Goal: Information Seeking & Learning: Learn about a topic

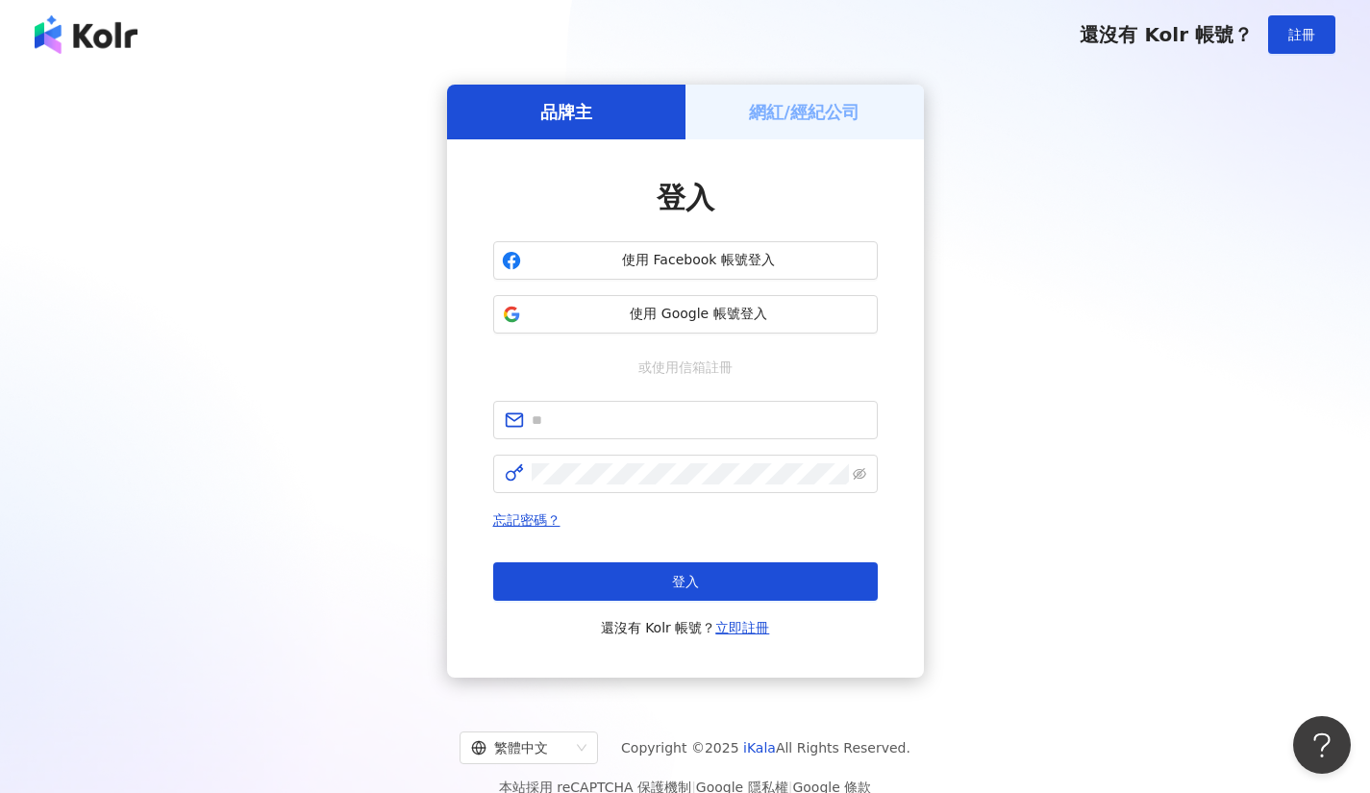
click at [558, 323] on span "使用 Google 帳號登入" at bounding box center [699, 314] width 340 height 19
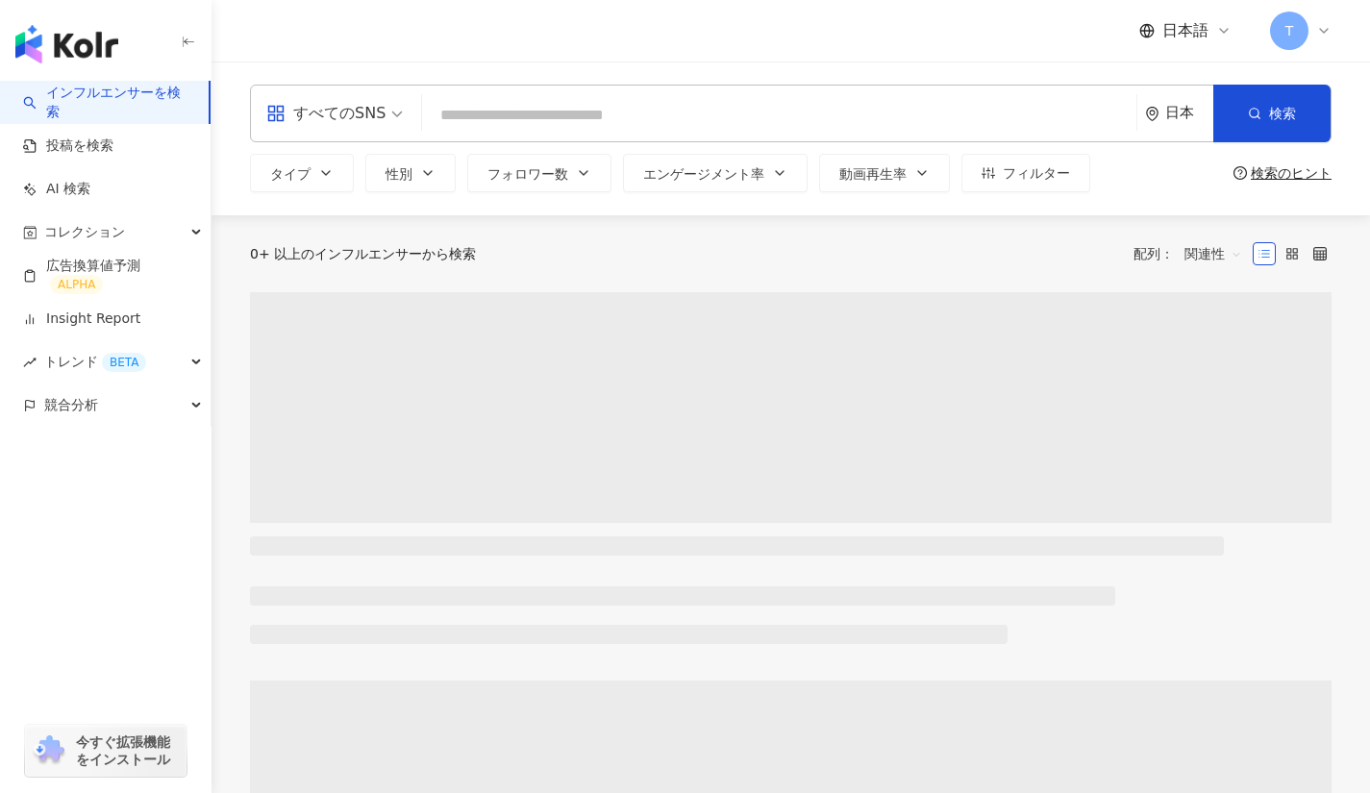
click at [382, 110] on div "すべてのSNS" at bounding box center [325, 113] width 119 height 31
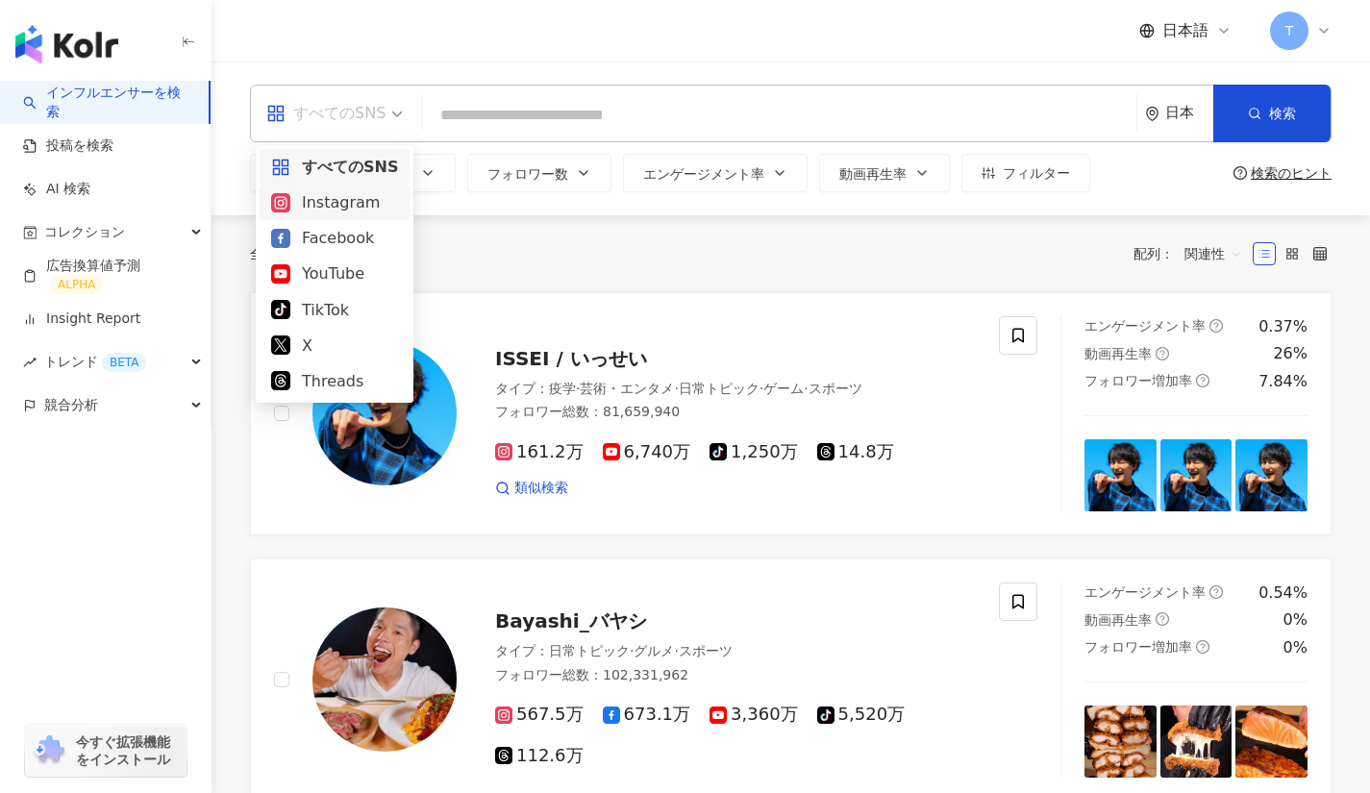
click at [356, 209] on div "Instagram" at bounding box center [334, 202] width 127 height 24
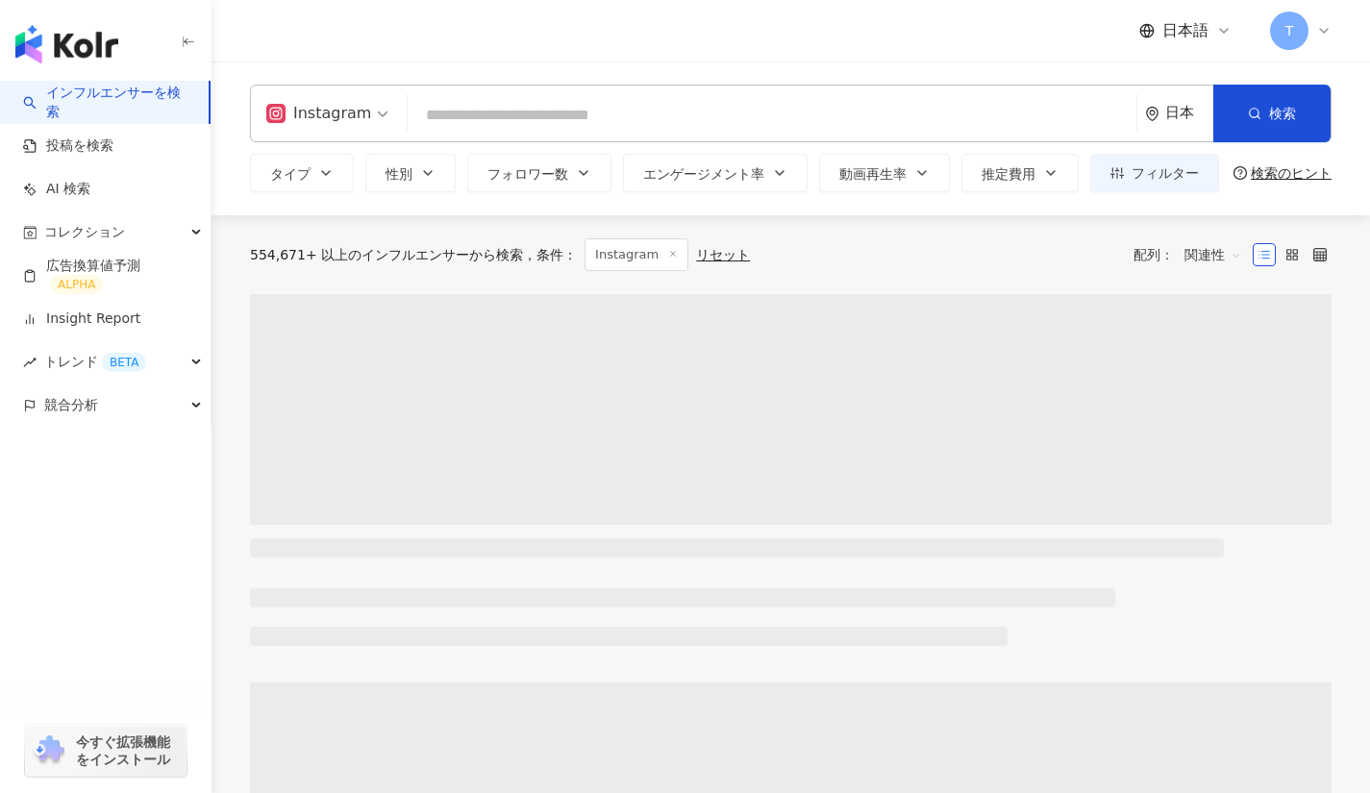
click at [324, 162] on button "タイプ" at bounding box center [302, 173] width 104 height 38
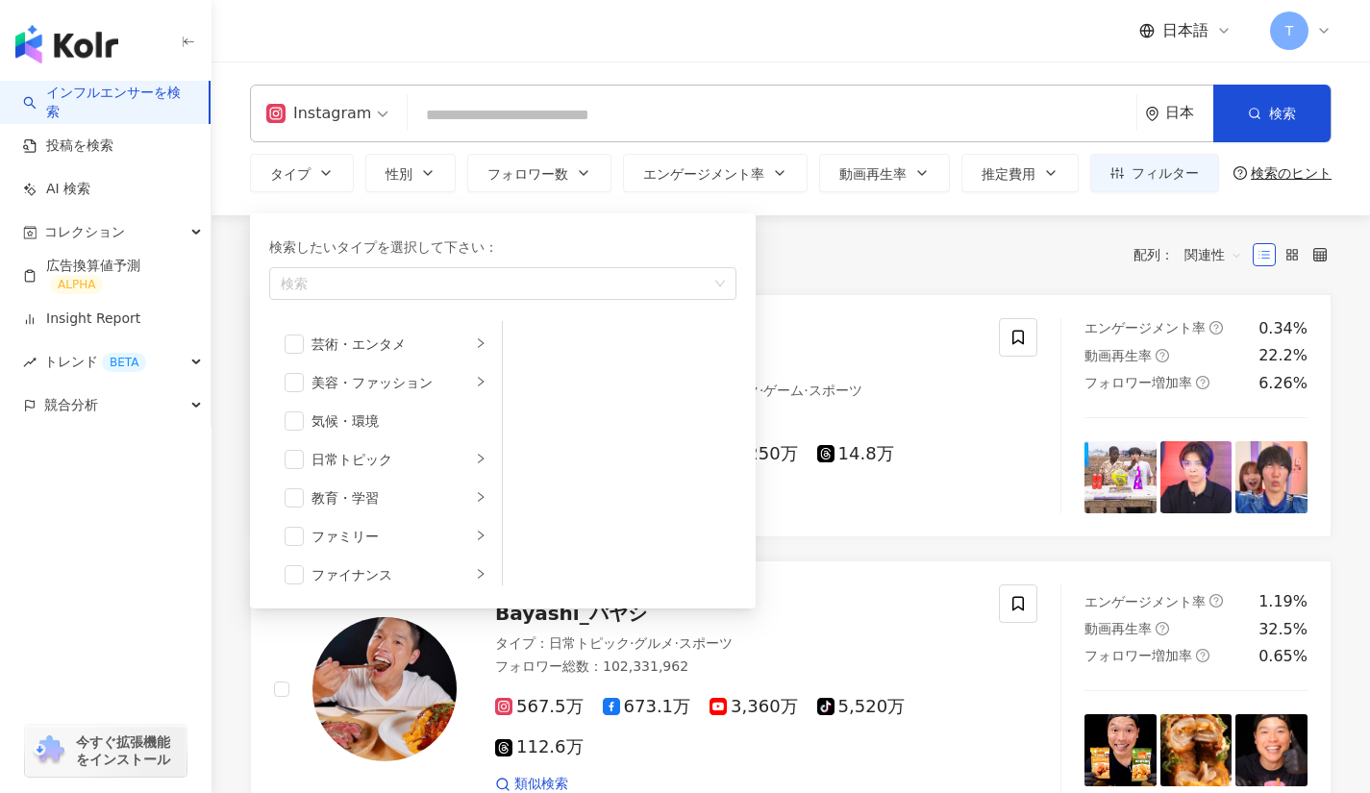
click at [475, 348] on icon "right" at bounding box center [481, 343] width 12 height 12
click at [479, 383] on li "美容・ファッション" at bounding box center [385, 382] width 225 height 38
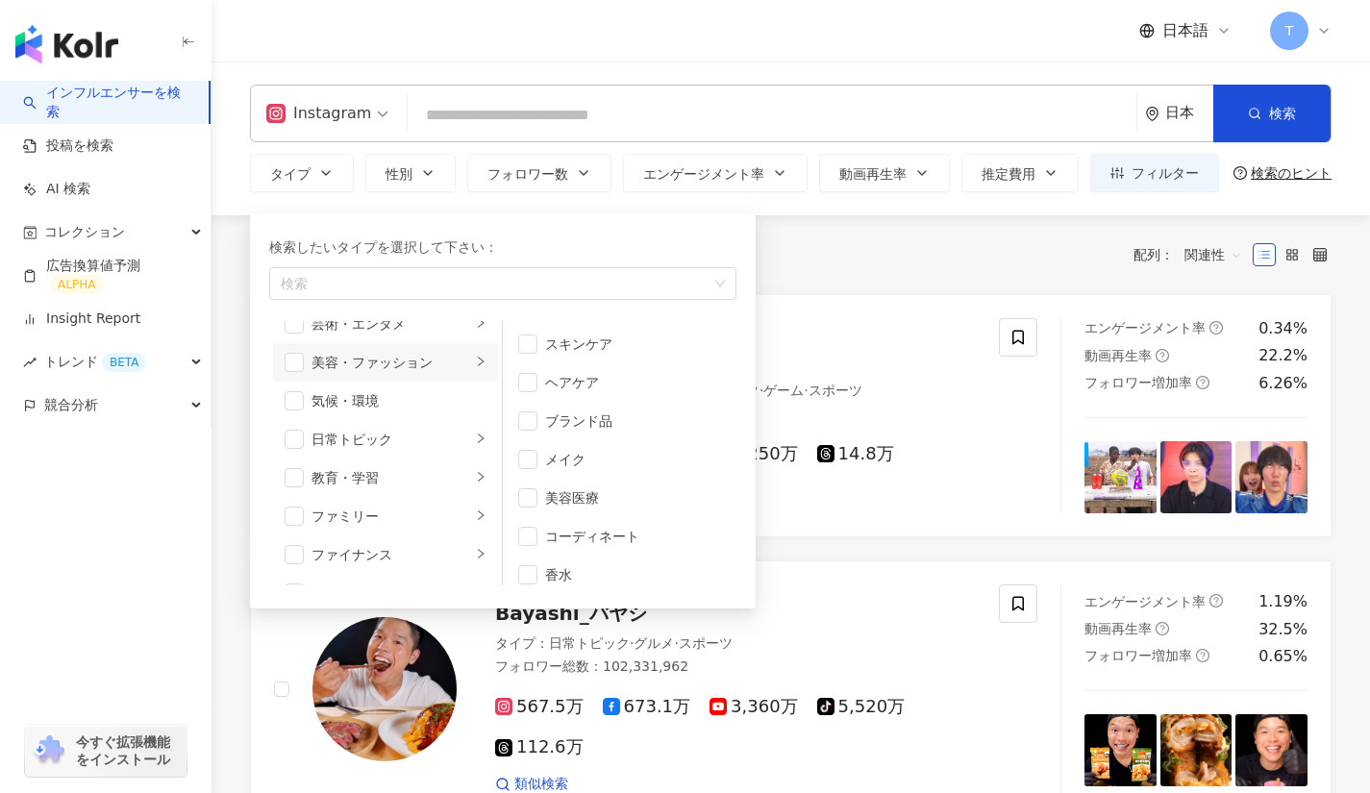
click at [458, 394] on div "気候・環境" at bounding box center [399, 400] width 175 height 21
click at [288, 396] on span "button" at bounding box center [294, 400] width 19 height 19
click at [451, 436] on div "日常トピック" at bounding box center [392, 439] width 160 height 21
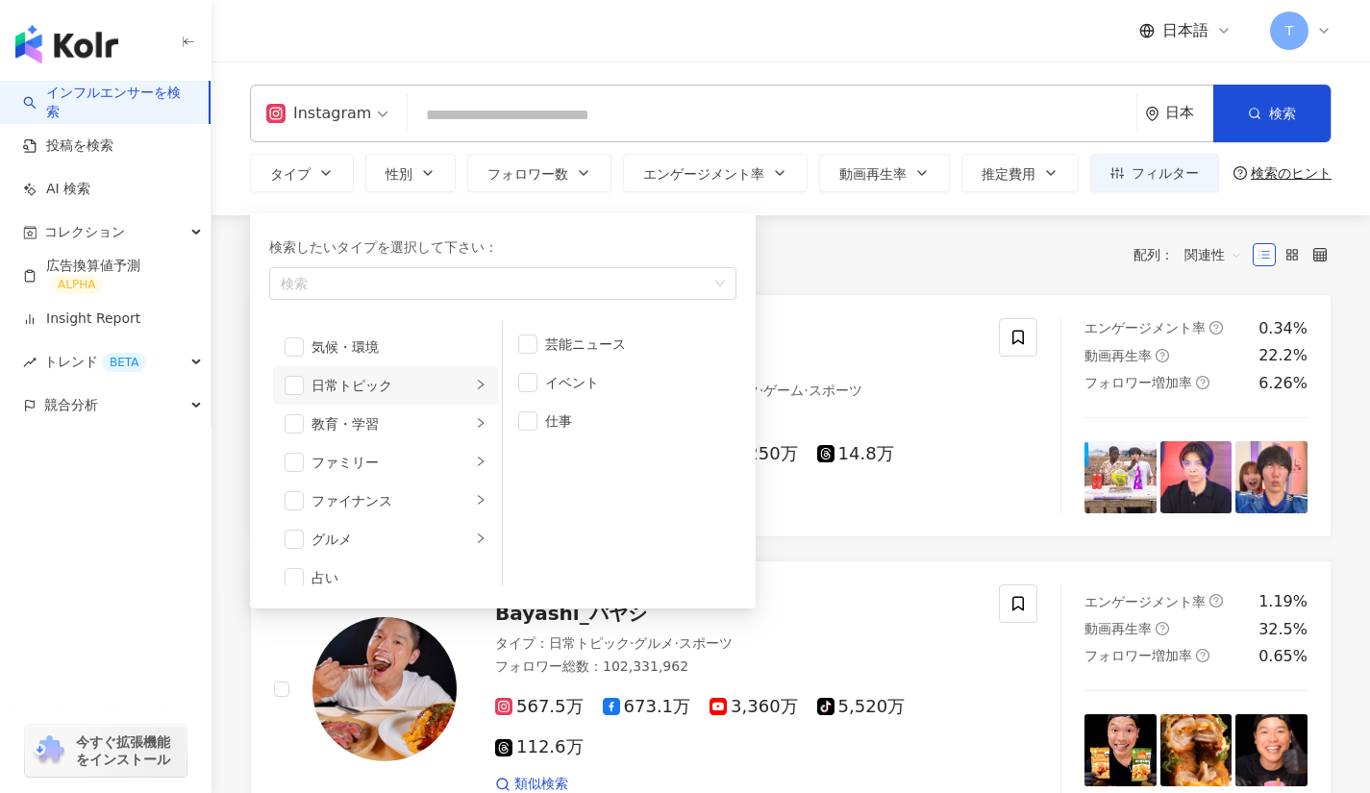
click at [475, 457] on icon "right" at bounding box center [481, 462] width 12 height 12
click at [475, 474] on div "button" at bounding box center [481, 483] width 12 height 18
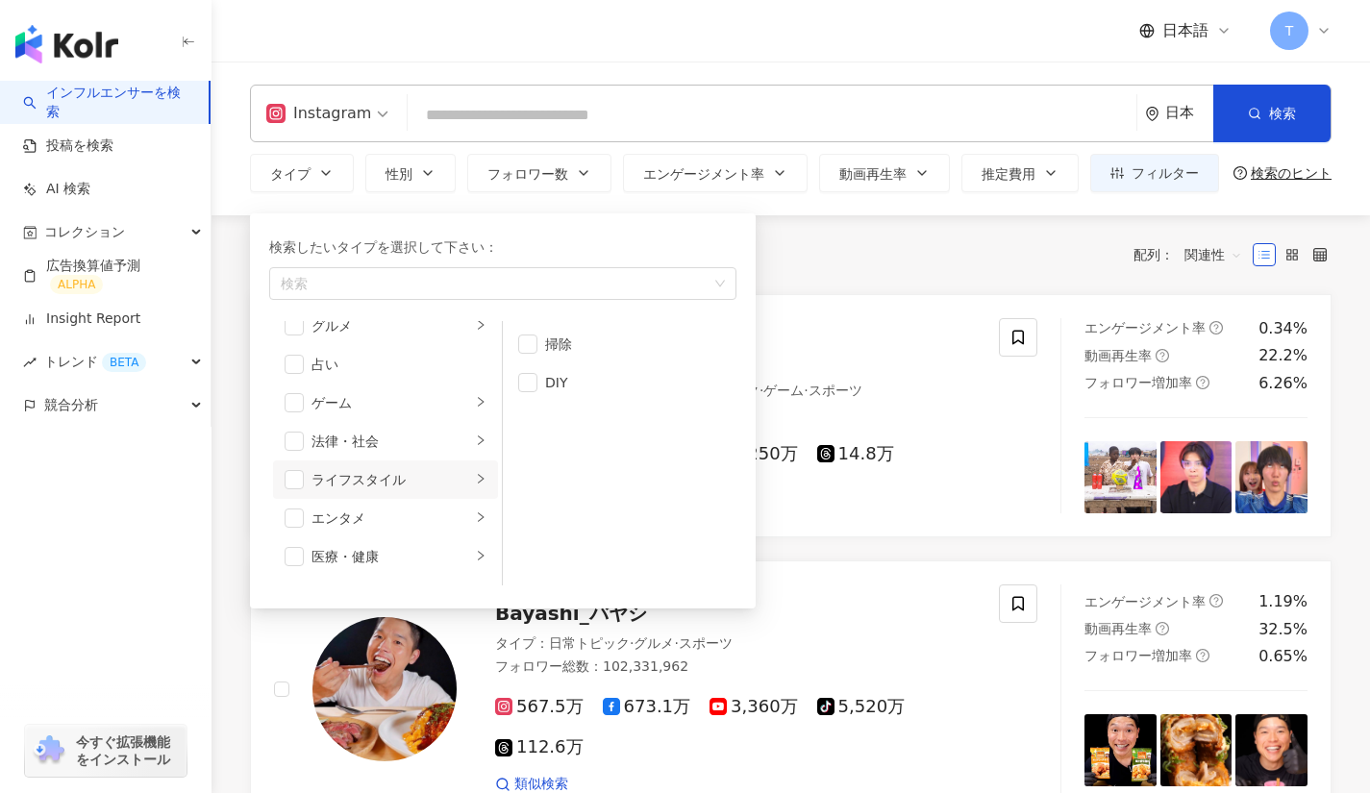
scroll to position [239, 0]
click at [437, 270] on div "検索" at bounding box center [502, 283] width 467 height 33
type input "**"
click at [880, 284] on div "全 10,000+ 件 条件 ： Instagram リセット 配列： 関連性" at bounding box center [791, 254] width 1082 height 79
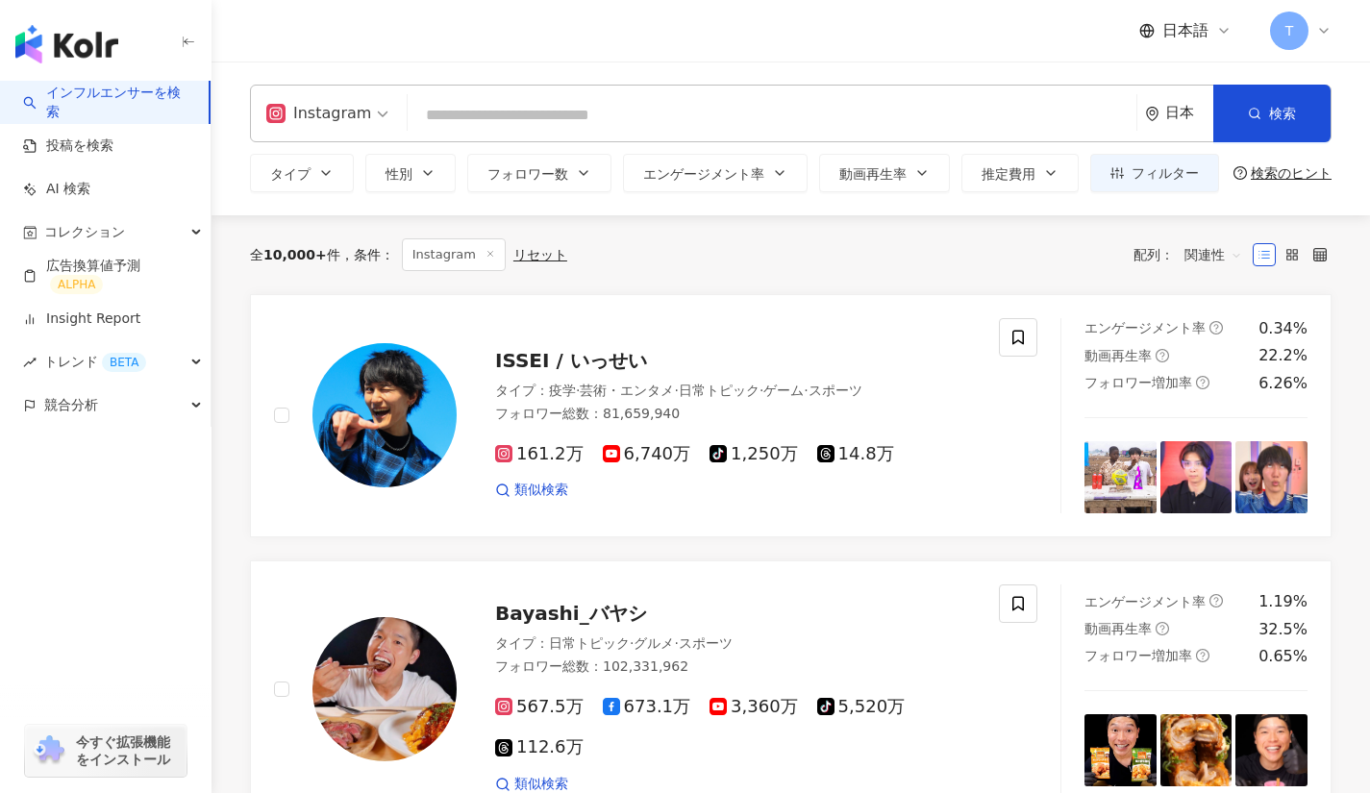
click at [573, 167] on button "フォロワー数" at bounding box center [539, 173] width 144 height 38
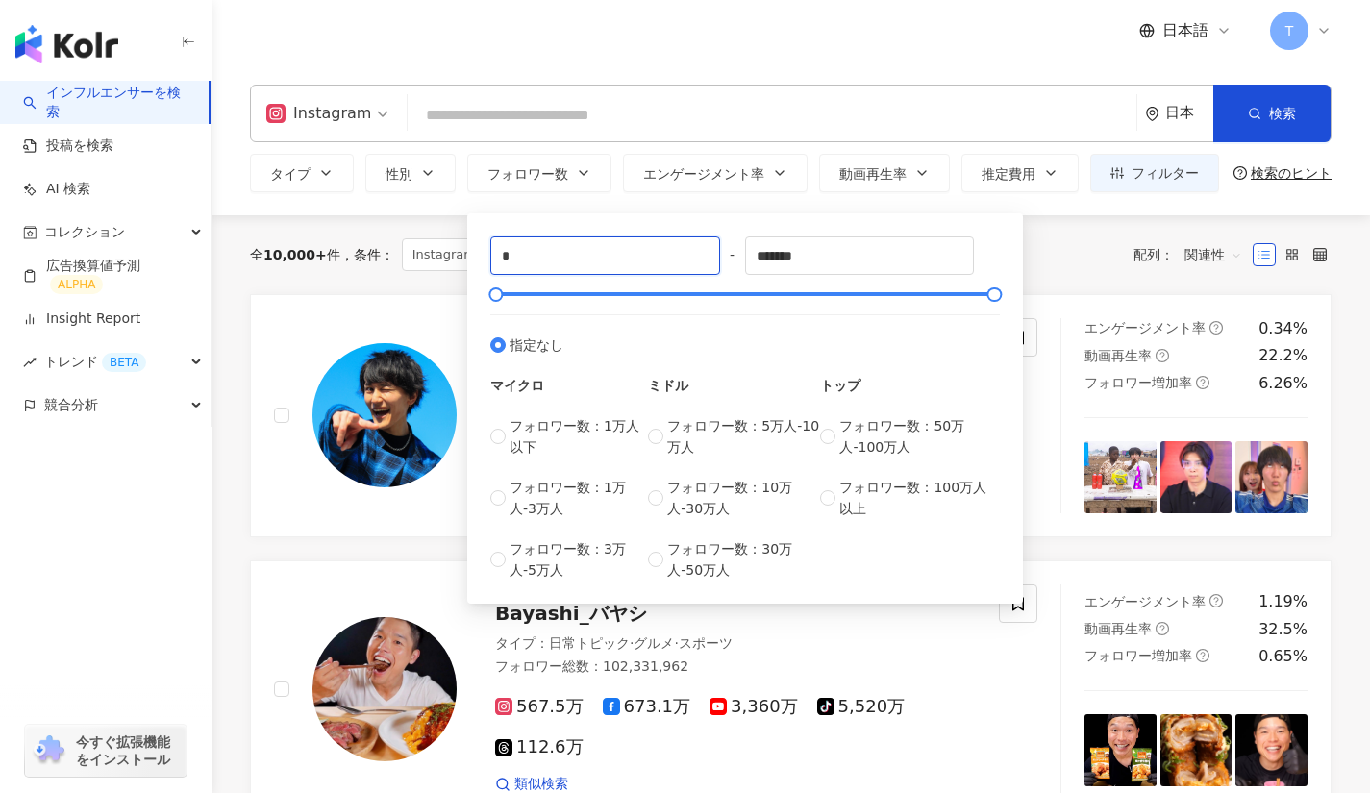
click at [562, 250] on input "*" at bounding box center [605, 255] width 228 height 37
type input "*****"
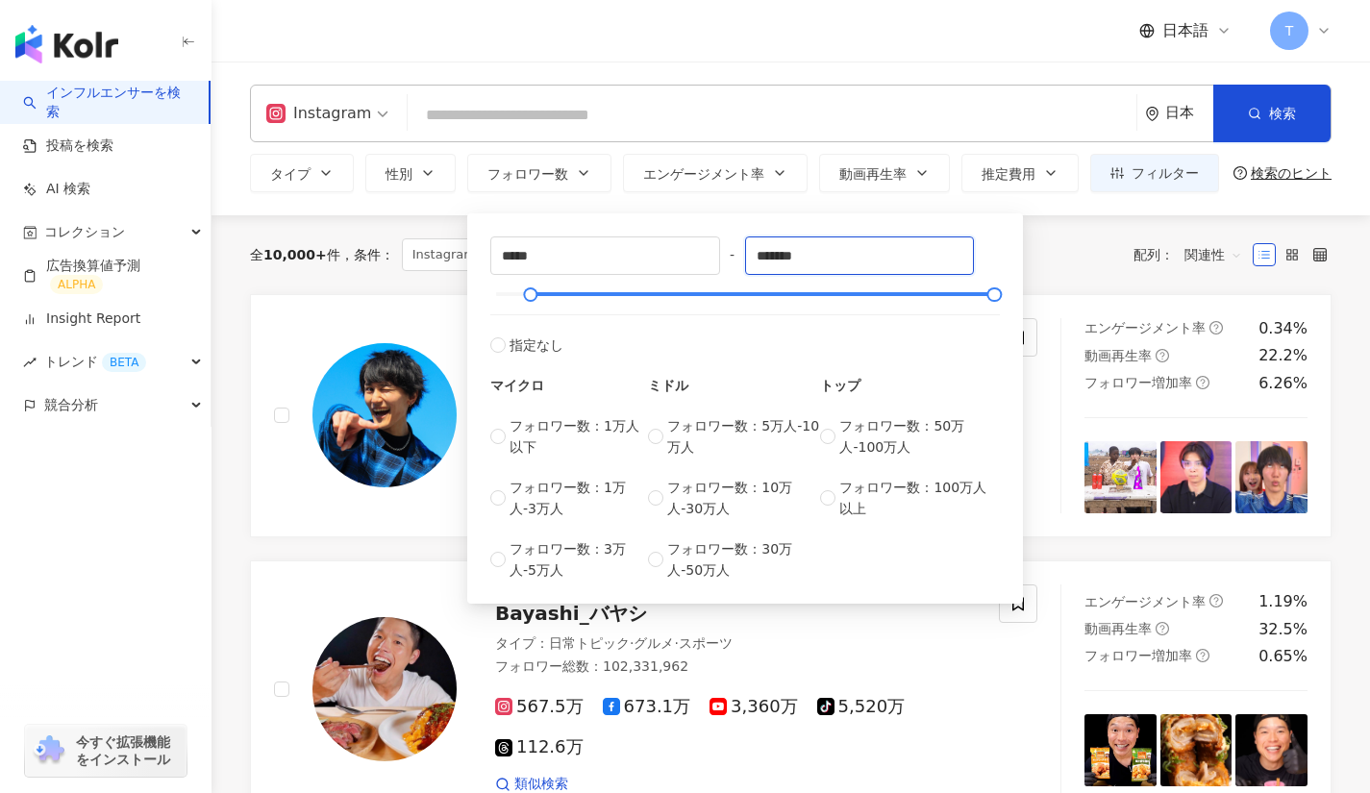
click at [851, 254] on input "*******" at bounding box center [860, 255] width 228 height 37
type input "*"
type input "******"
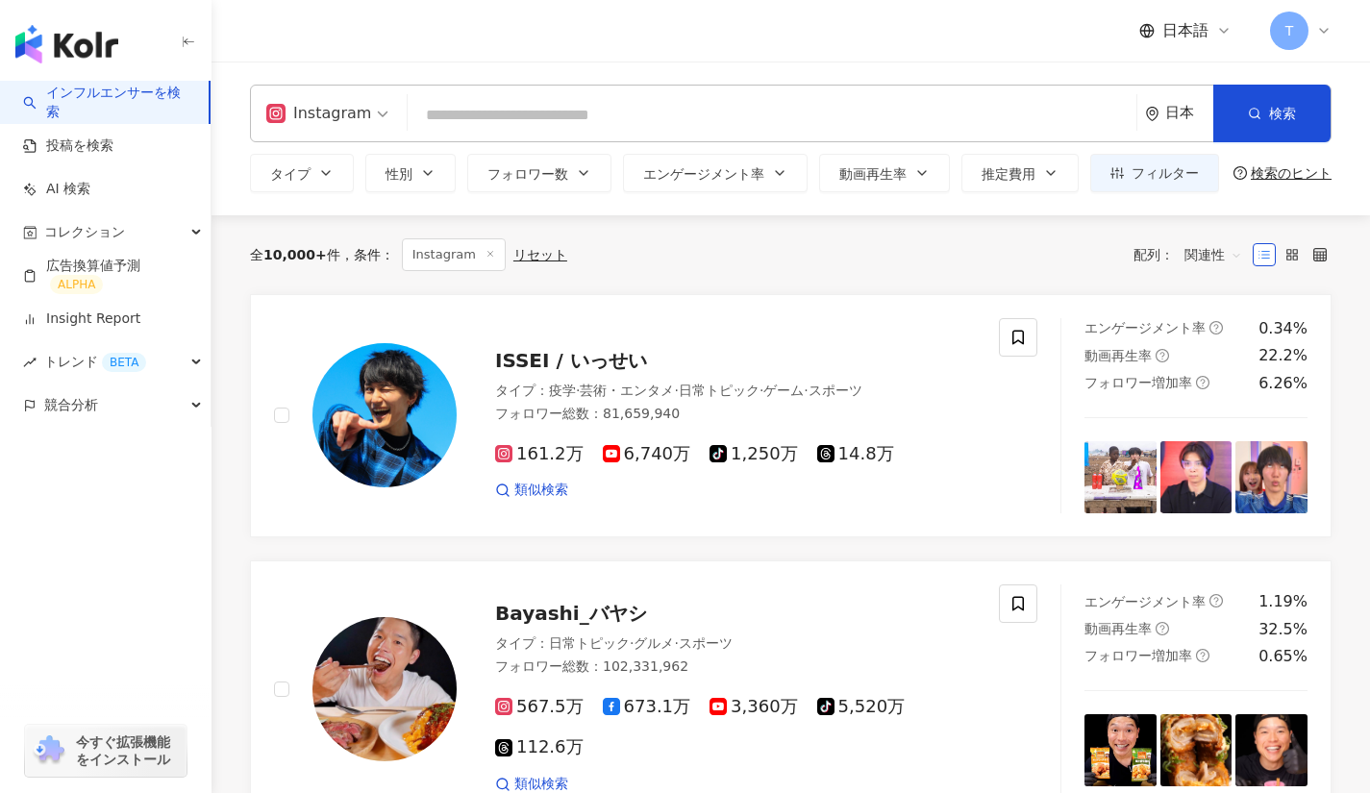
click at [774, 120] on input "search" at bounding box center [771, 115] width 713 height 37
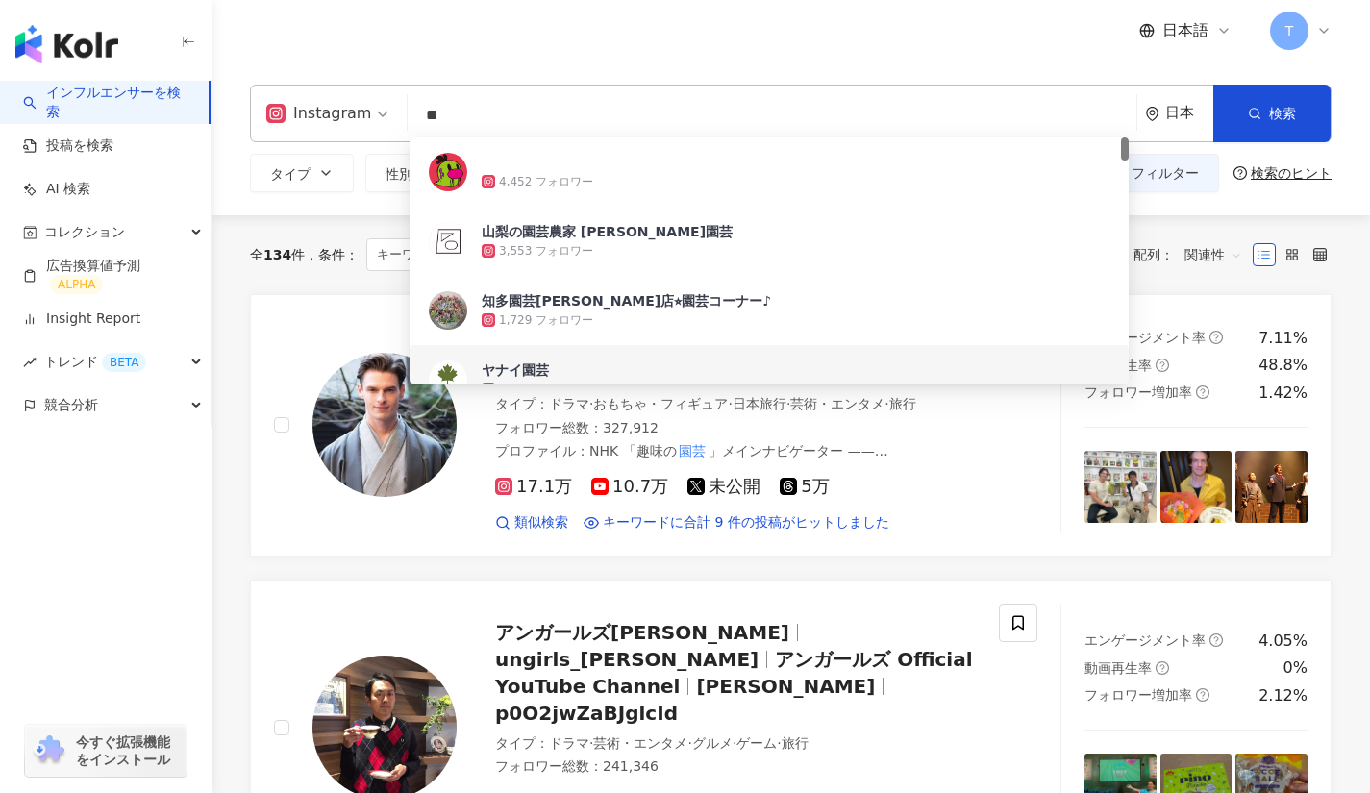
click at [504, 114] on input "**" at bounding box center [771, 115] width 713 height 37
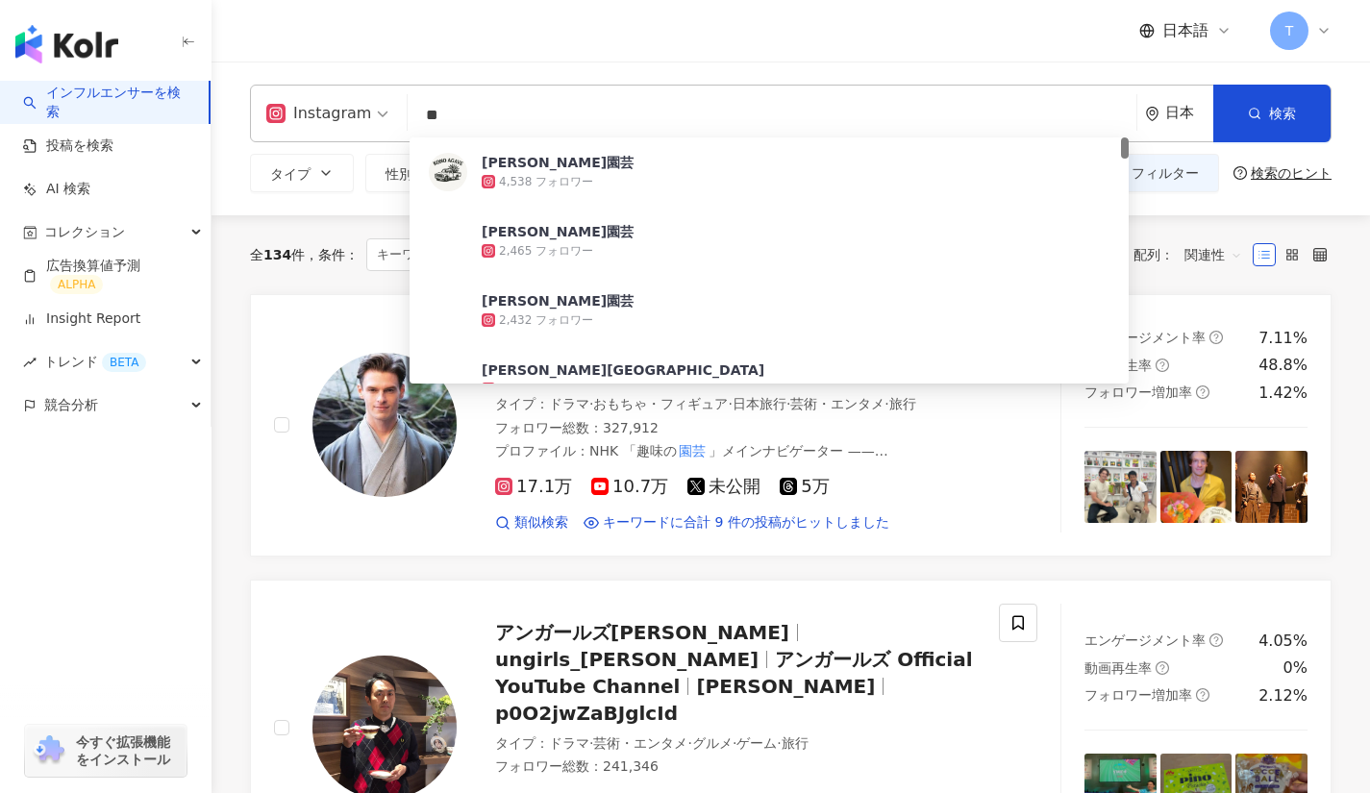
type input "*"
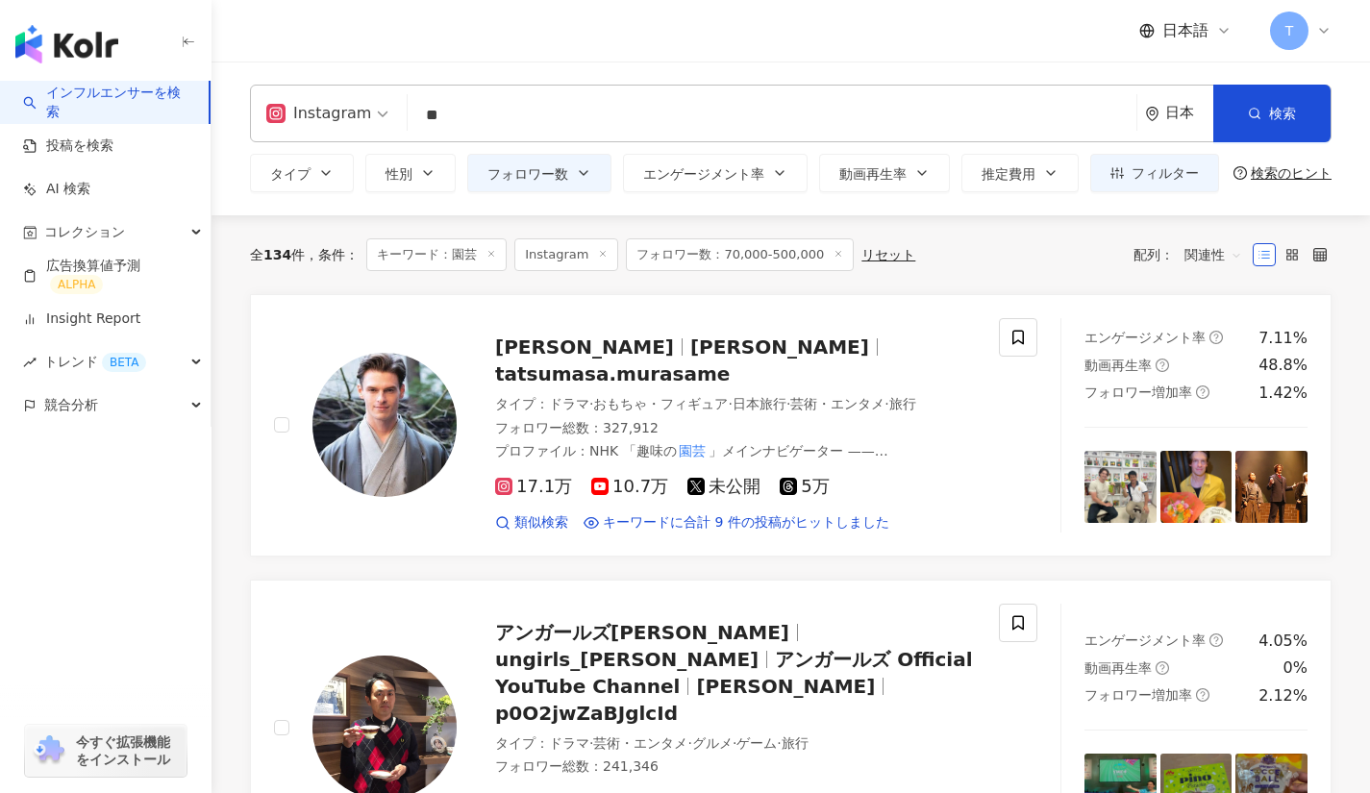
type input "*"
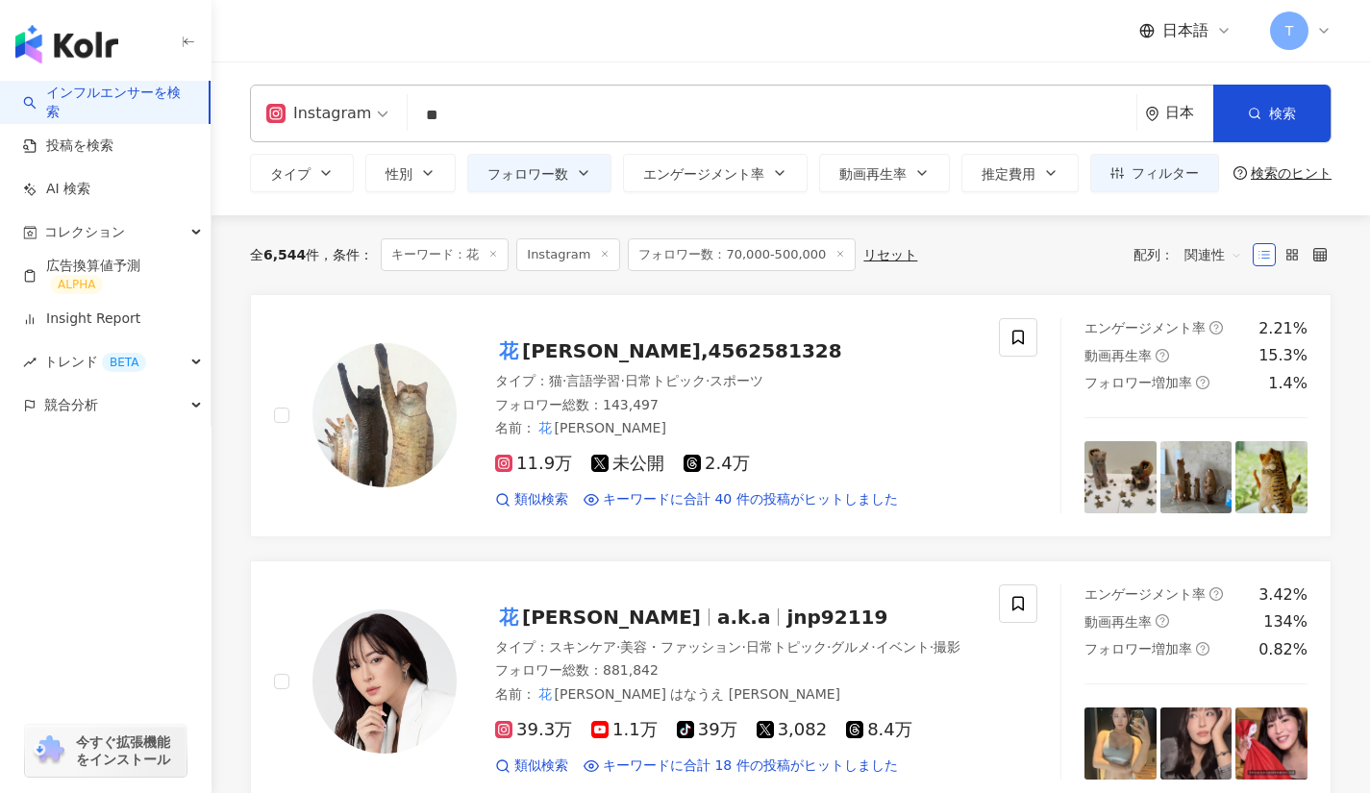
type input "**"
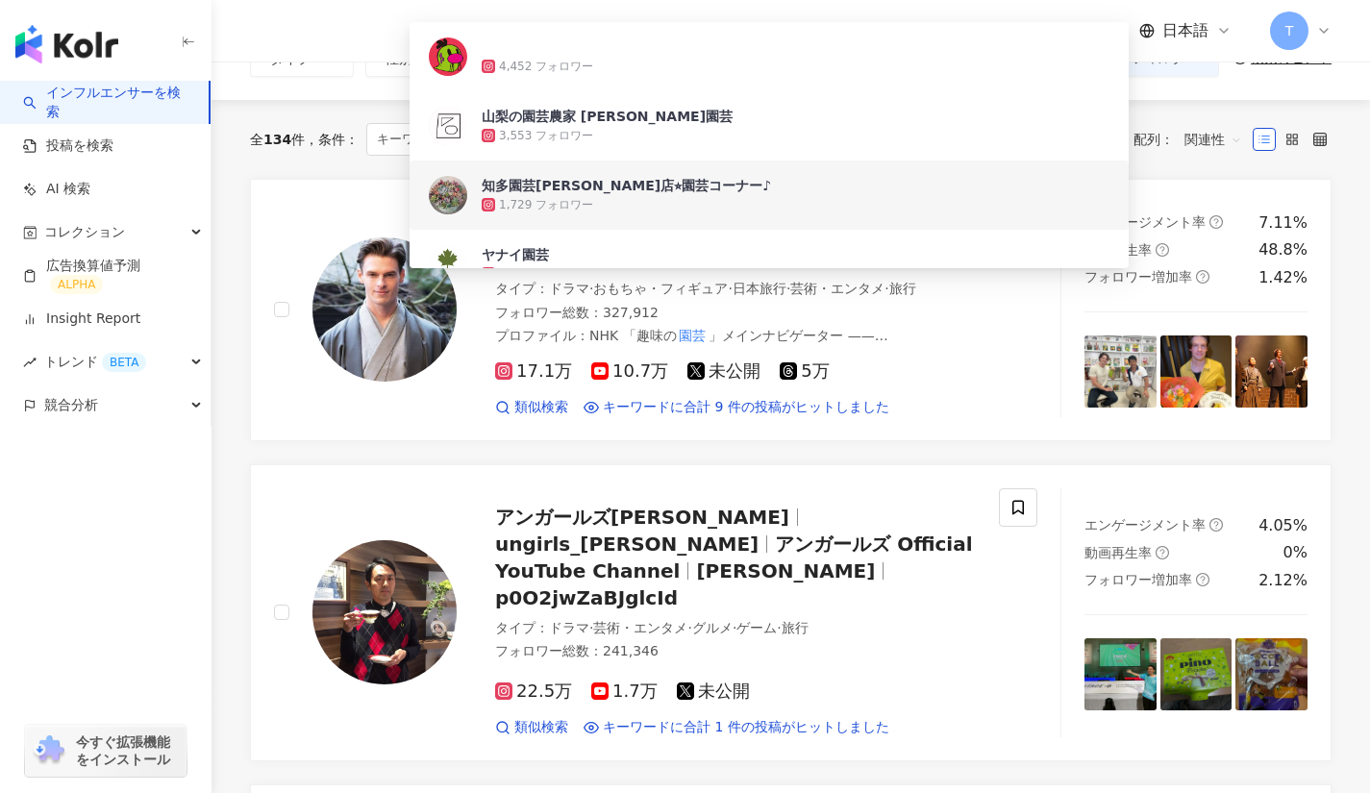
scroll to position [114, 0]
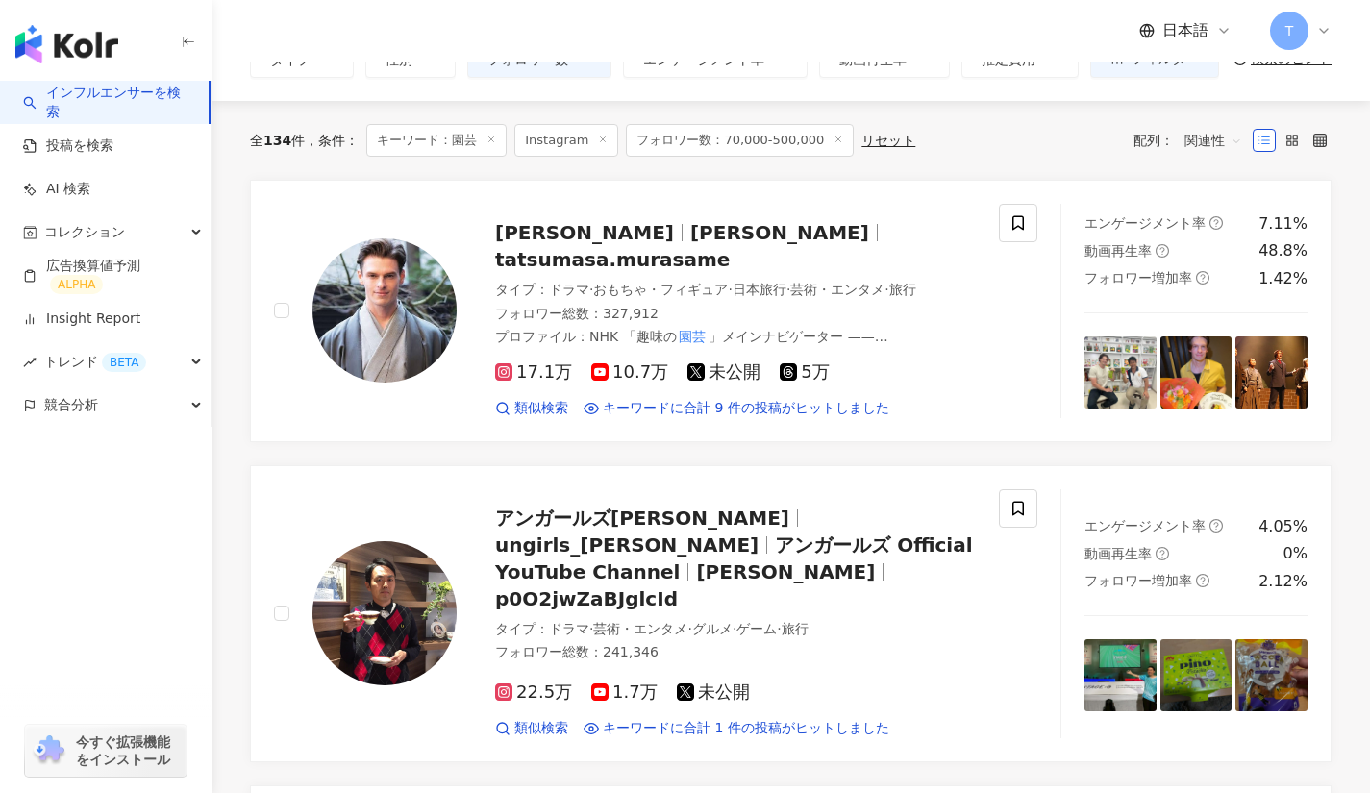
click at [446, 440] on link "村雨辰剛 Murasame Tatsumasa tatsumasa.murasame タイプ ： ドラマ · おもちゃ・フィギュア · 日本旅行 · 芸術・エ…" at bounding box center [791, 311] width 1082 height 262
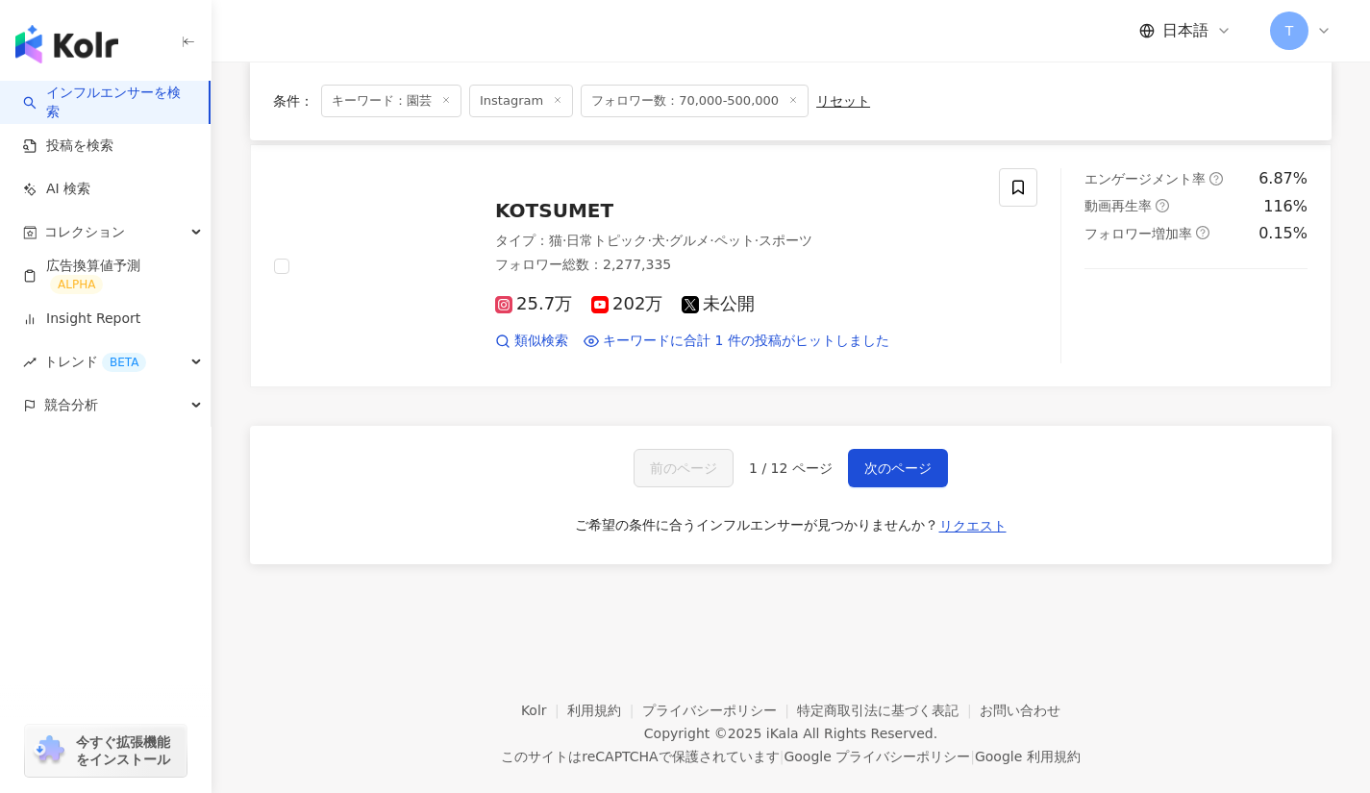
scroll to position [3154, 0]
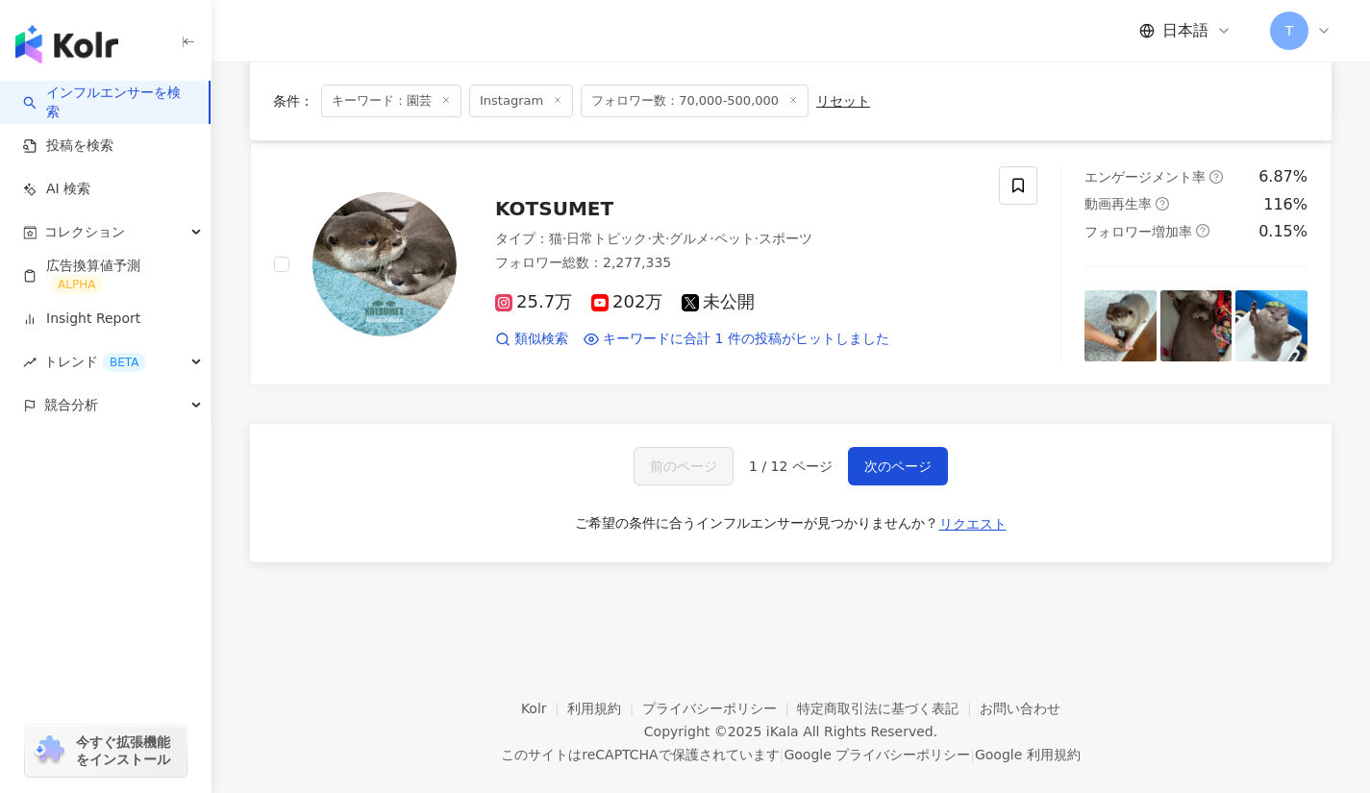
click at [869, 459] on span "次のページ" at bounding box center [897, 466] width 67 height 15
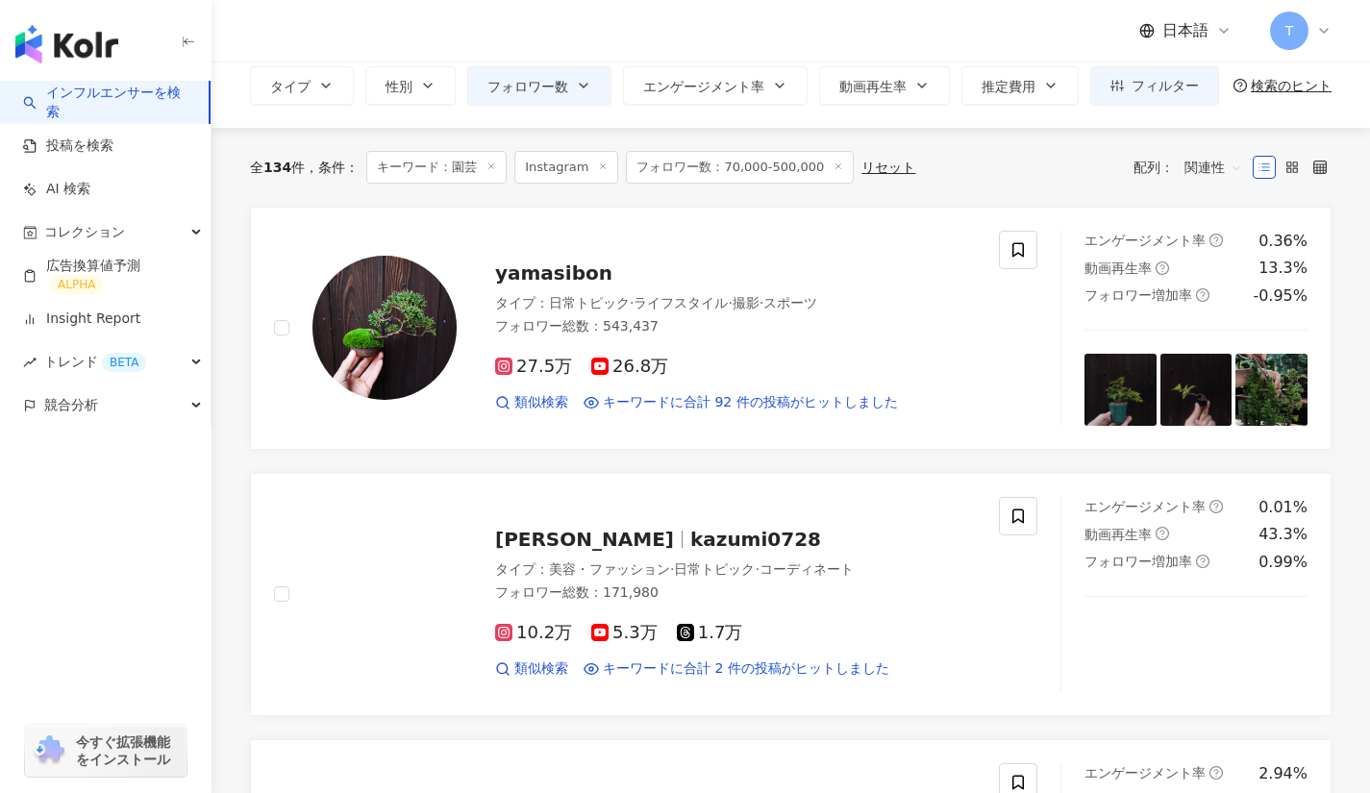
scroll to position [100, 0]
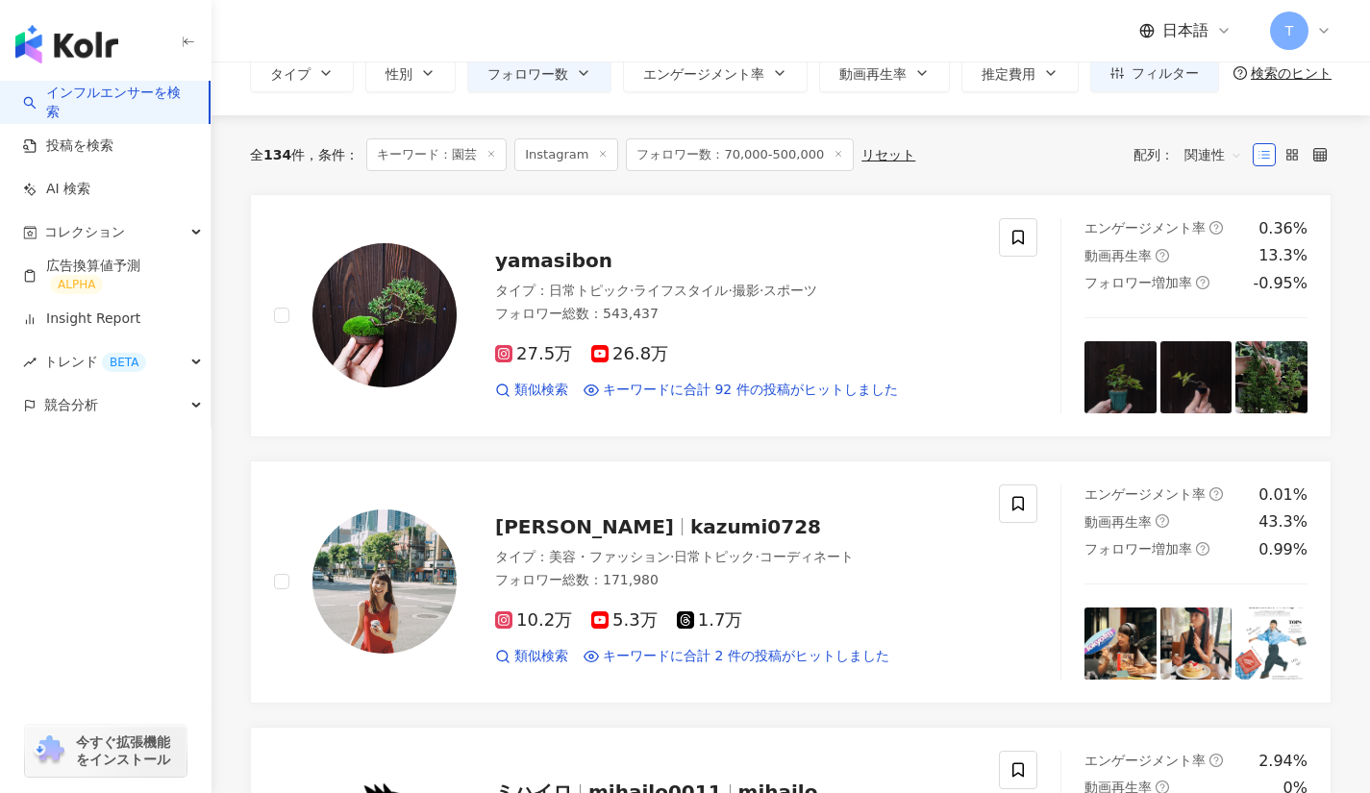
click at [544, 261] on span "yamasibon" at bounding box center [553, 260] width 117 height 23
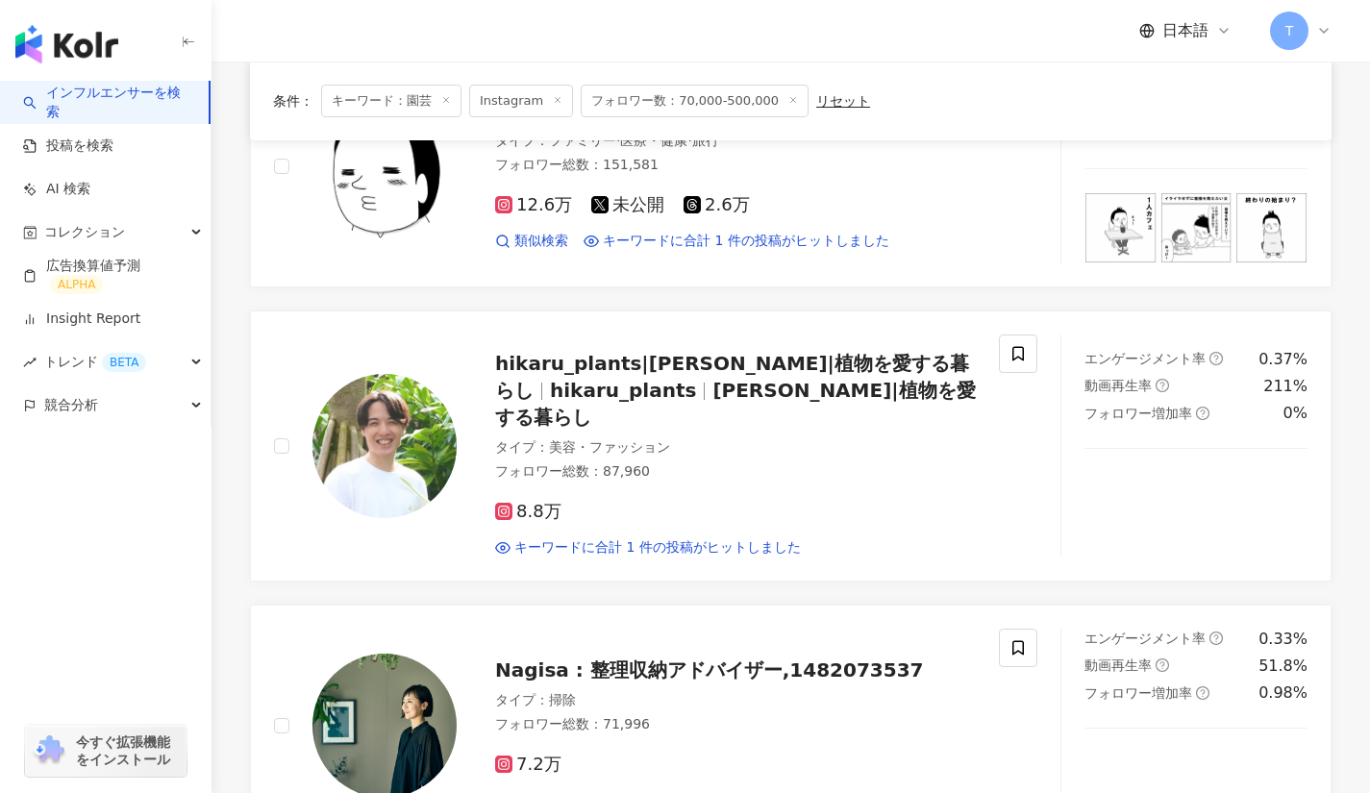
scroll to position [785, 0]
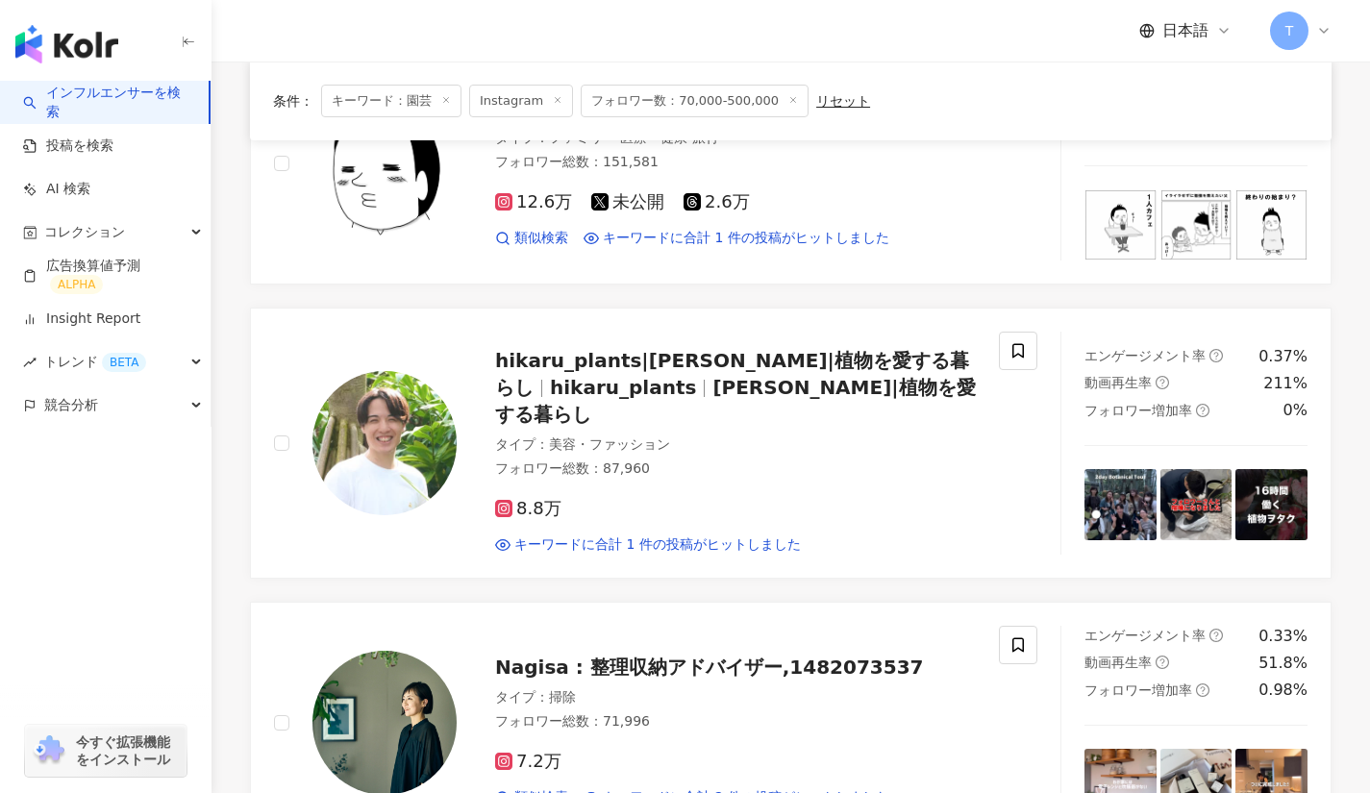
click at [712, 383] on span "ひかる|植物を愛する暮らし" at bounding box center [735, 401] width 481 height 50
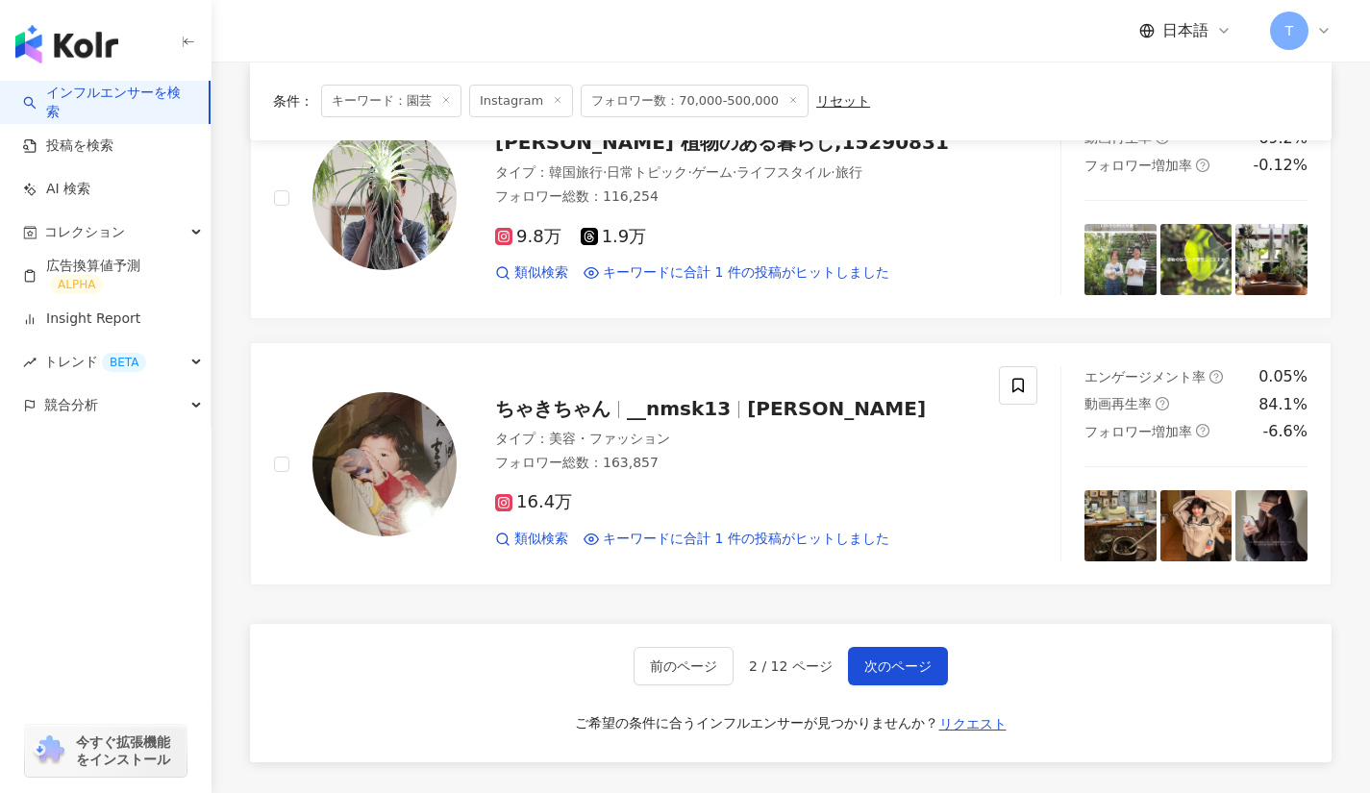
scroll to position [3057, 0]
click at [898, 658] on span "次のページ" at bounding box center [897, 665] width 67 height 15
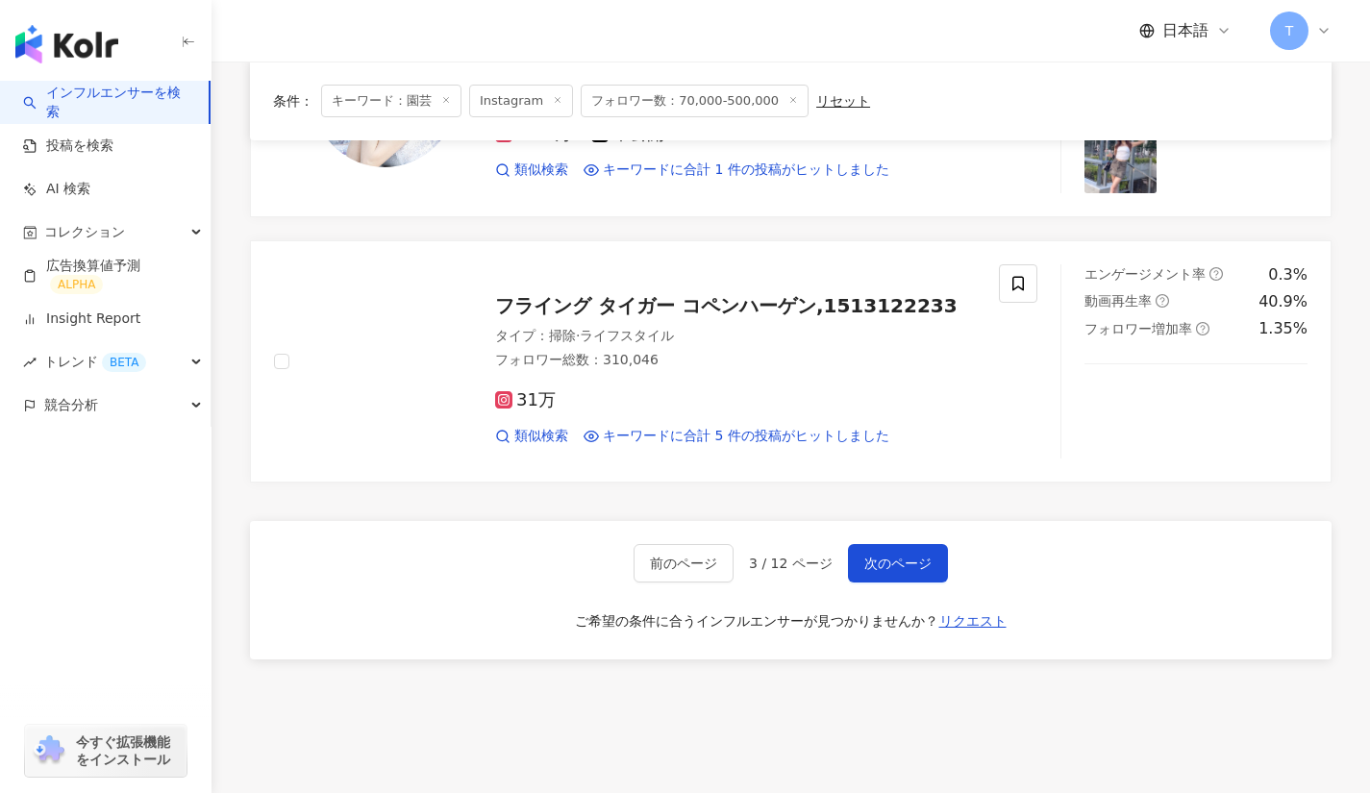
scroll to position [2984, 0]
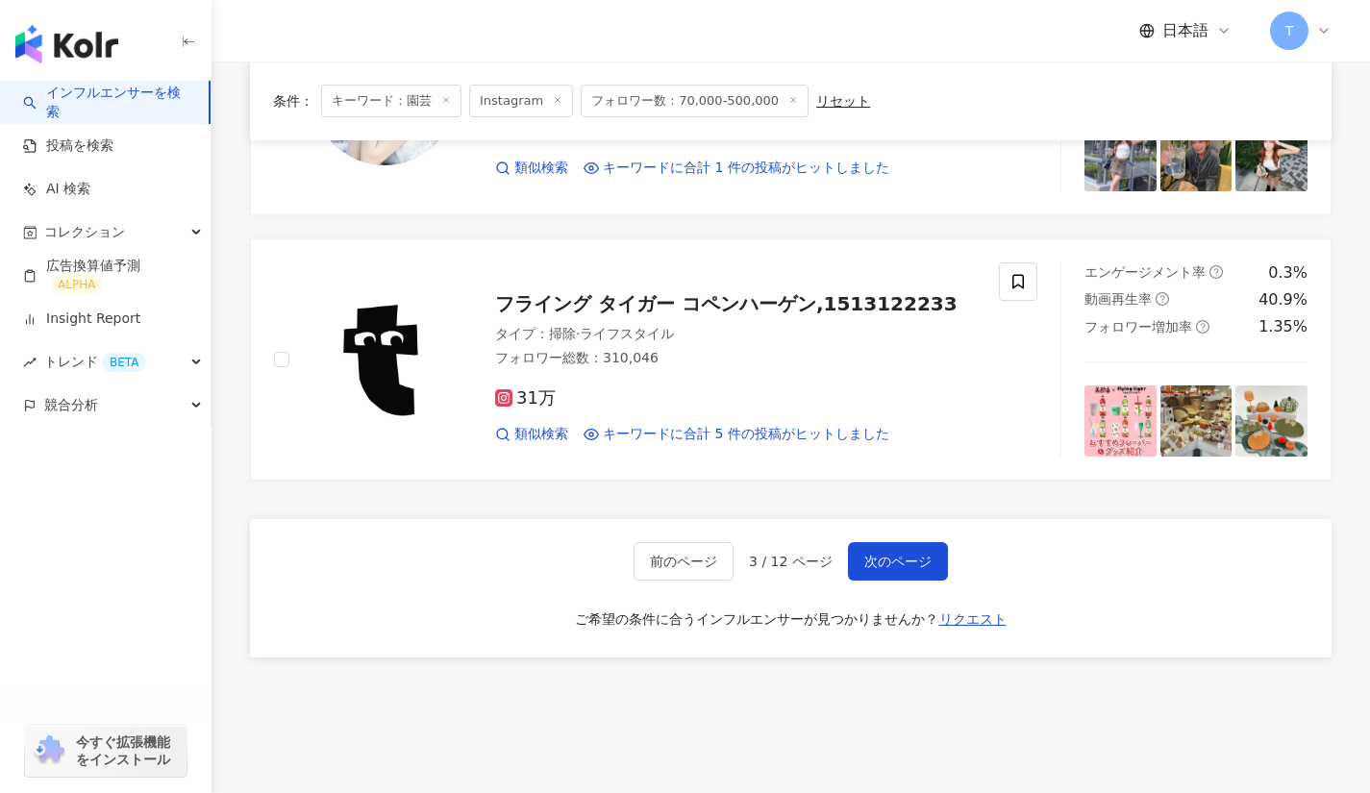
click at [891, 572] on button "次のページ" at bounding box center [898, 561] width 100 height 38
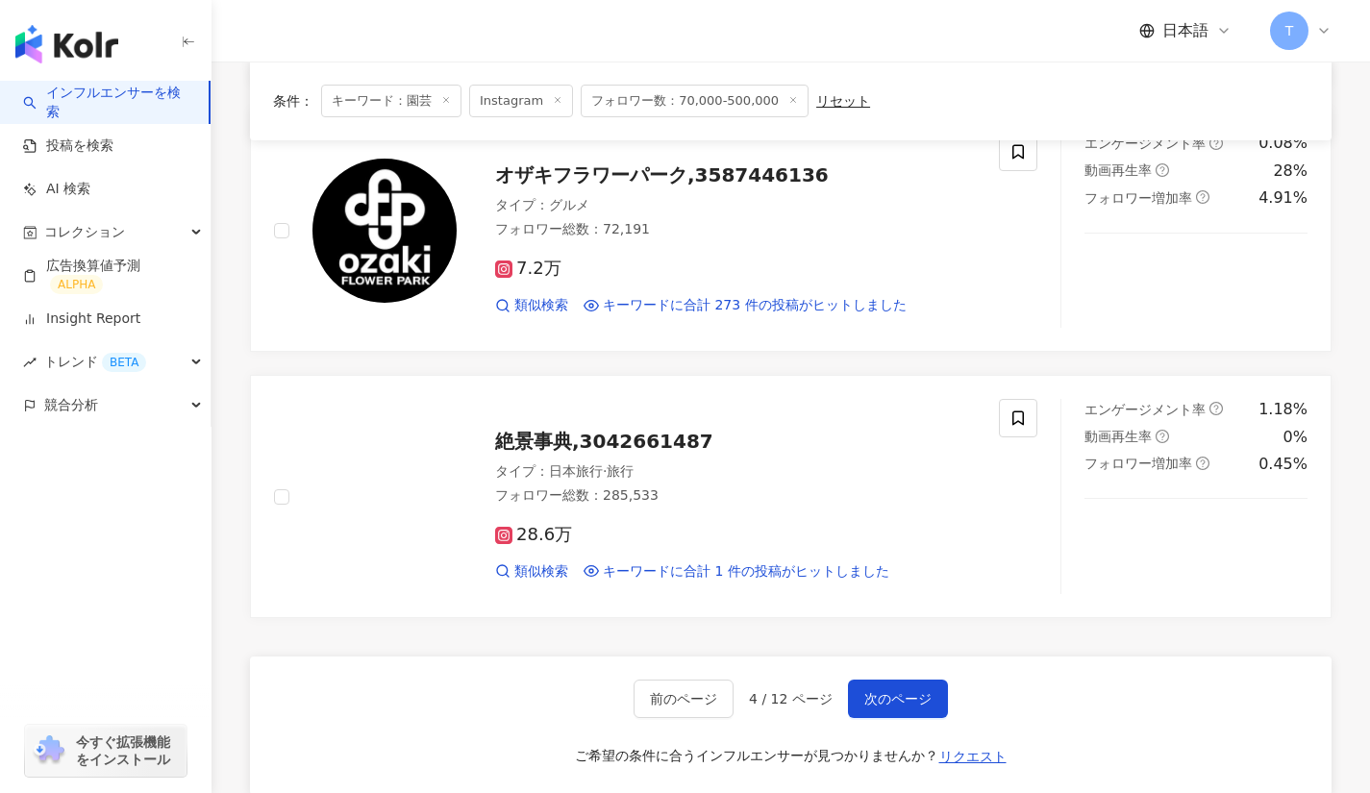
scroll to position [2881, 0]
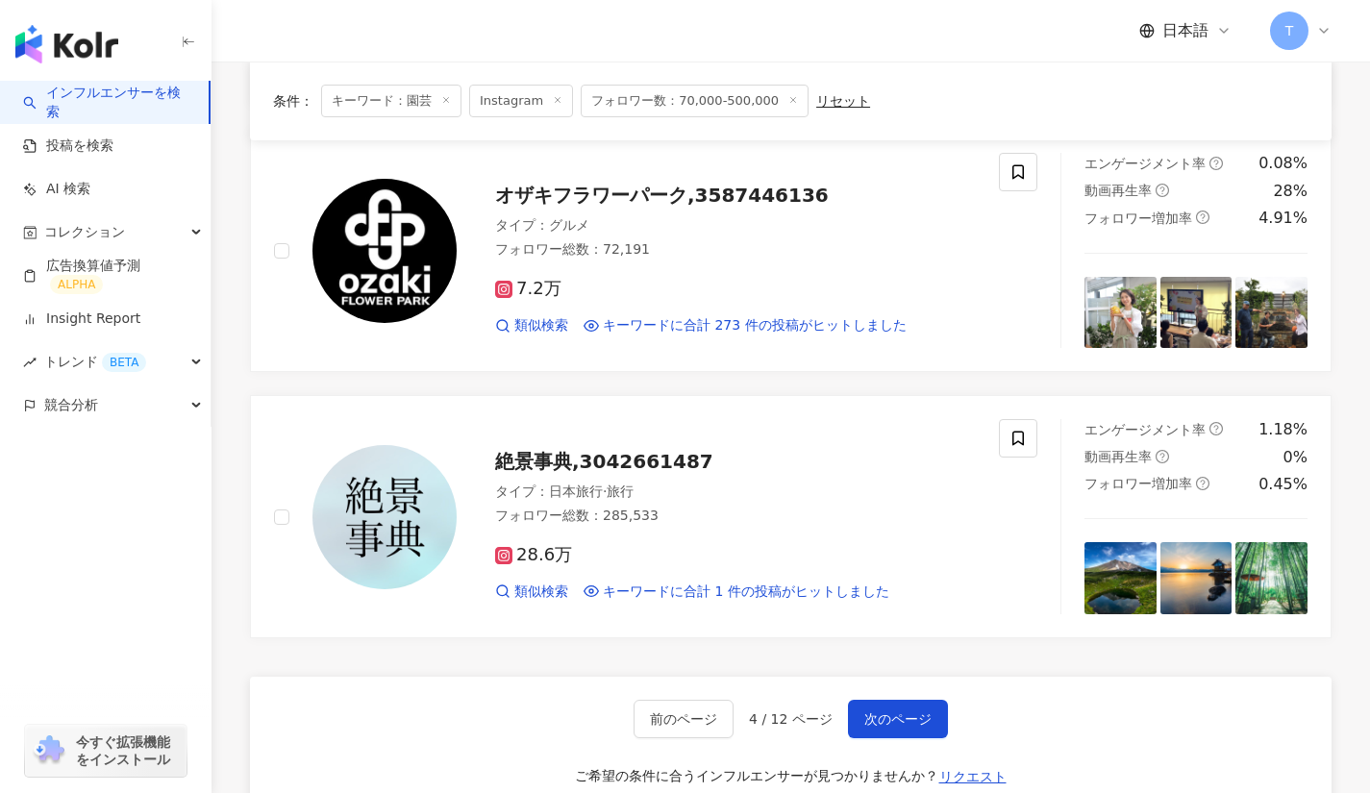
click at [885, 703] on button "次のページ" at bounding box center [898, 719] width 100 height 38
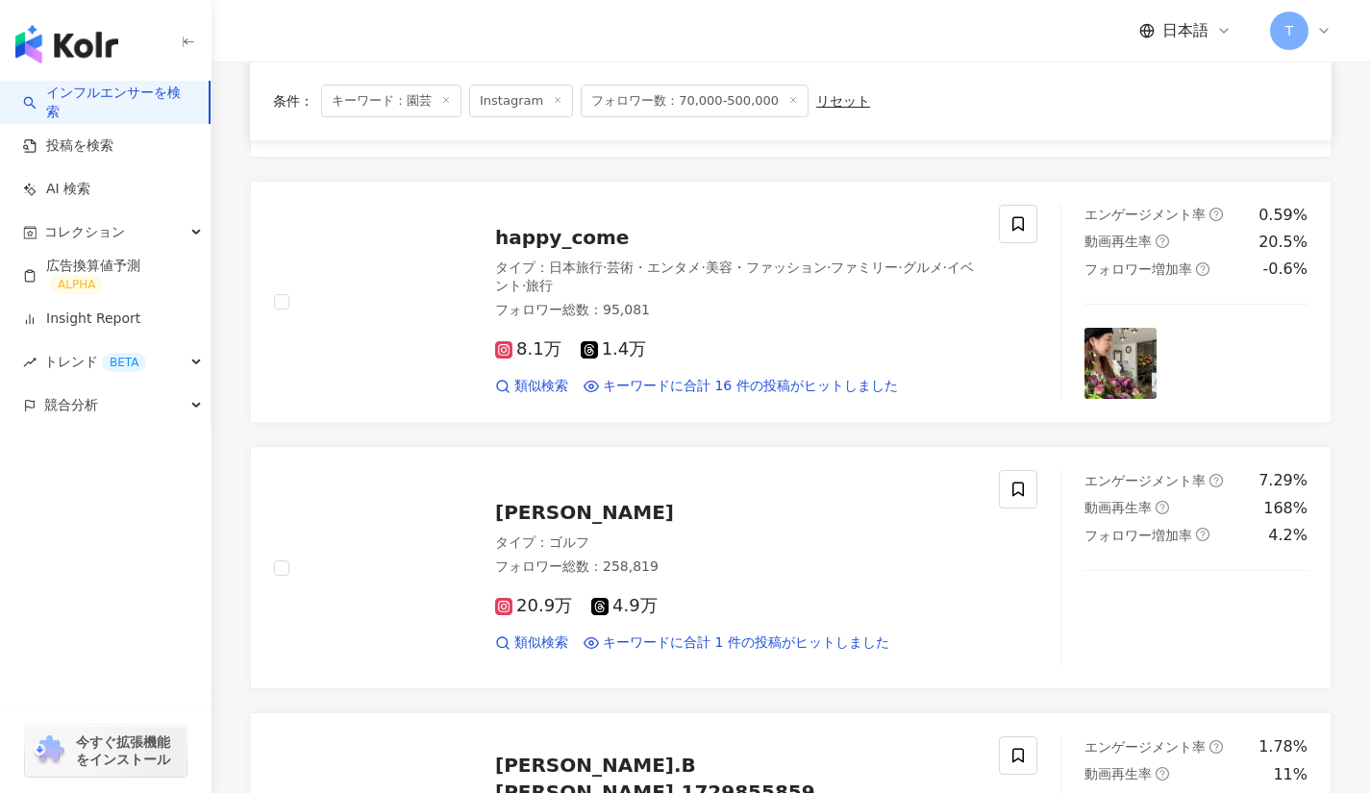
scroll to position [1766, 0]
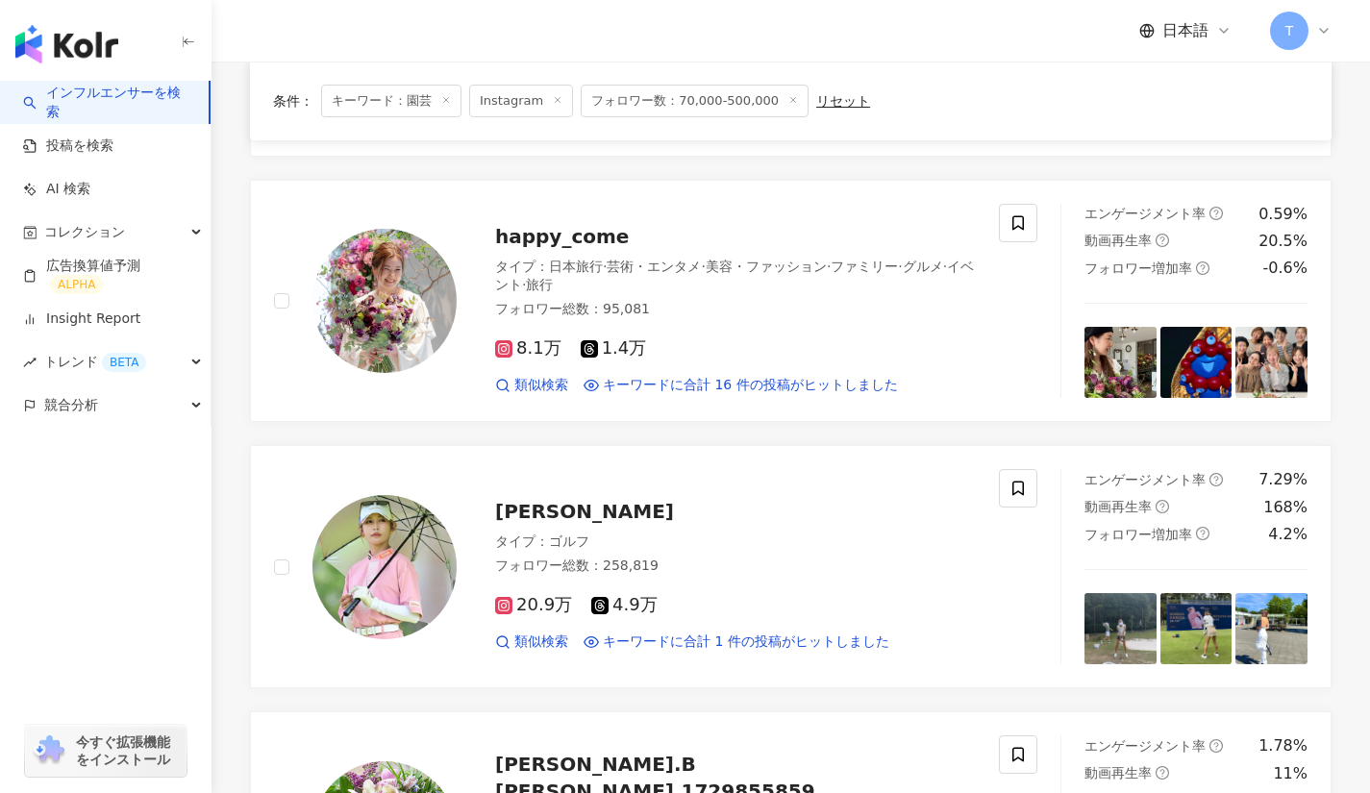
click at [597, 225] on span "happy_come" at bounding box center [562, 236] width 134 height 23
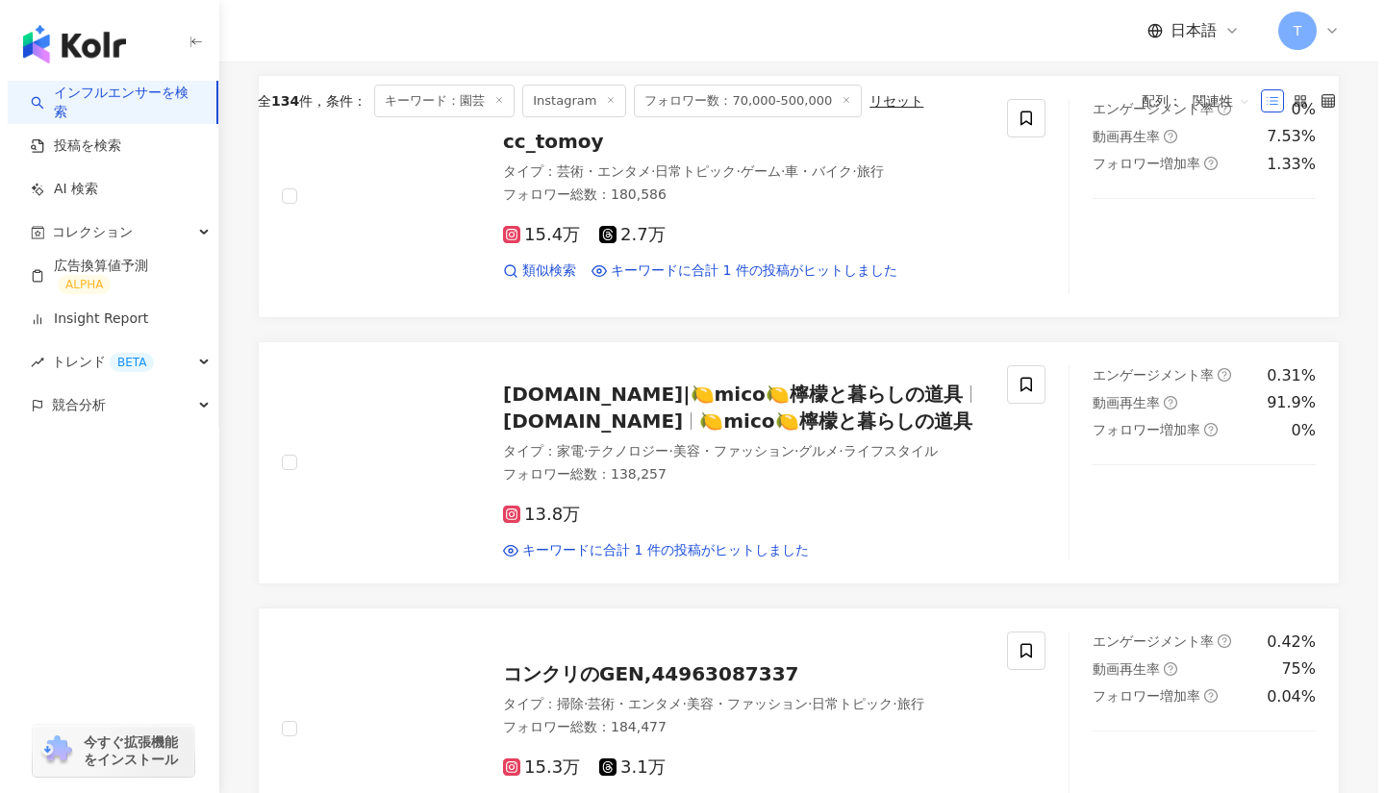
scroll to position [0, 0]
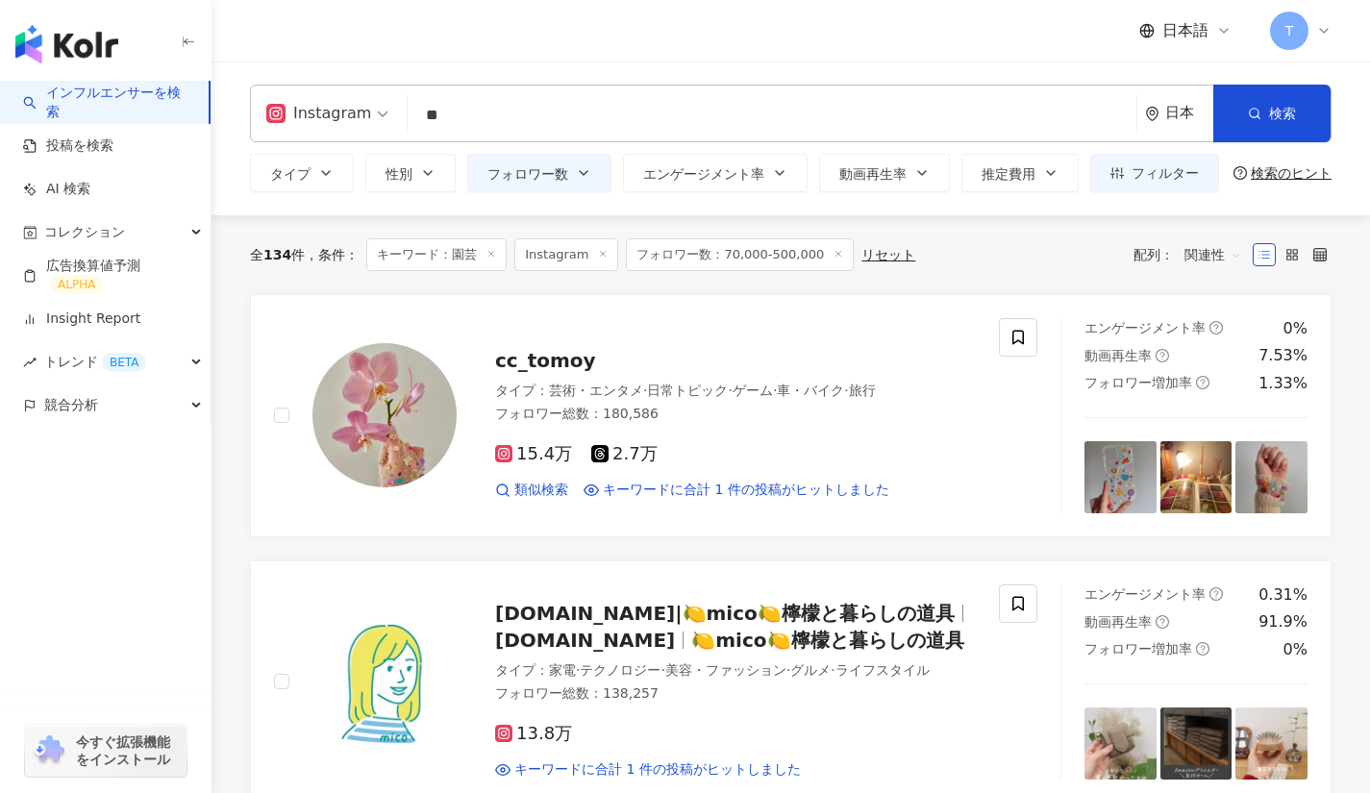
click at [1177, 180] on span "フィルター" at bounding box center [1165, 172] width 67 height 15
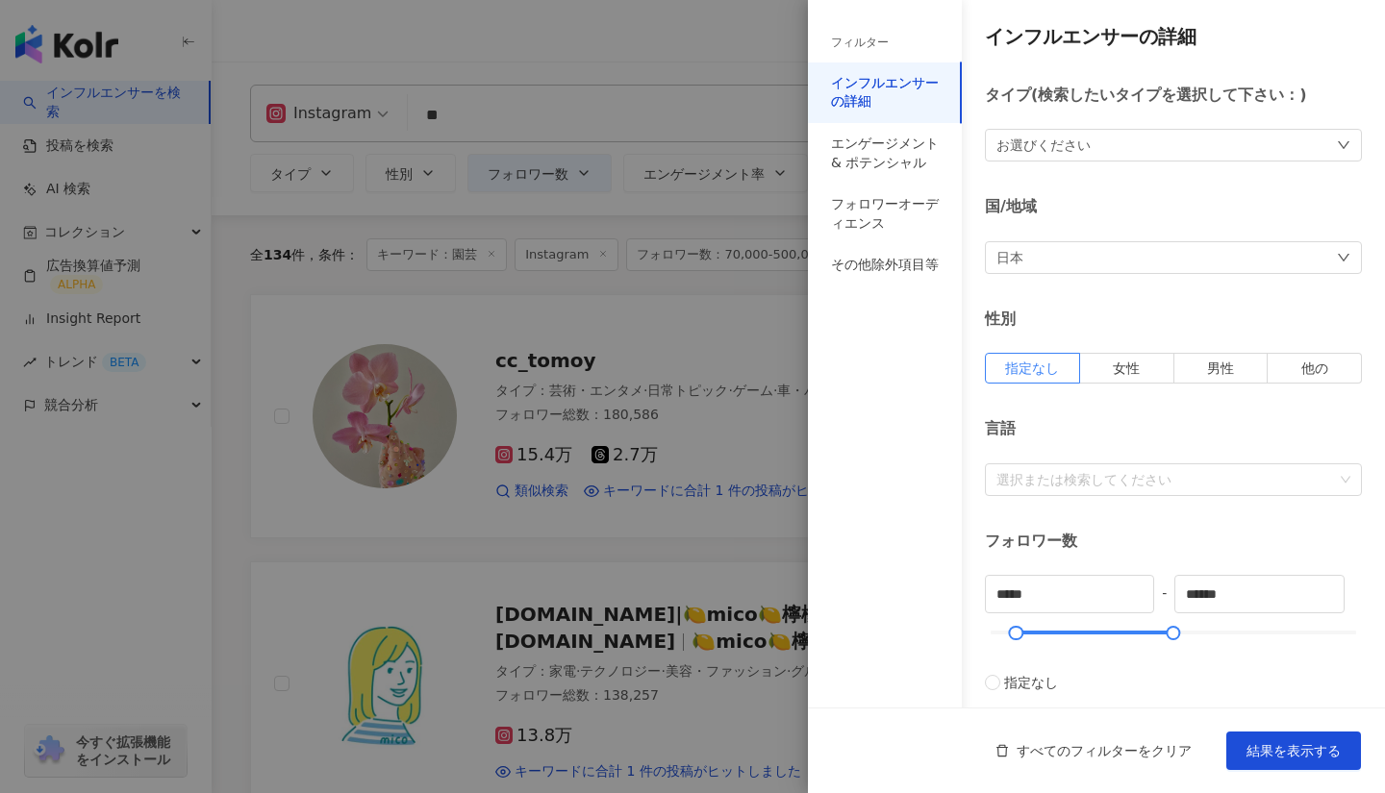
click at [1069, 262] on div "日本" at bounding box center [1173, 257] width 377 height 33
click at [1069, 262] on div "日本 日本 tw jp hk すべて 台湾 日本 香港 マレーシア タイ ベトナム シンガポール" at bounding box center [1173, 257] width 377 height 33
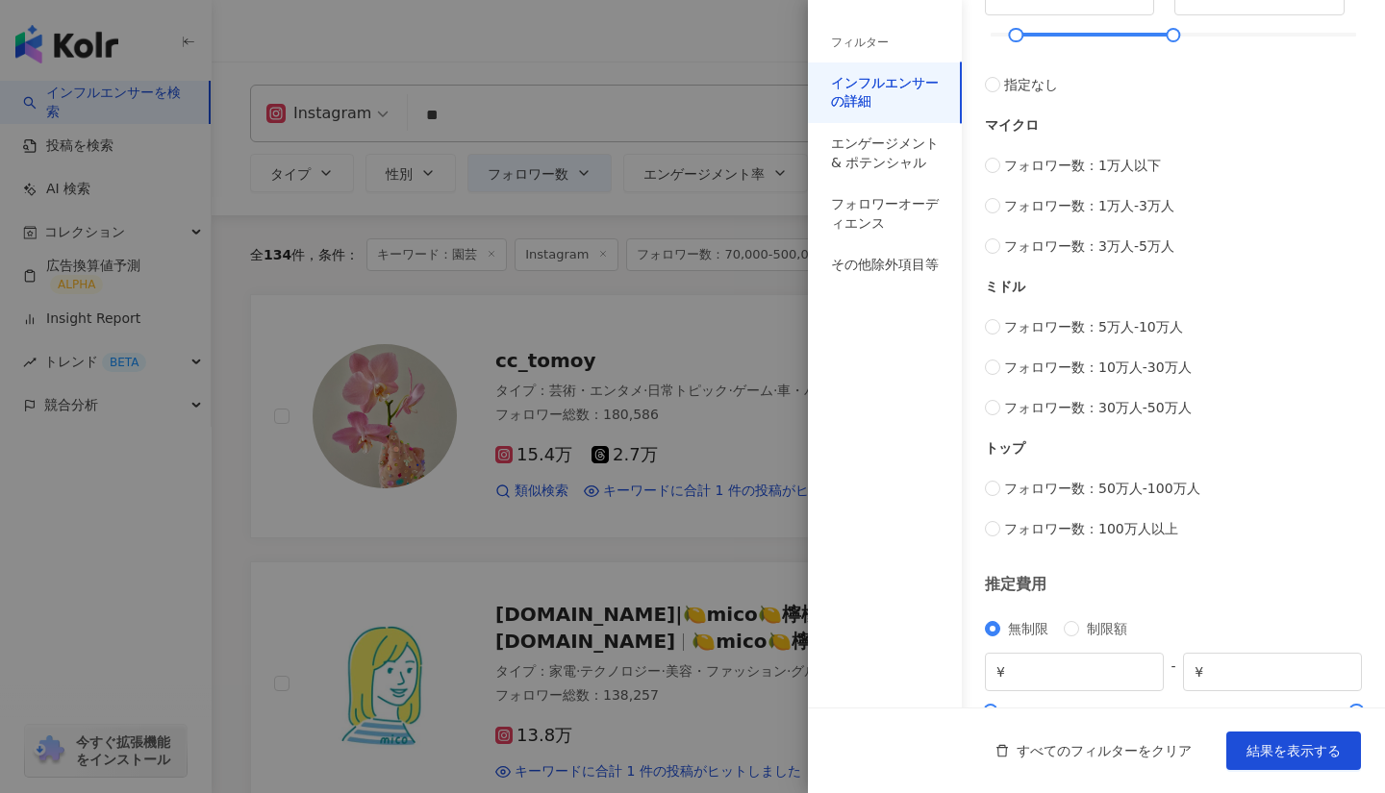
scroll to position [659, 0]
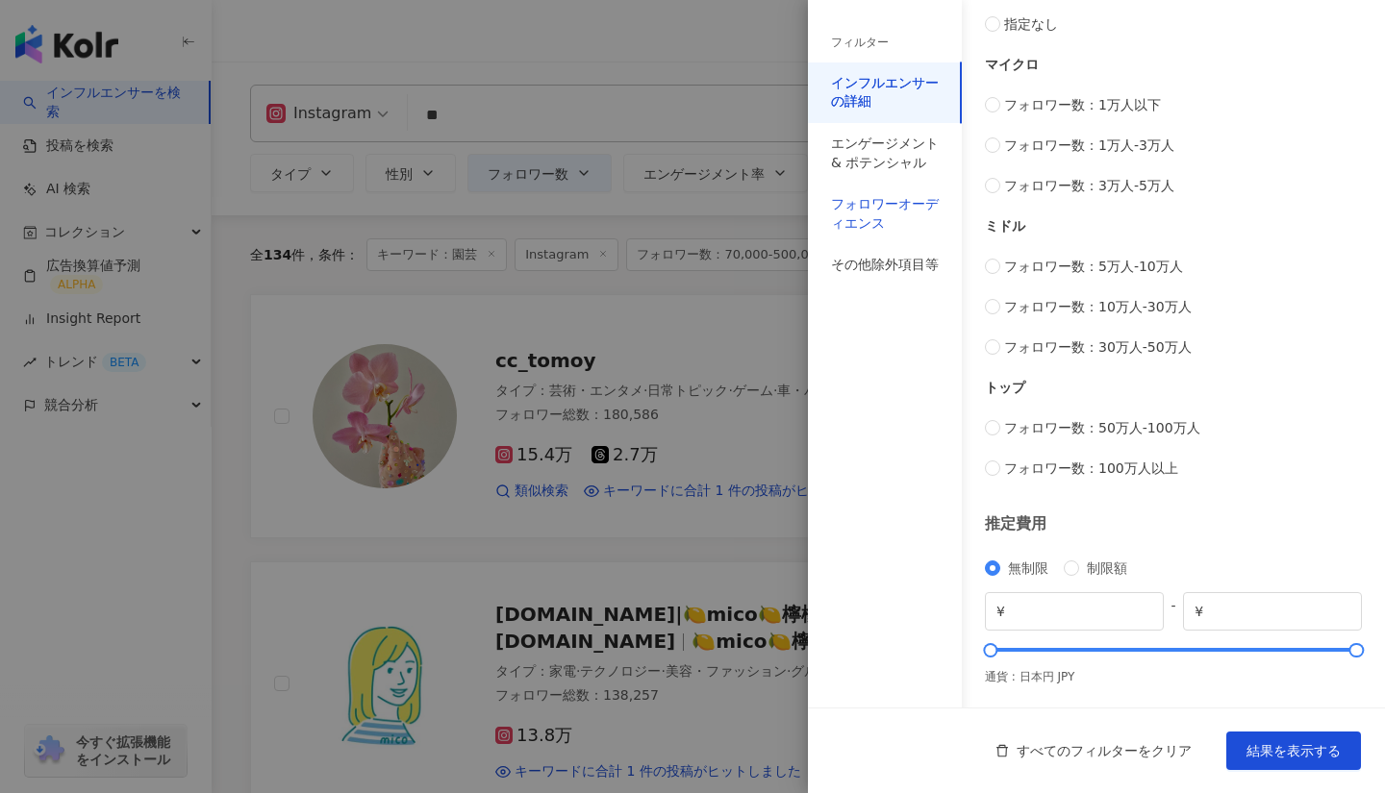
click at [900, 212] on div "フォロワーオーディエンス" at bounding box center [885, 213] width 108 height 37
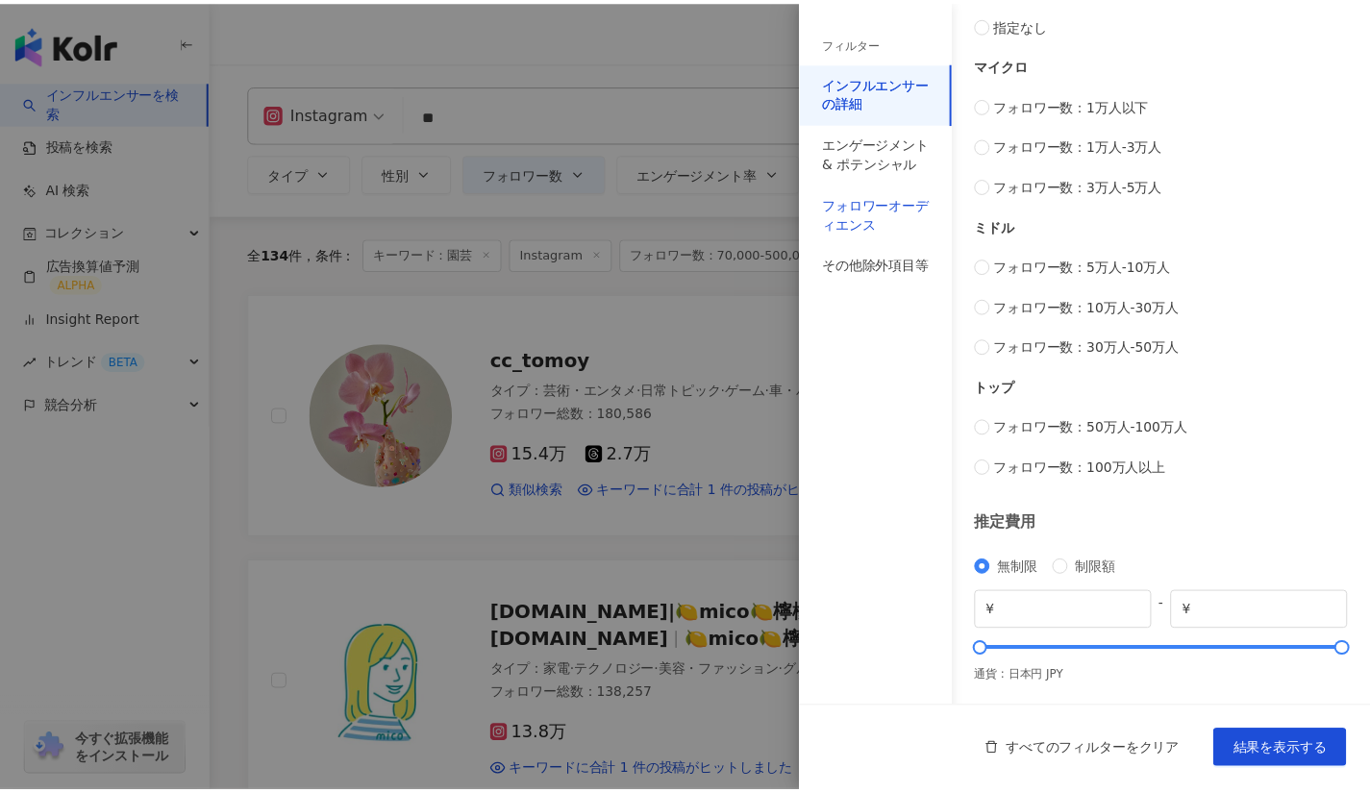
scroll to position [140, 0]
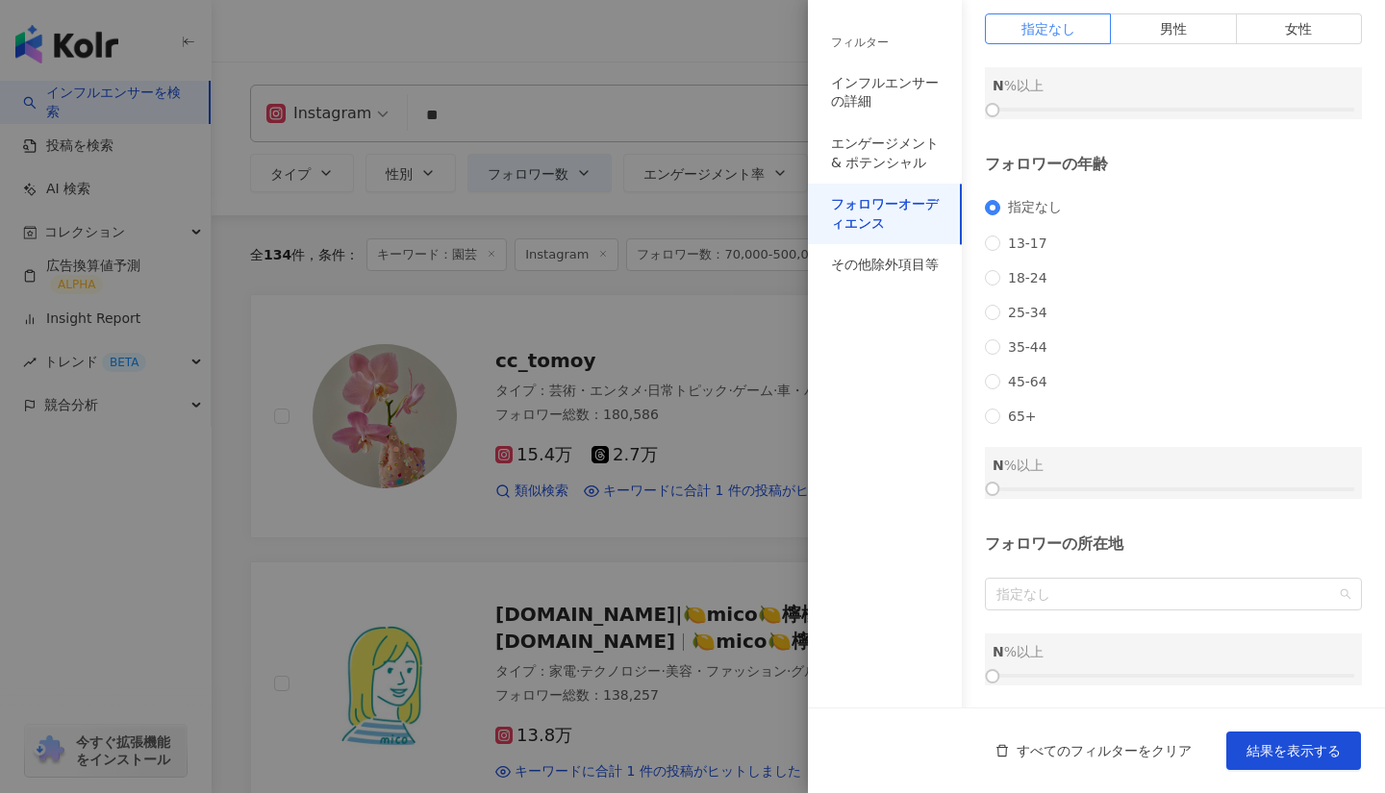
click at [1047, 604] on span "指定なし" at bounding box center [1173, 594] width 354 height 31
click at [924, 606] on div "フィルター インフルエンサーの詳細 エンゲージメント & ポテンシャル フォロワーオーディエンス その他除外項目等" at bounding box center [885, 408] width 154 height 770
click at [861, 135] on div "エンゲージメント & ポテンシャル" at bounding box center [885, 153] width 108 height 37
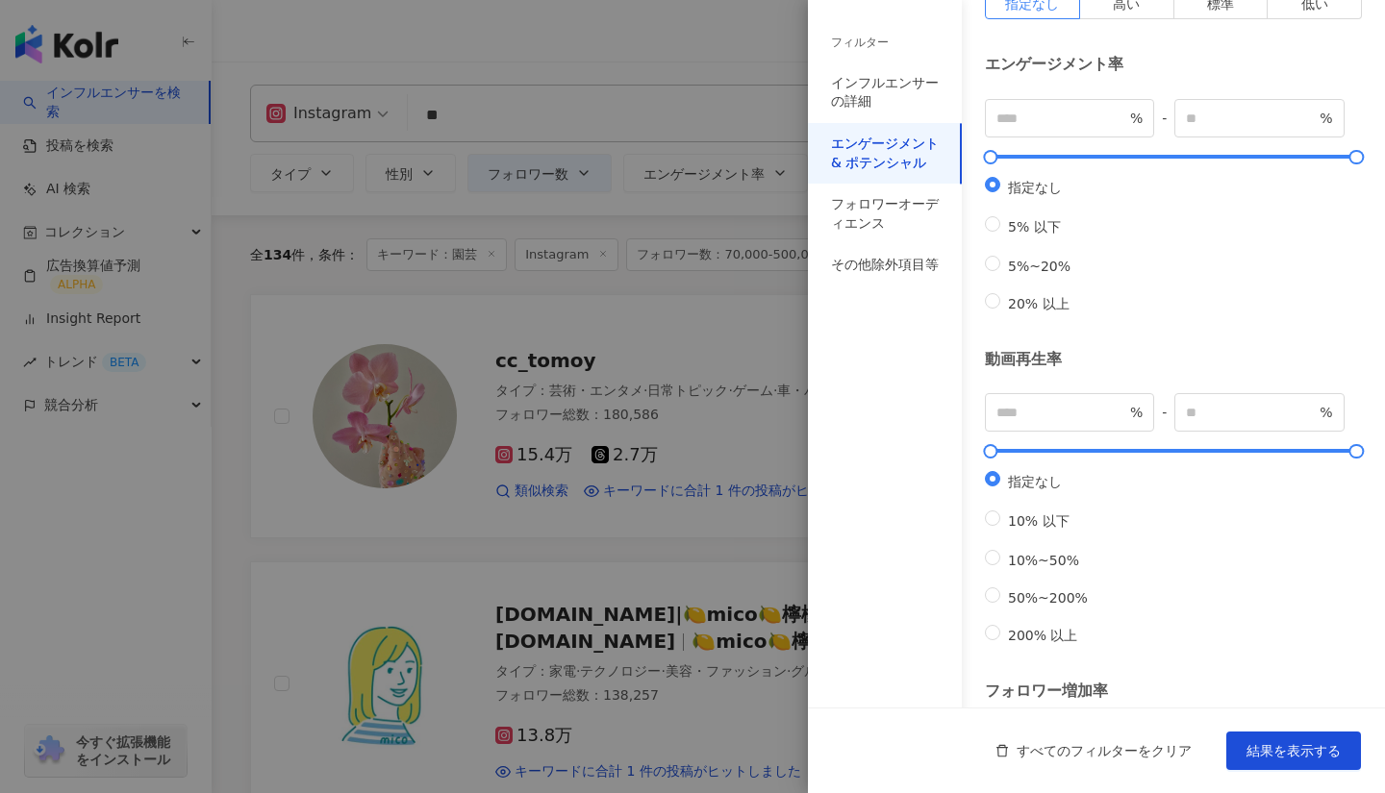
click at [723, 90] on div at bounding box center [692, 396] width 1385 height 793
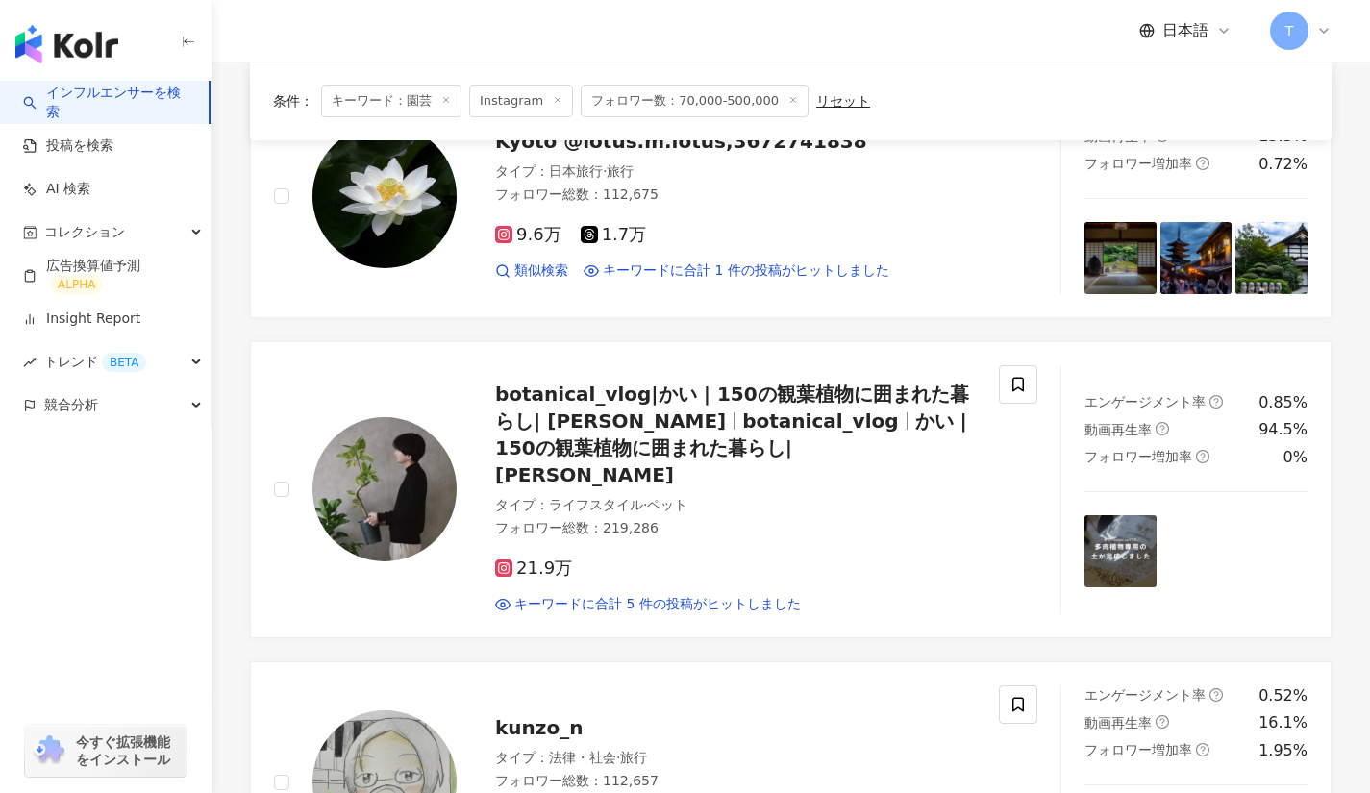
scroll to position [1093, 0]
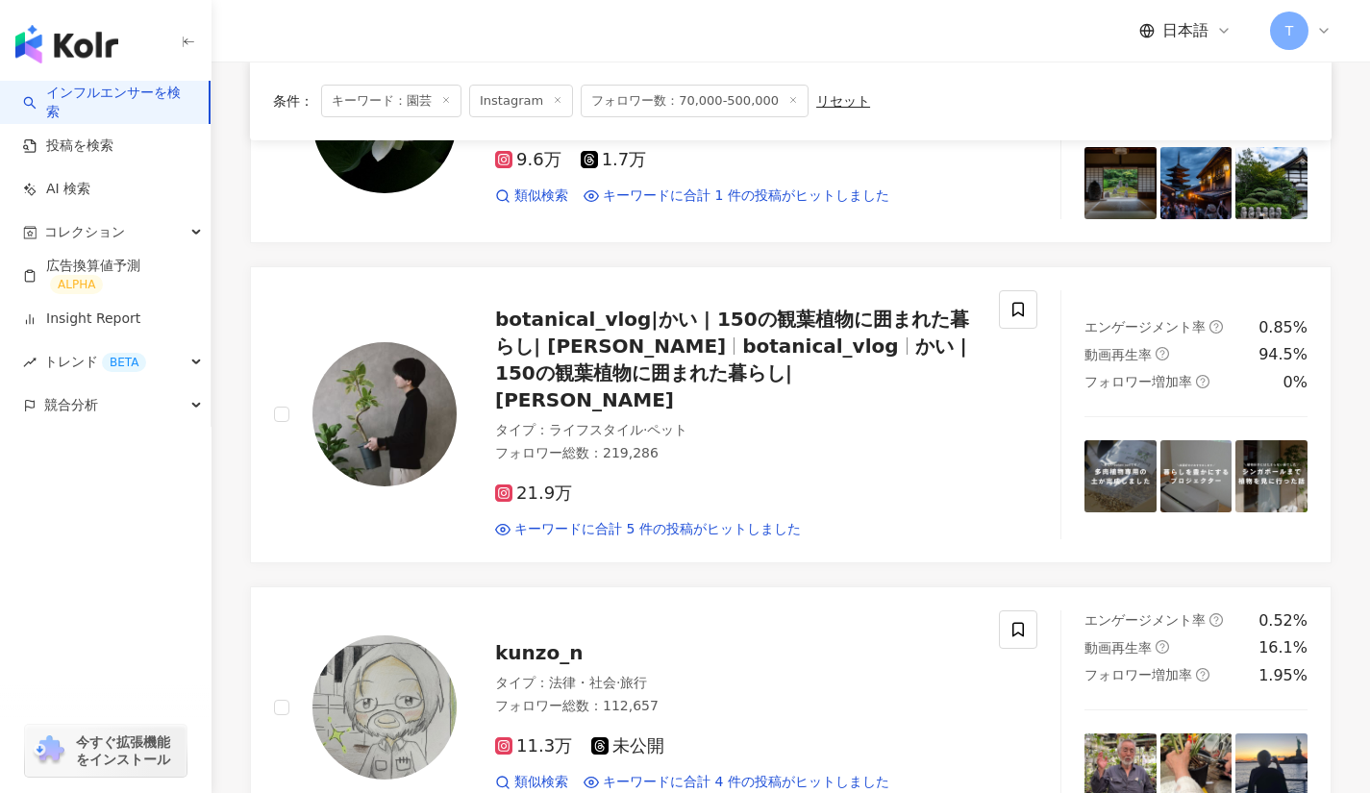
click at [768, 339] on span "botanical_vlog" at bounding box center [820, 346] width 156 height 23
click at [742, 335] on span "botanical_vlog" at bounding box center [820, 346] width 156 height 23
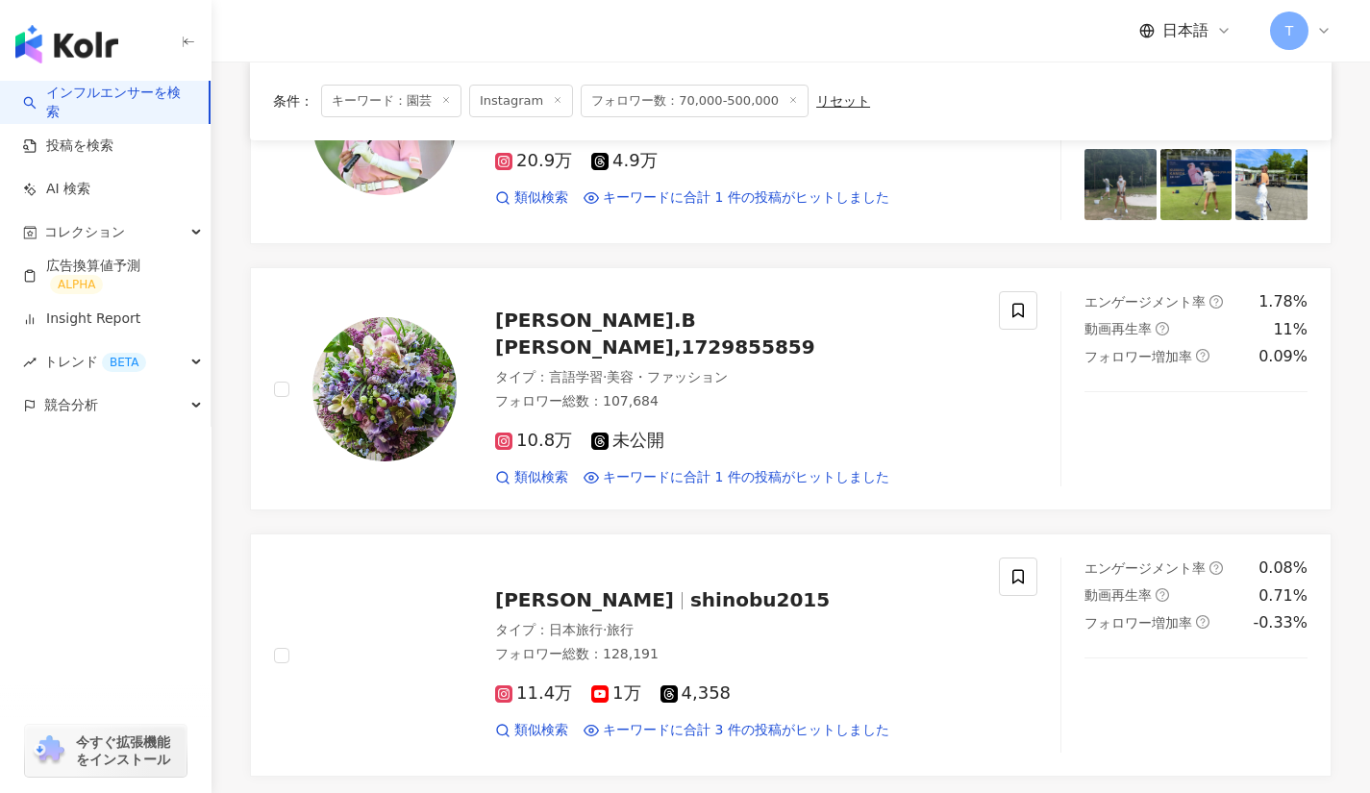
scroll to position [2216, 0]
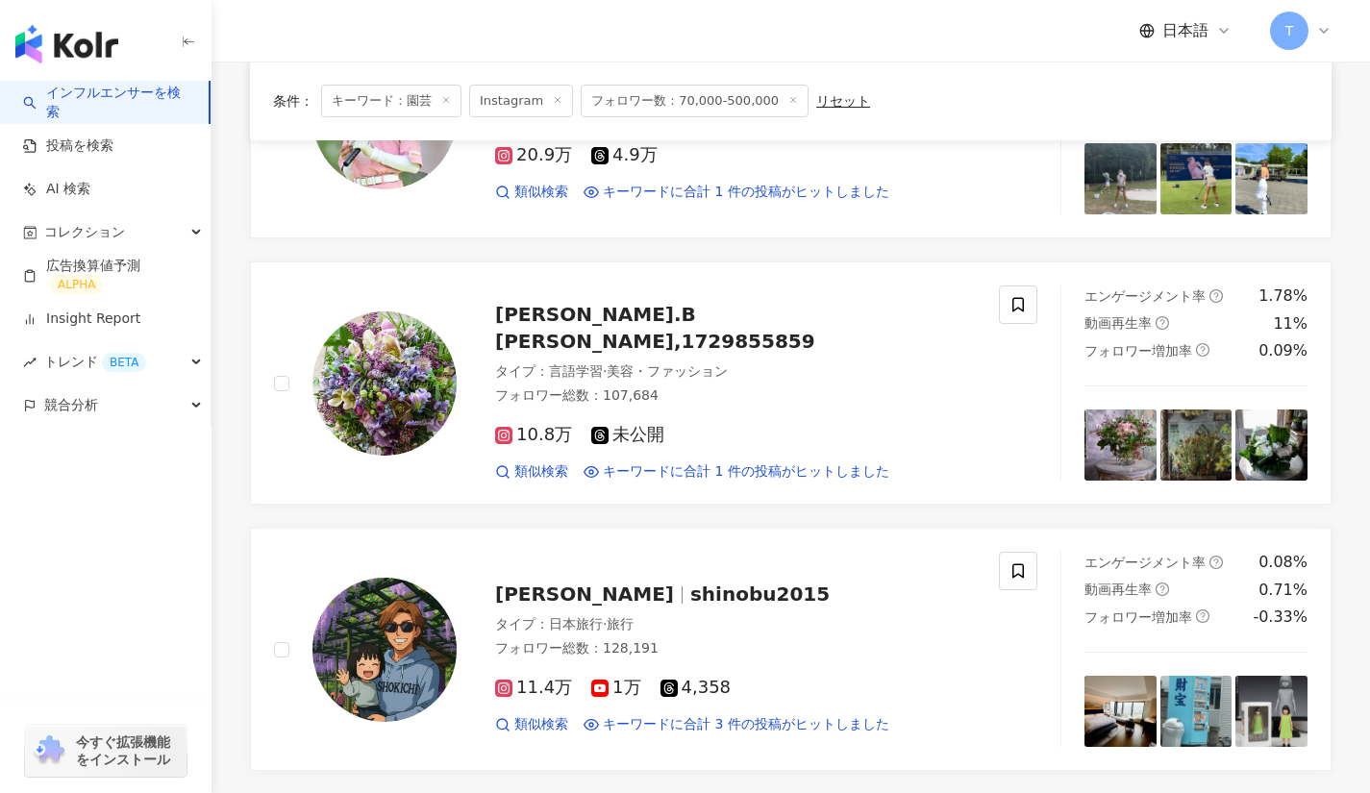
click at [663, 306] on span "Laurent.B Bouquetier,1729855859" at bounding box center [655, 328] width 320 height 50
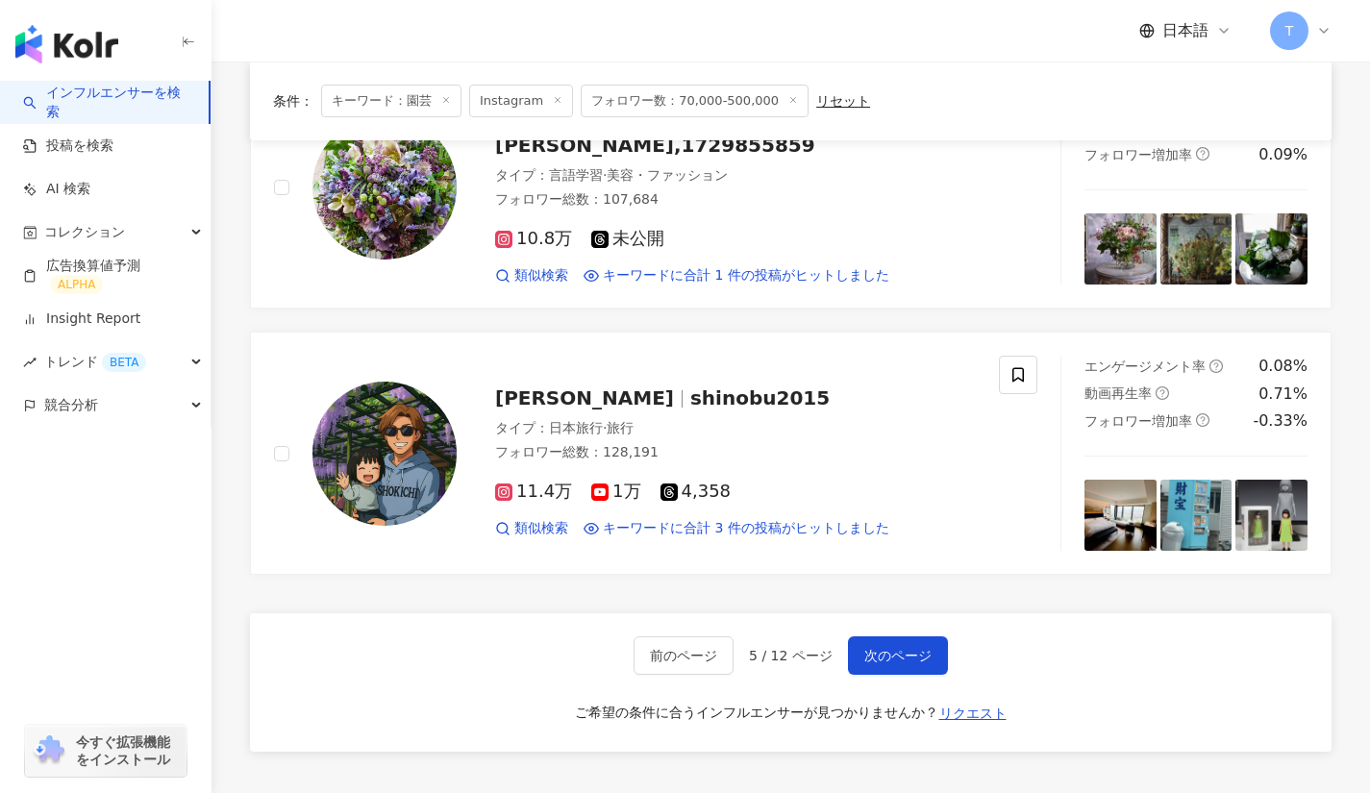
scroll to position [2414, 0]
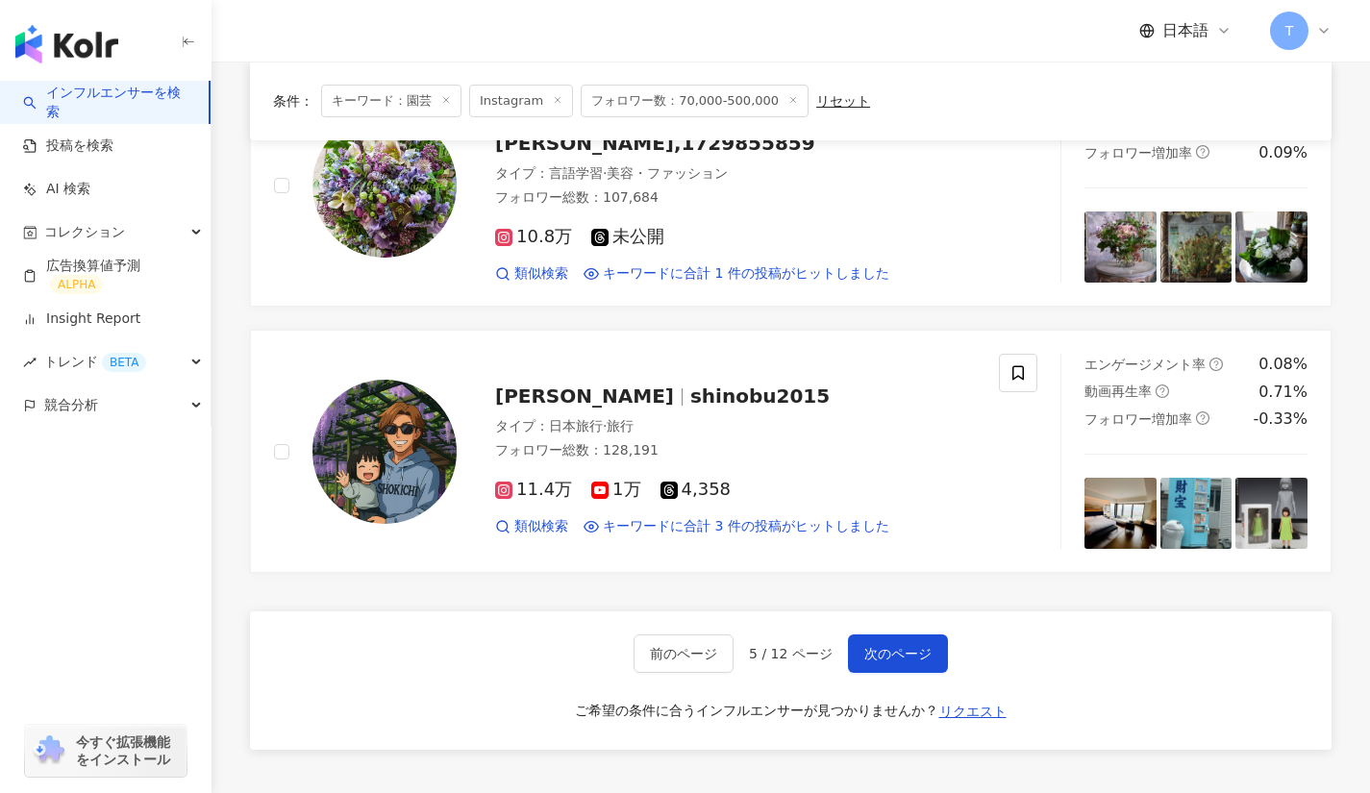
click at [864, 646] on span "次のページ" at bounding box center [897, 653] width 67 height 15
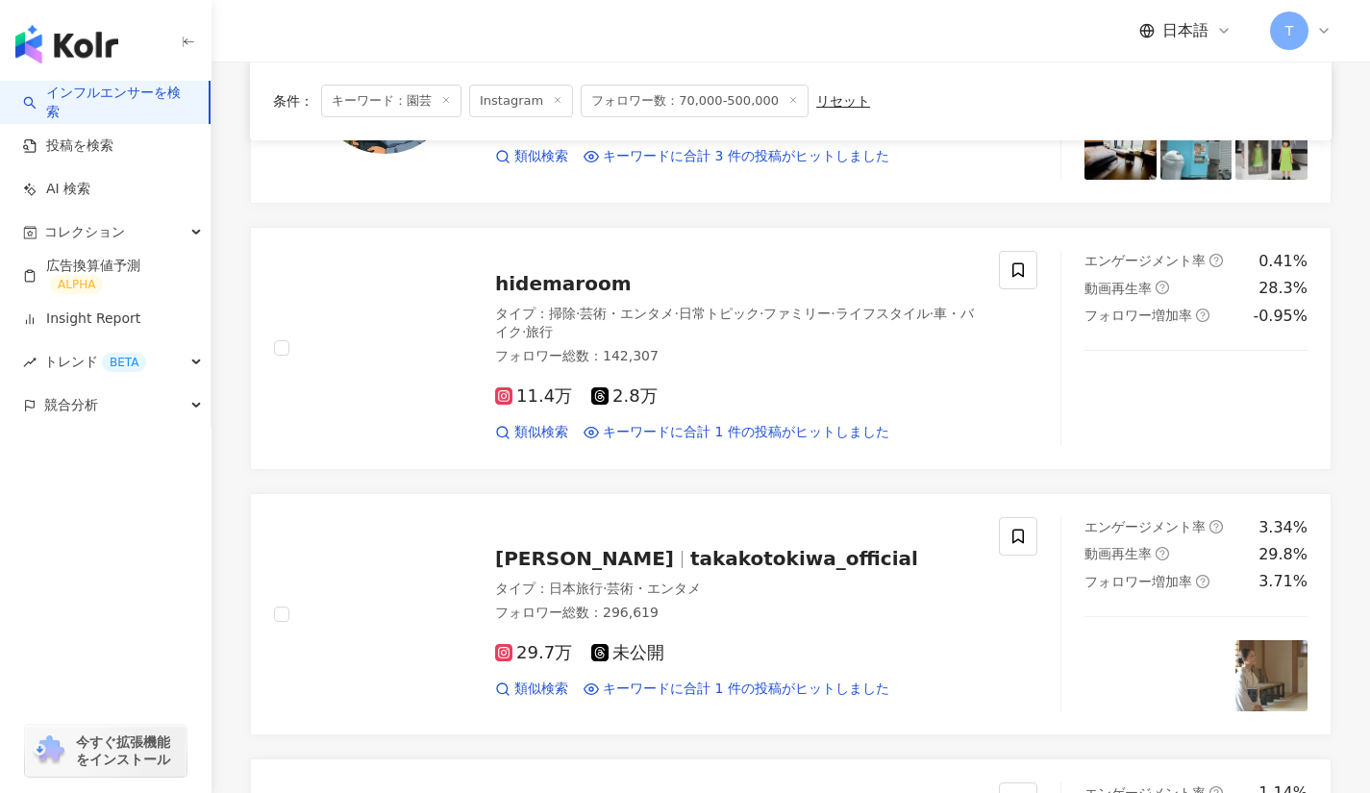
scroll to position [370, 0]
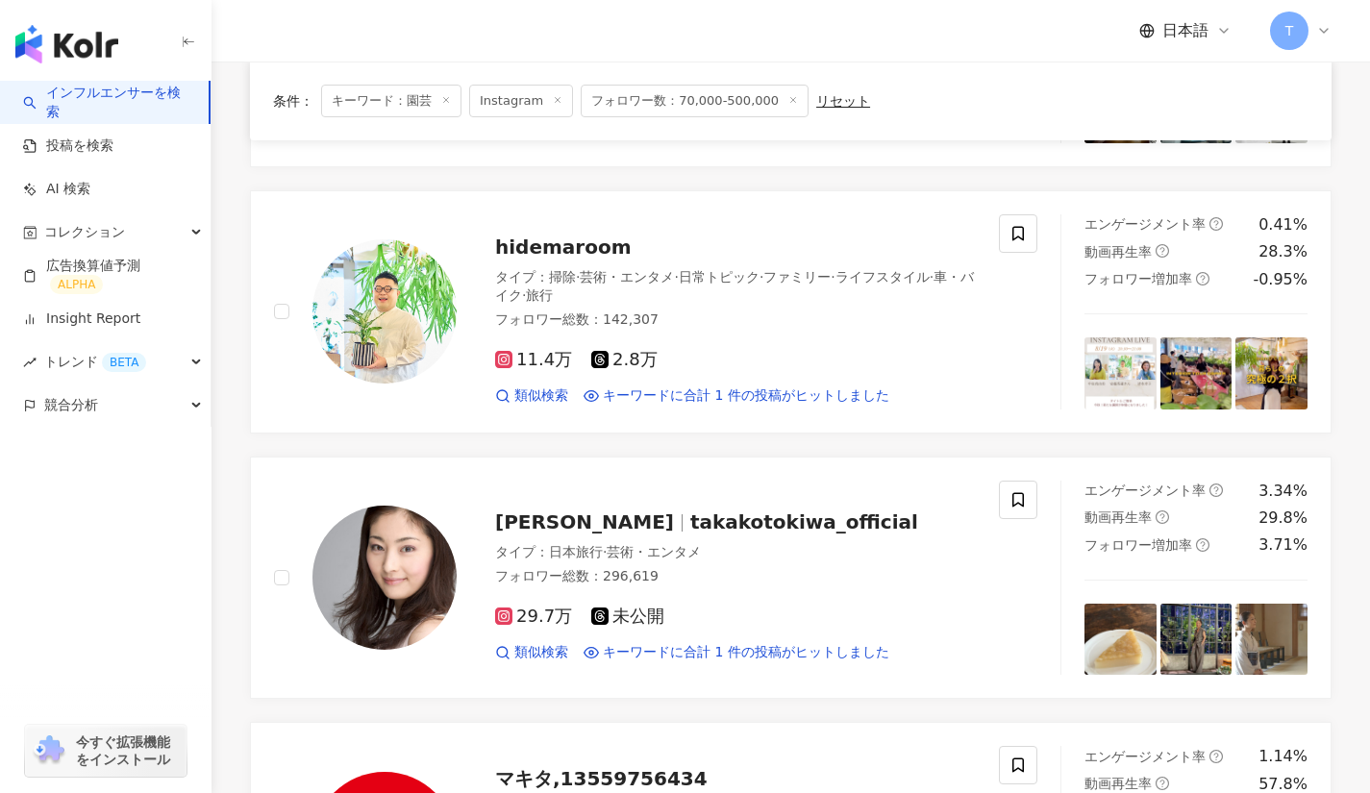
click at [546, 246] on span "hidemaroom" at bounding box center [563, 247] width 137 height 23
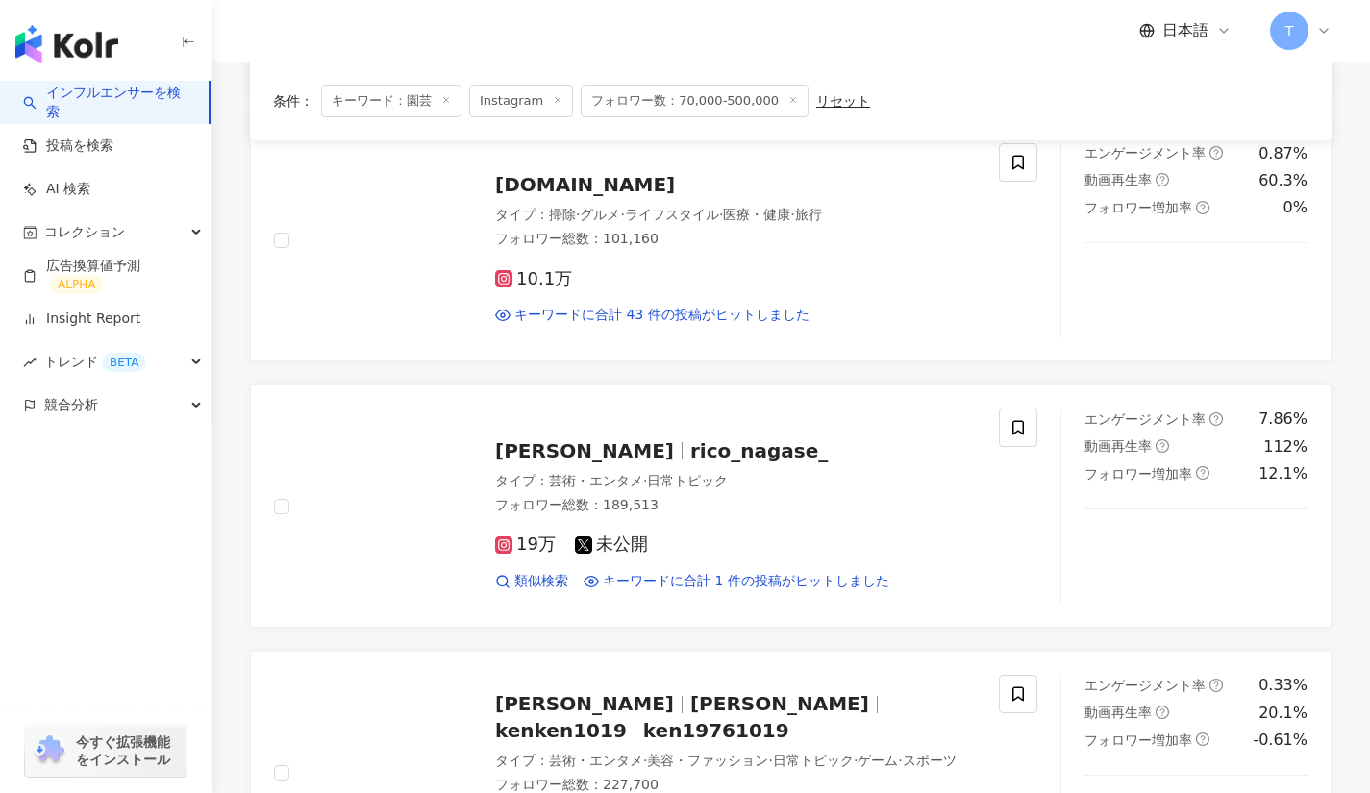
scroll to position [2599, 0]
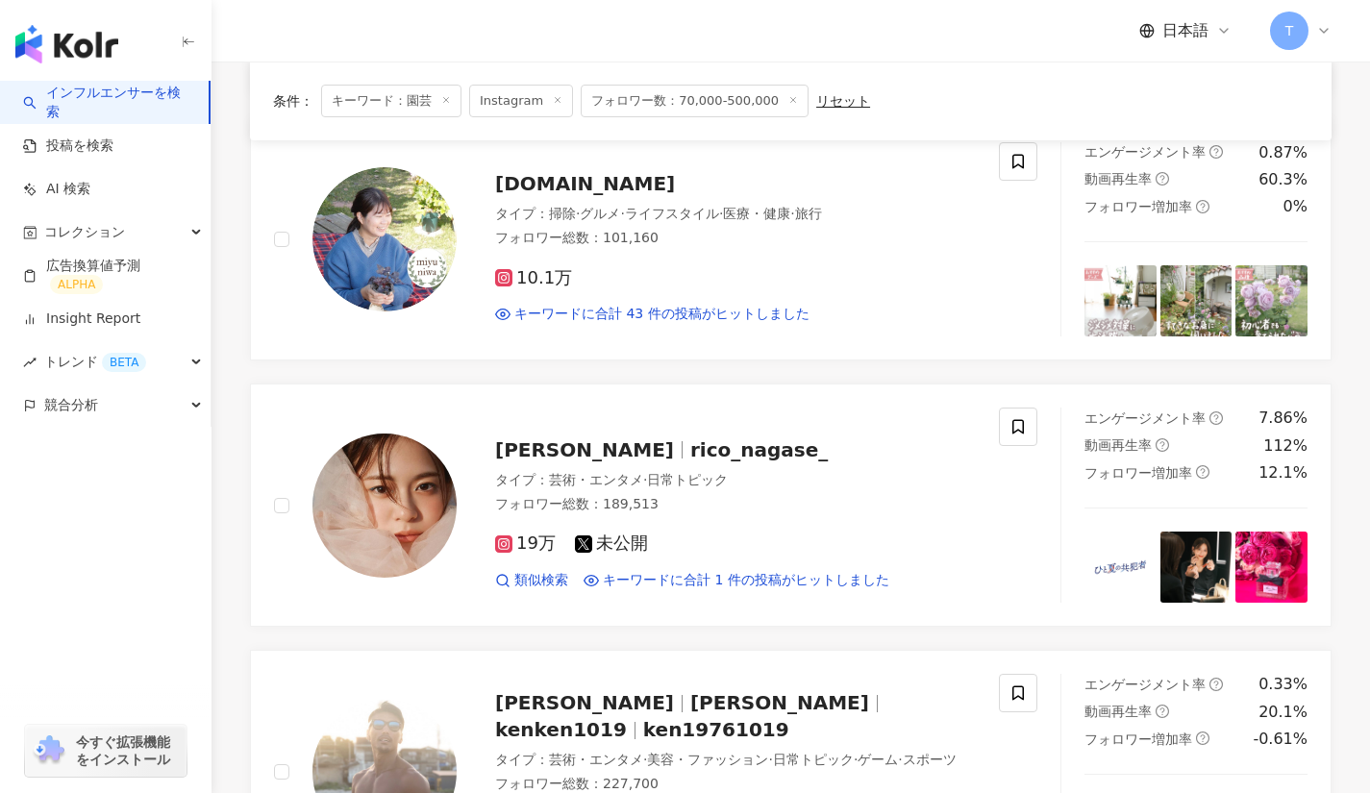
click at [610, 181] on span "miyuki.garden" at bounding box center [585, 183] width 180 height 23
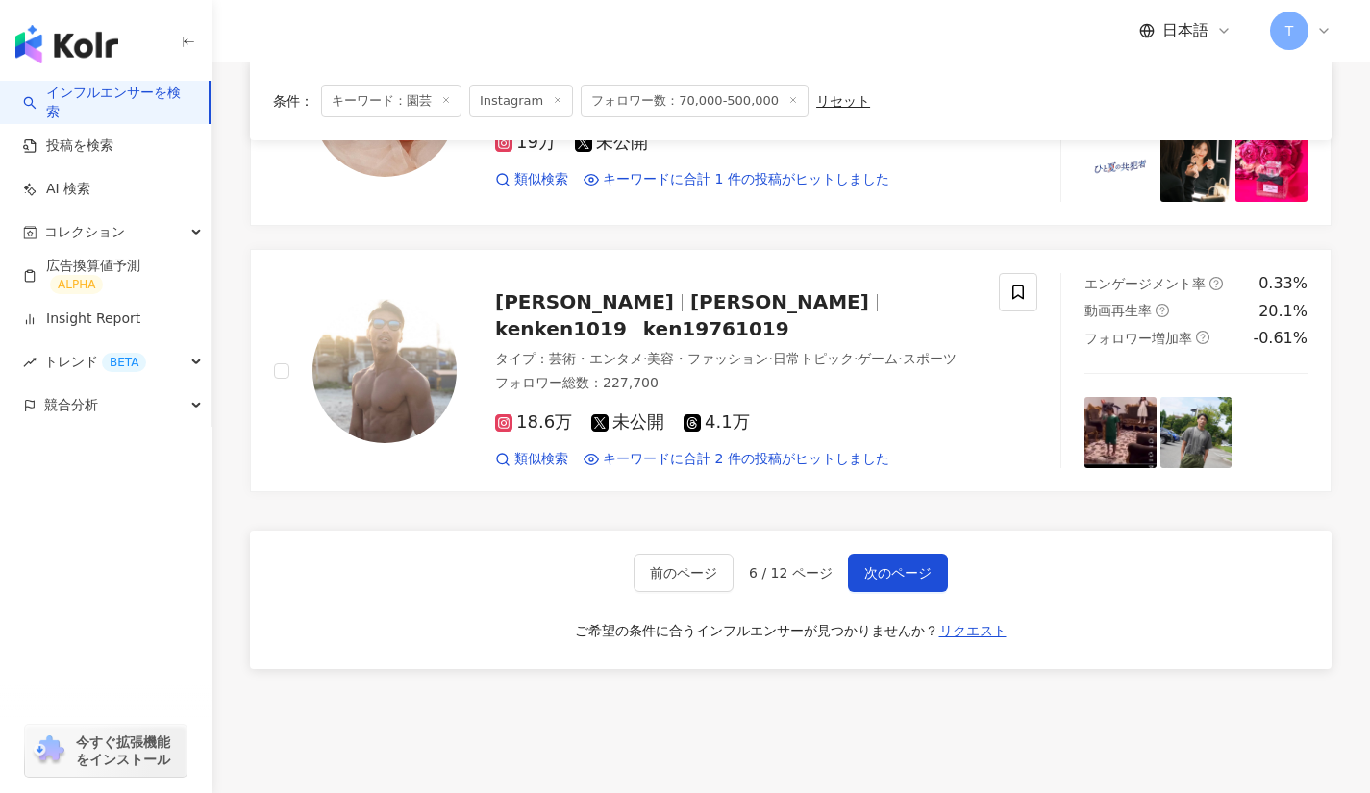
scroll to position [3002, 0]
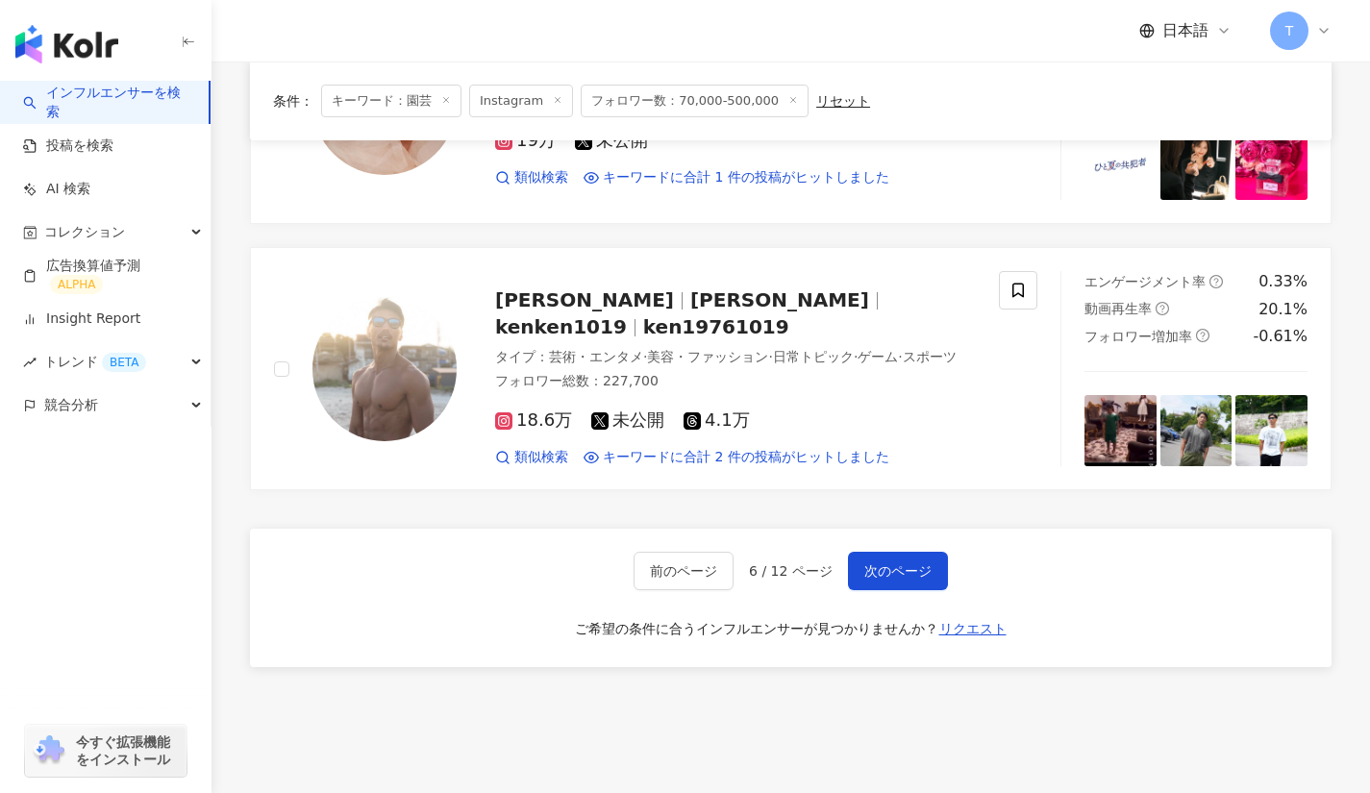
click at [879, 563] on span "次のページ" at bounding box center [897, 570] width 67 height 15
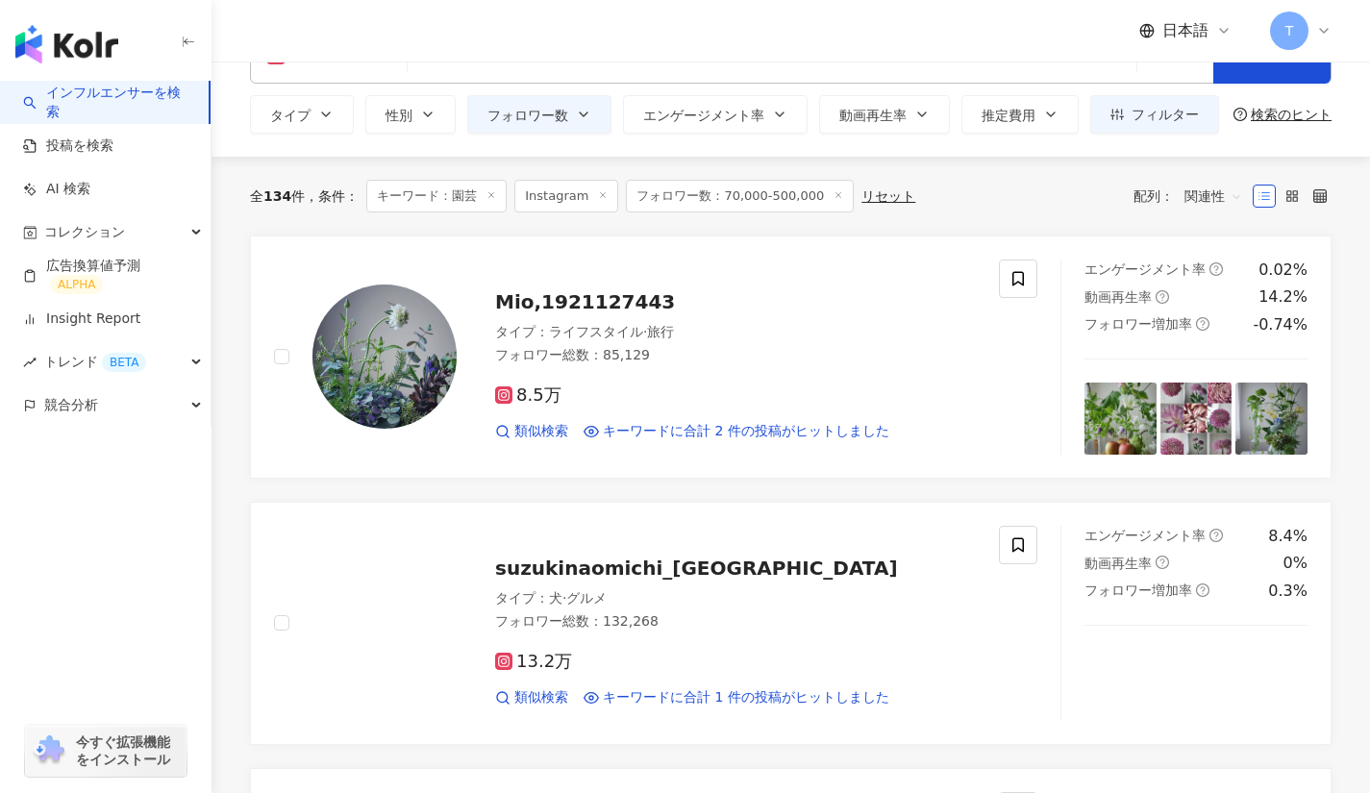
scroll to position [0, 0]
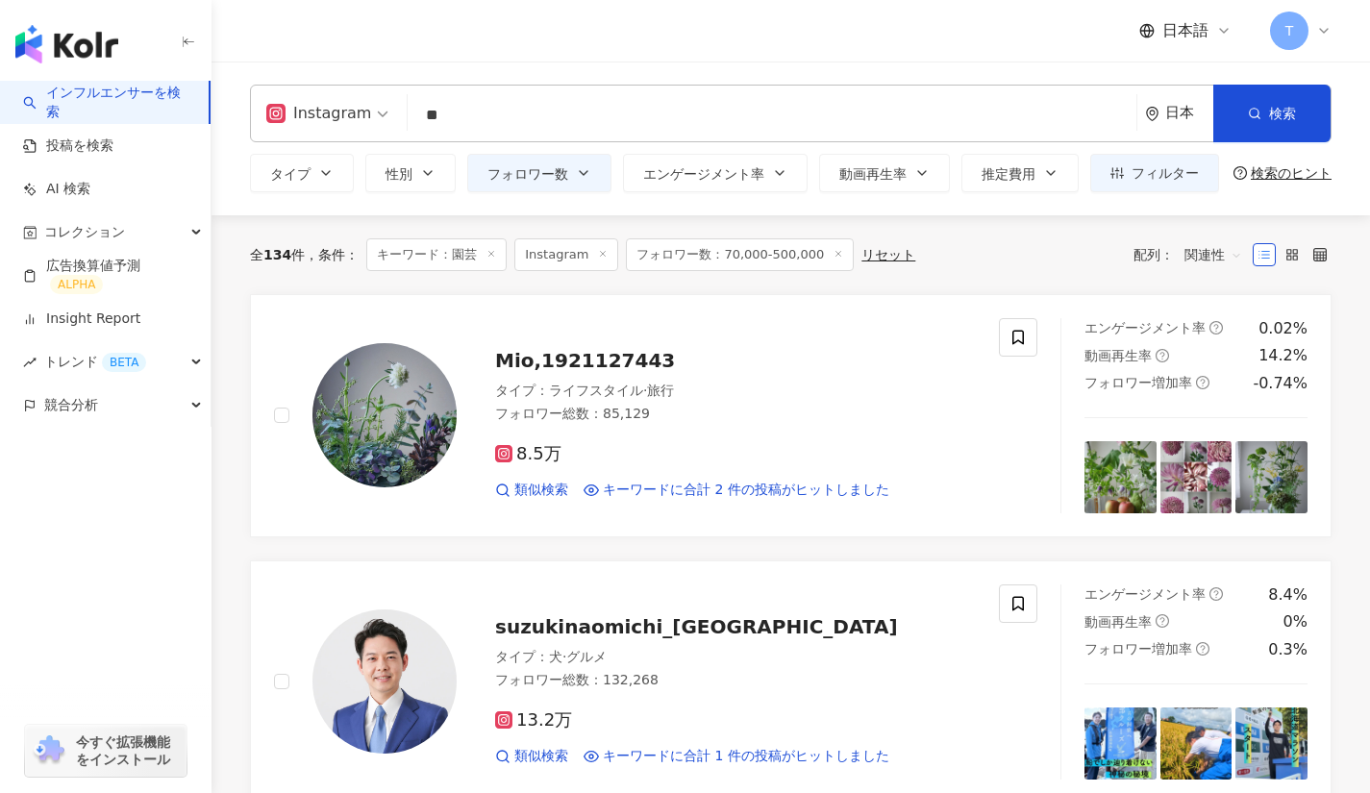
click at [569, 362] on span "Mio,1921127443" at bounding box center [585, 360] width 180 height 23
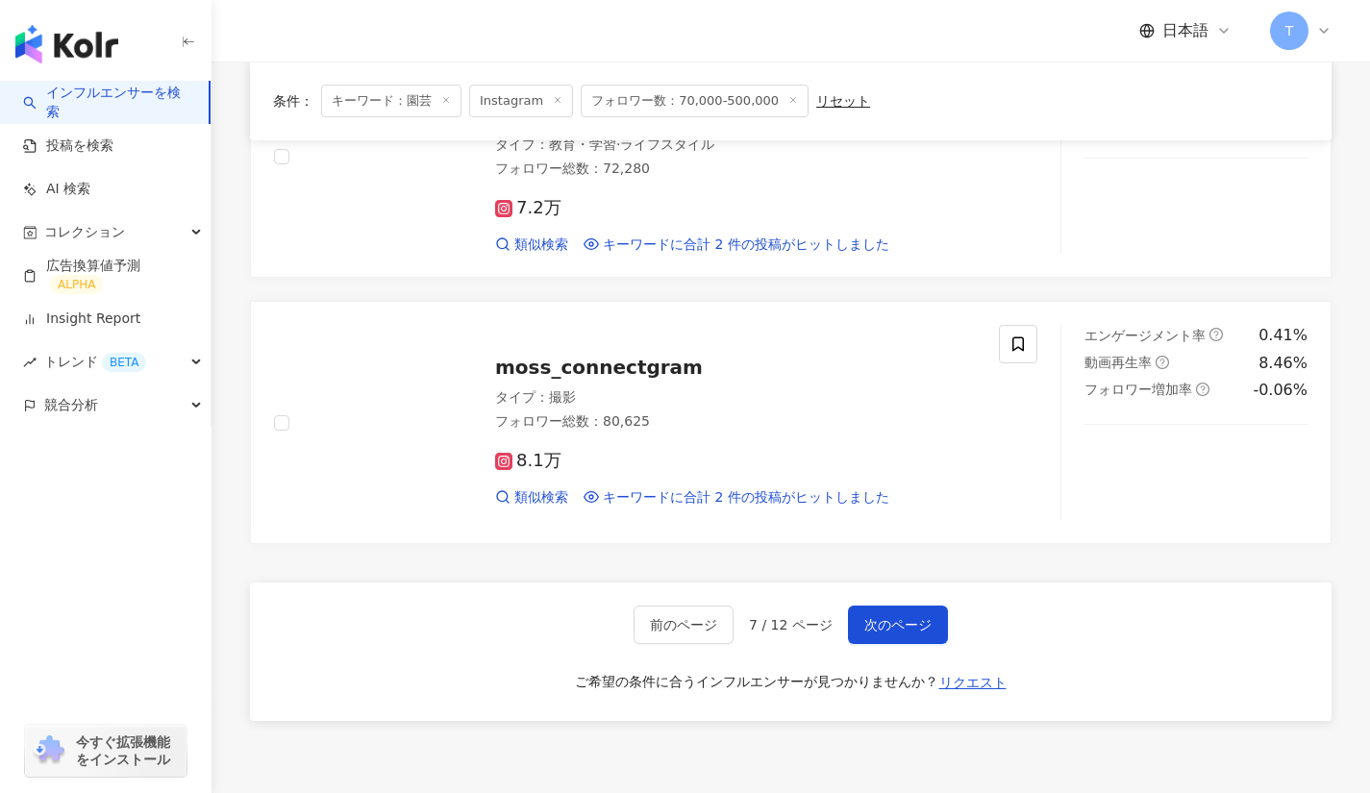
scroll to position [2657, 0]
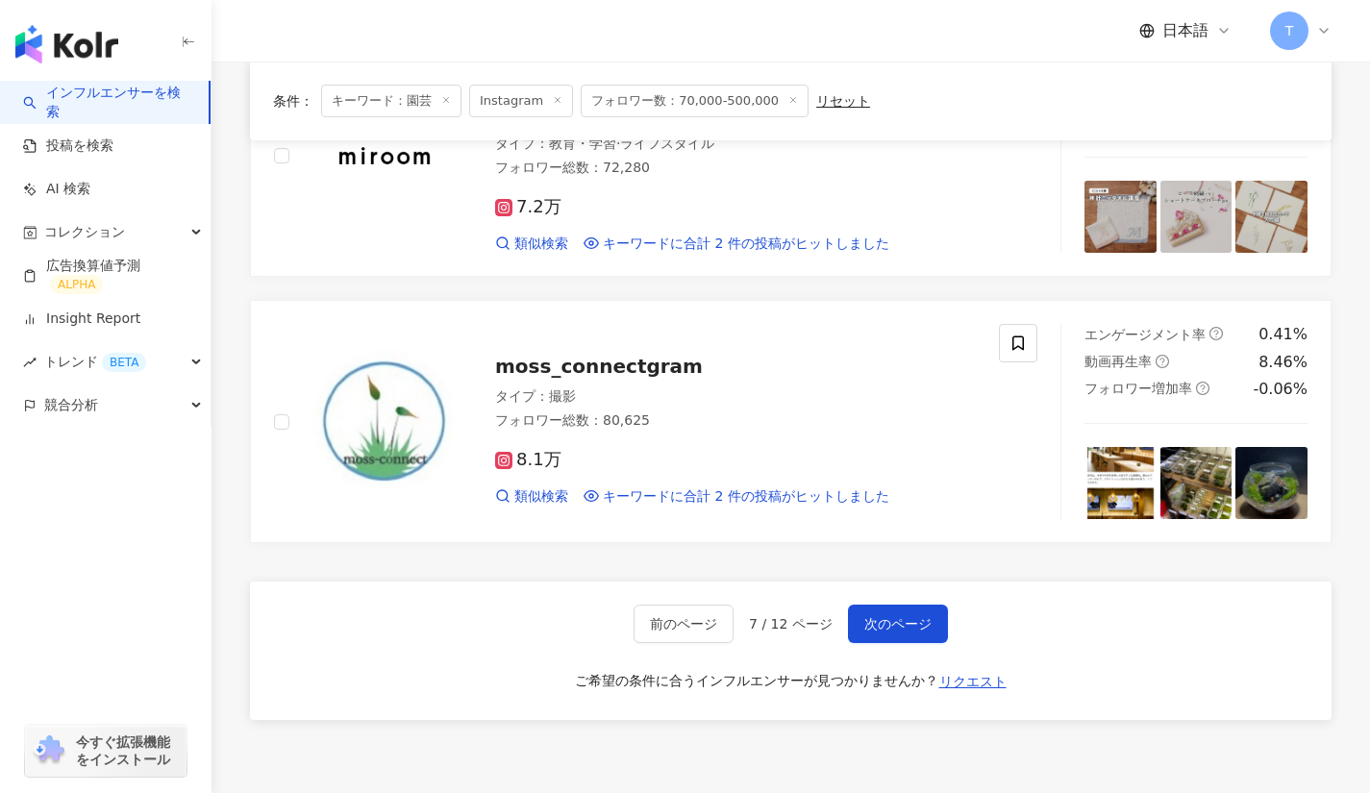
click at [879, 610] on button "次のページ" at bounding box center [898, 624] width 100 height 38
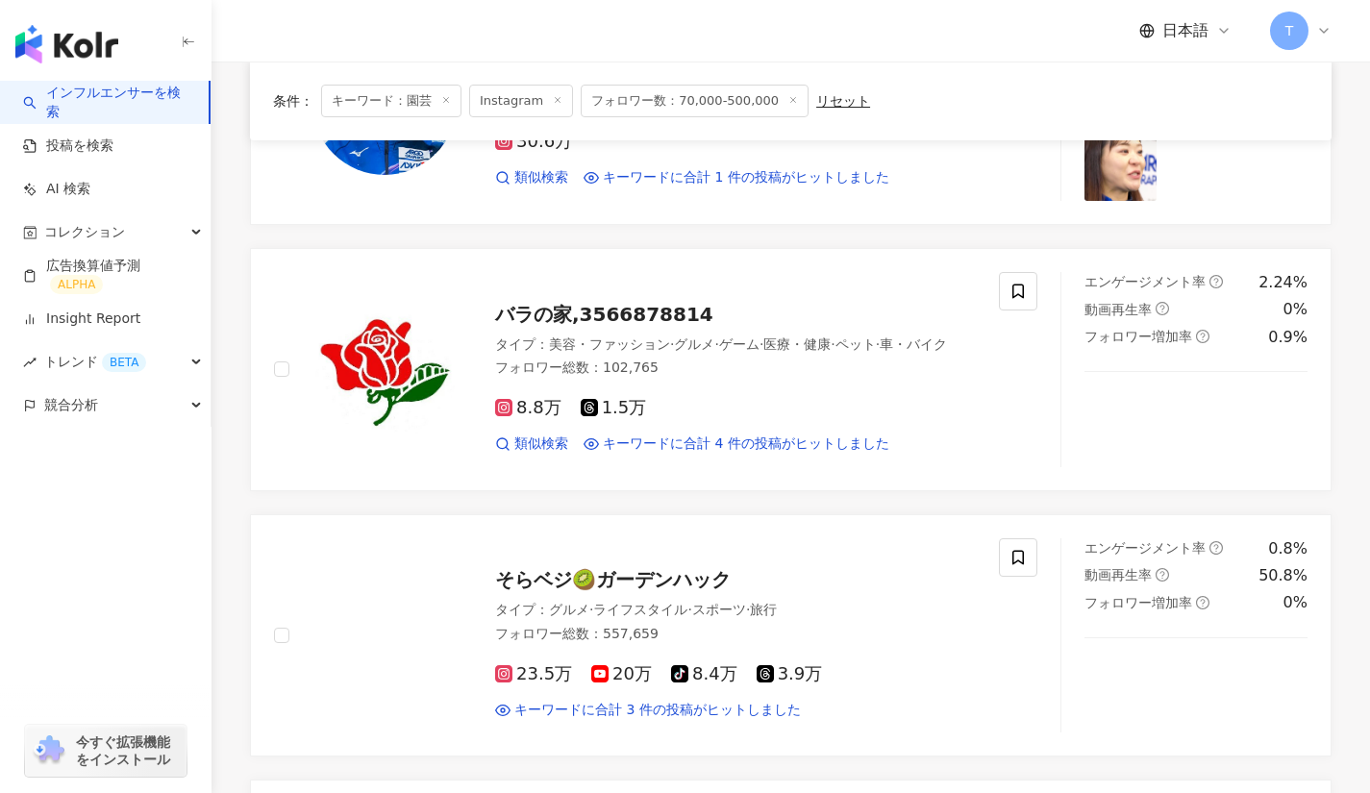
scroll to position [1406, 0]
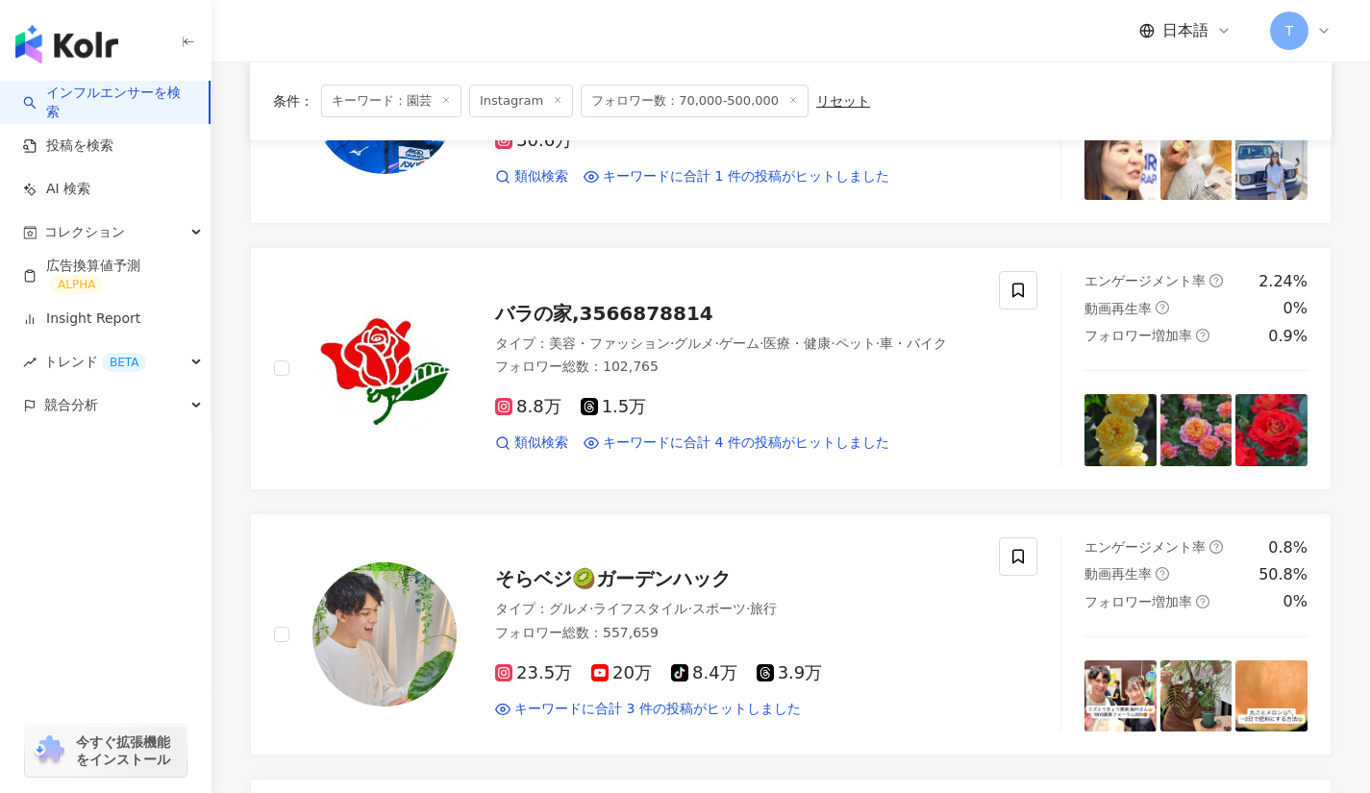
click at [618, 567] on span "そらベジ🥝ガーデンハック" at bounding box center [613, 578] width 236 height 23
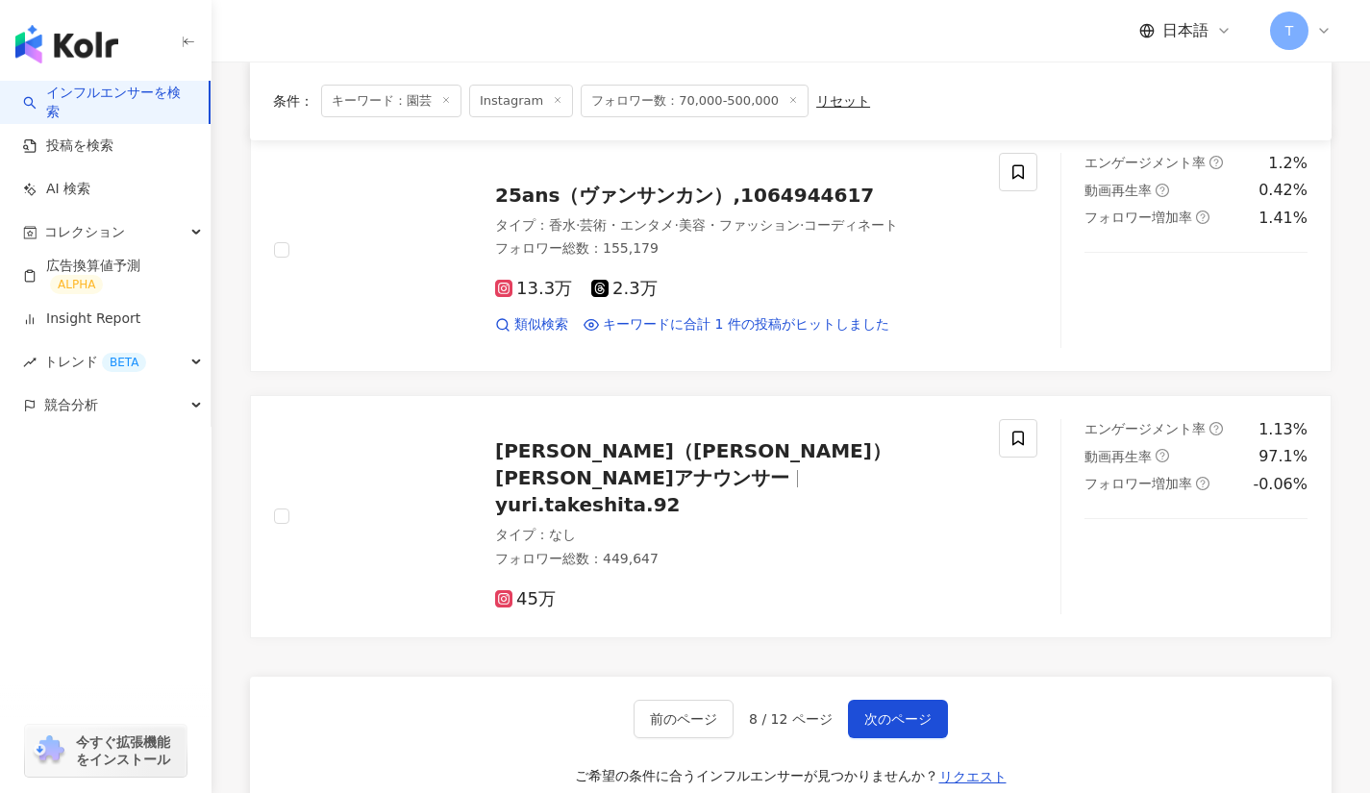
scroll to position [2718, 0]
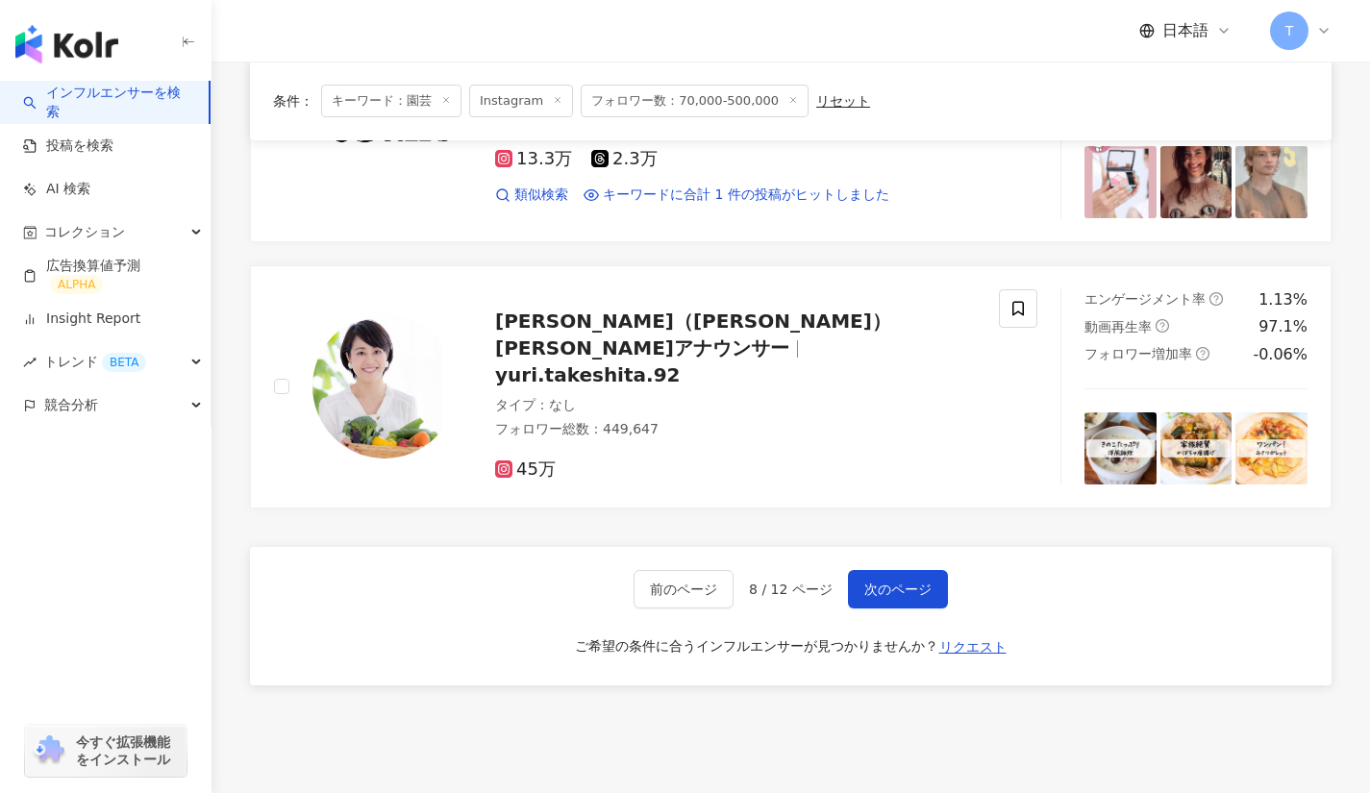
click at [874, 582] on span "次のページ" at bounding box center [897, 589] width 67 height 15
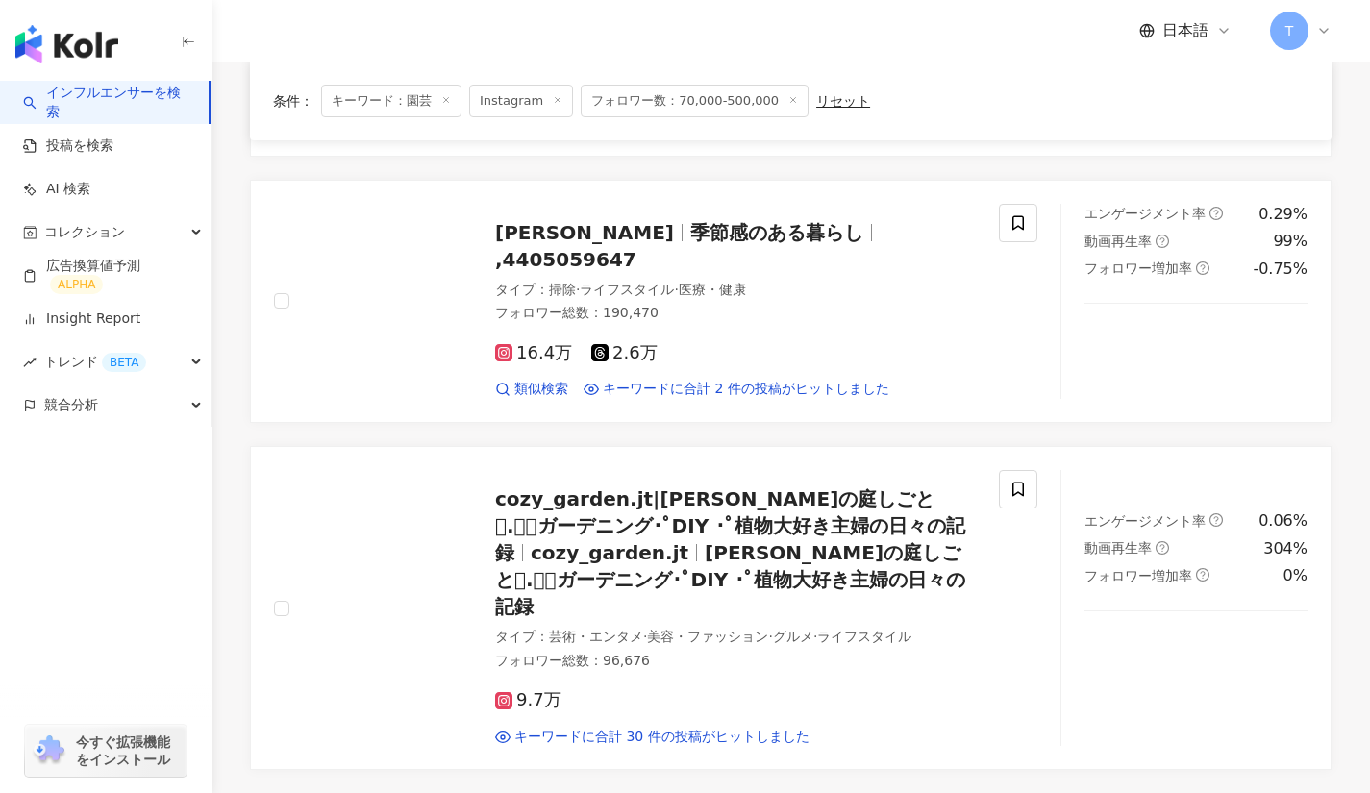
scroll to position [2897, 0]
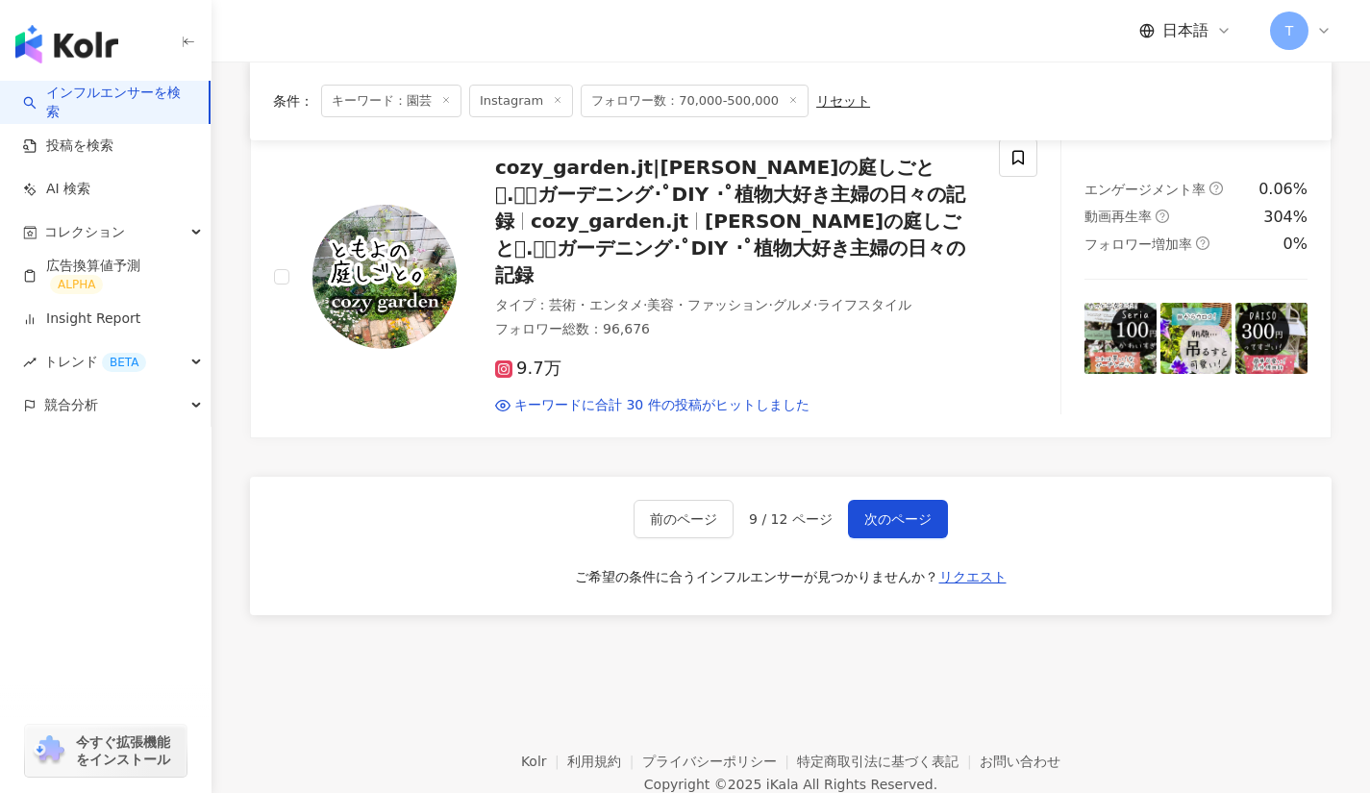
click at [712, 210] on span "ともよの庭しごと𖡼.𖤣𖥧ガーデニング･ﾟDIY ･ﾟ植物大好き主婦の日々の記録" at bounding box center [730, 248] width 470 height 77
click at [151, 96] on link "インフルエンサーを検索" at bounding box center [108, 102] width 170 height 37
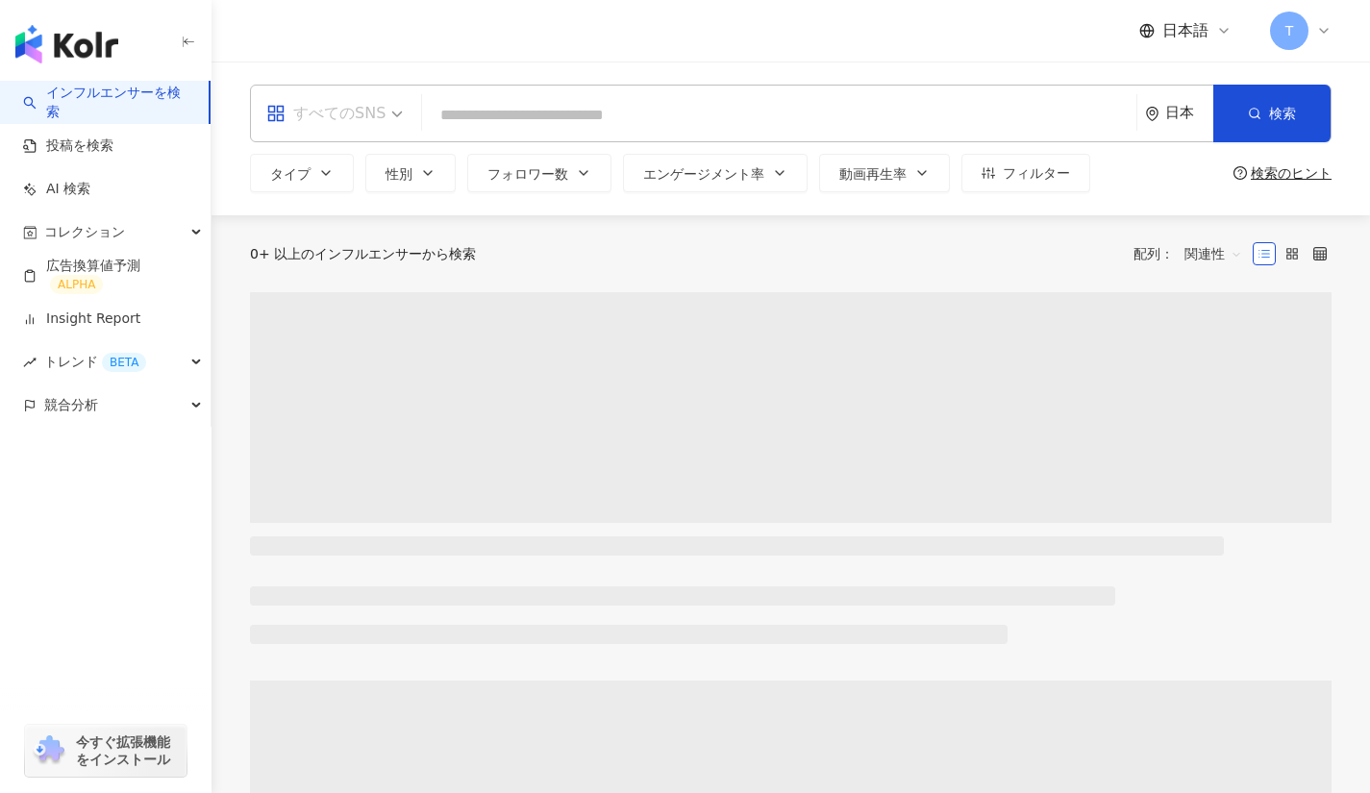
click at [385, 110] on span "すべてのSNS" at bounding box center [334, 113] width 137 height 31
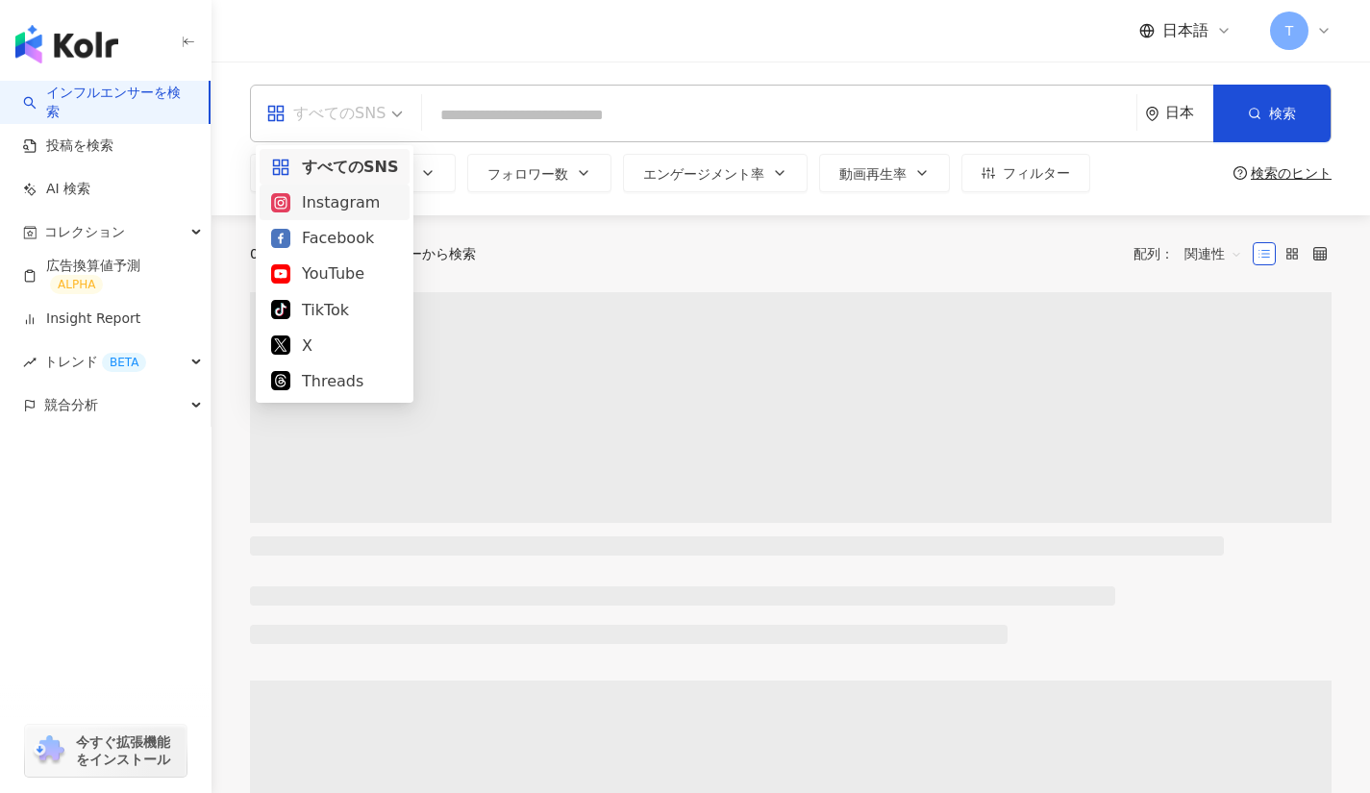
click at [369, 202] on div "Instagram" at bounding box center [334, 202] width 127 height 24
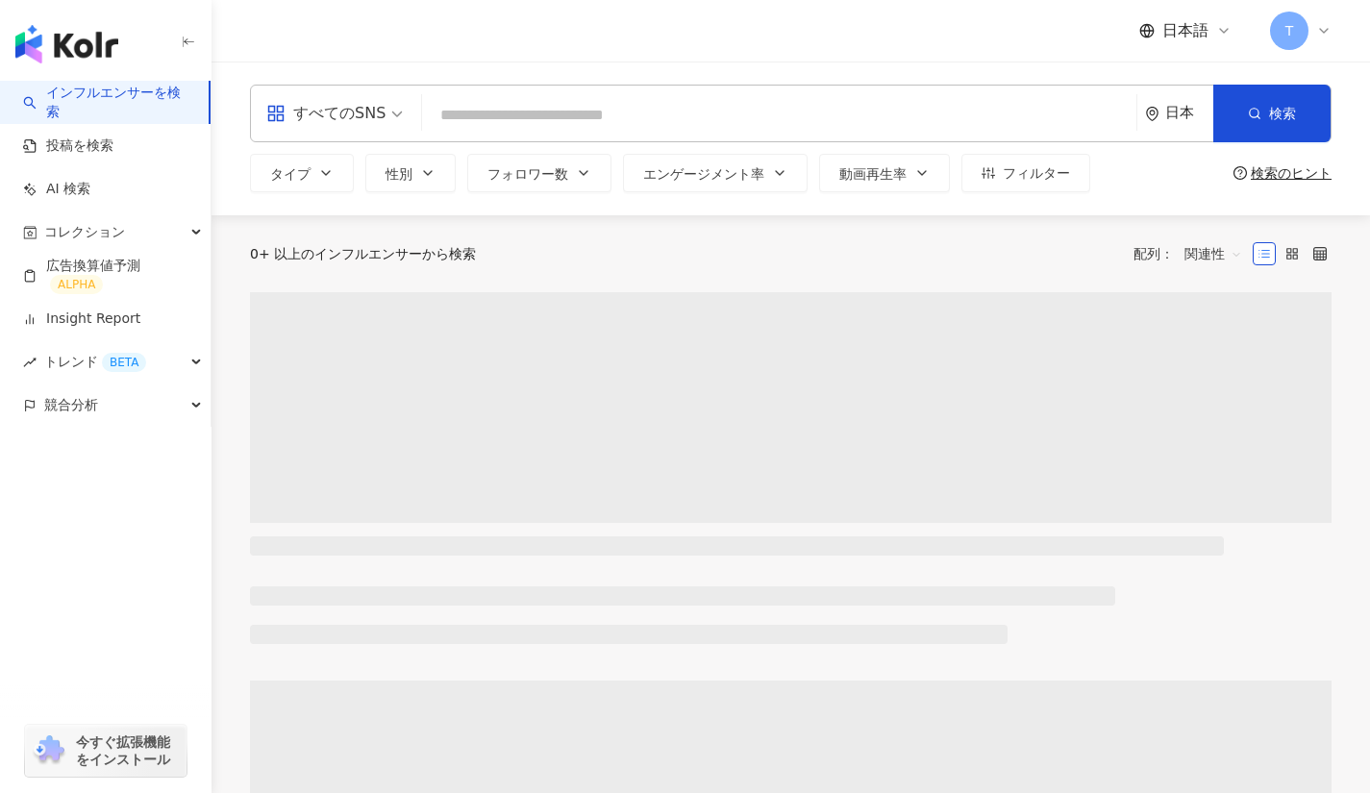
click at [470, 124] on input "search" at bounding box center [779, 115] width 699 height 37
click at [469, 115] on input "search" at bounding box center [779, 115] width 699 height 37
click at [543, 180] on span "フォロワー数" at bounding box center [527, 173] width 81 height 15
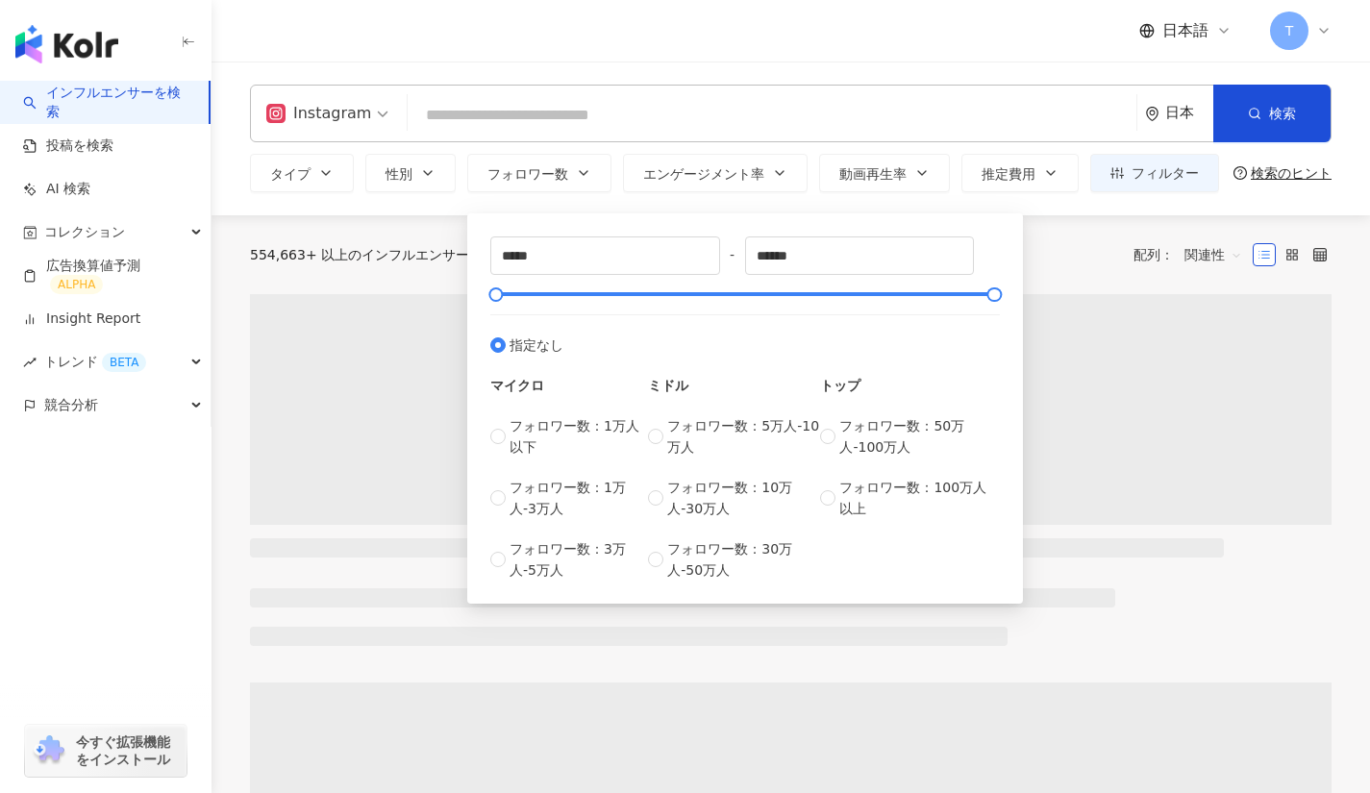
type input "*"
type input "*******"
click at [380, 112] on span "Instagram" at bounding box center [327, 113] width 122 height 31
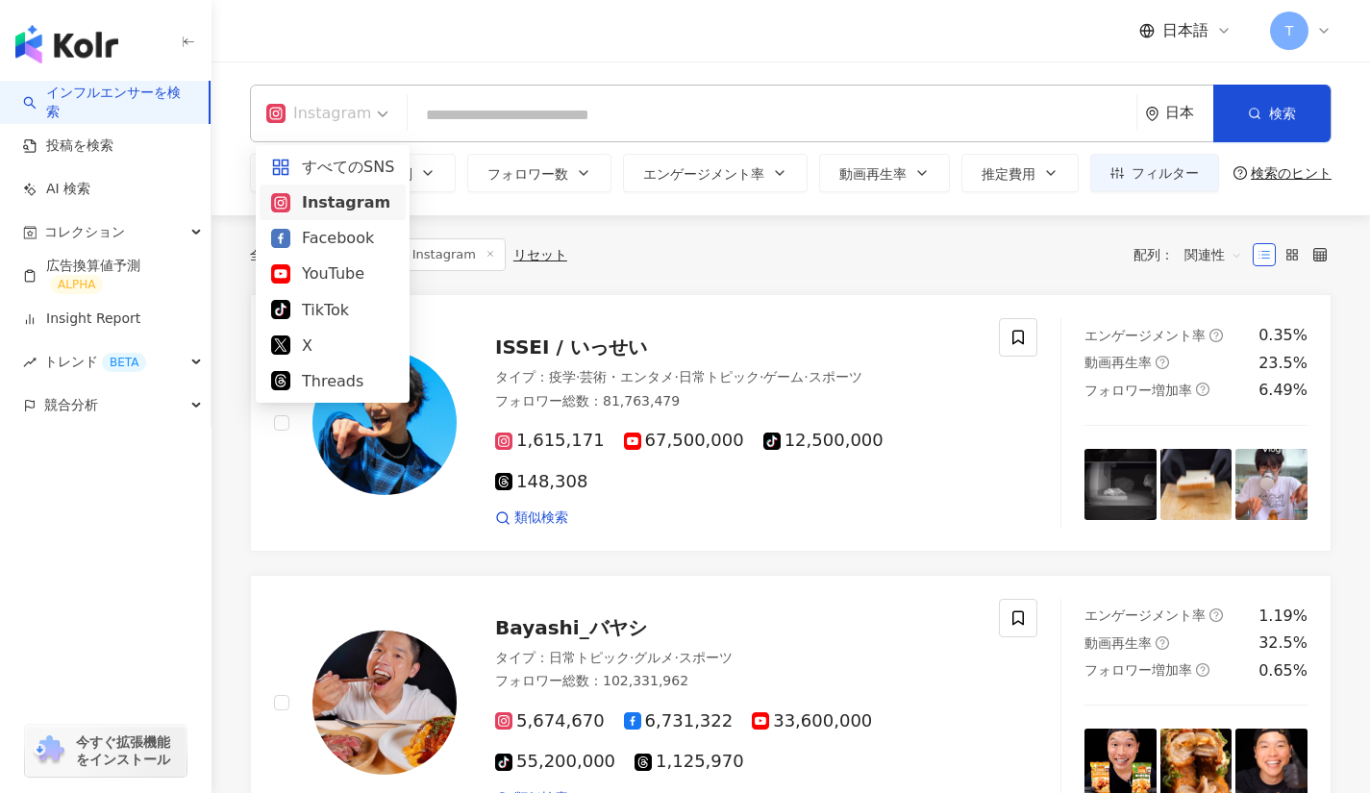
click at [572, 170] on button "フォロワー数" at bounding box center [539, 173] width 144 height 38
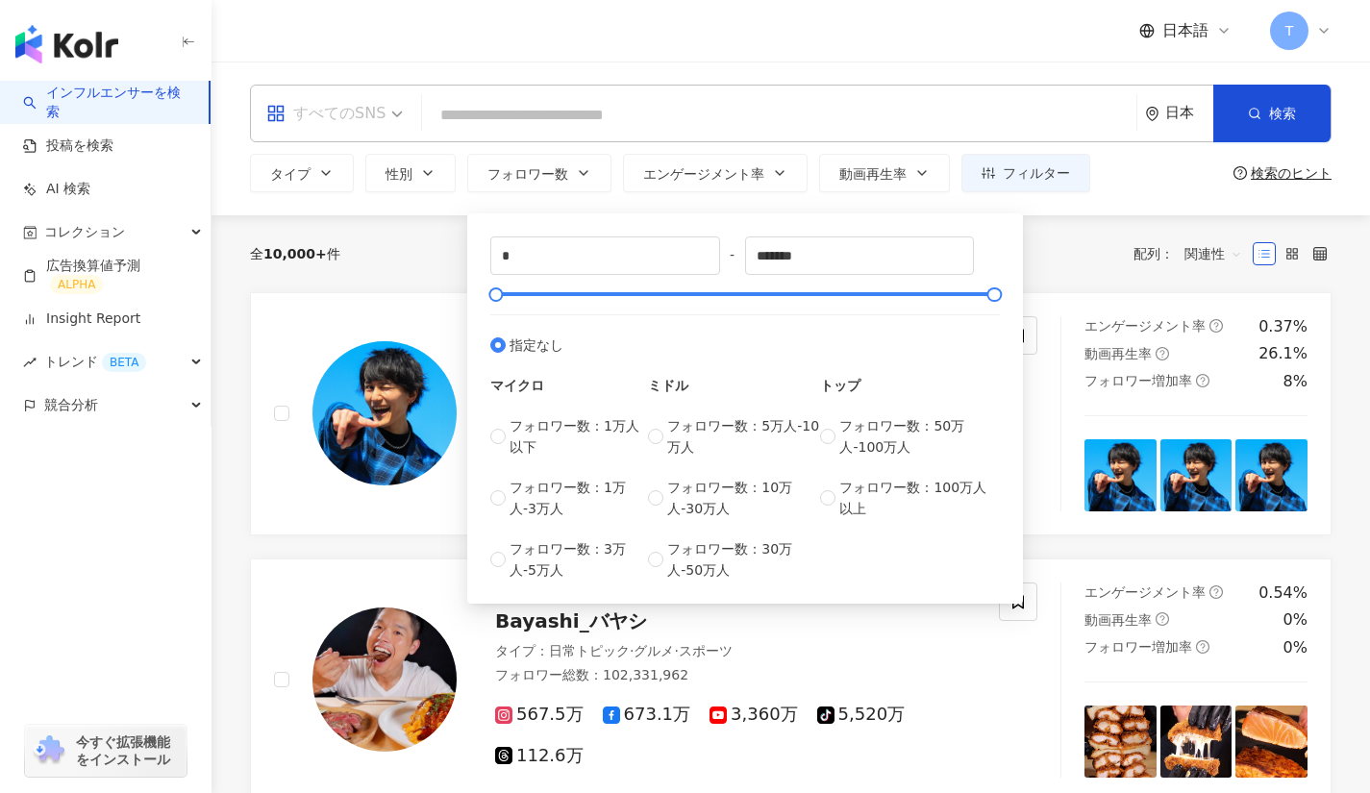
click at [380, 114] on div "すべてのSNS" at bounding box center [325, 113] width 119 height 31
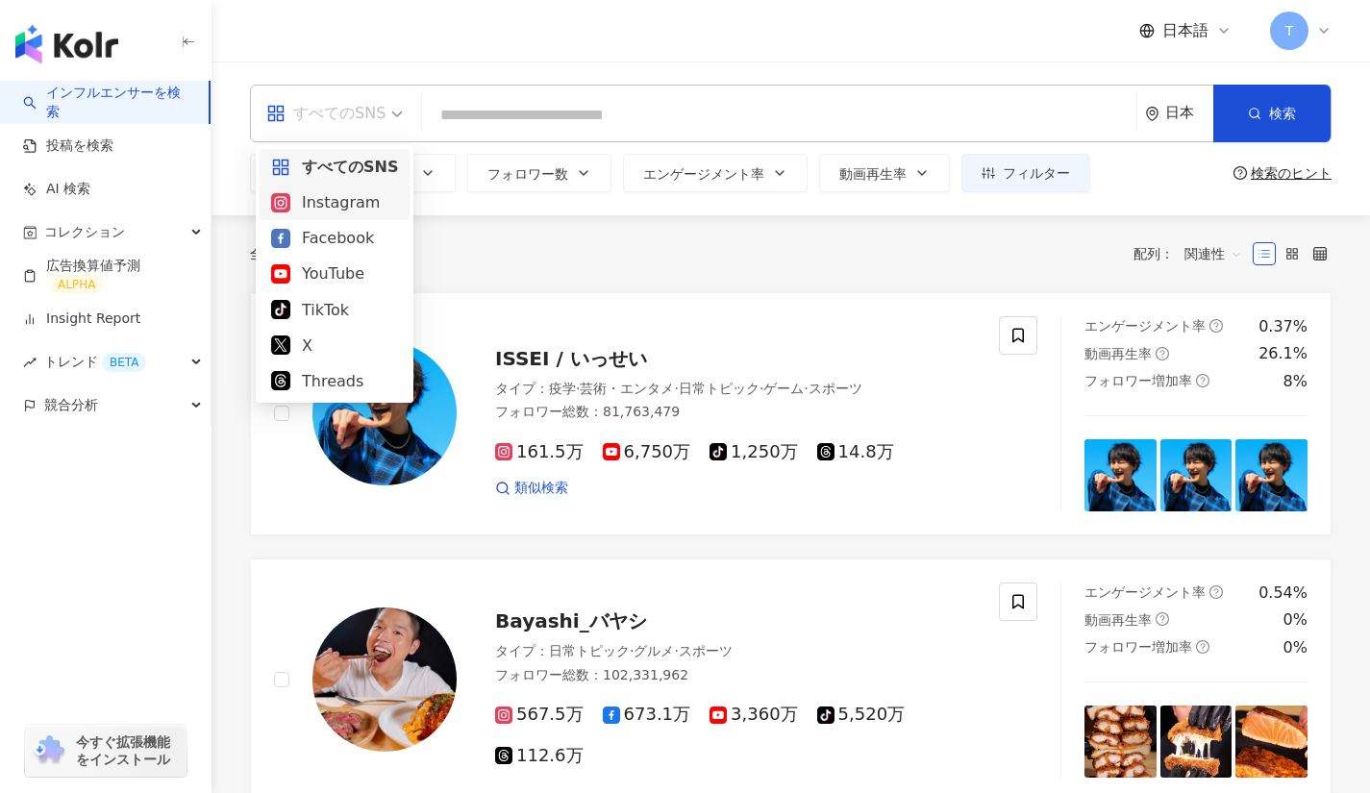
click at [356, 212] on div "Instagram" at bounding box center [334, 202] width 127 height 24
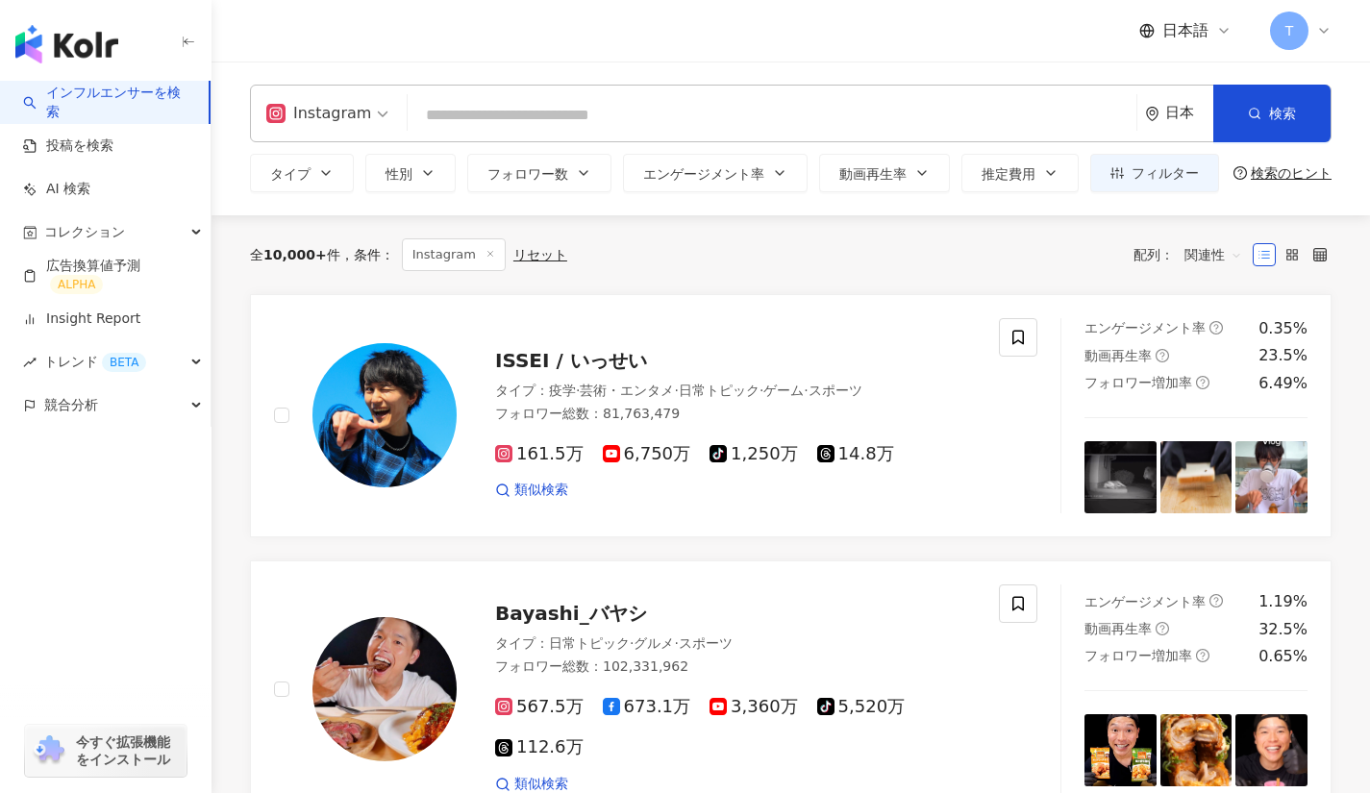
click at [559, 173] on span "フォロワー数" at bounding box center [527, 173] width 81 height 15
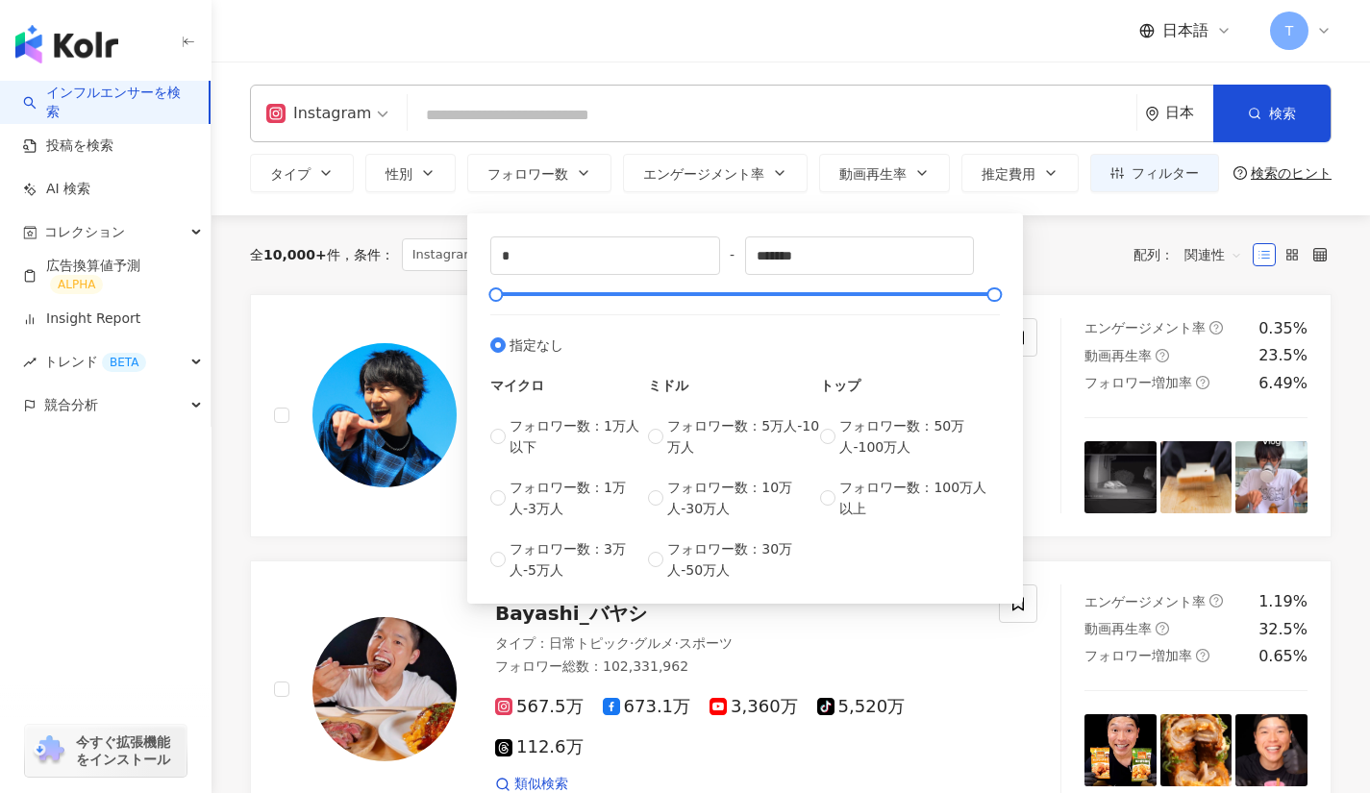
click at [552, 226] on div "* - ******* 指定なし マイクロ フォロワー数：1万人以下 フォロワー数：1万人-3万人 フォロワー数：3万人-5万人 ミドル フォロワー数：5万人…" at bounding box center [745, 408] width 533 height 367
click at [568, 271] on input "*" at bounding box center [605, 255] width 228 height 37
type input "*****"
click at [846, 265] on input "*******" at bounding box center [860, 255] width 228 height 37
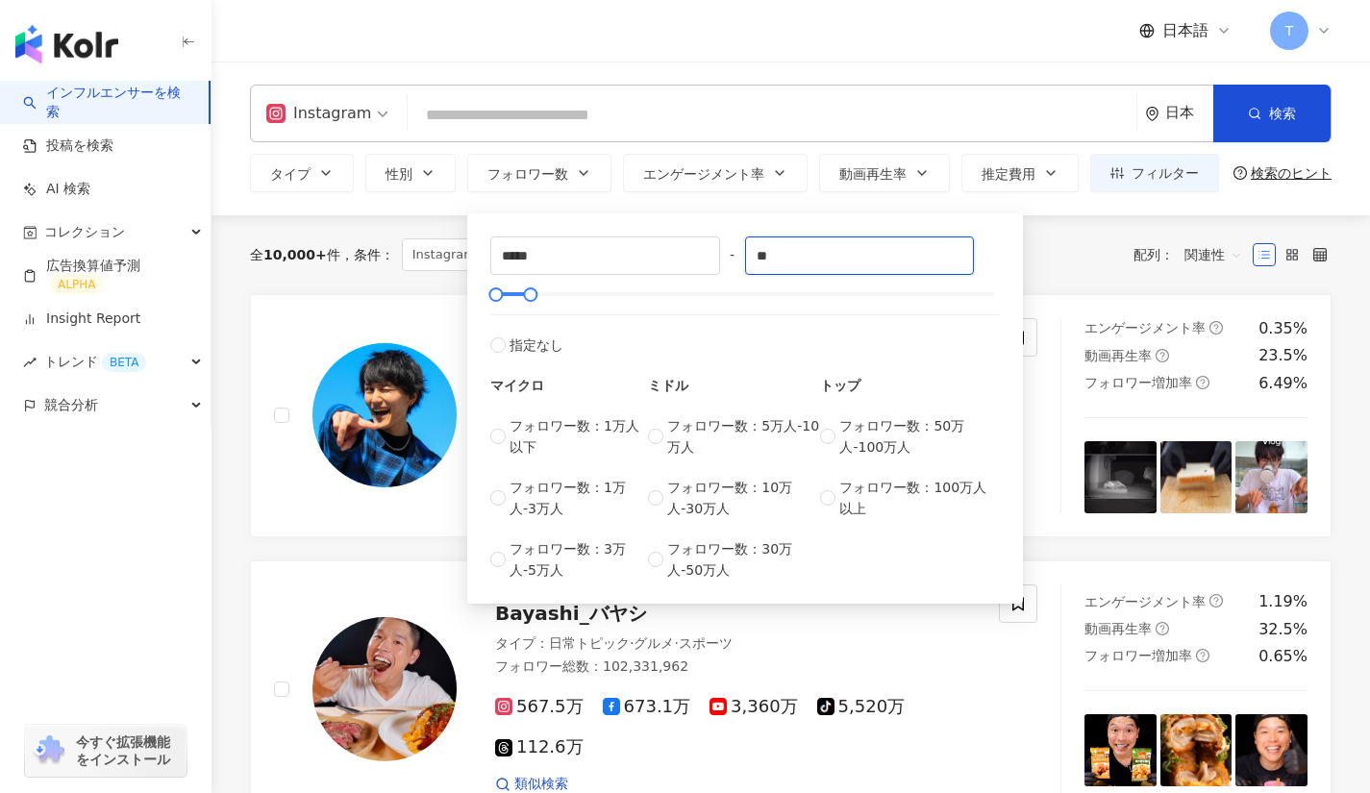
type input "*"
type input "******"
click at [498, 90] on div "Instagram 日本 検索 4d609025-1578-4eab-961f-708cadb71845 4,452 フォロワー 山梨の園芸農家 石原園芸 3…" at bounding box center [791, 114] width 1082 height 58
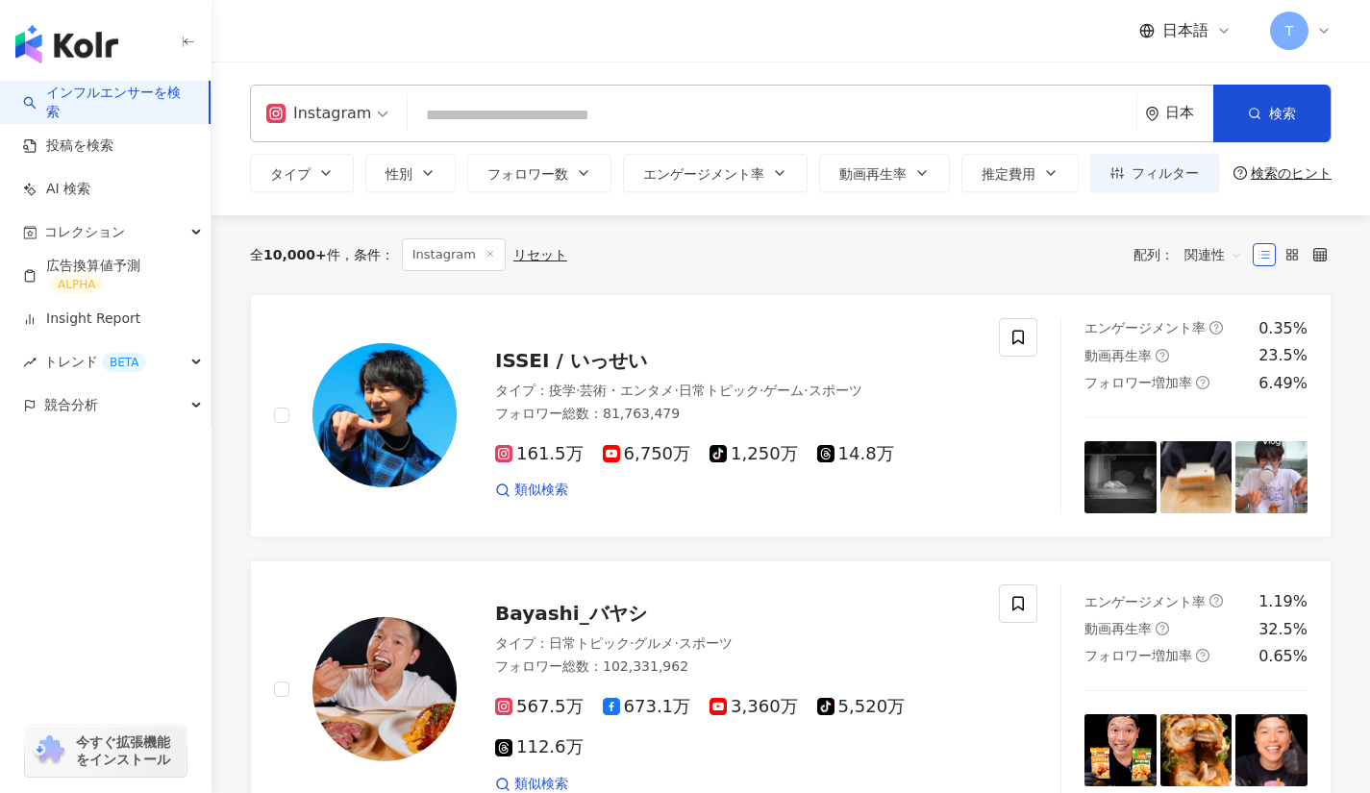
click at [493, 123] on input "search" at bounding box center [771, 115] width 713 height 37
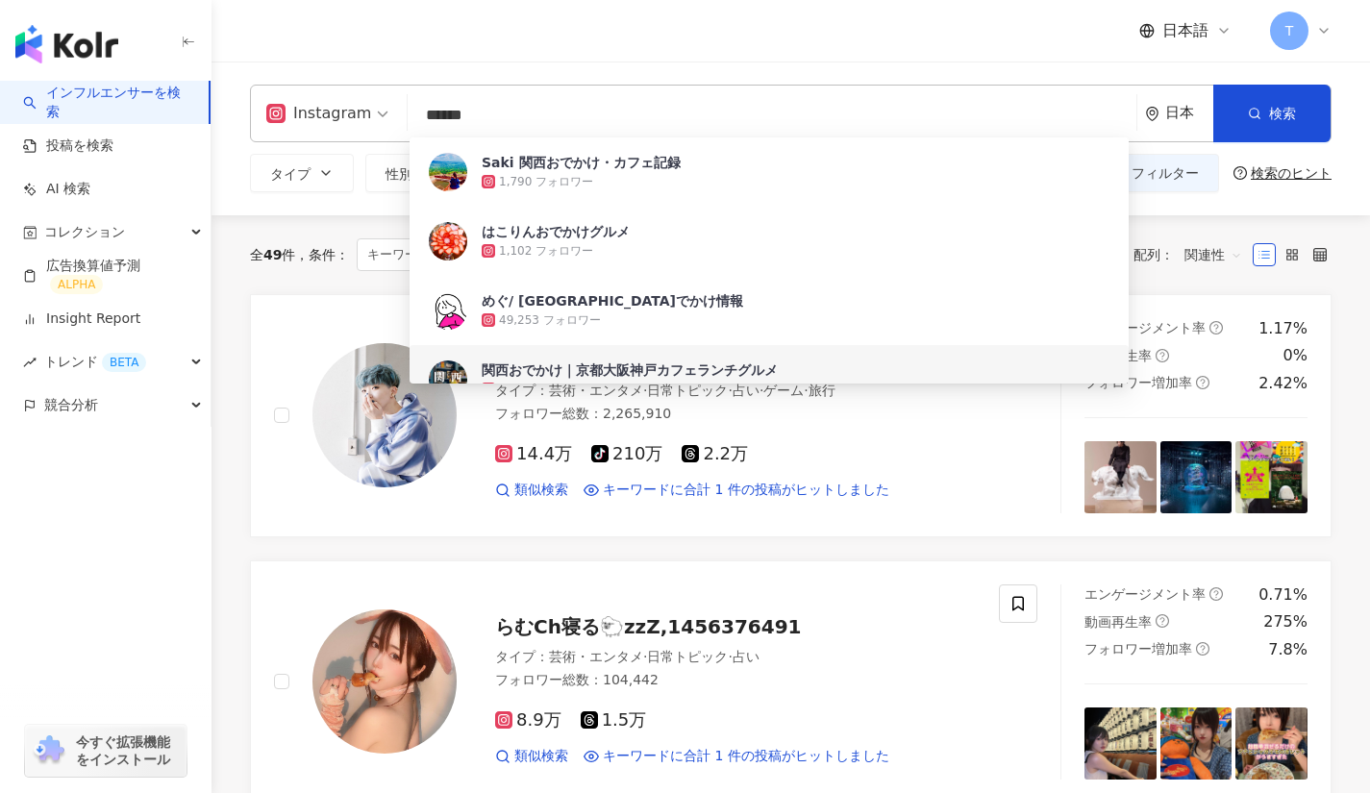
click at [307, 166] on span "タイプ" at bounding box center [290, 173] width 40 height 15
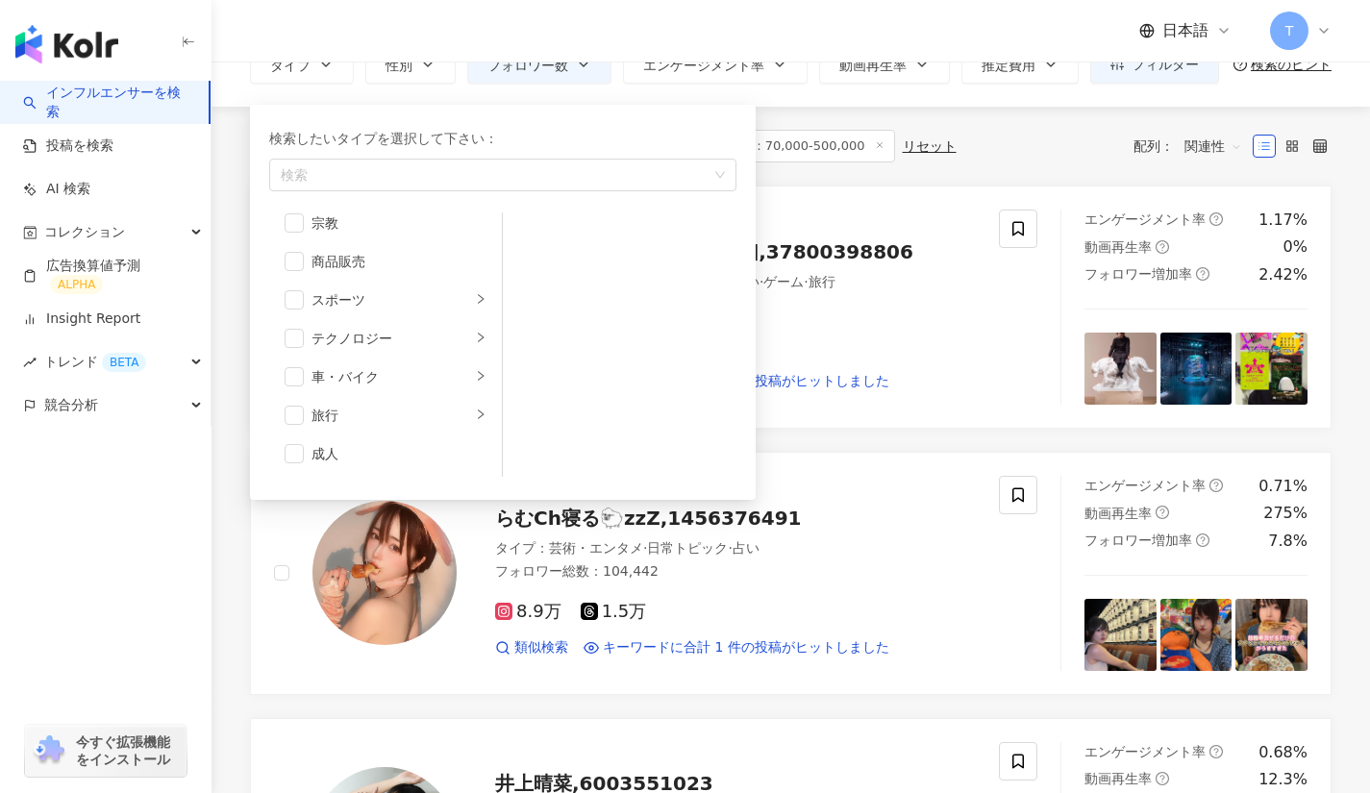
scroll to position [110, 0]
click at [450, 424] on div "旅行" at bounding box center [392, 414] width 160 height 21
click at [532, 308] on span "button" at bounding box center [527, 311] width 19 height 19
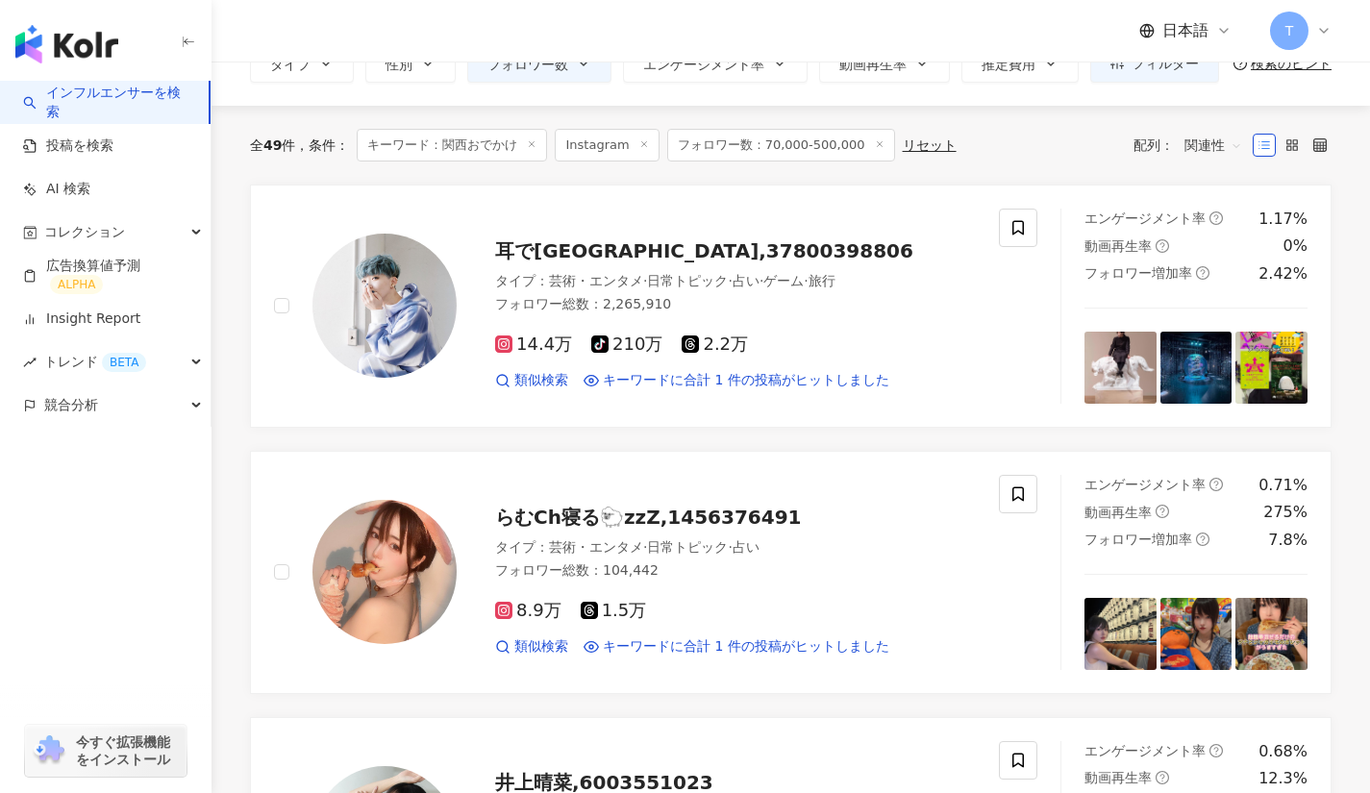
click at [776, 465] on link "らむCh寝る🐑zzZ,1456376491 タイプ ： 芸術・エンタメ · 日常トピック · 占い フォロワー総数 ： 104,442 8.9万 1.5万 類…" at bounding box center [791, 572] width 1082 height 243
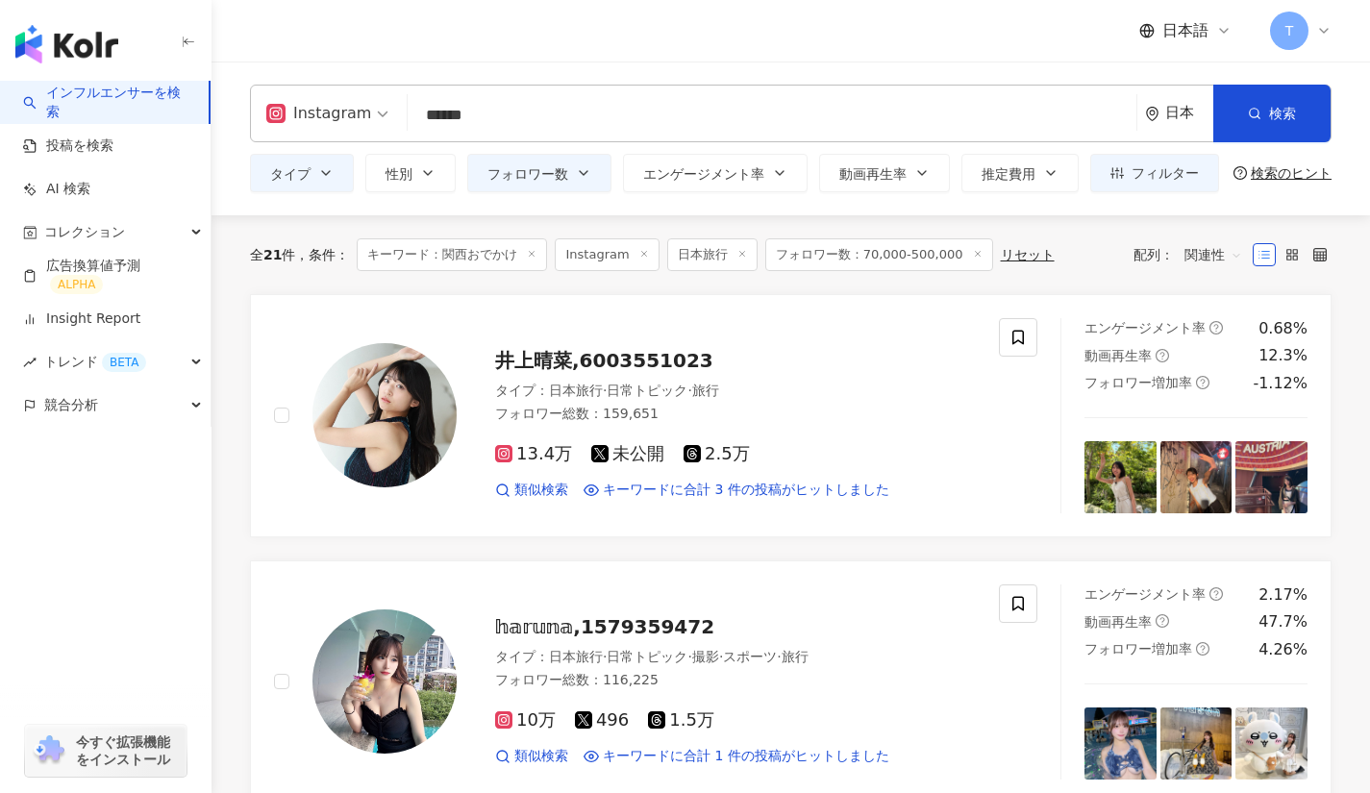
click at [604, 74] on div "Instagram ****** 日本 検索 5d0f5d04-b66d-4271-871d-13caf03dac16 9009255a-e382-466a-…" at bounding box center [791, 139] width 1159 height 154
click at [570, 108] on input "******" at bounding box center [771, 115] width 713 height 37
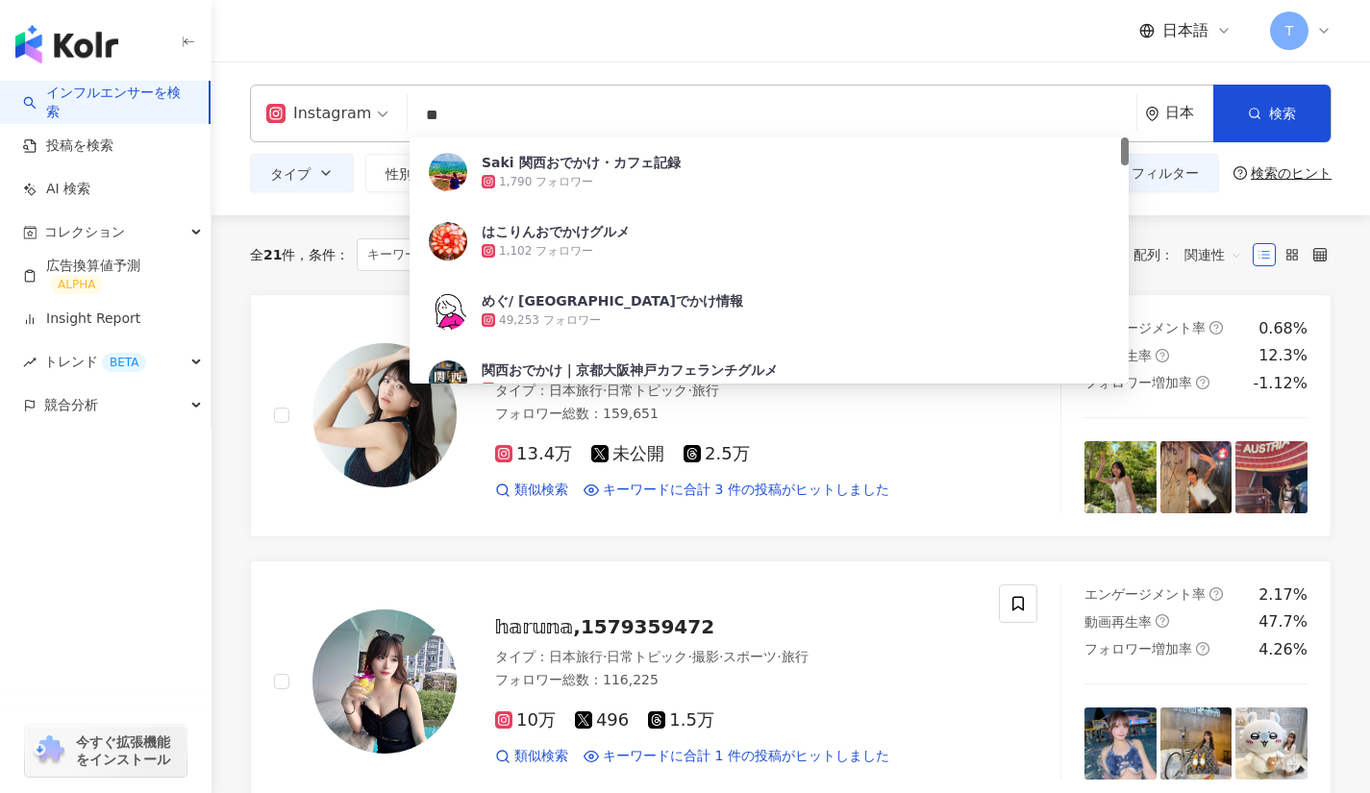
type input "*"
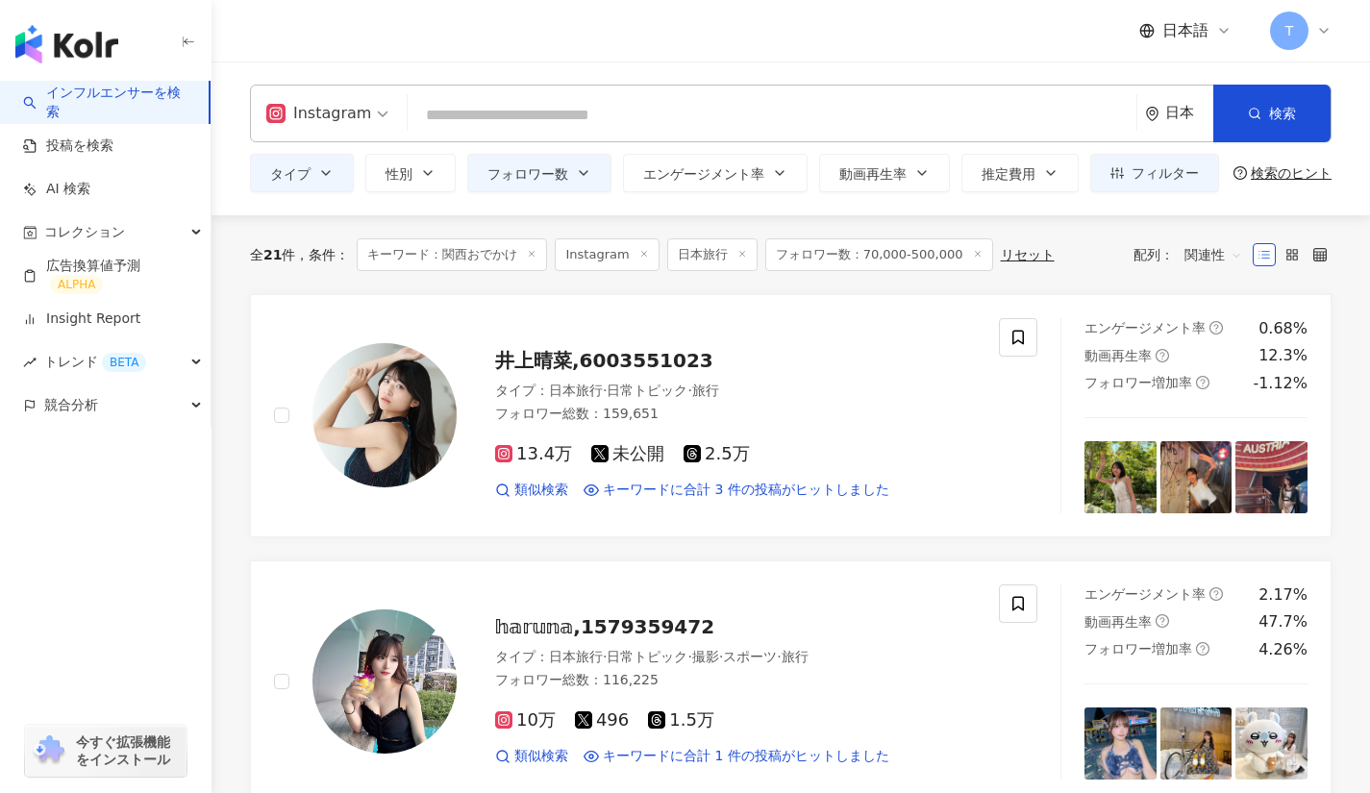
click at [737, 258] on icon at bounding box center [742, 254] width 10 height 10
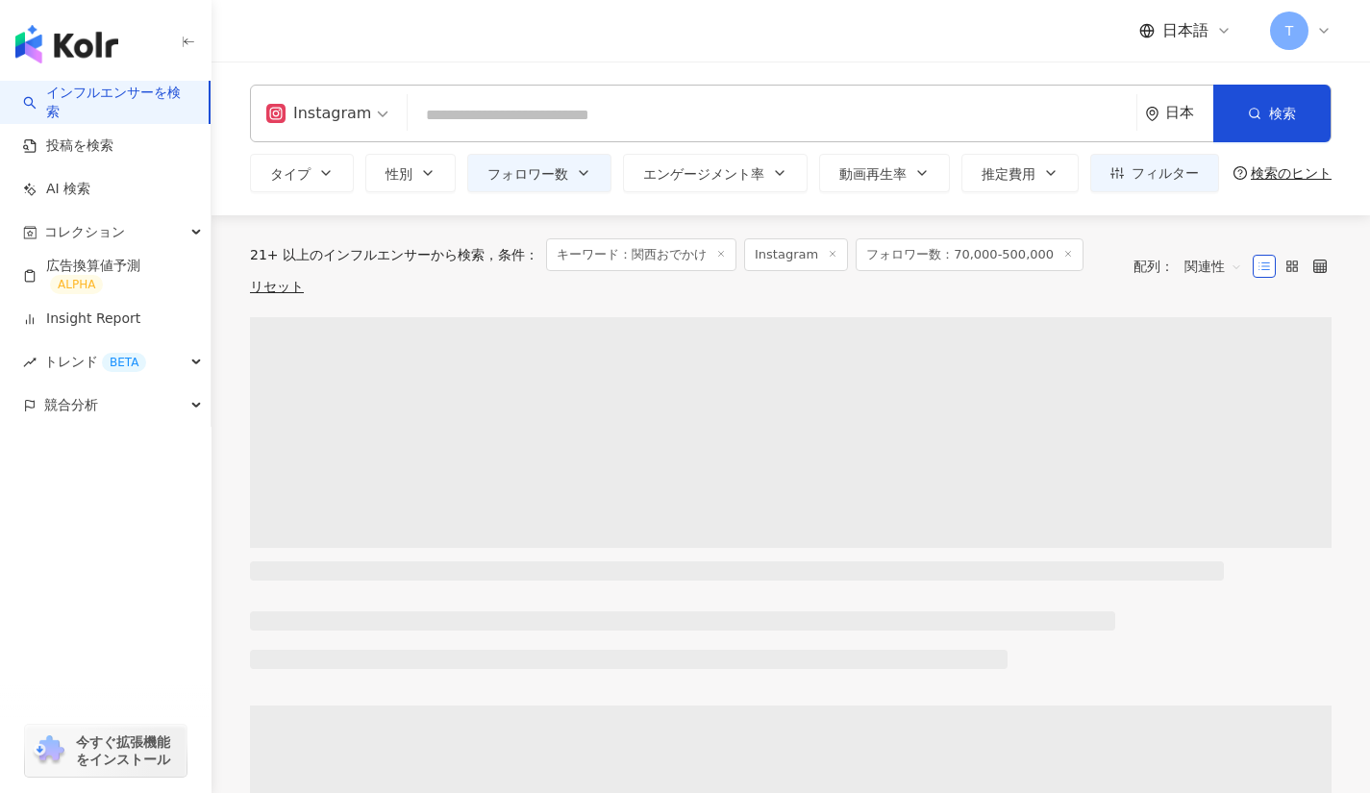
click at [307, 174] on span "タイプ" at bounding box center [290, 173] width 40 height 15
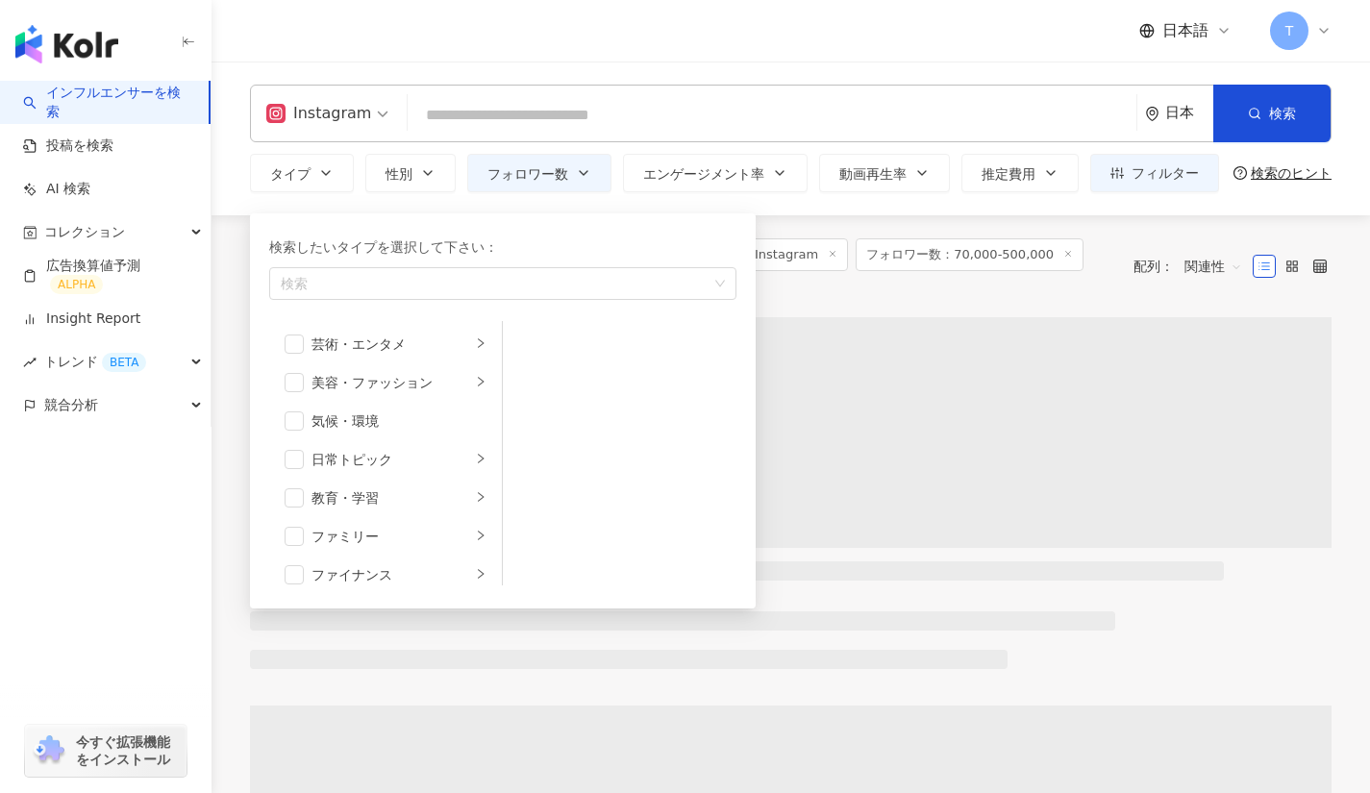
click at [375, 288] on div "button" at bounding box center [492, 284] width 439 height 14
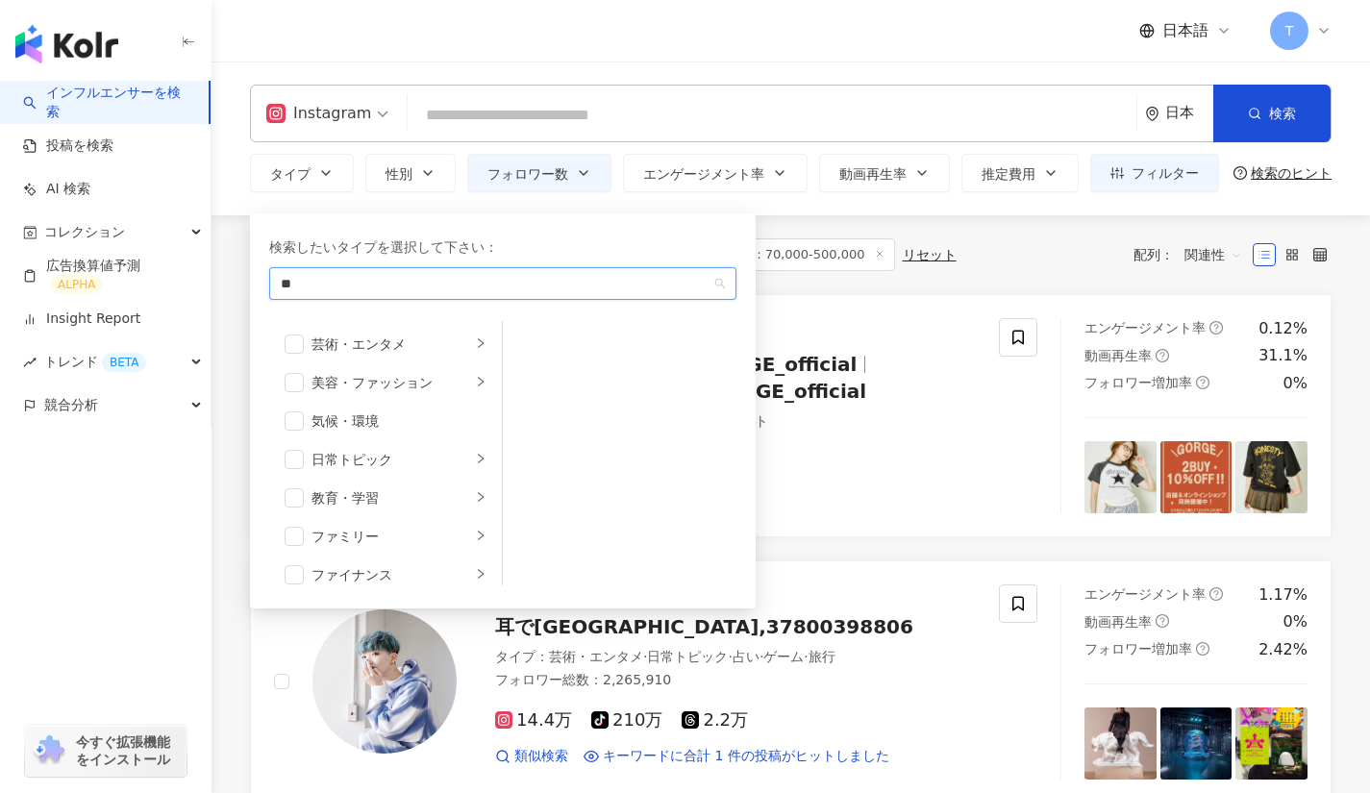
type input "*"
type input "**"
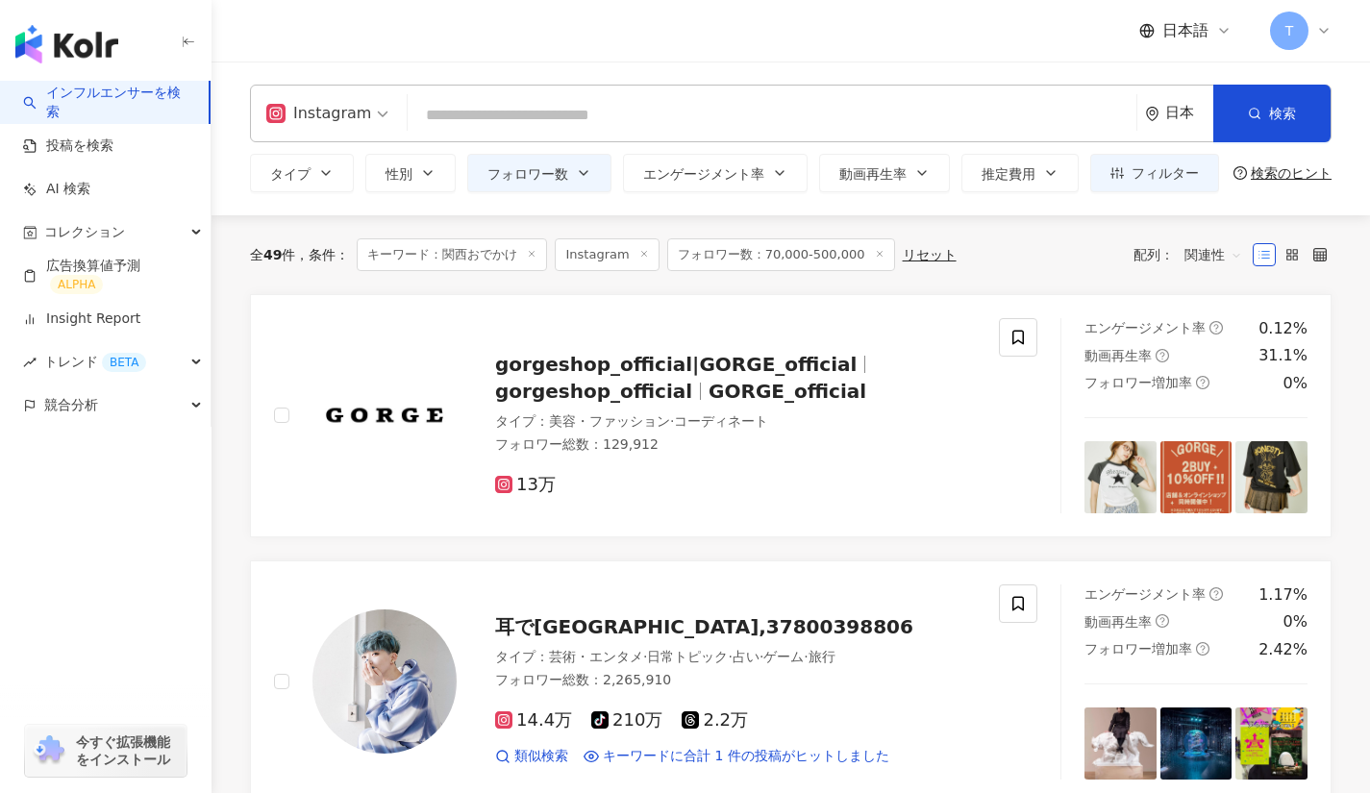
click at [812, 298] on link "gorgeshop_official|GORGE_official gorgeshop_official GORGE_official タイプ ： 美容・ファ…" at bounding box center [791, 415] width 1082 height 243
click at [537, 262] on span "キーワード：関西おでかけ" at bounding box center [452, 254] width 190 height 33
click at [535, 251] on icon at bounding box center [532, 254] width 10 height 10
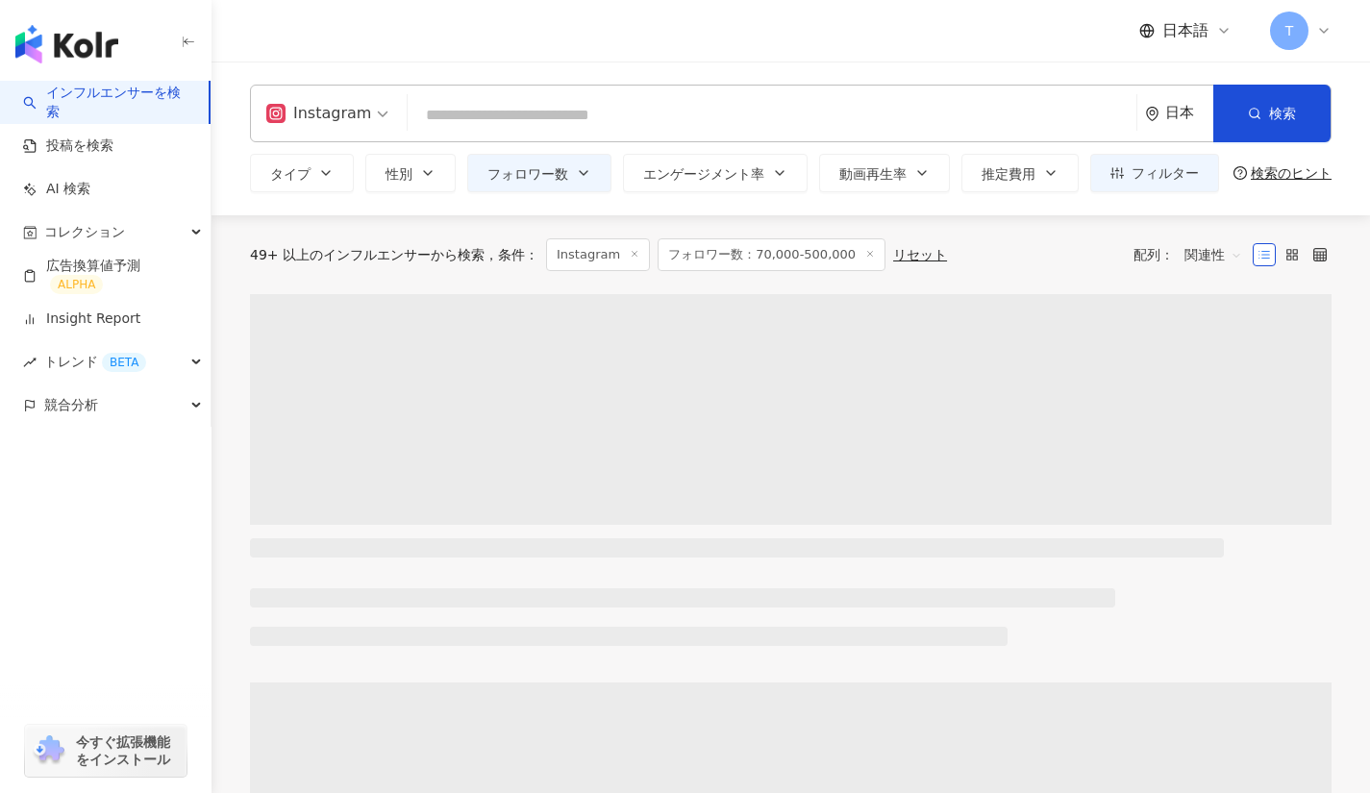
click at [574, 128] on input "search" at bounding box center [771, 115] width 713 height 37
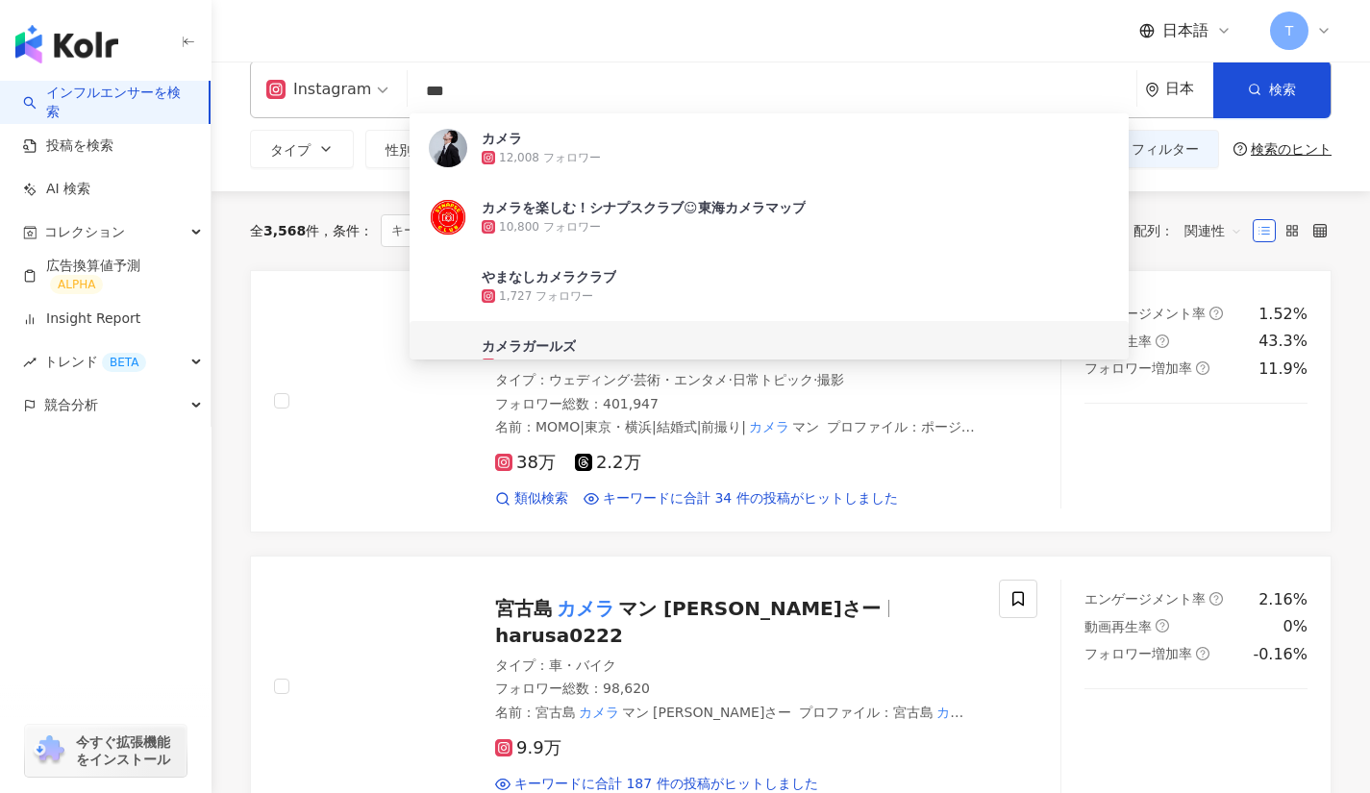
scroll to position [26, 0]
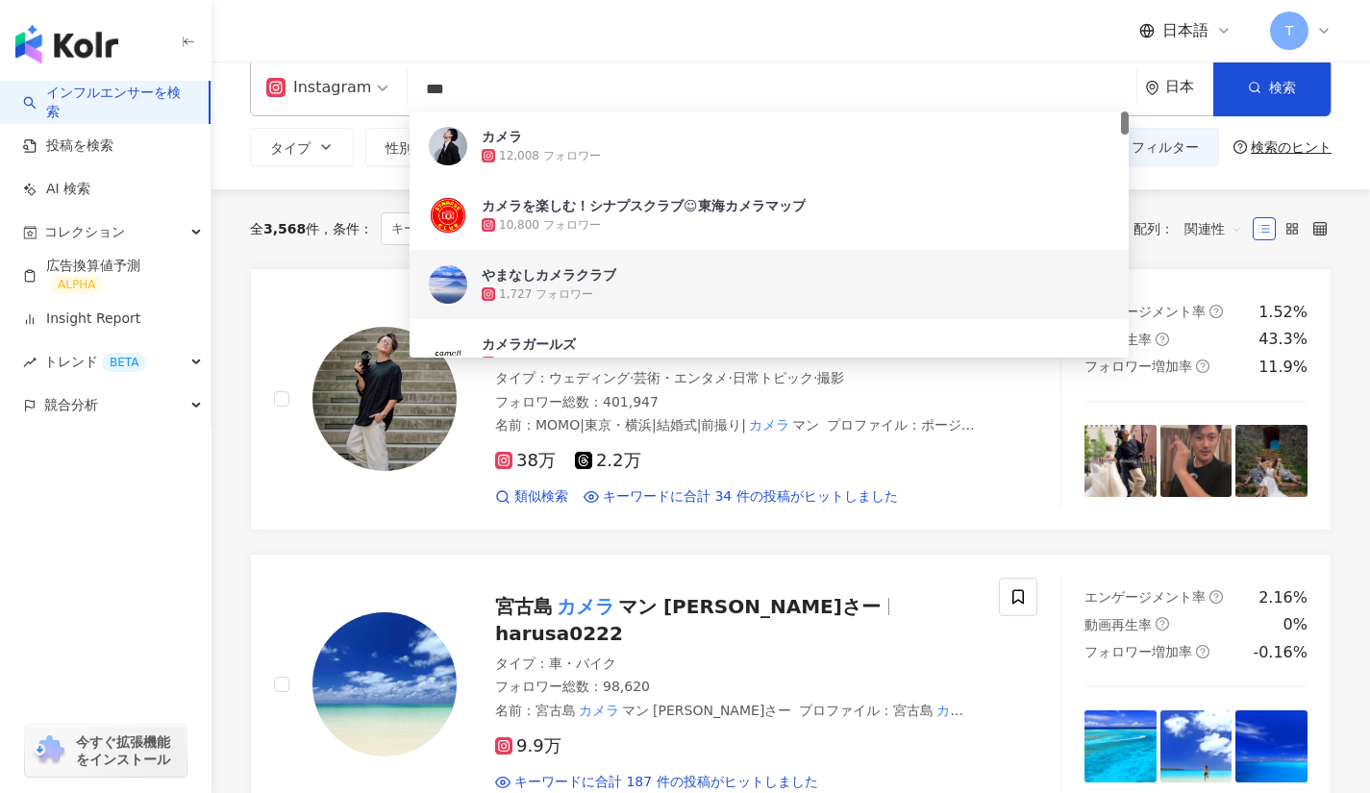
type input "***"
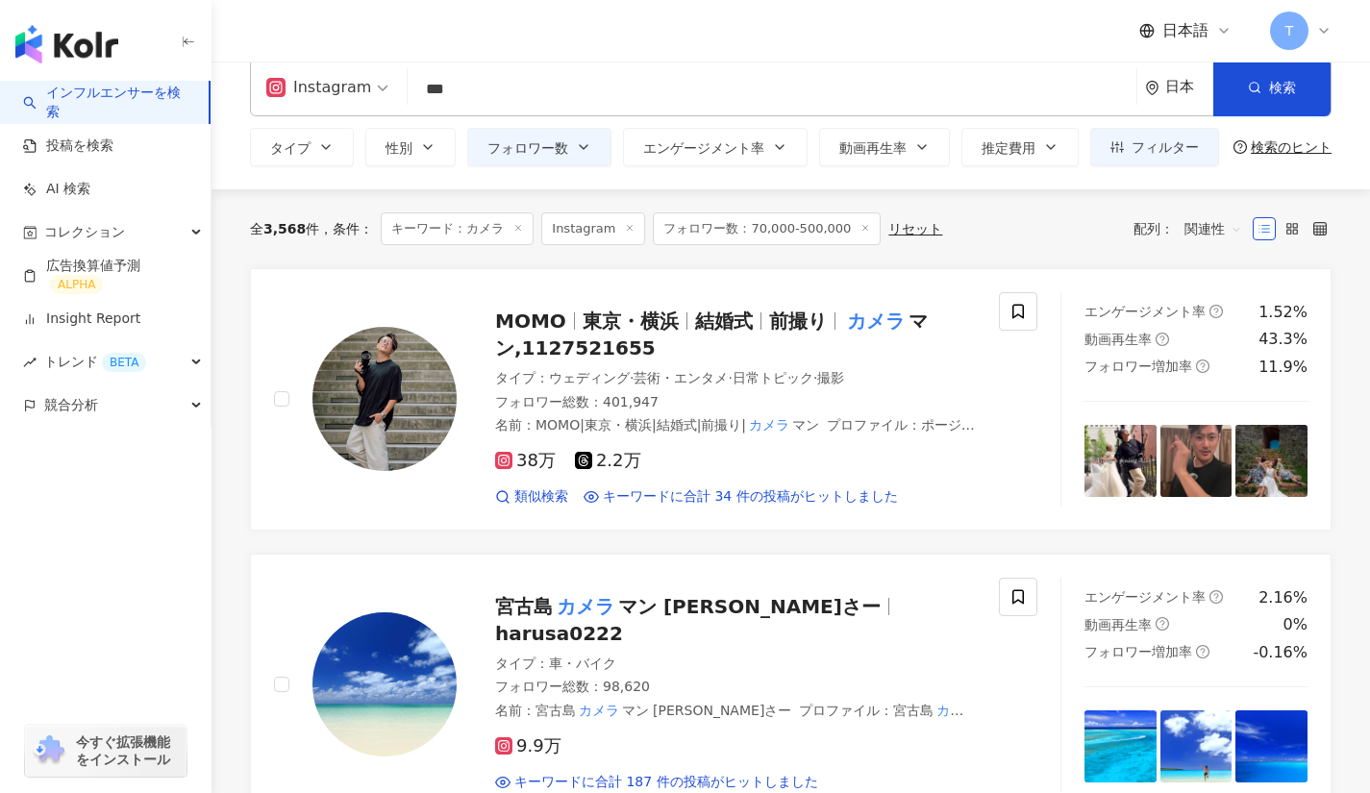
click at [1158, 261] on div "全 3,568 件 条件 ： キーワード：カメラ Instagram フォロワー数：70,000-500,000 リセット 配列： 関連性" at bounding box center [791, 228] width 1082 height 79
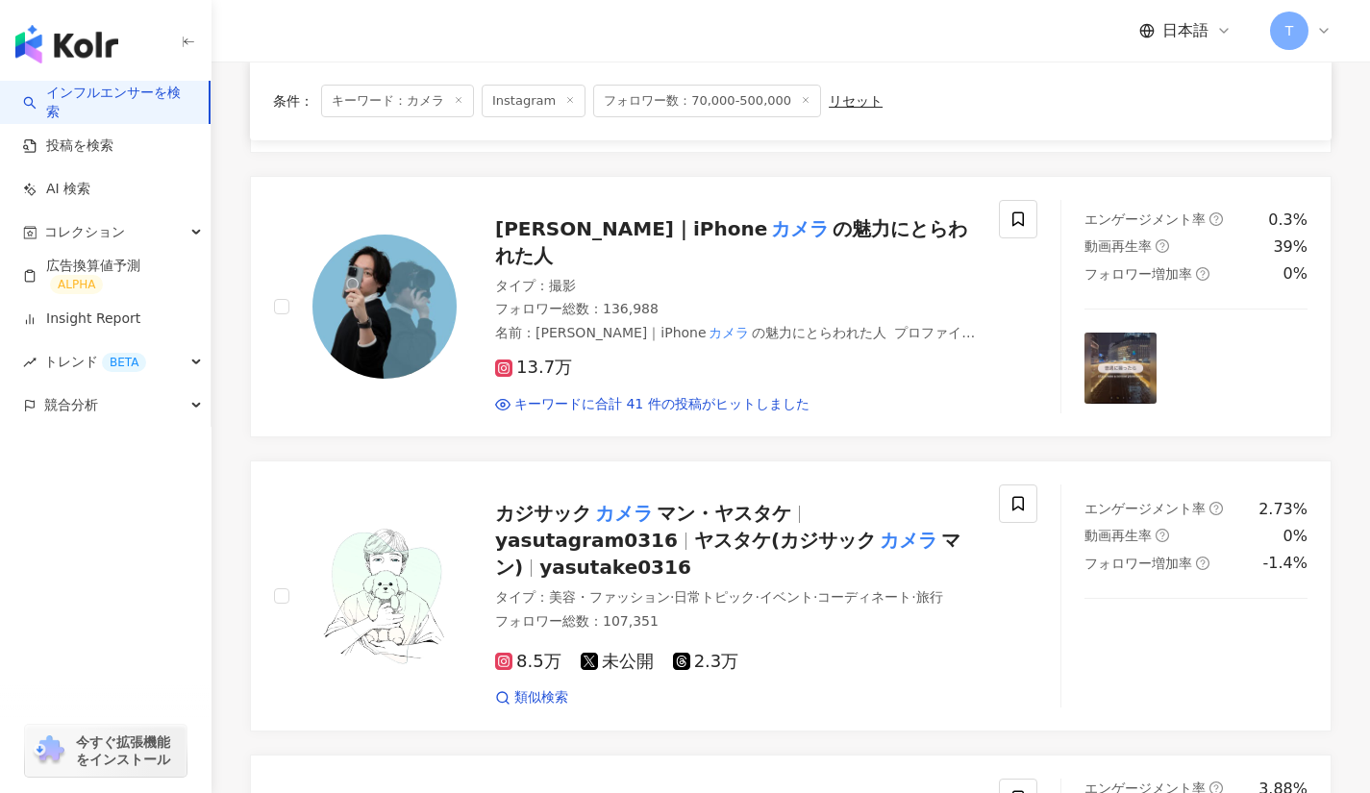
scroll to position [690, 0]
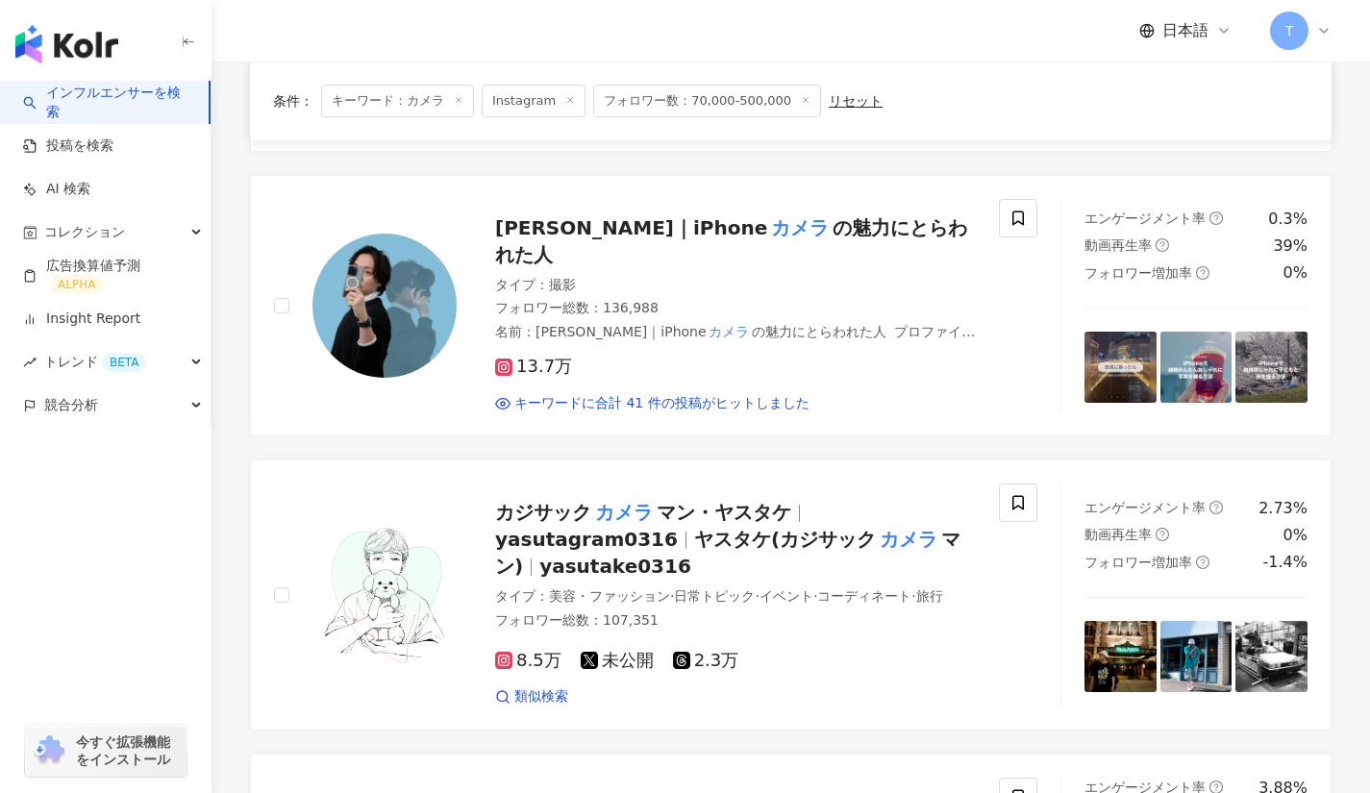
click at [756, 221] on span "の魅力にとらわれた人" at bounding box center [731, 241] width 472 height 50
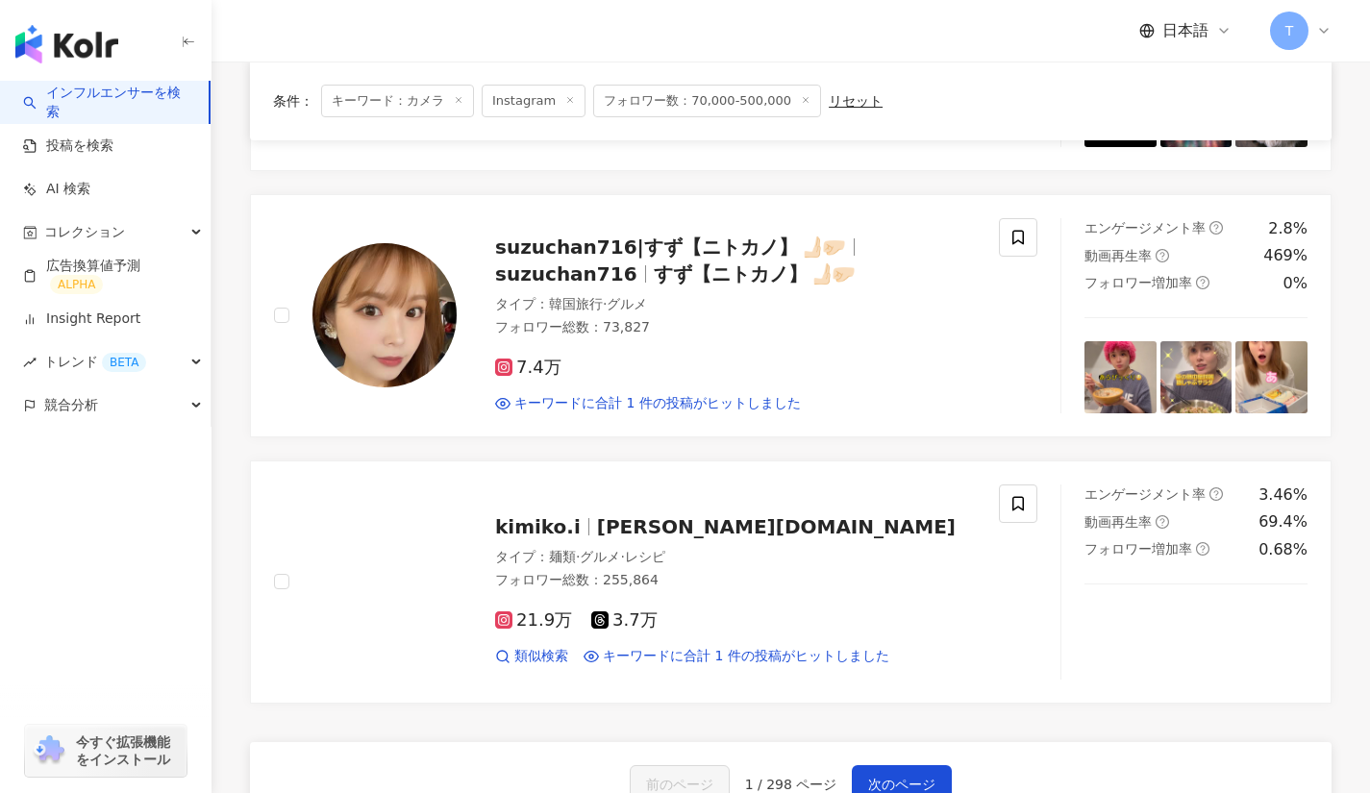
scroll to position [2352, 0]
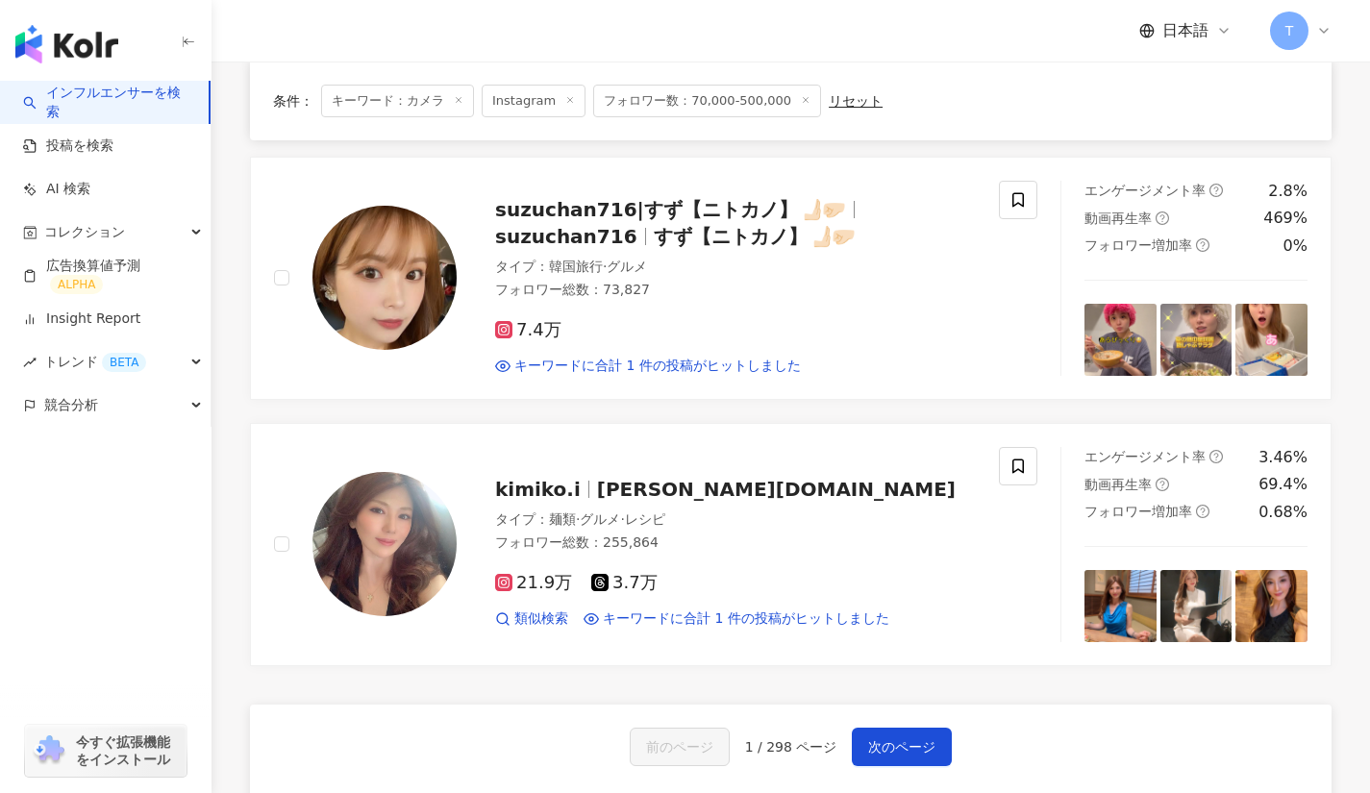
click at [880, 739] on span "次のページ" at bounding box center [901, 746] width 67 height 15
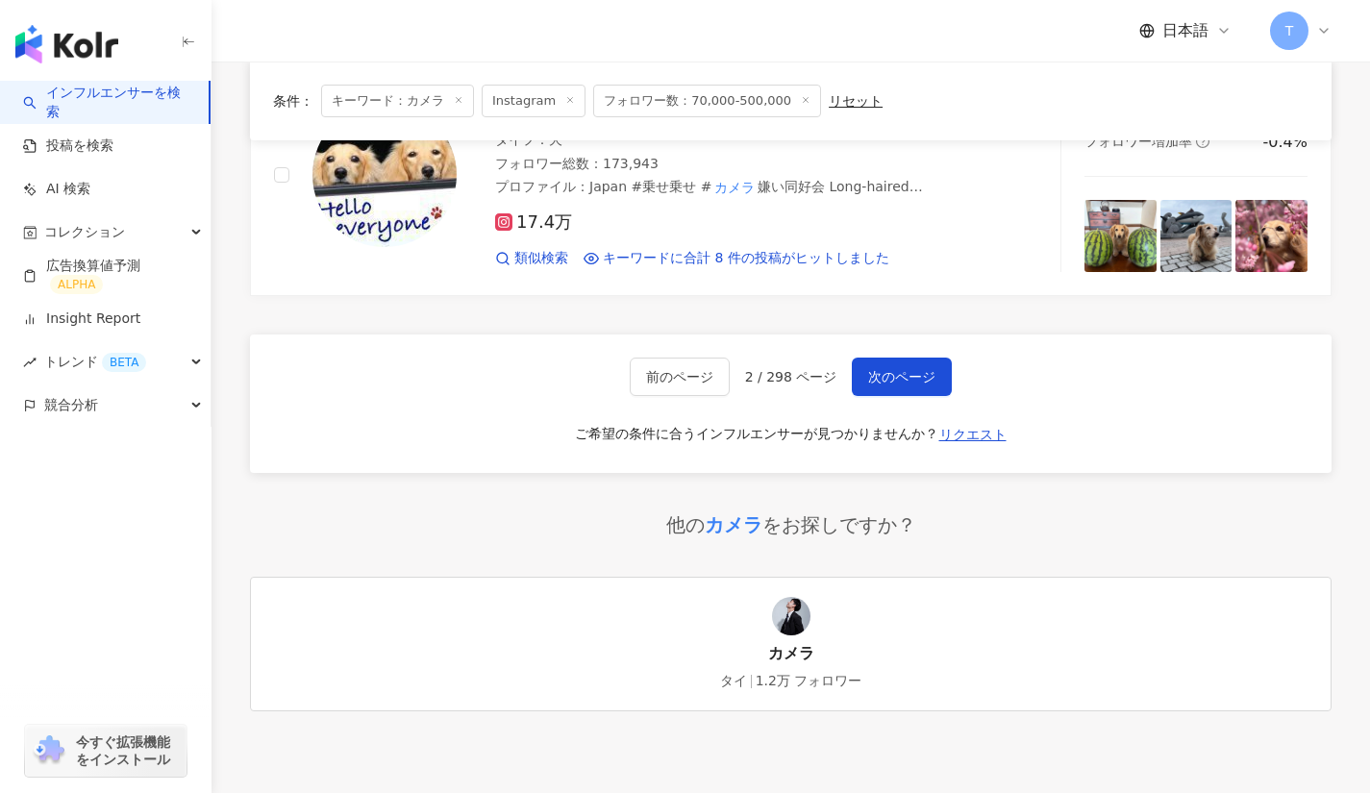
scroll to position [2917, 0]
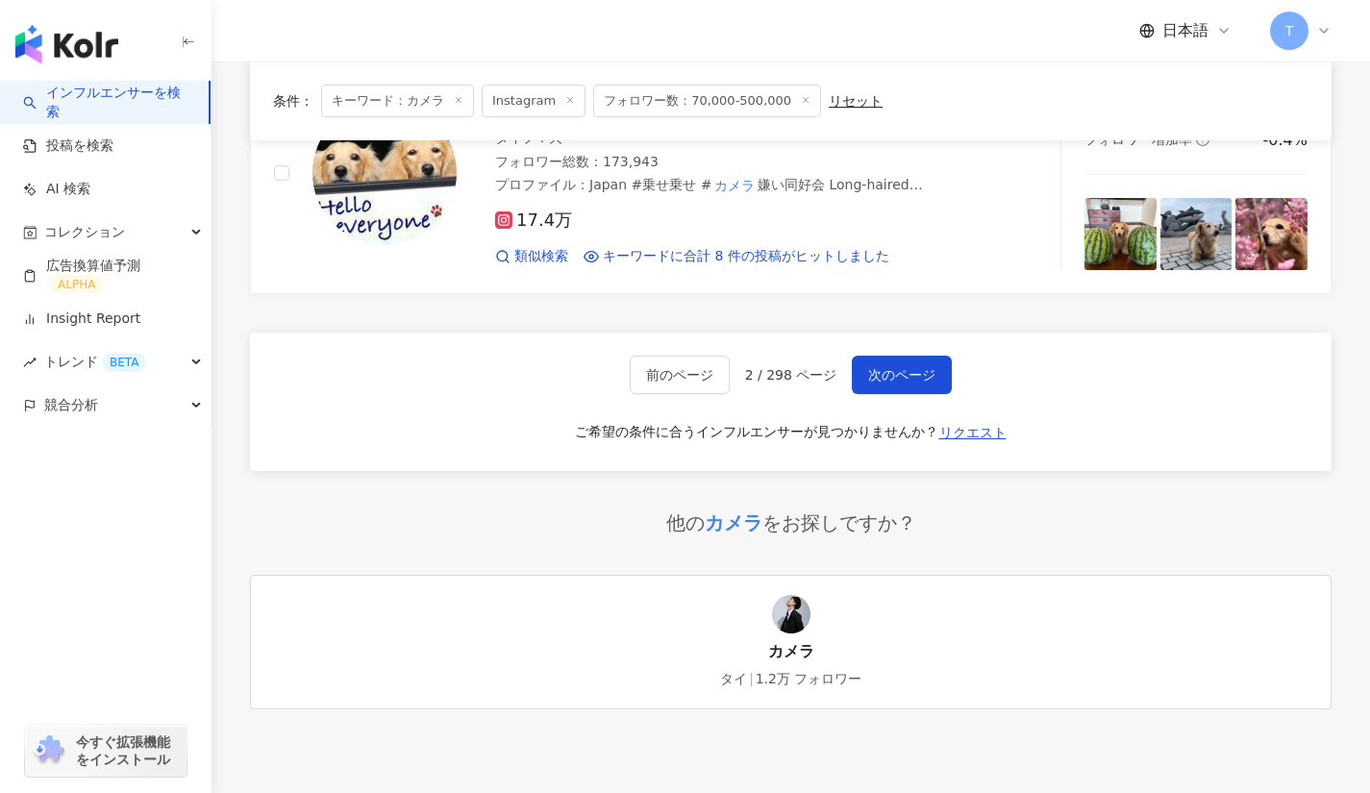
click at [868, 383] on span "次のページ" at bounding box center [901, 374] width 67 height 15
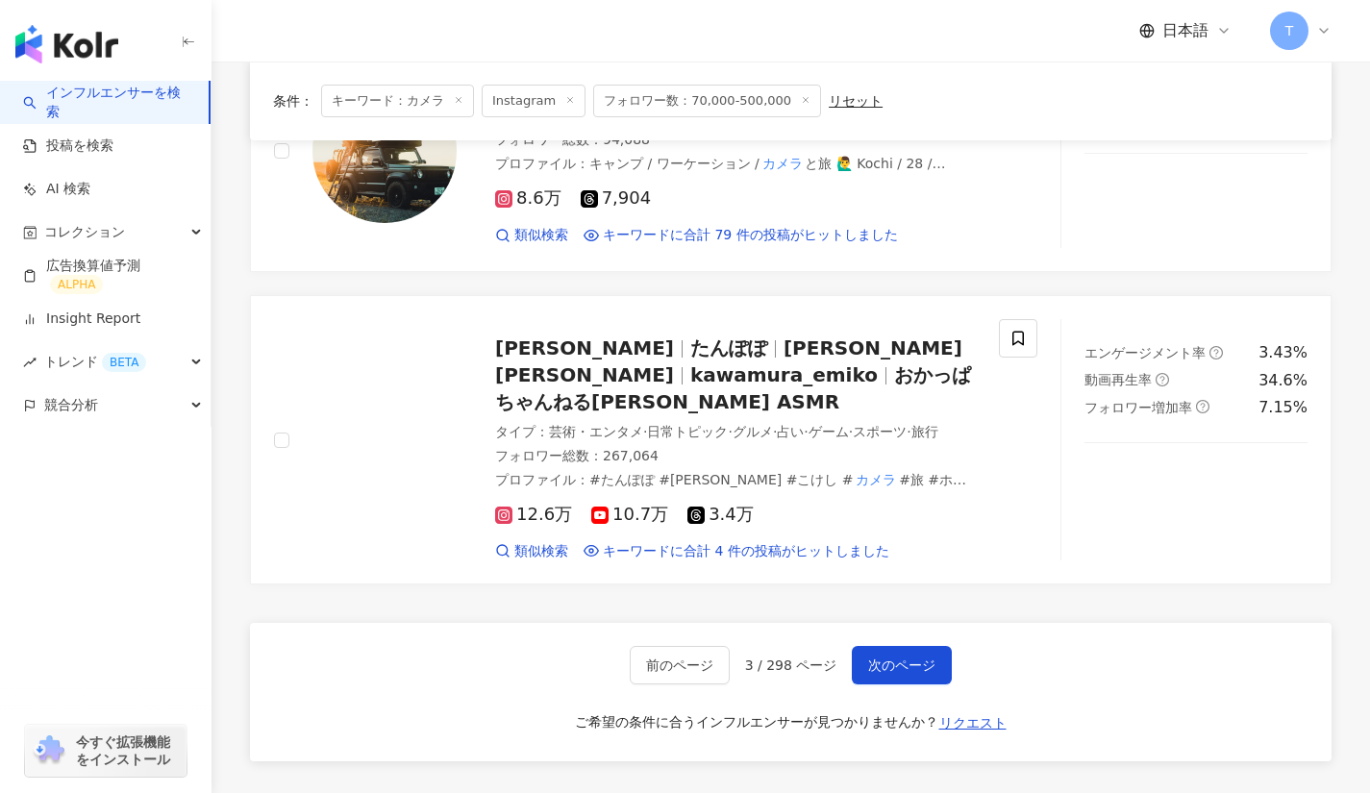
scroll to position [2938, 0]
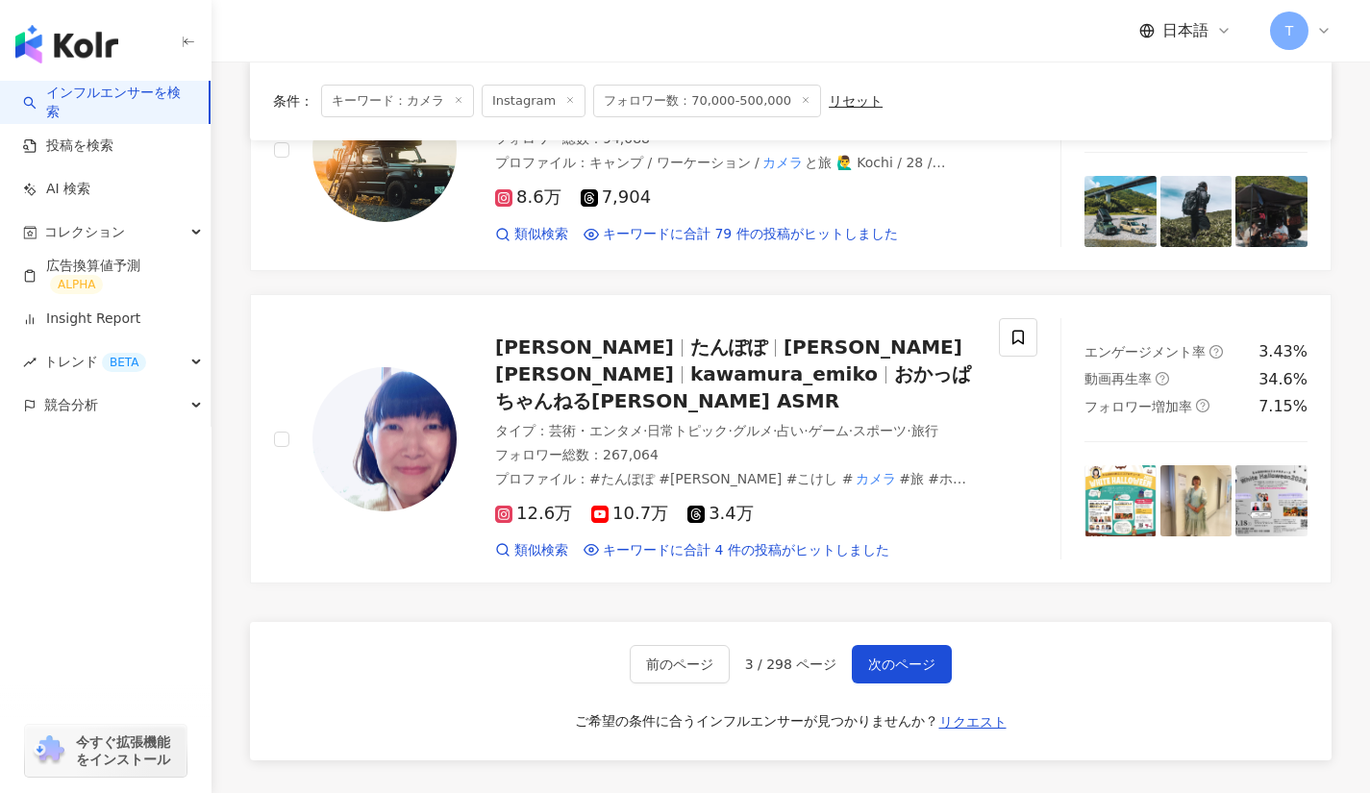
click at [907, 672] on span "次のページ" at bounding box center [901, 664] width 67 height 15
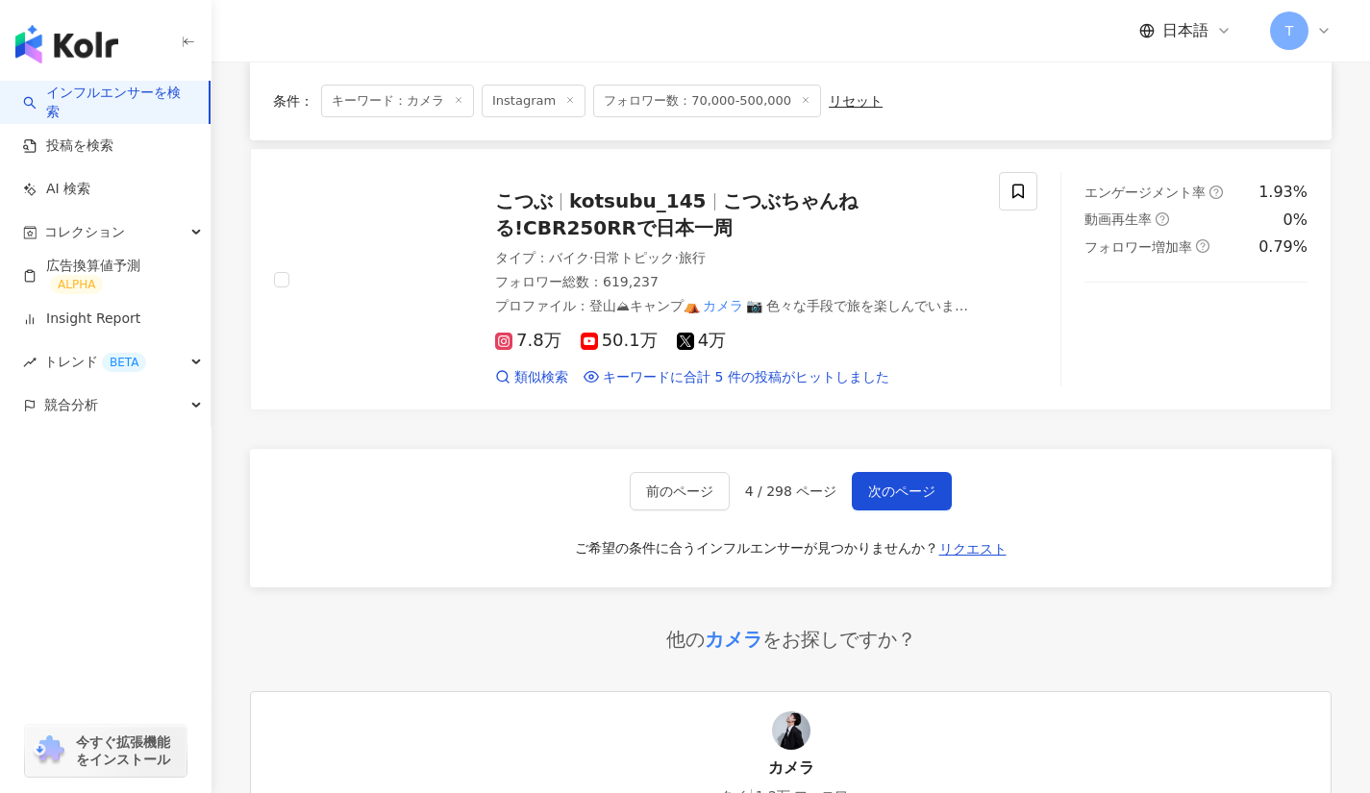
scroll to position [3245, 0]
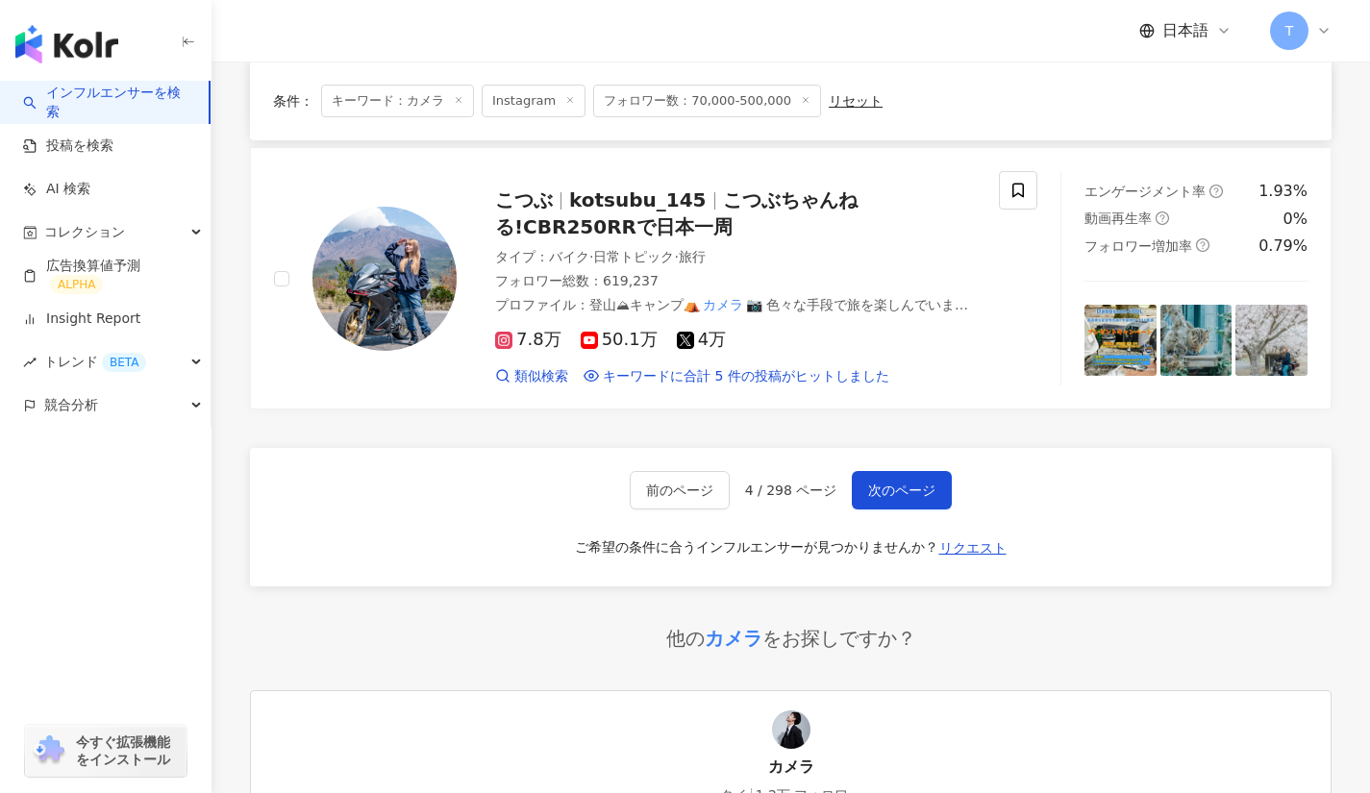
click at [869, 488] on span "次のページ" at bounding box center [901, 490] width 67 height 15
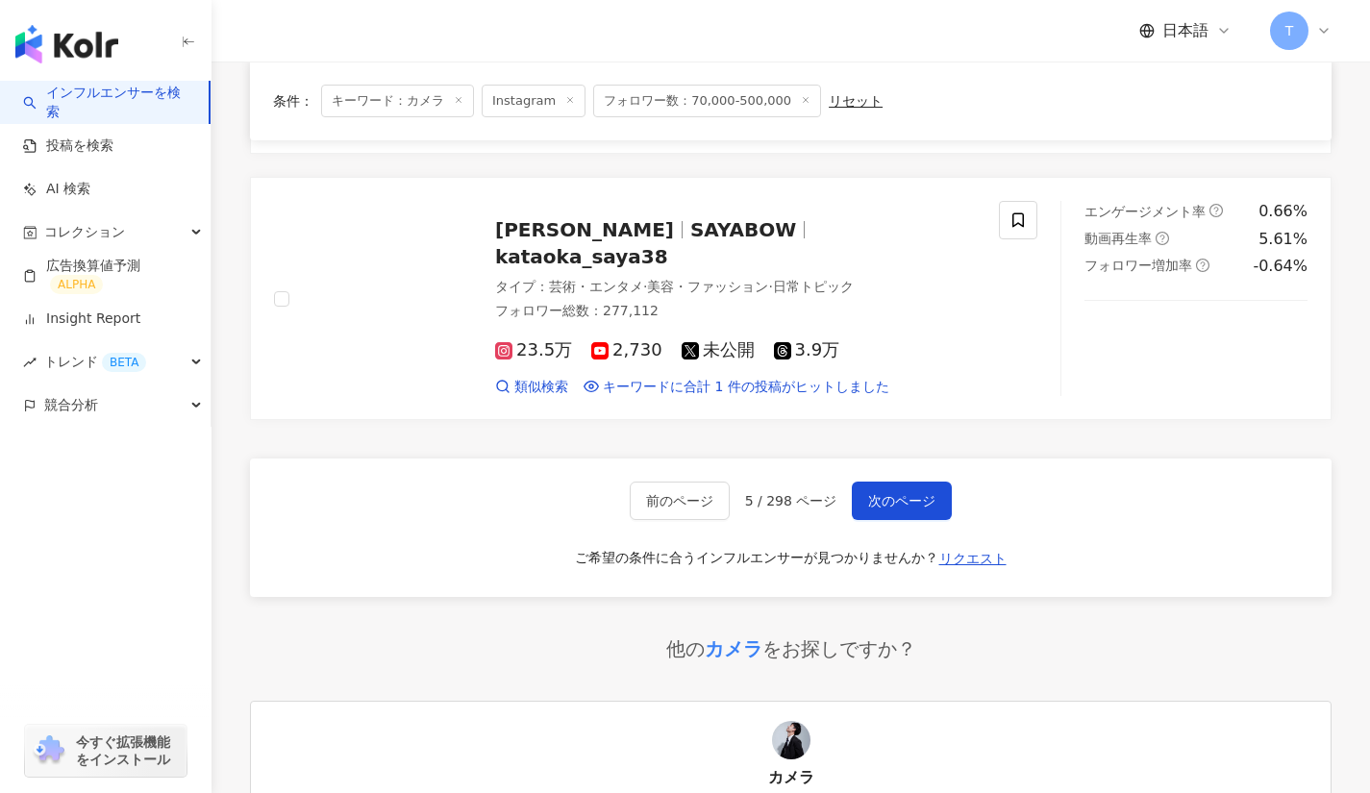
scroll to position [3284, 0]
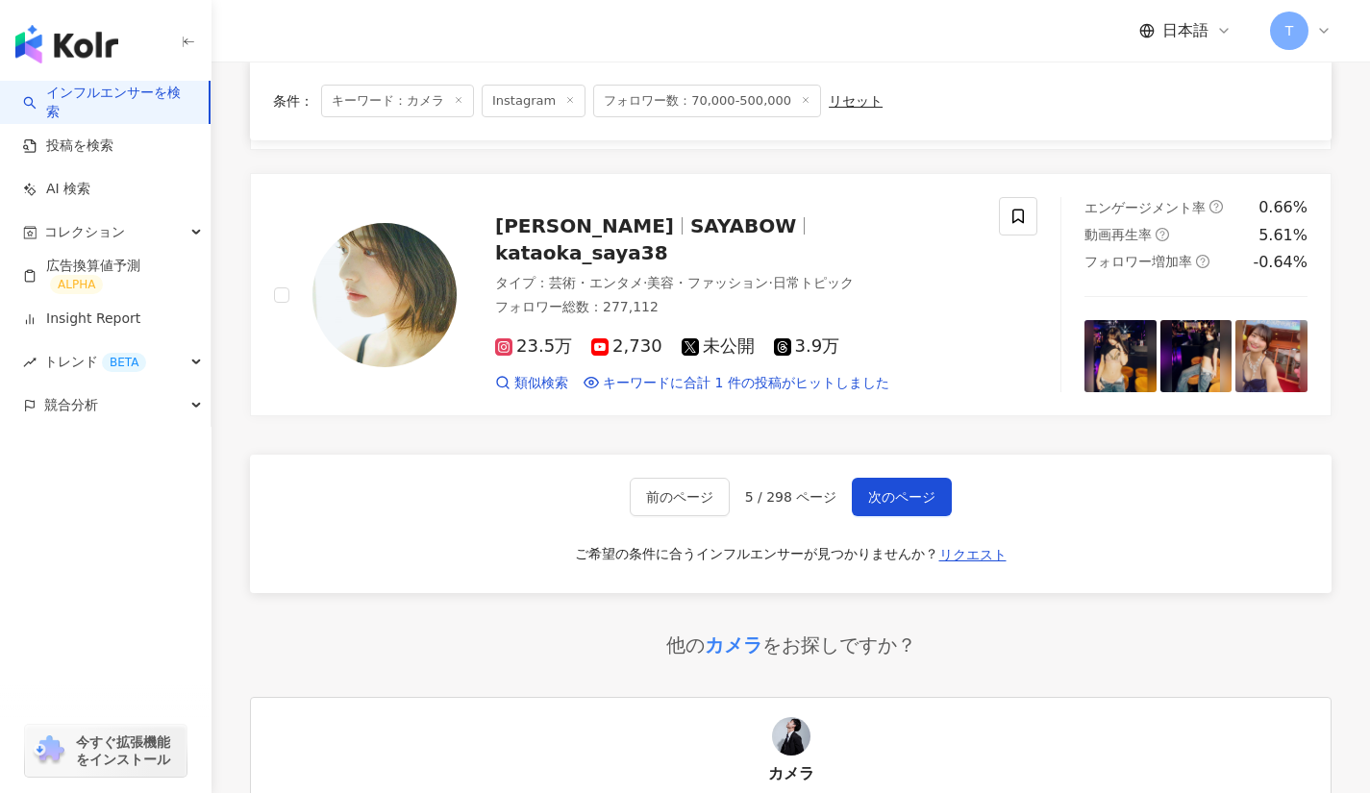
click at [921, 489] on span "次のページ" at bounding box center [901, 496] width 67 height 15
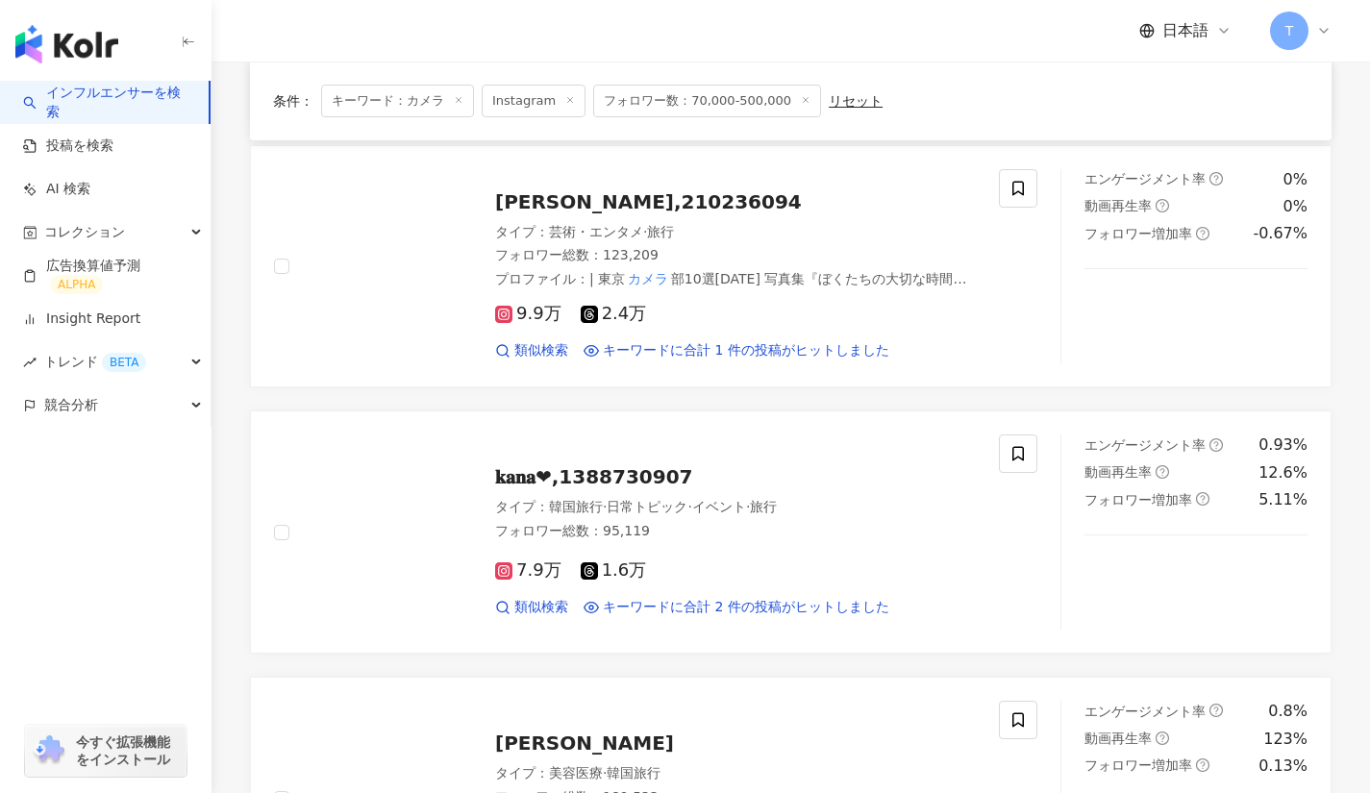
scroll to position [683, 0]
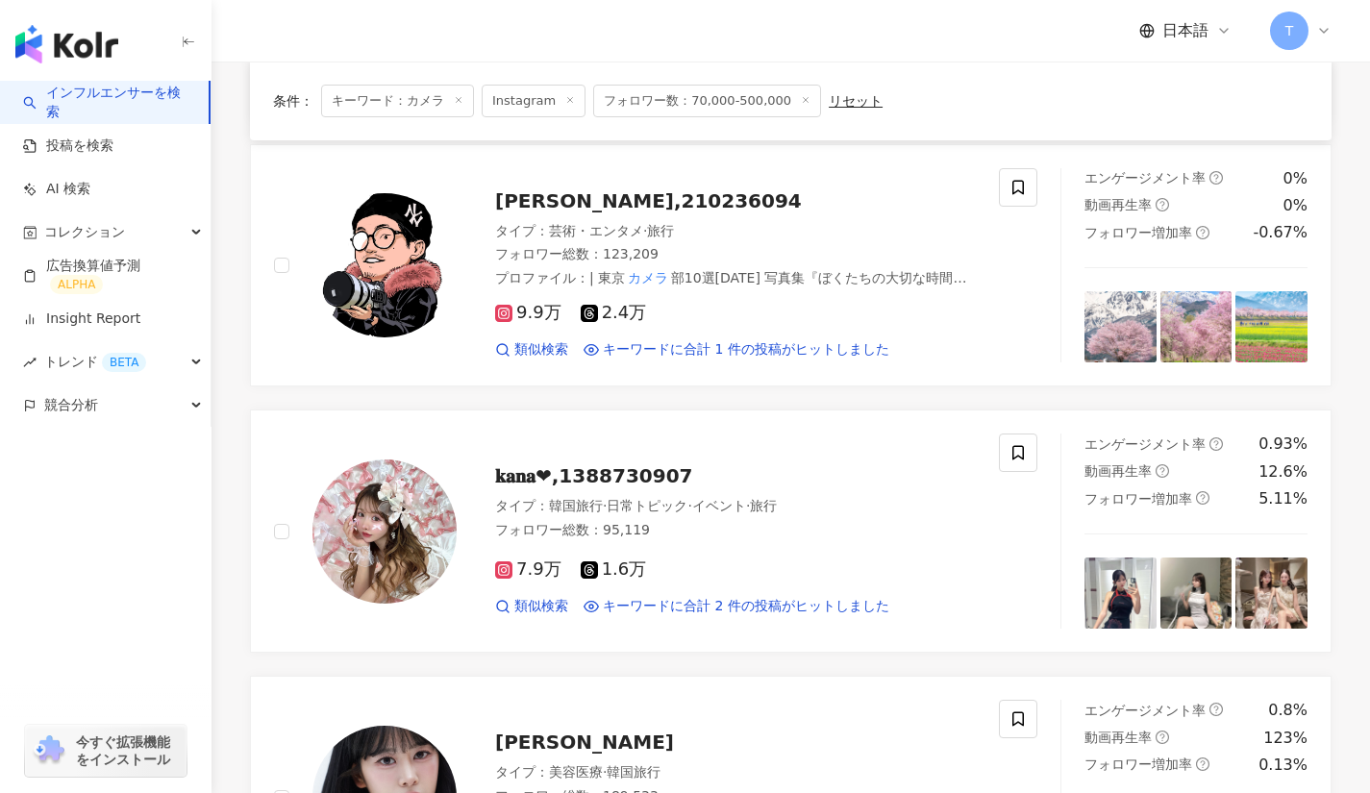
click at [623, 189] on span "イナガキヤスト,210236094" at bounding box center [648, 200] width 307 height 23
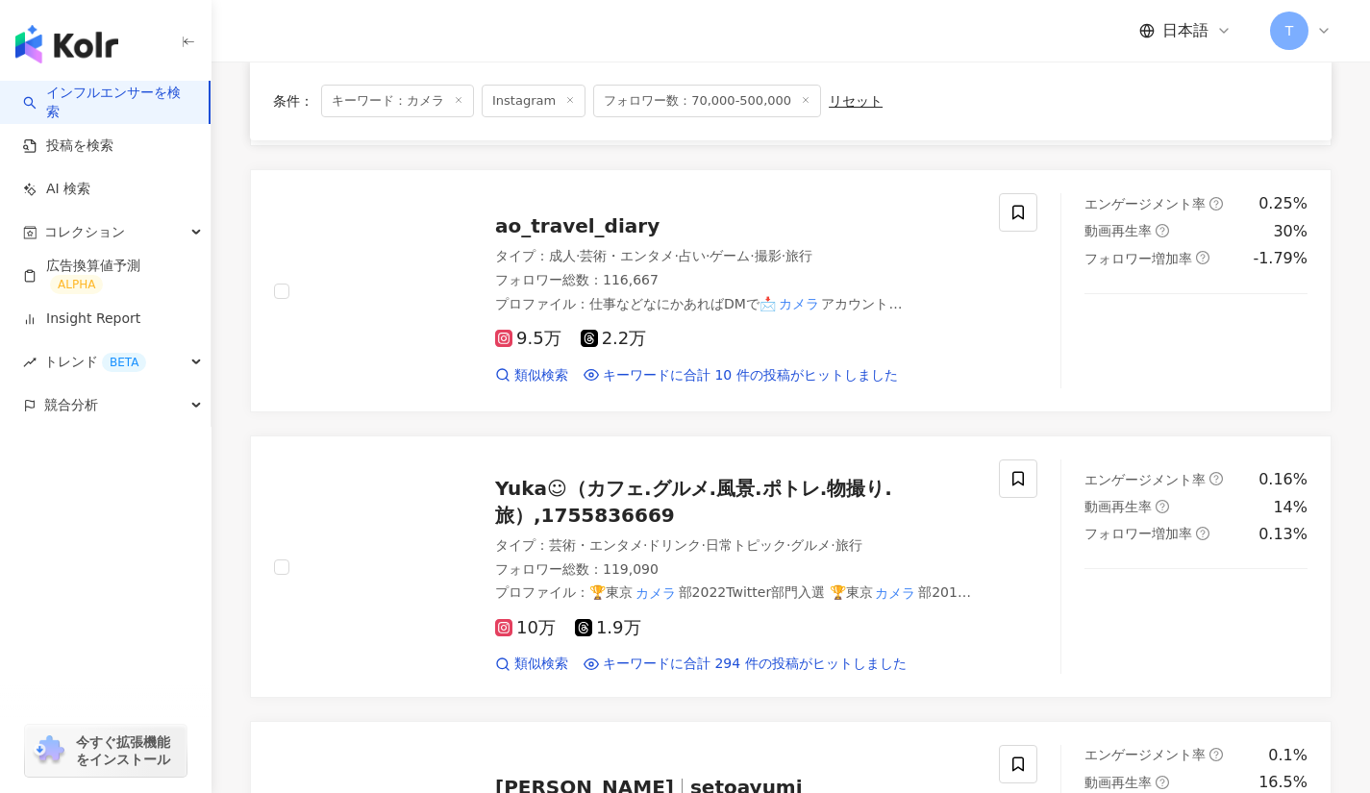
scroll to position [2253, 0]
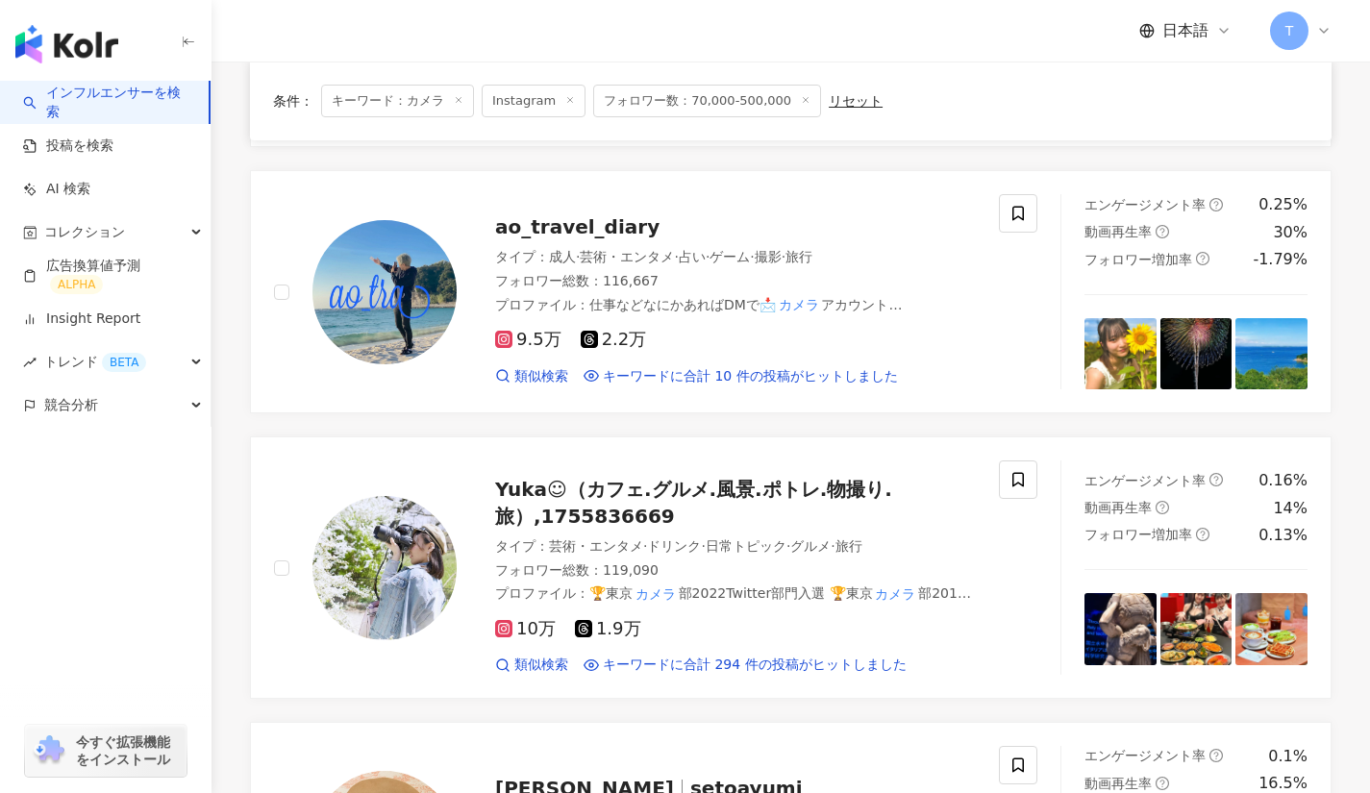
click at [617, 504] on span "Yuka☺︎（カフェ.グルメ.風景.ポトレ.物撮り.旅）,1755836669" at bounding box center [693, 503] width 397 height 50
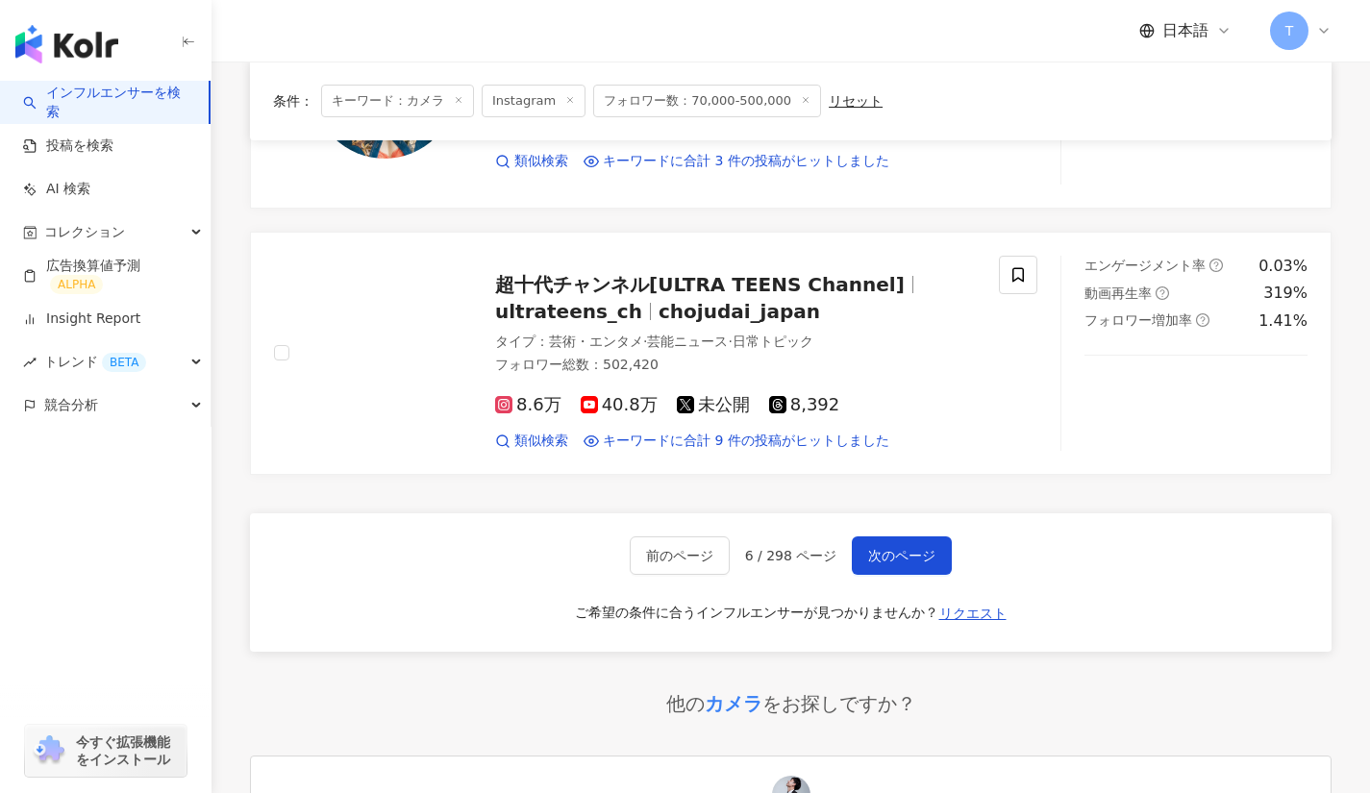
scroll to position [3010, 0]
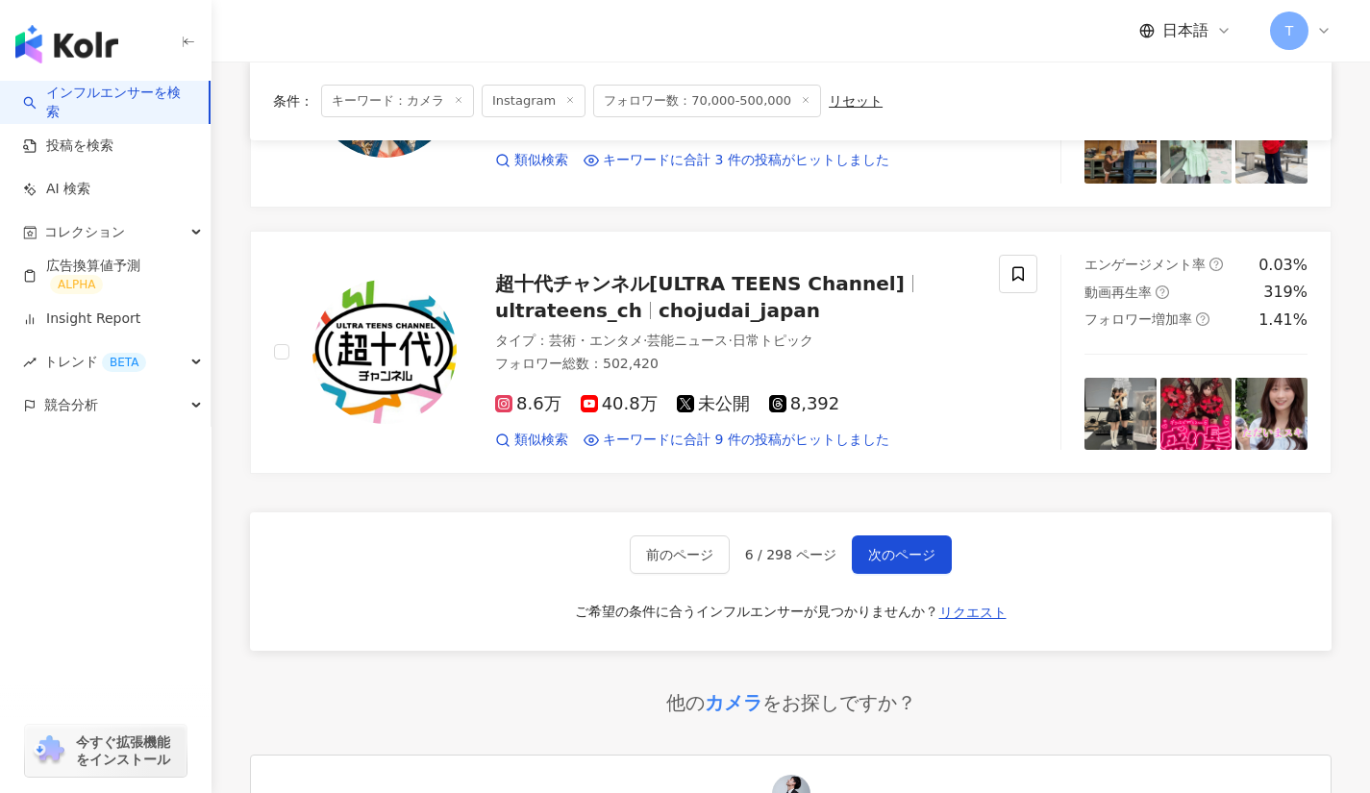
click at [887, 548] on span "次のページ" at bounding box center [901, 554] width 67 height 15
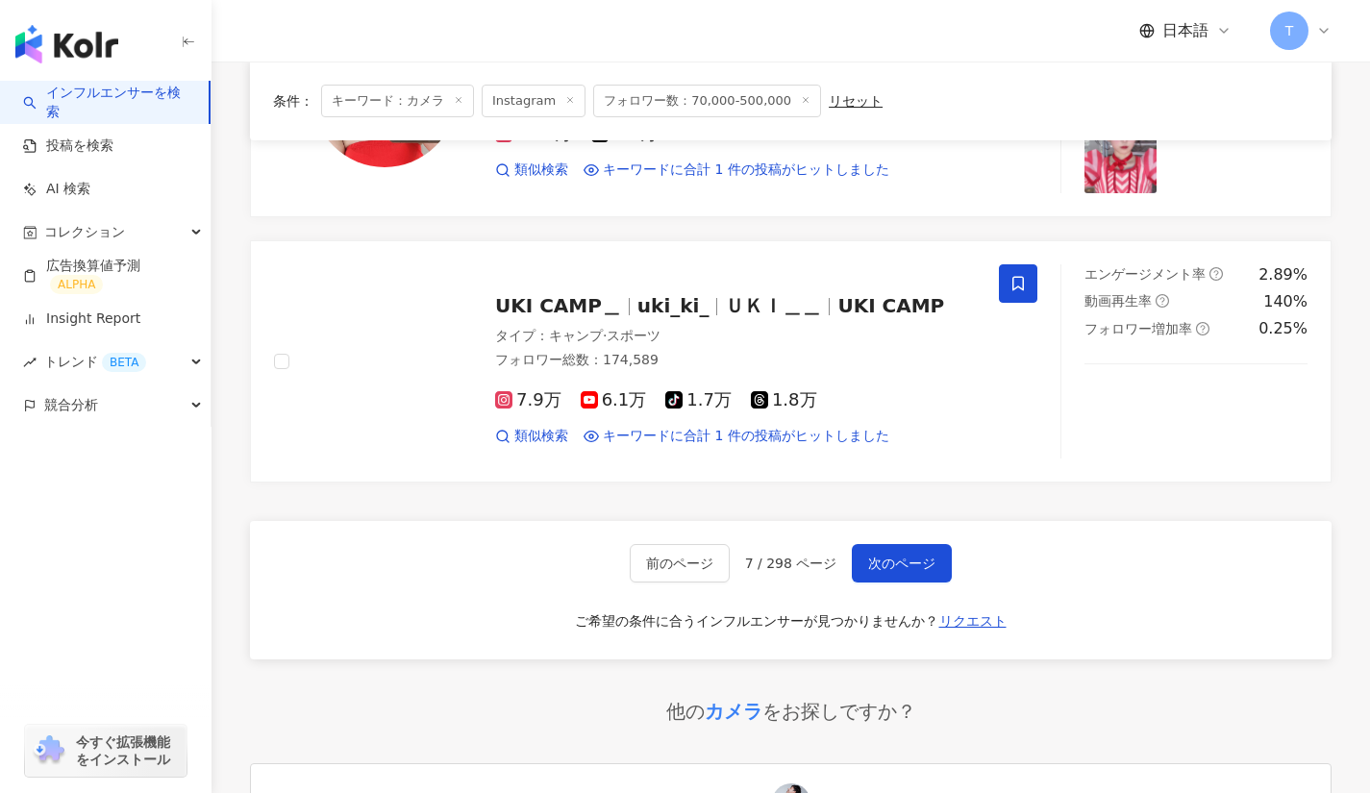
scroll to position [3022, 0]
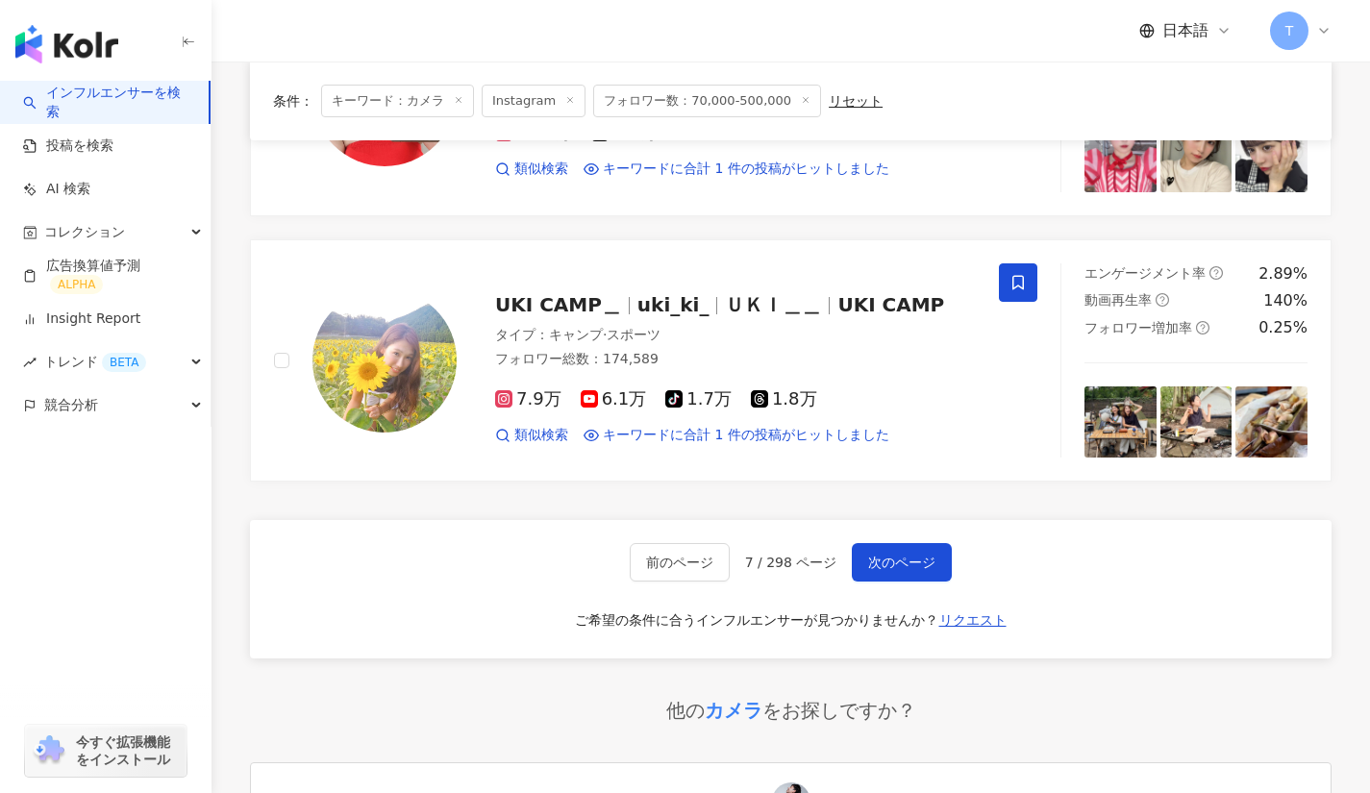
click at [888, 555] on span "次のページ" at bounding box center [901, 562] width 67 height 15
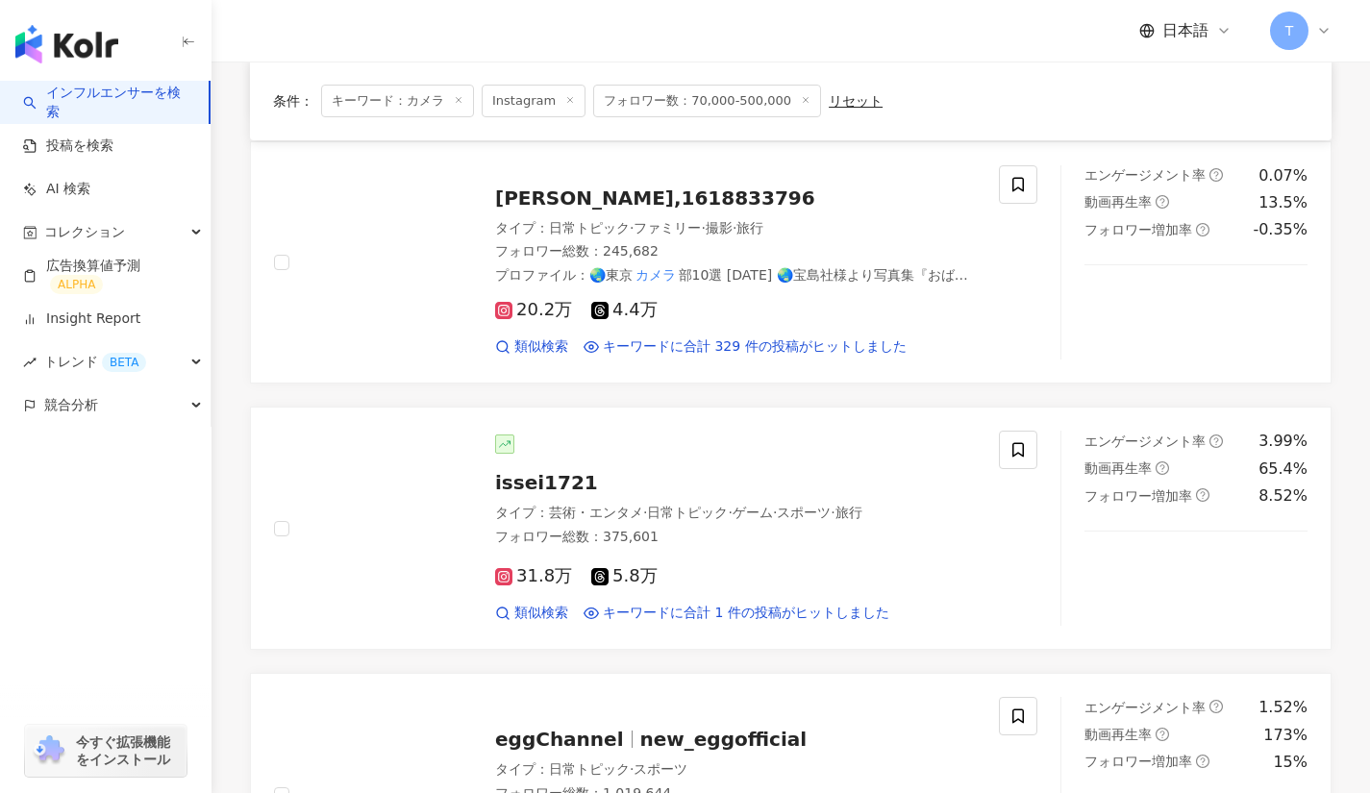
scroll to position [2548, 0]
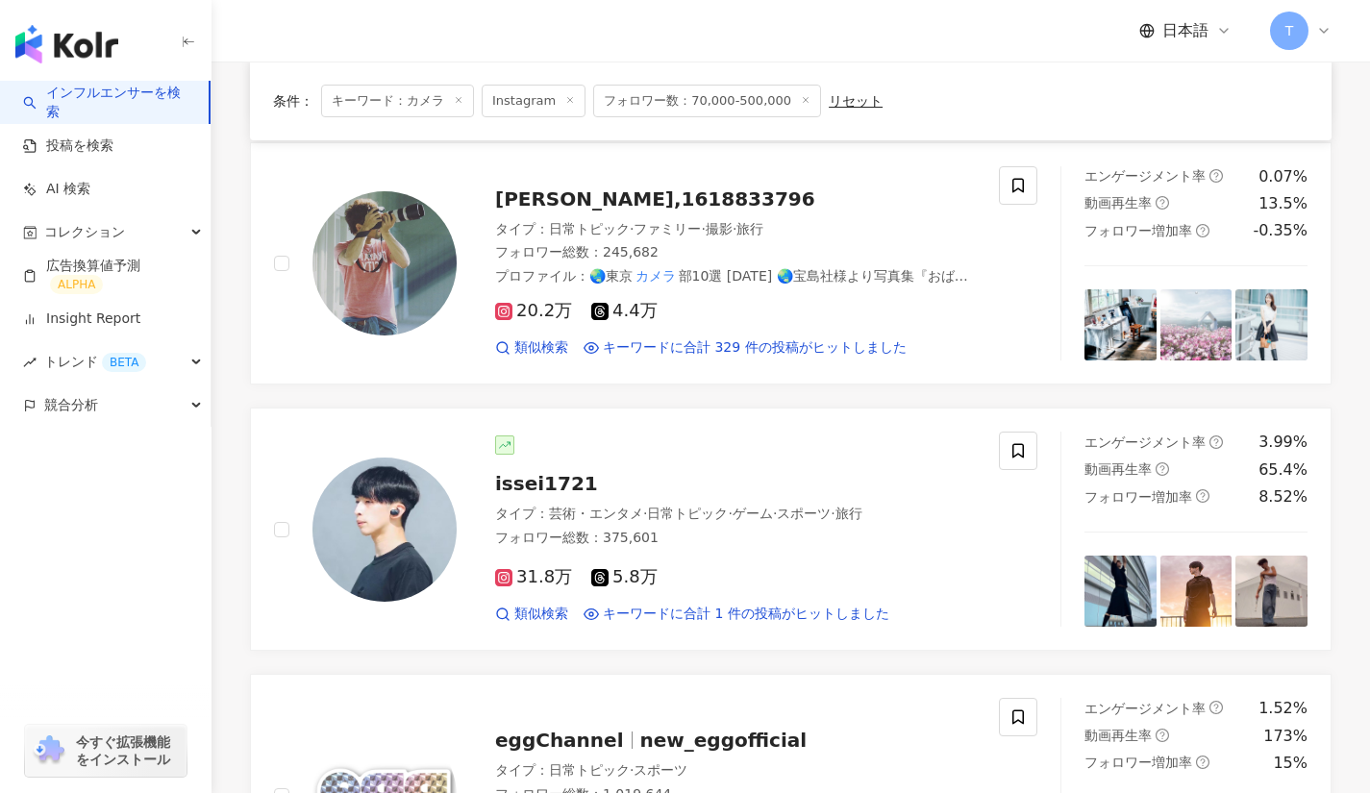
click at [580, 192] on span "[PERSON_NAME],1618833796" at bounding box center [655, 198] width 320 height 23
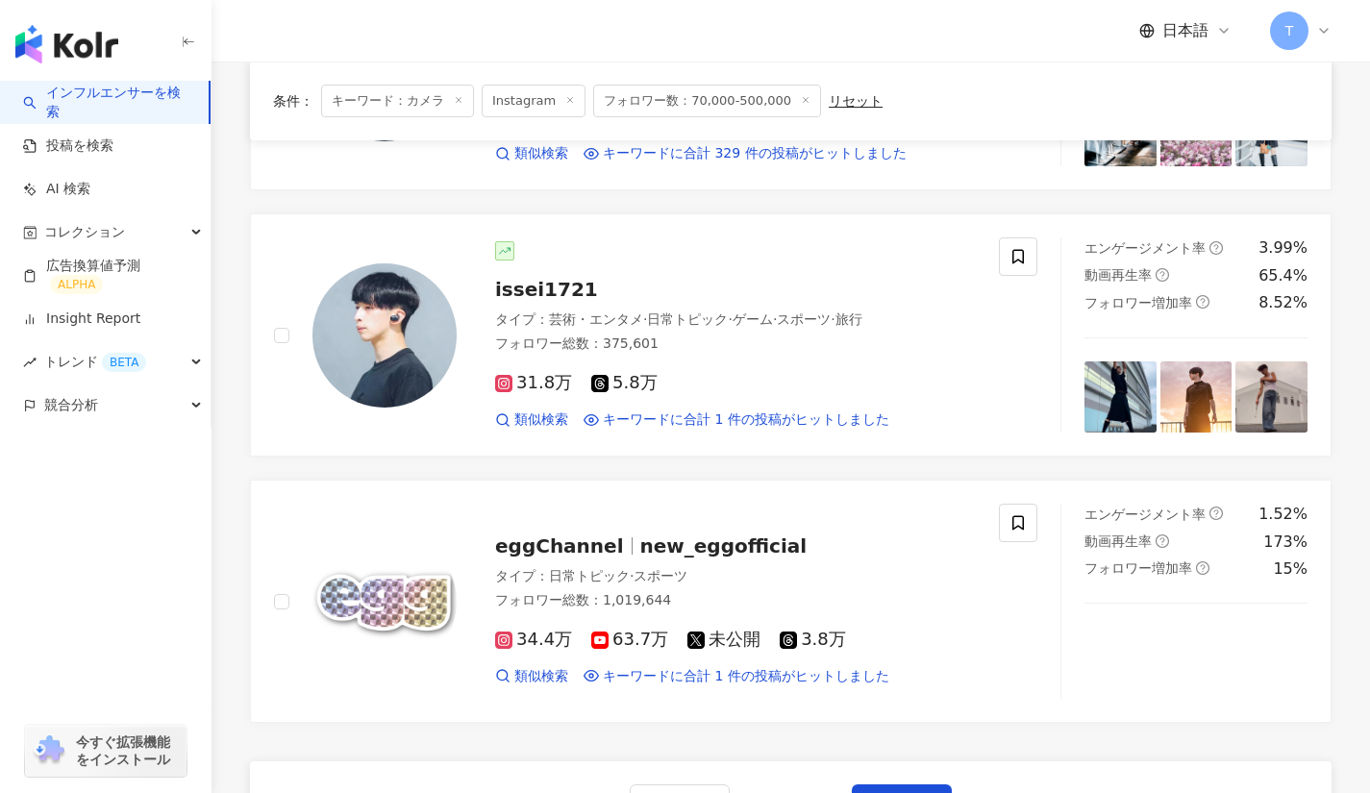
scroll to position [2962, 0]
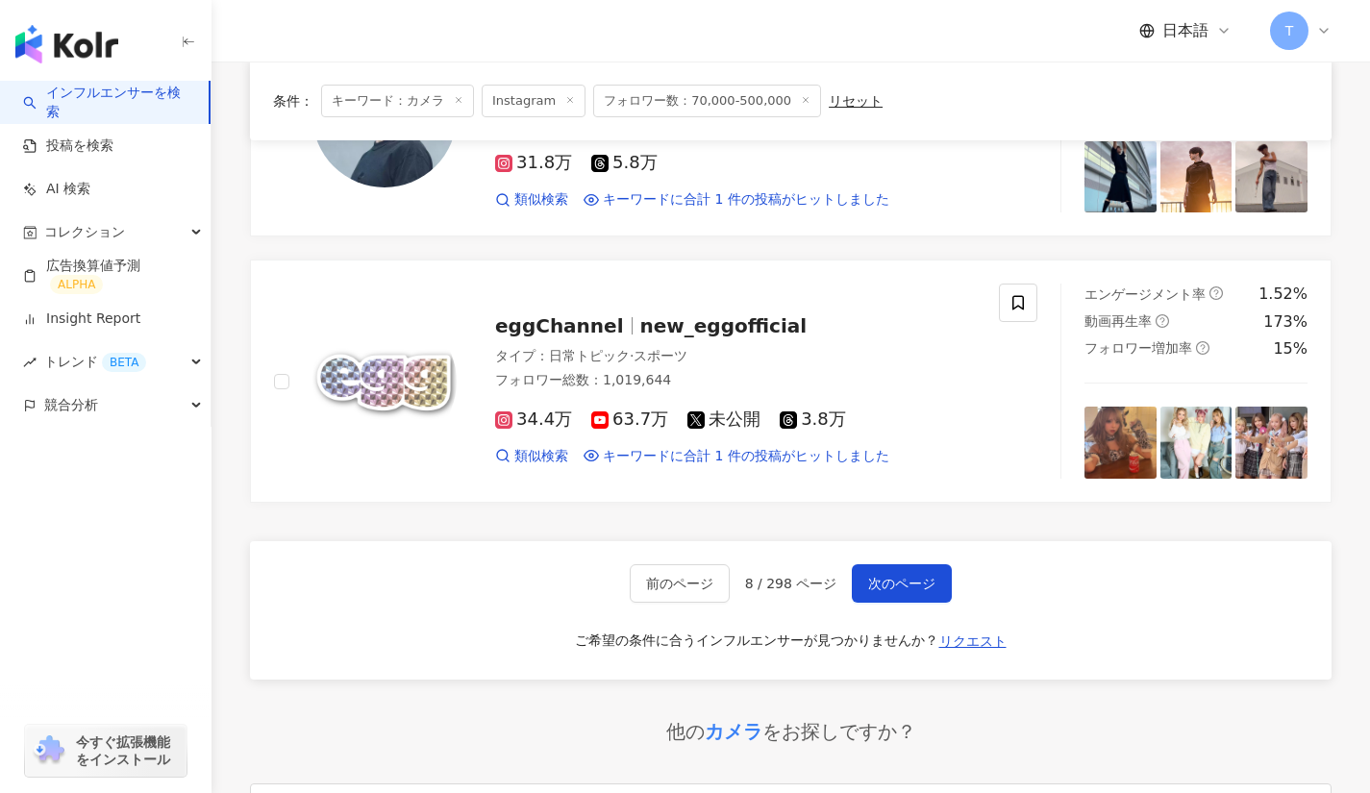
click at [918, 588] on span "次のページ" at bounding box center [901, 583] width 67 height 15
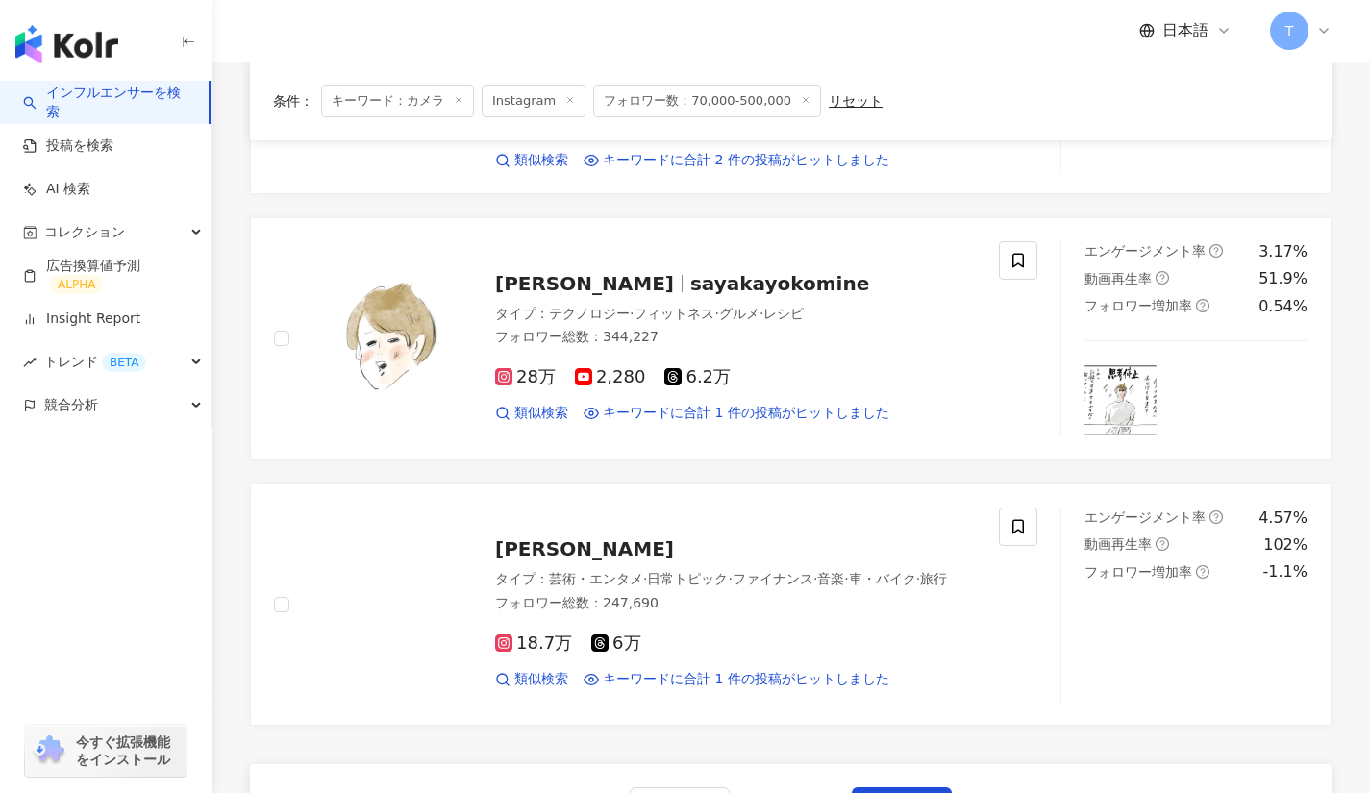
scroll to position [2867, 0]
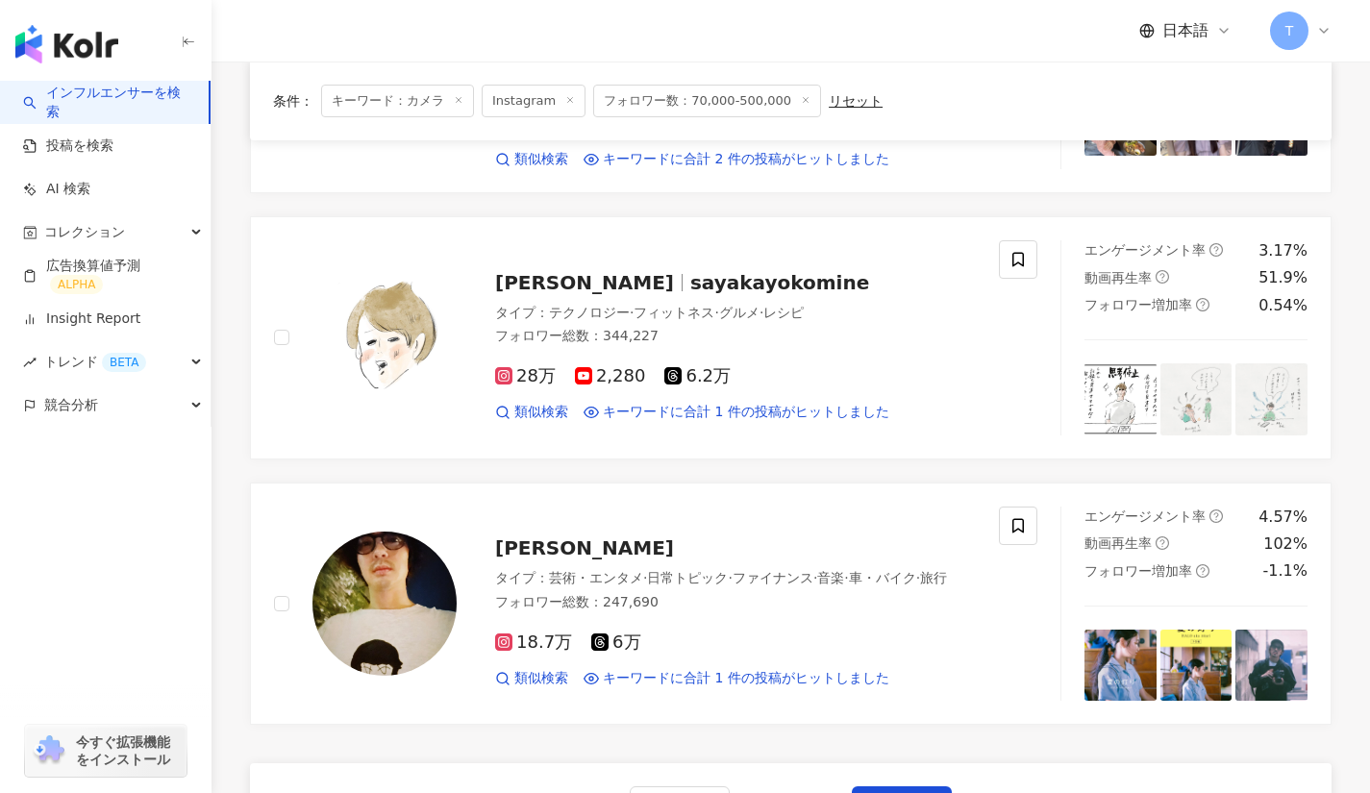
click at [883, 792] on span "次のページ" at bounding box center [901, 805] width 67 height 15
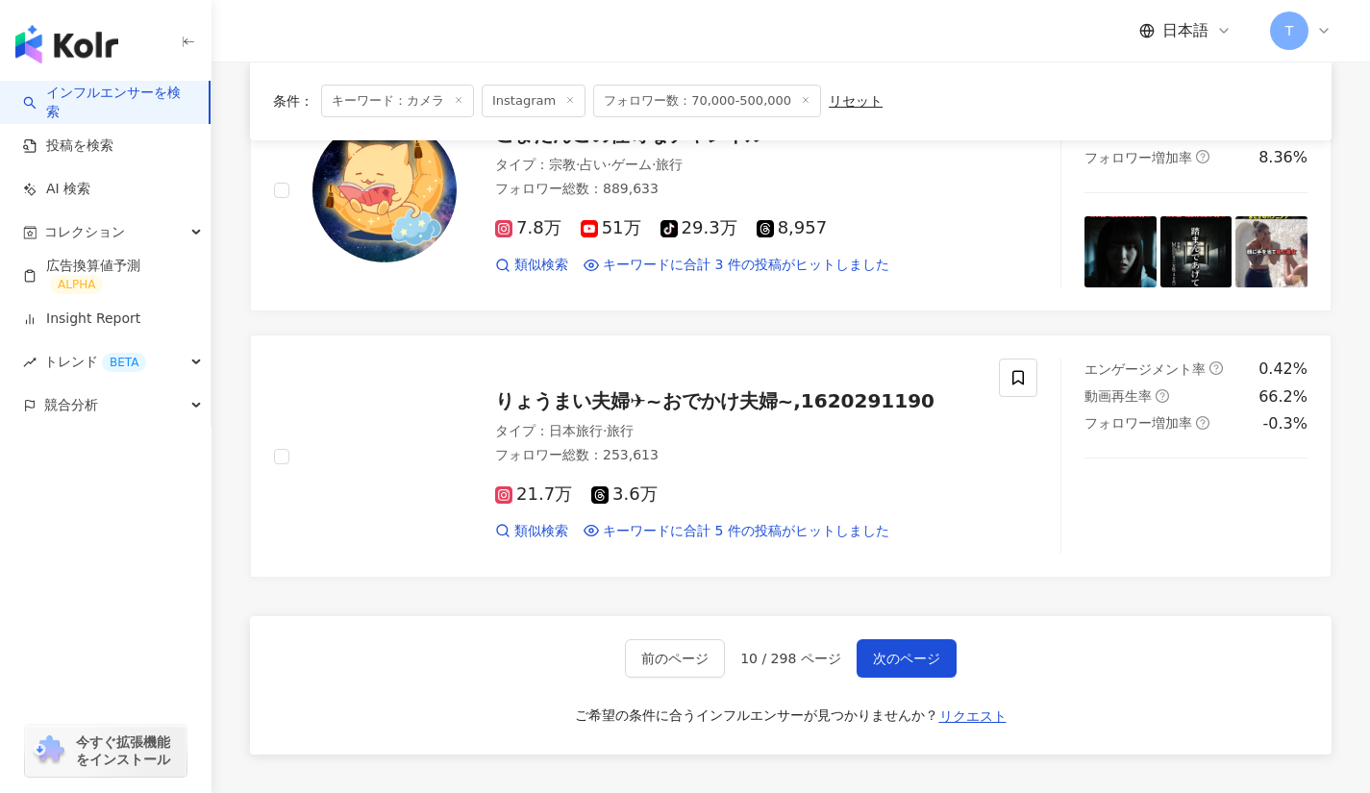
scroll to position [2888, 0]
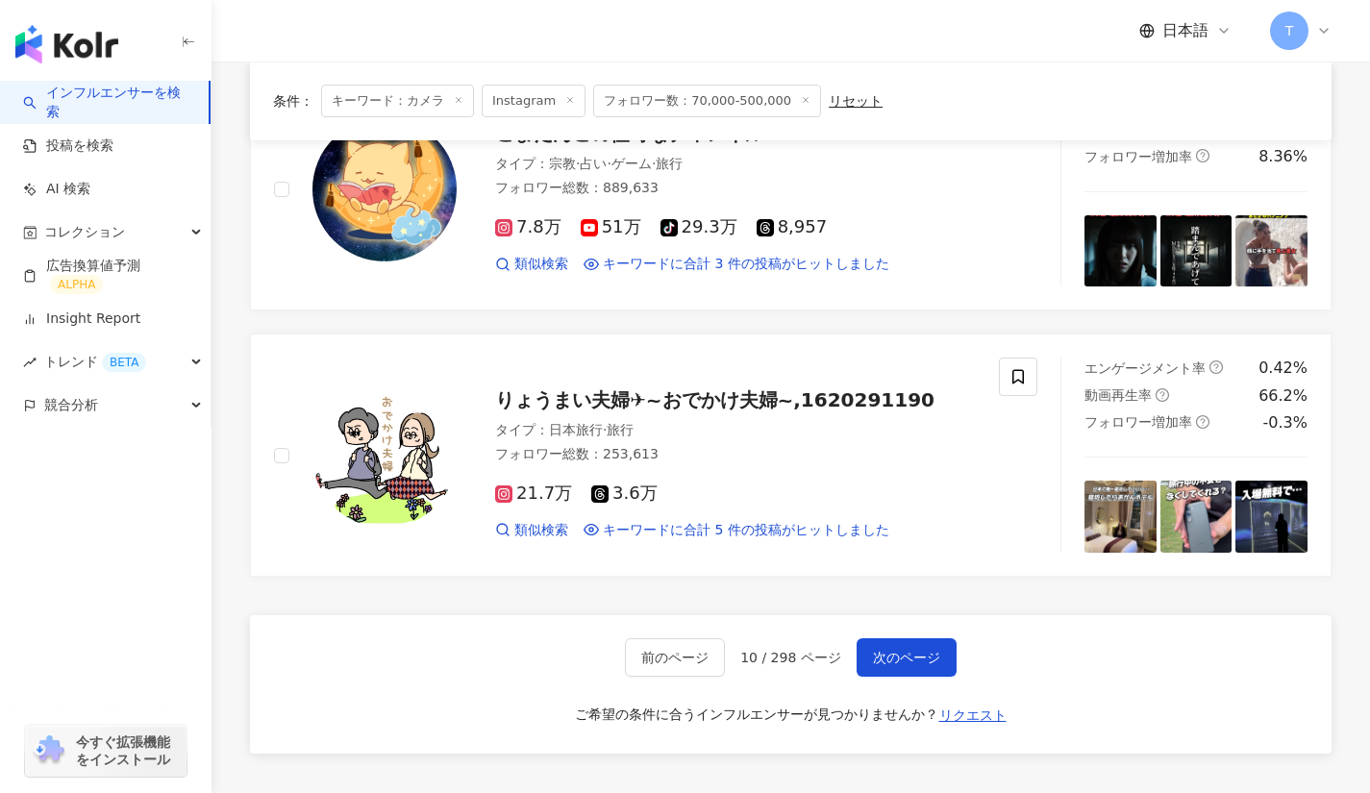
click at [885, 656] on span "次のページ" at bounding box center [906, 657] width 67 height 15
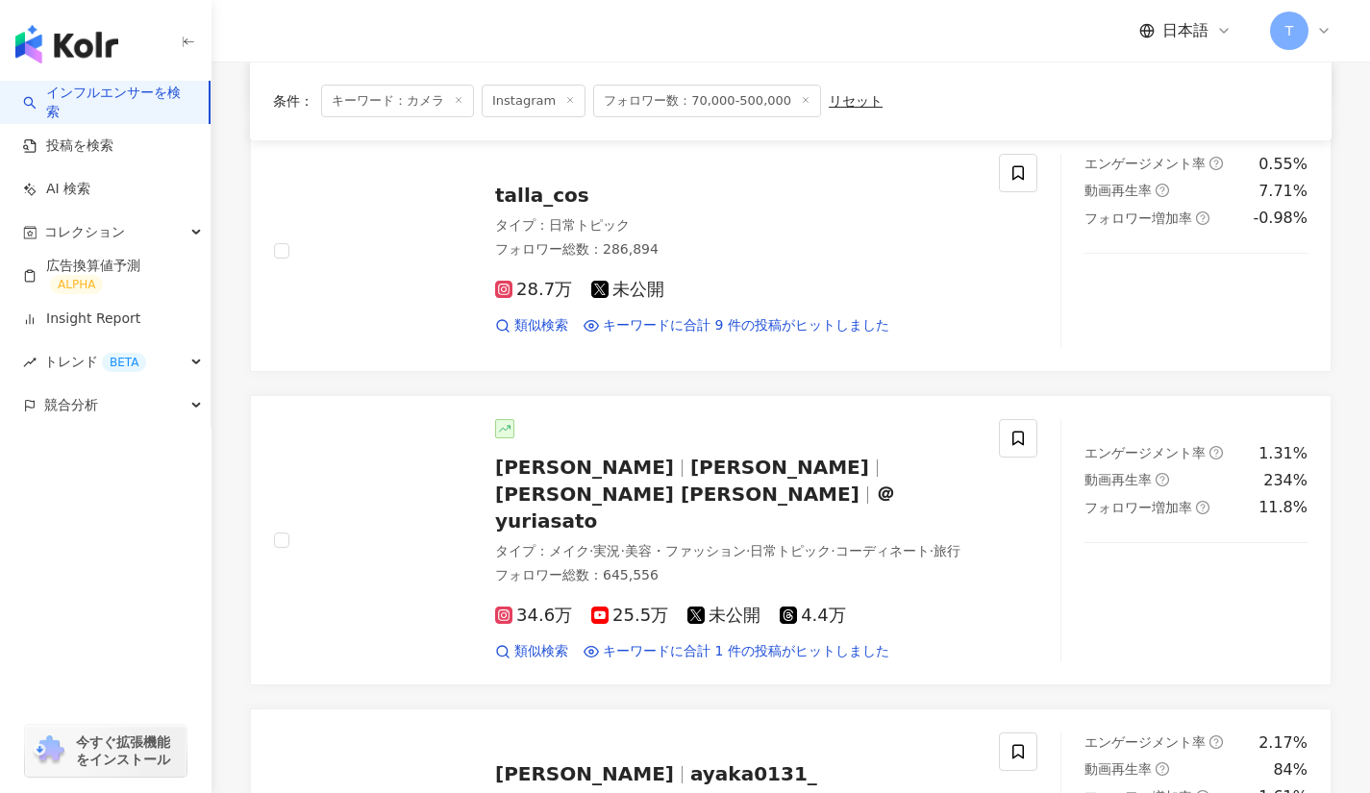
scroll to position [692, 0]
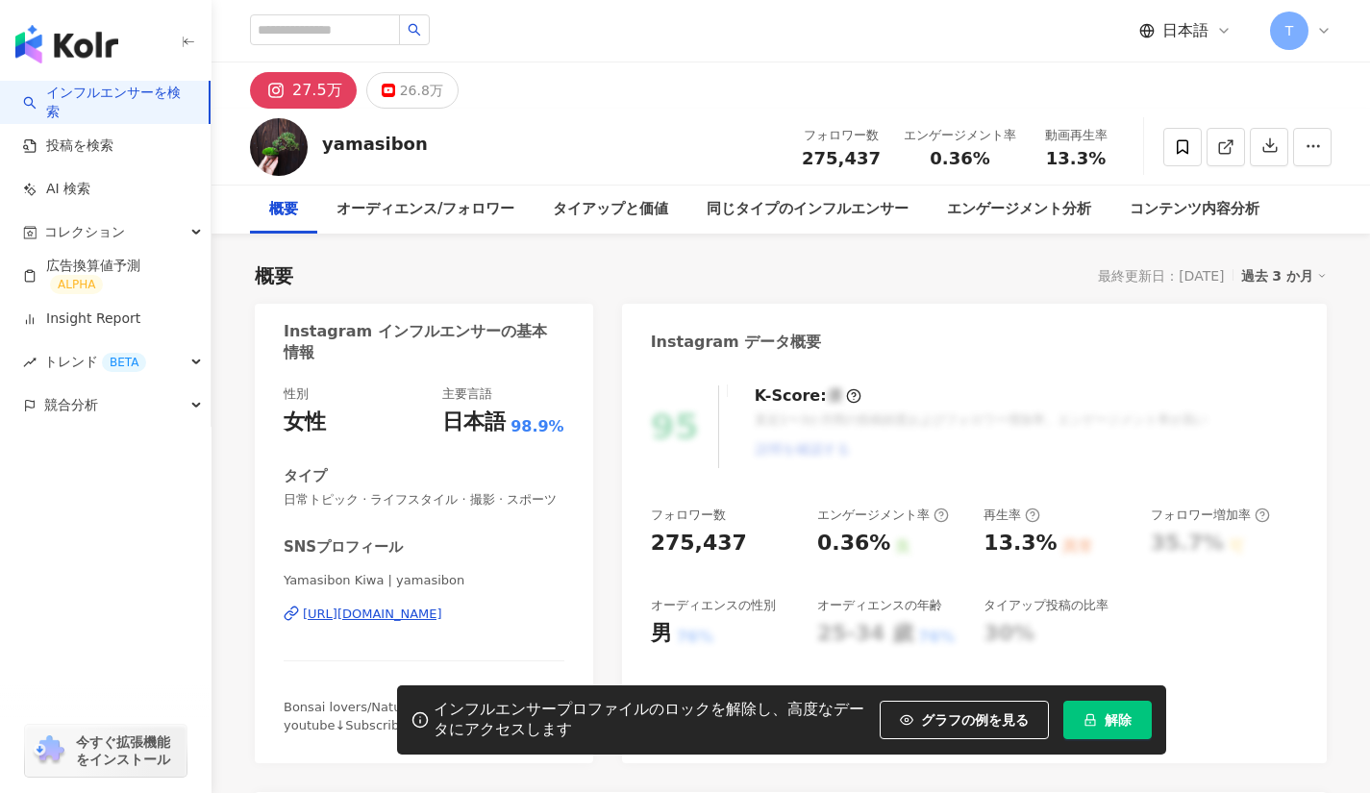
click at [388, 622] on div "https://www.instagram.com/yamasibon/" at bounding box center [372, 614] width 139 height 17
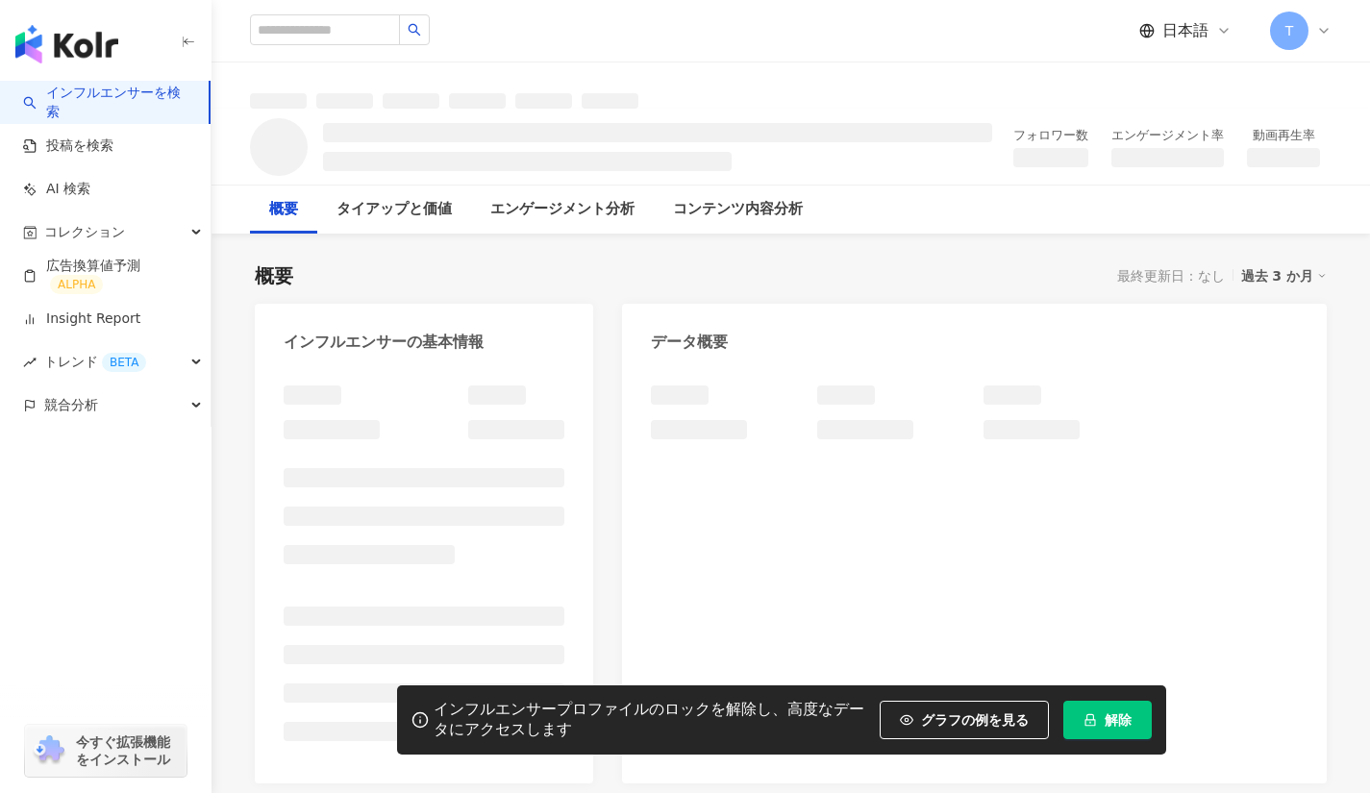
scroll to position [57, 0]
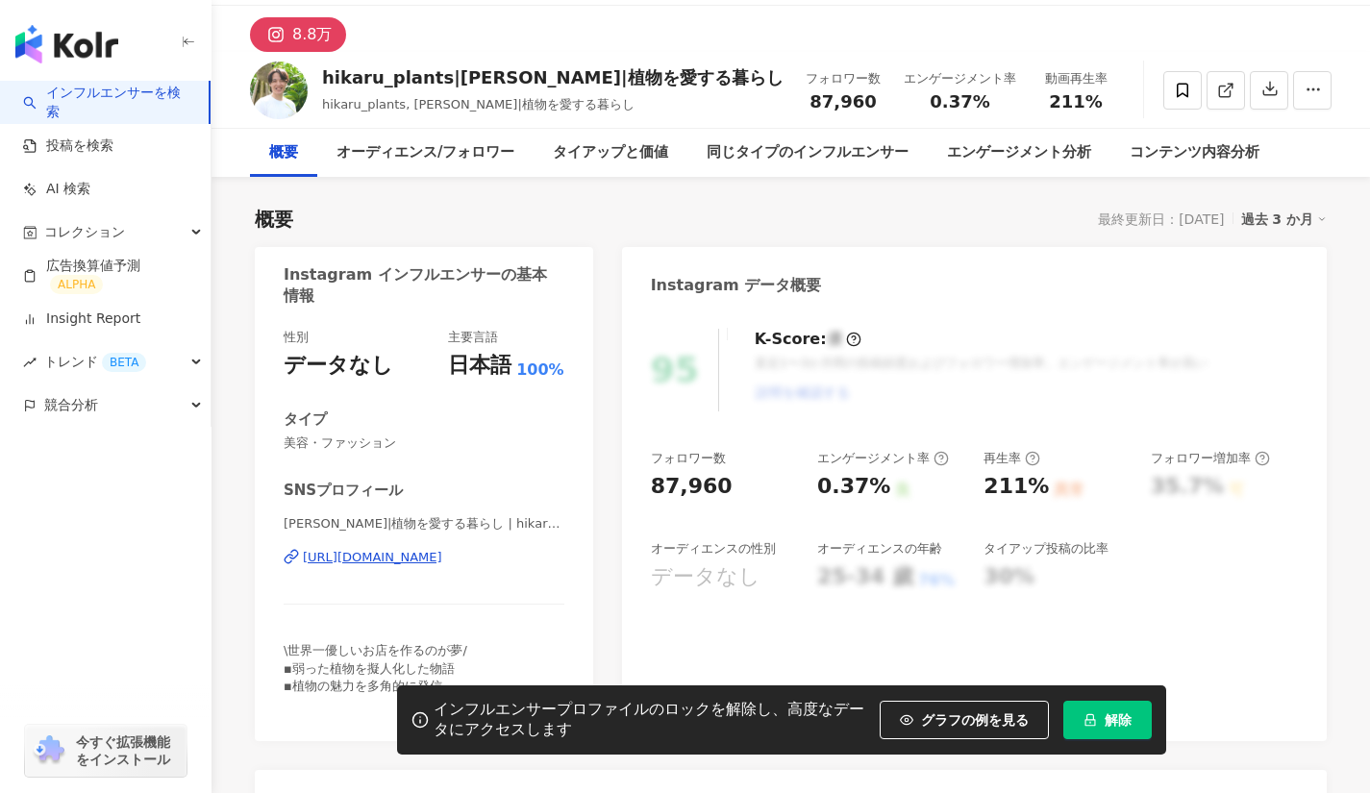
drag, startPoint x: 522, startPoint y: 601, endPoint x: 493, endPoint y: 500, distance: 105.0
click at [442, 549] on div "https://www.instagram.com/hikaru_plants" at bounding box center [372, 557] width 139 height 17
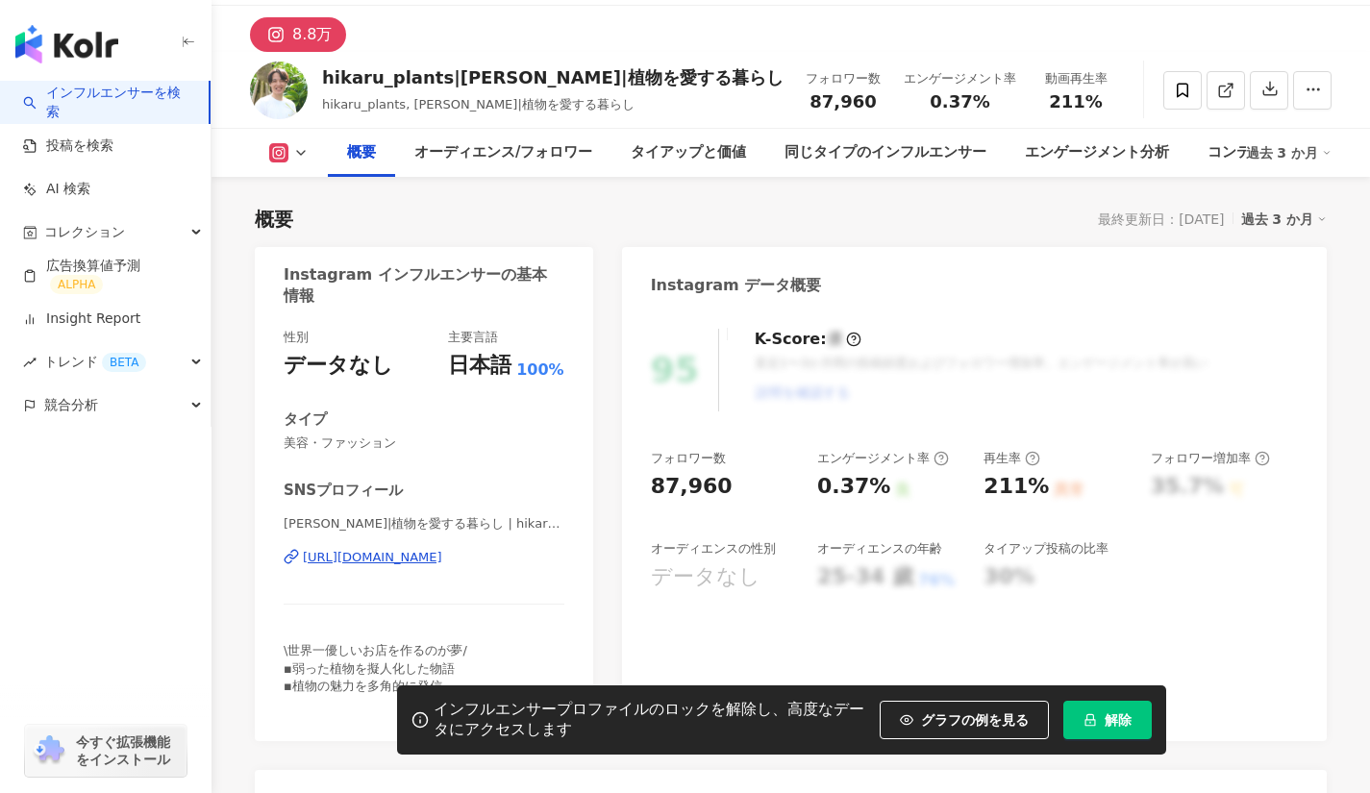
scroll to position [120, 0]
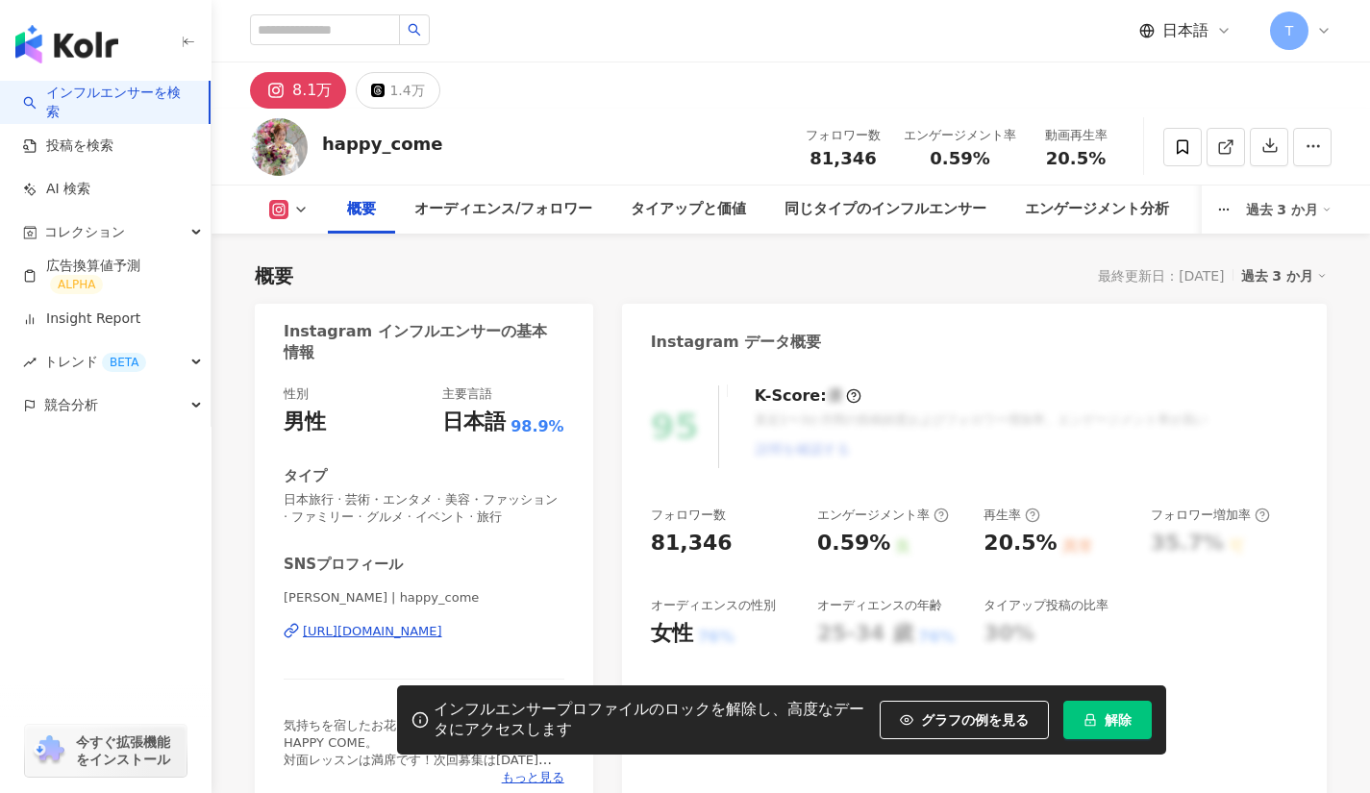
click at [442, 623] on div "https://www.instagram.com/happy_come/" at bounding box center [372, 631] width 139 height 17
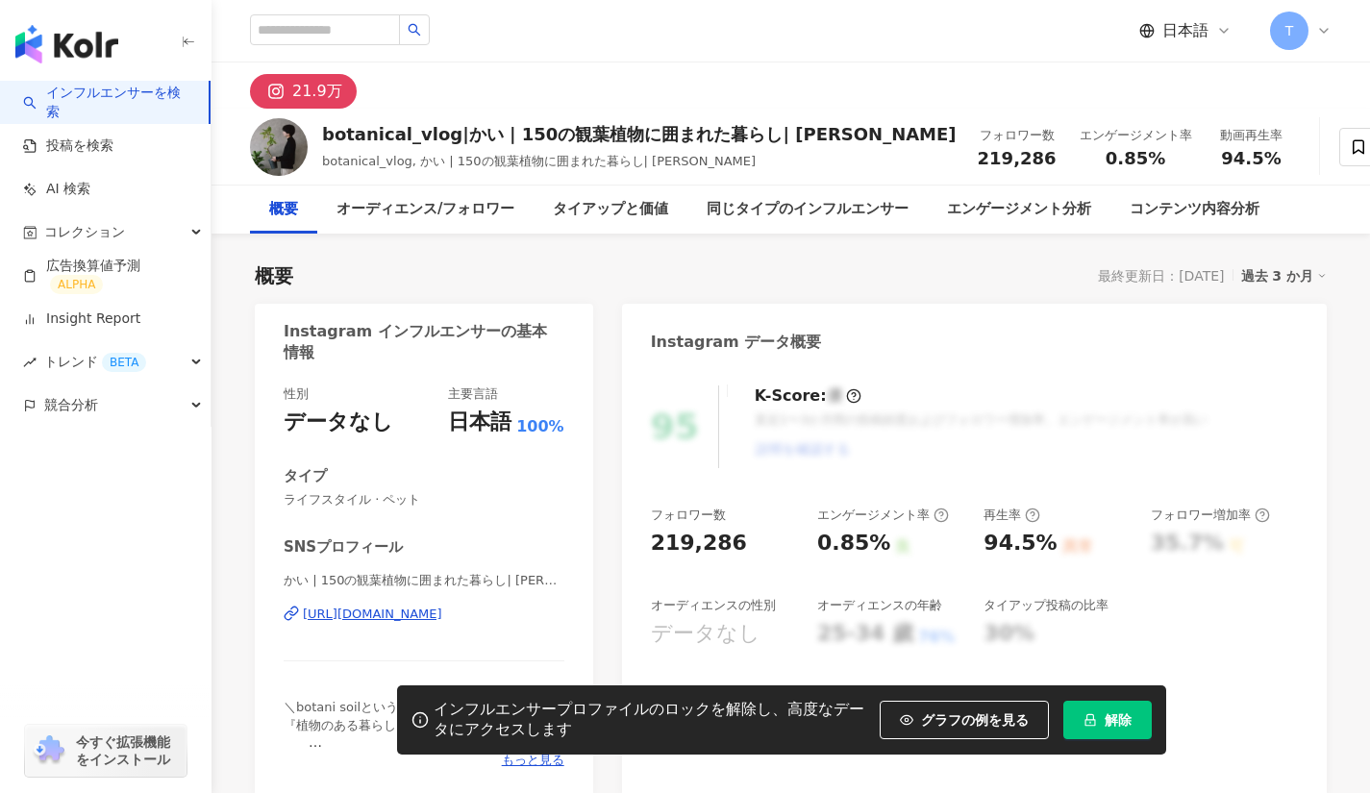
click at [442, 609] on div "[URL][DOMAIN_NAME]" at bounding box center [372, 614] width 139 height 17
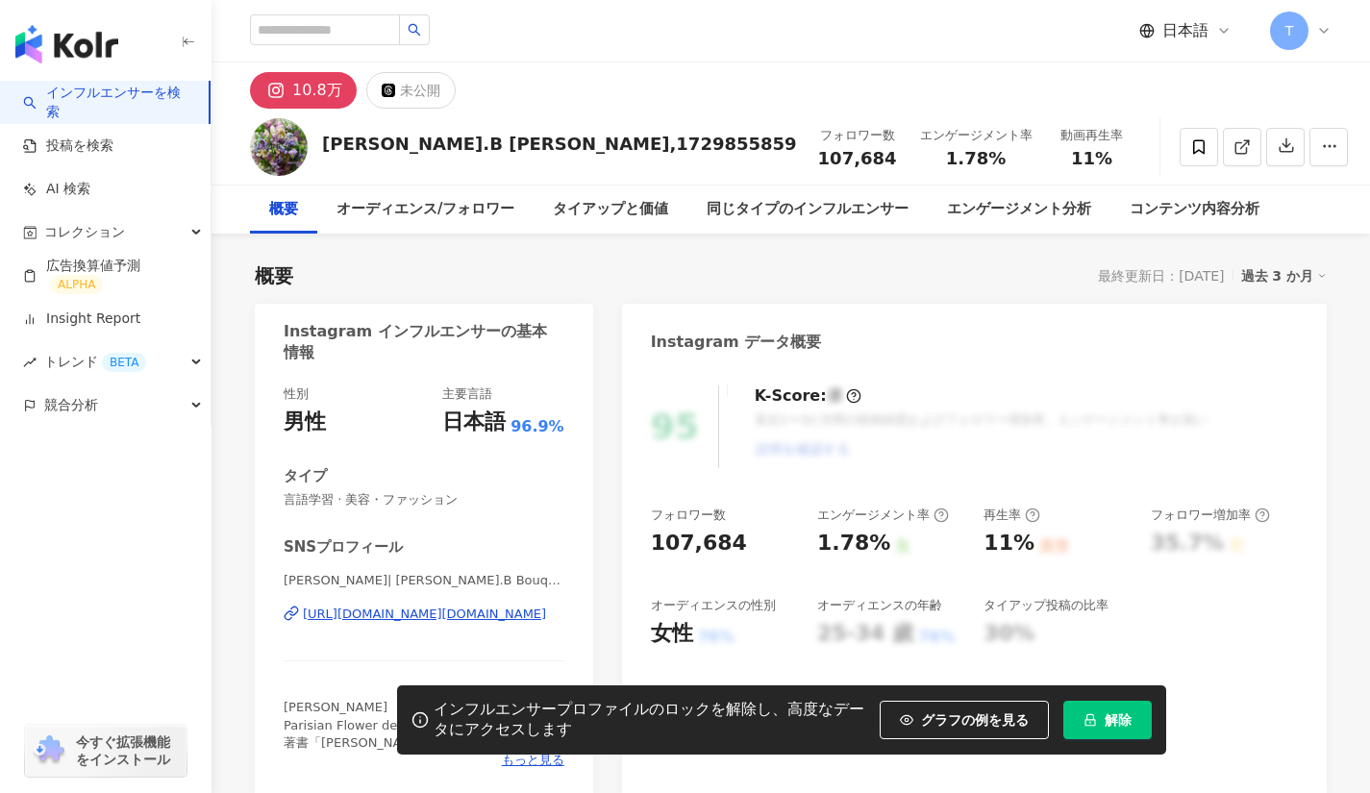
click at [468, 606] on div "[URL][DOMAIN_NAME][DOMAIN_NAME]" at bounding box center [424, 614] width 243 height 17
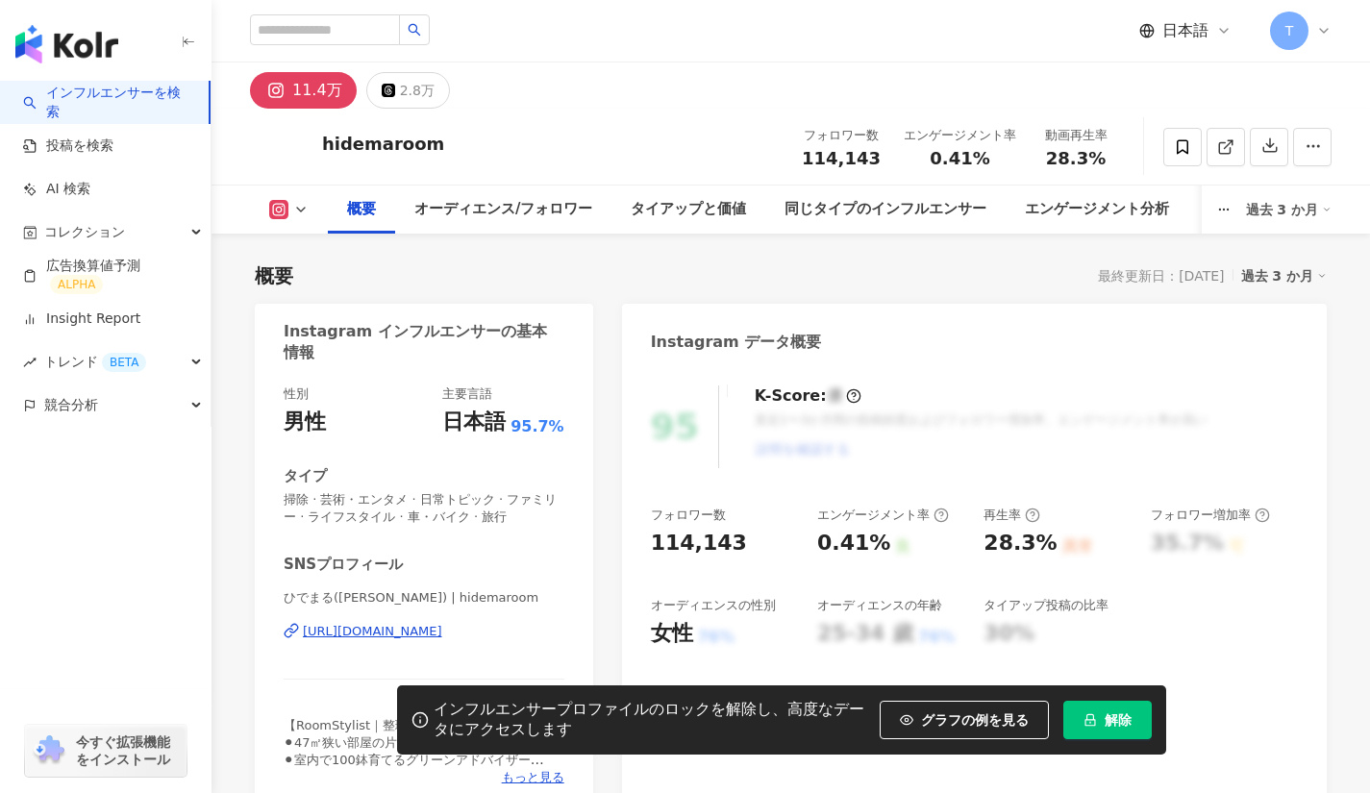
scroll to position [234, 0]
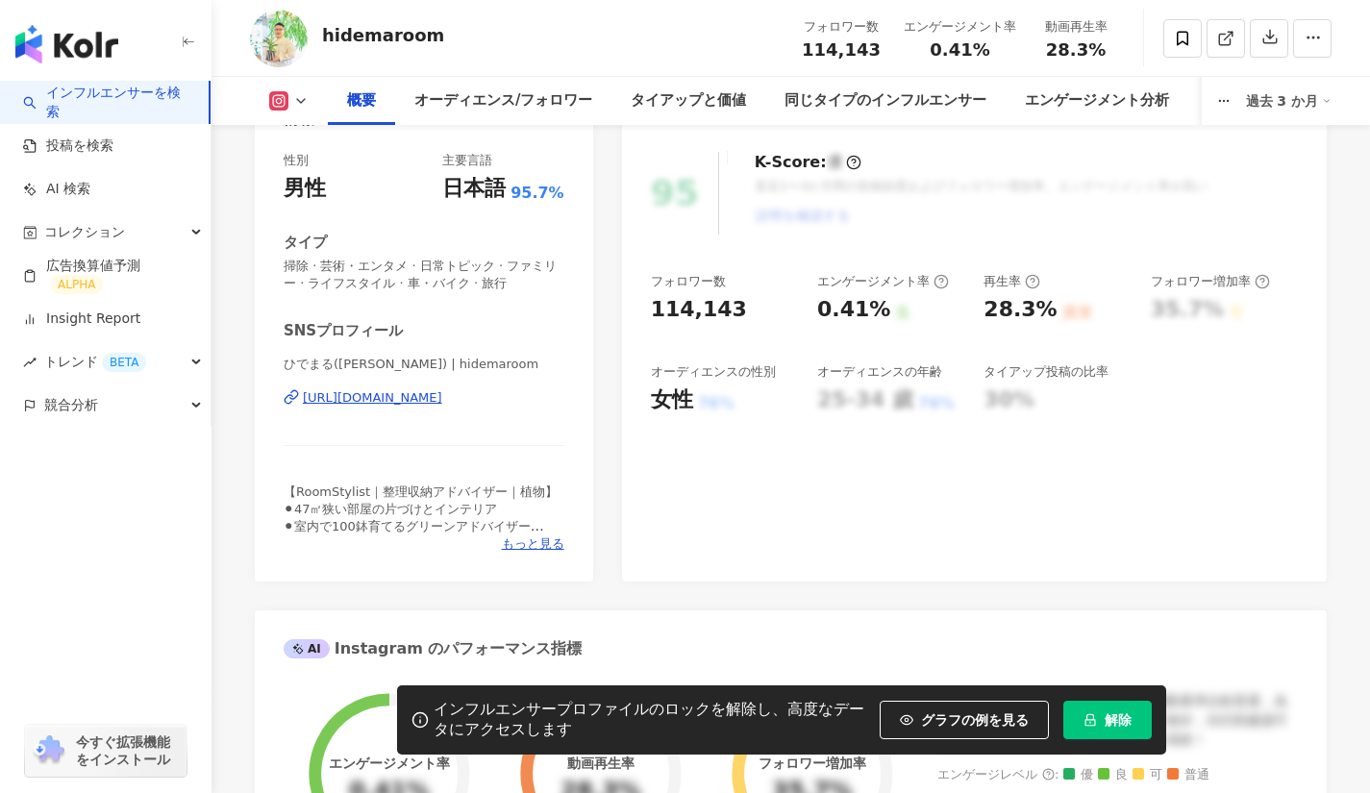
click at [1111, 717] on span "解除" at bounding box center [1118, 719] width 27 height 15
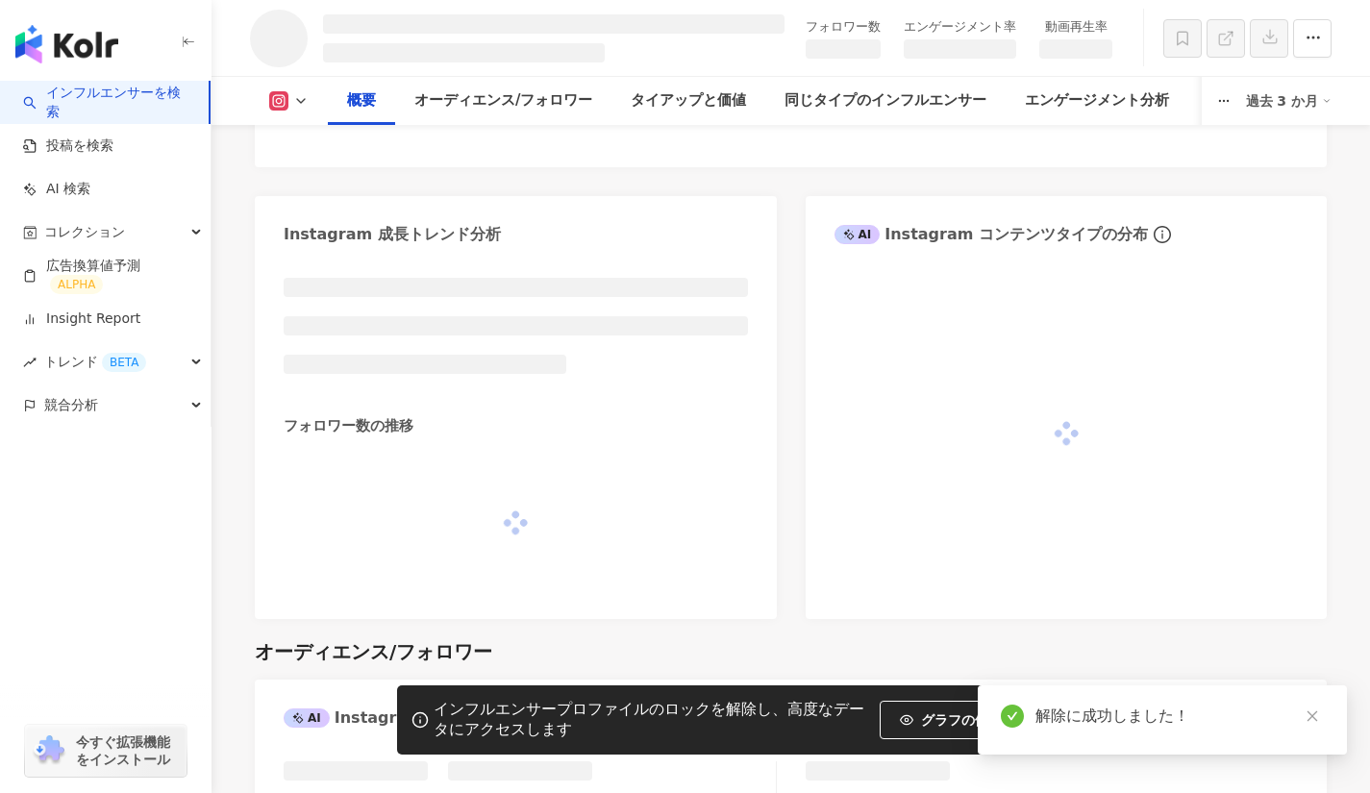
scroll to position [953, 0]
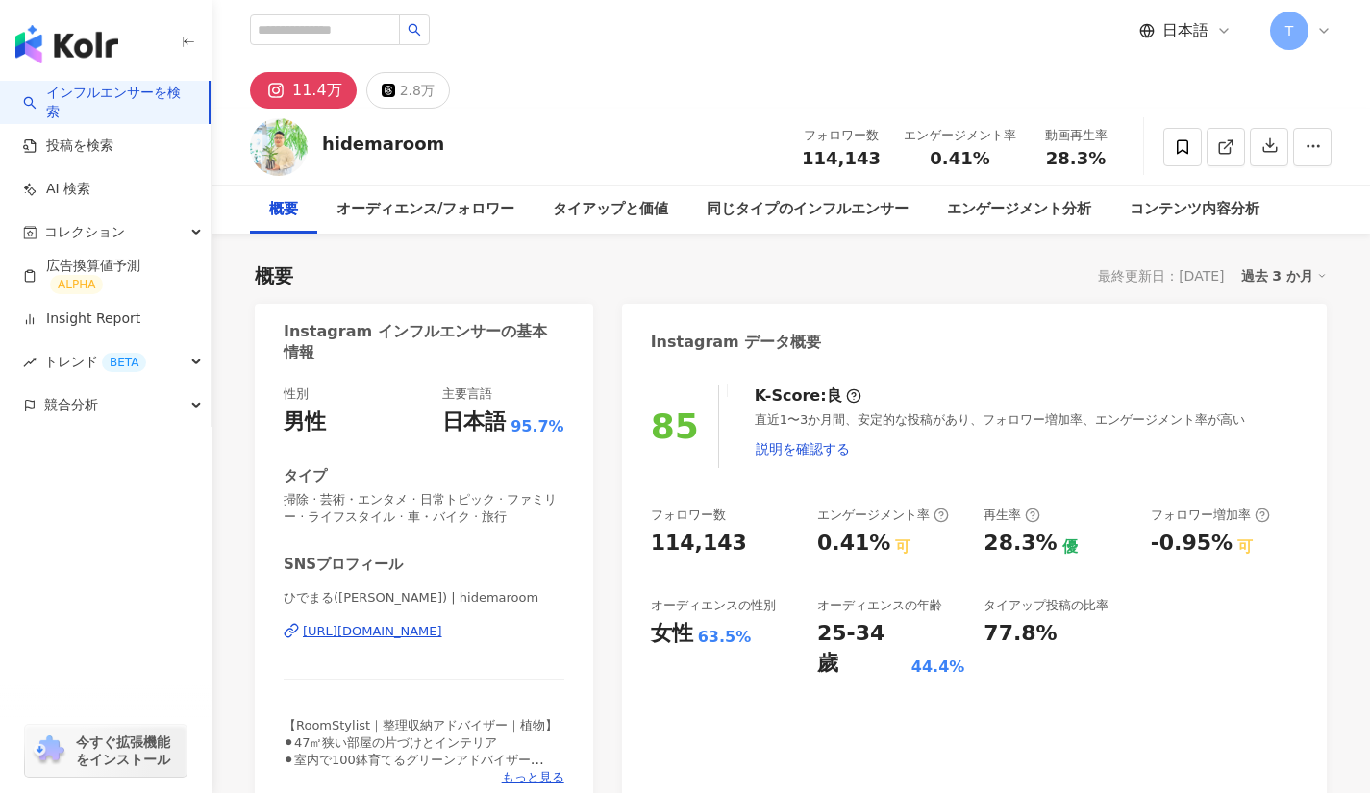
click at [442, 635] on div "https://www.instagram.com/hidemaroom/" at bounding box center [372, 631] width 139 height 17
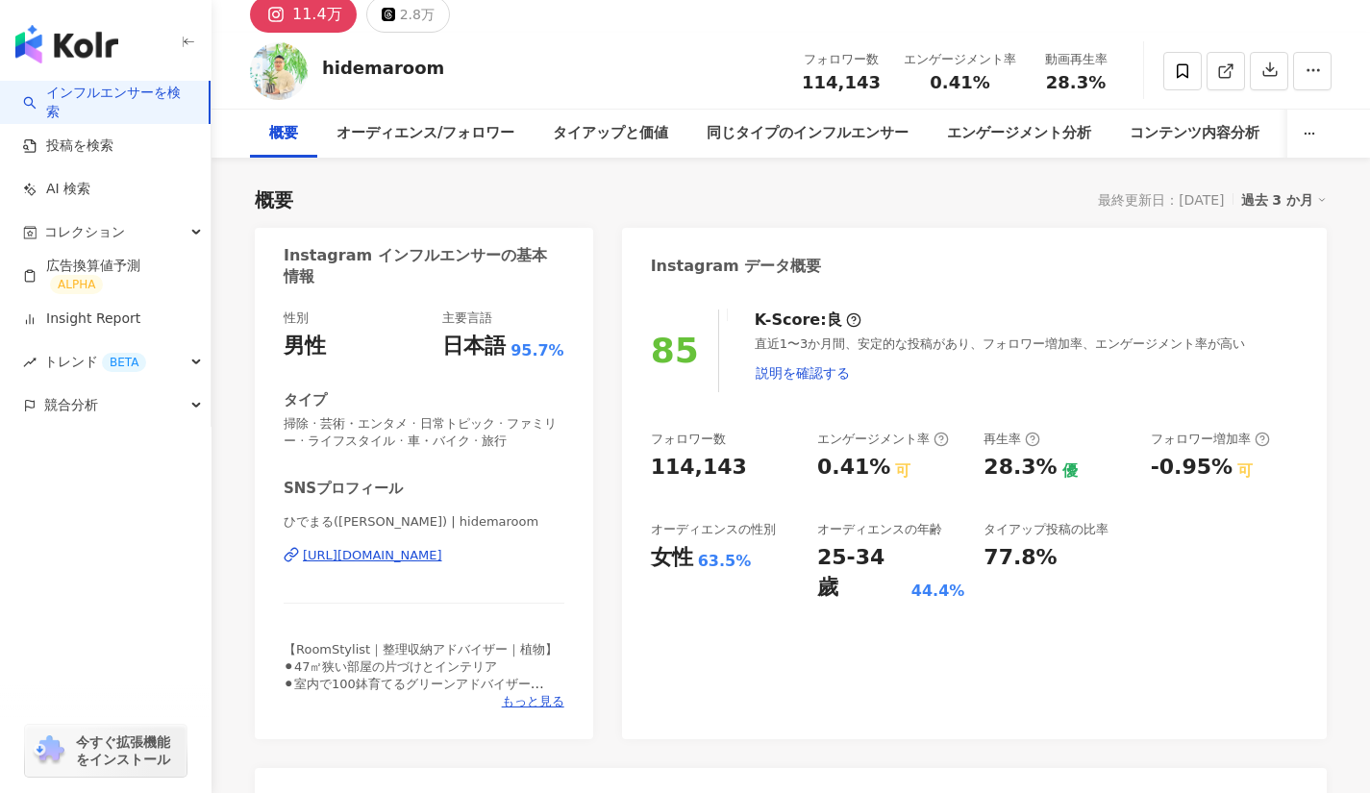
scroll to position [41, 0]
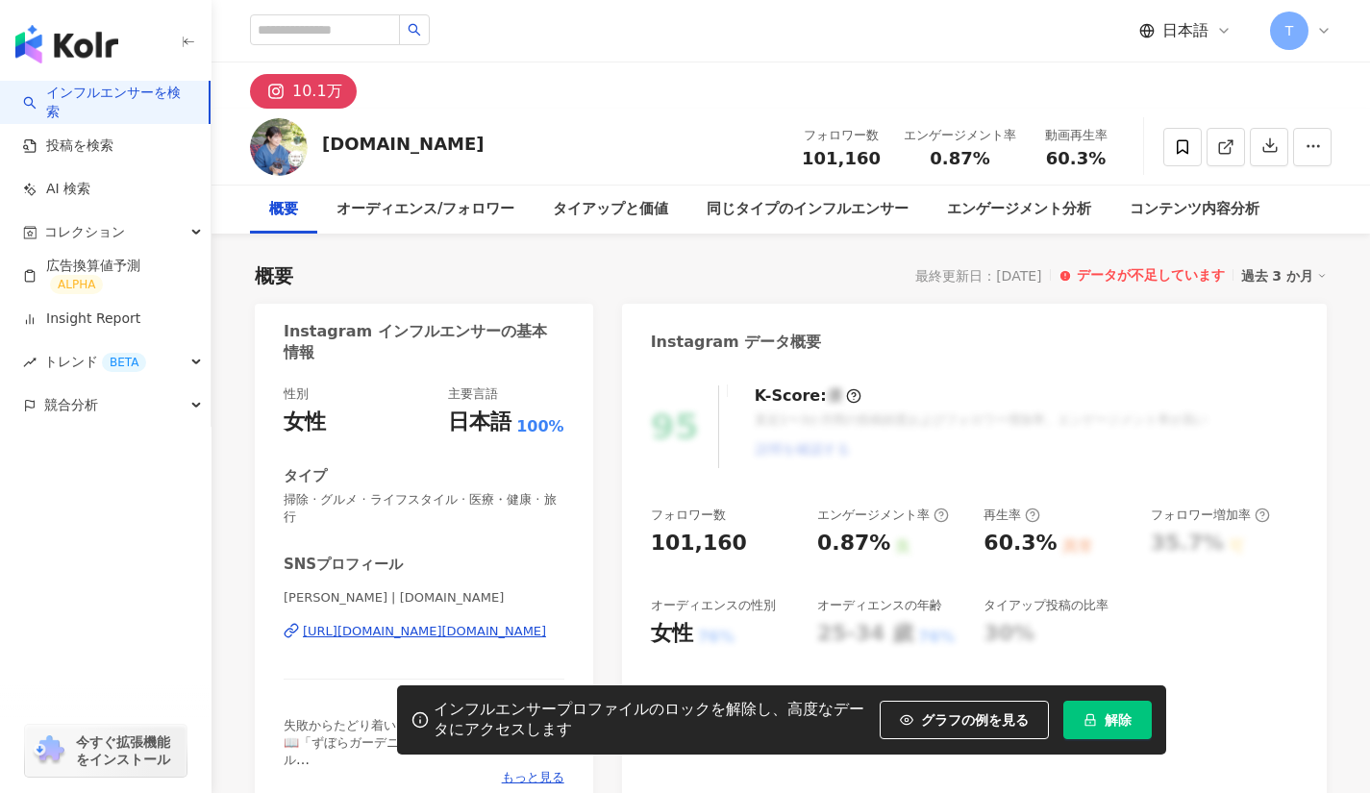
drag, startPoint x: 526, startPoint y: 382, endPoint x: 463, endPoint y: 541, distance: 171.4
click at [463, 623] on div "[URL][DOMAIN_NAME][DOMAIN_NAME]" at bounding box center [424, 631] width 243 height 17
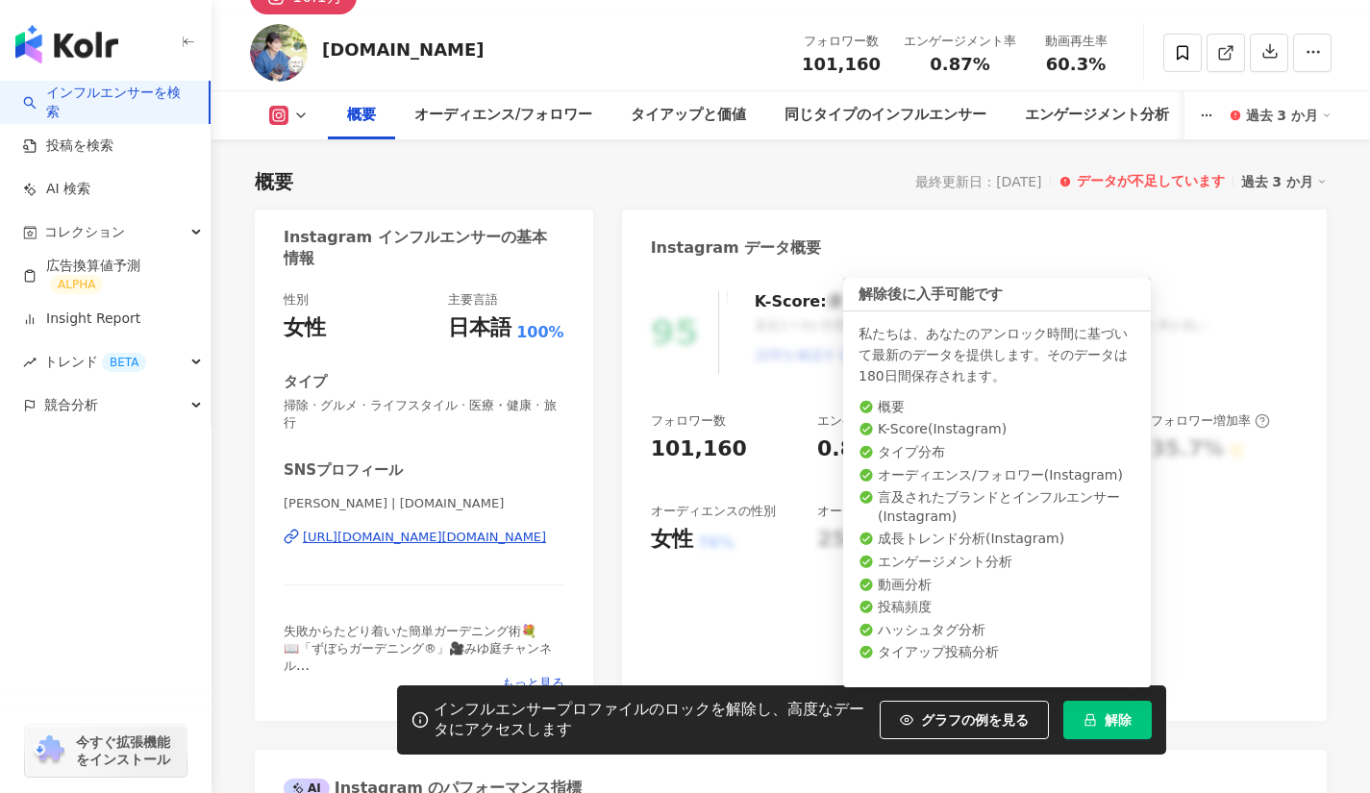
click at [1084, 725] on icon "lock" at bounding box center [1090, 719] width 13 height 13
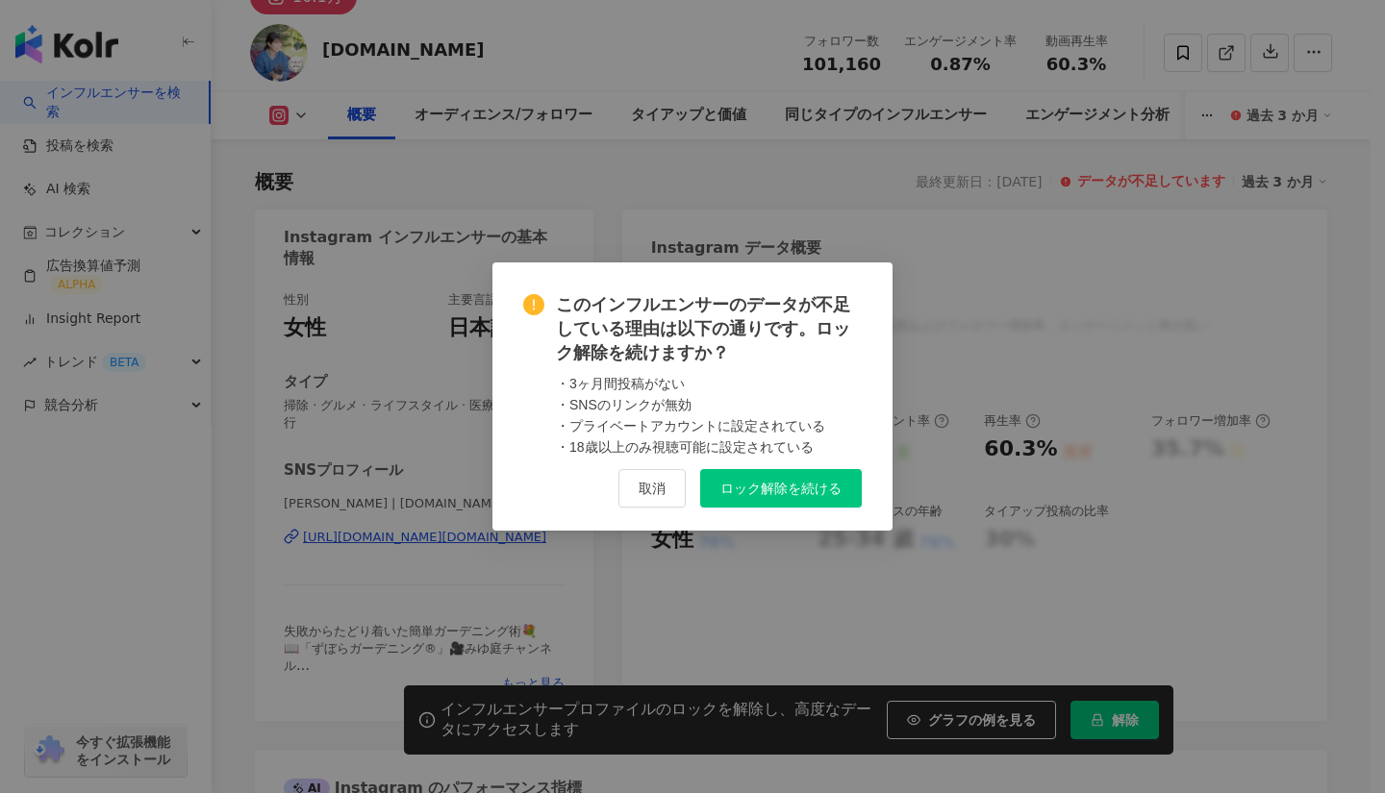
click at [768, 482] on span "ロック解除を続ける" at bounding box center [780, 488] width 121 height 15
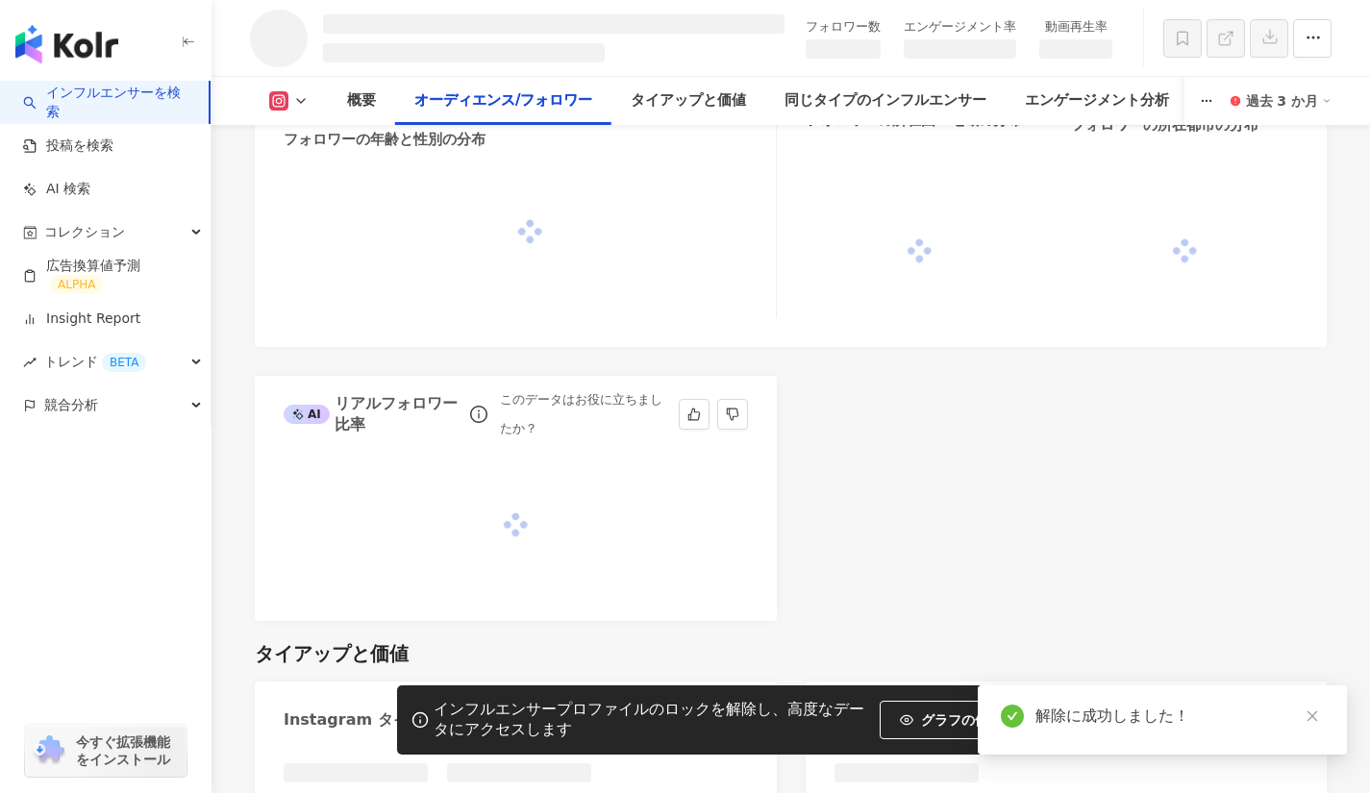
scroll to position [1663, 0]
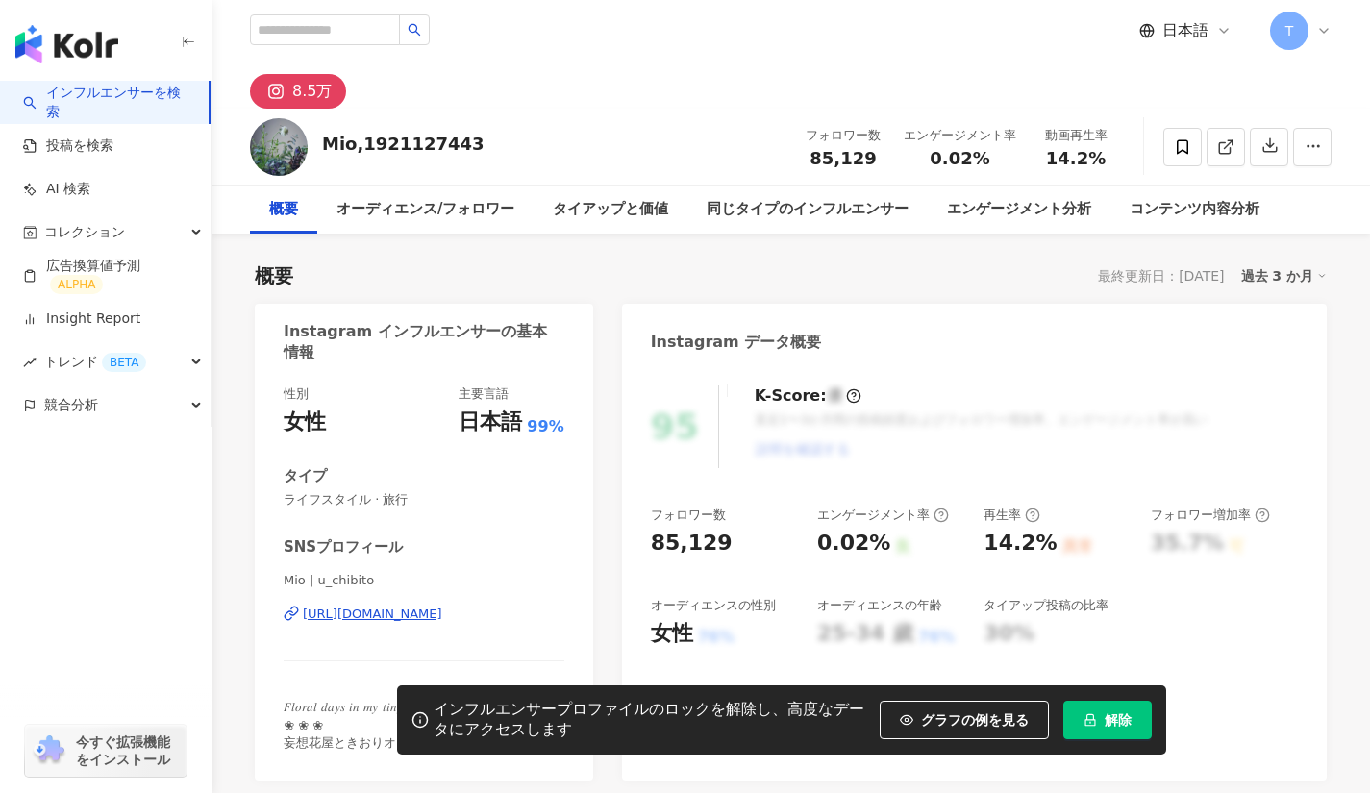
click at [393, 616] on div "[URL][DOMAIN_NAME]" at bounding box center [372, 614] width 139 height 17
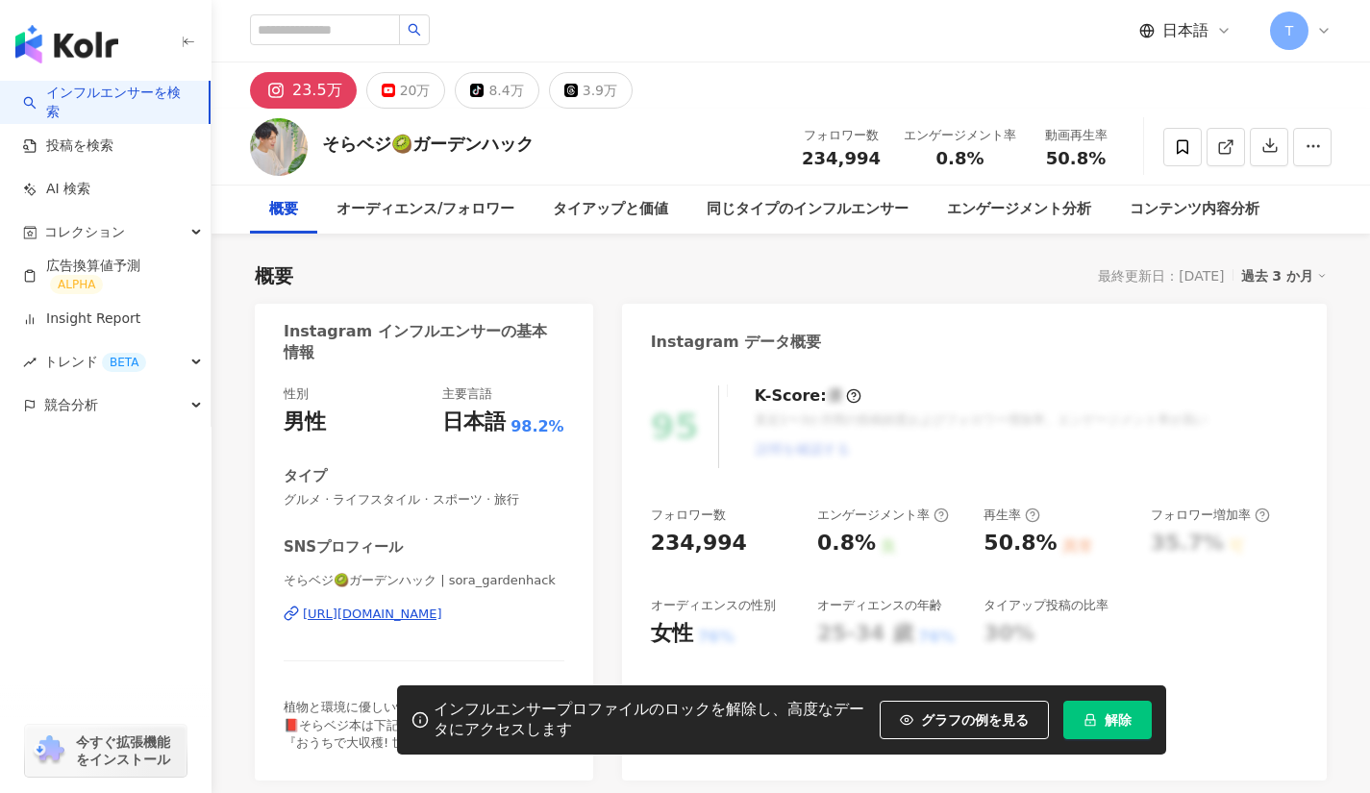
click at [442, 620] on div "https://www.instagram.com/sora_gardenhack/" at bounding box center [372, 614] width 139 height 17
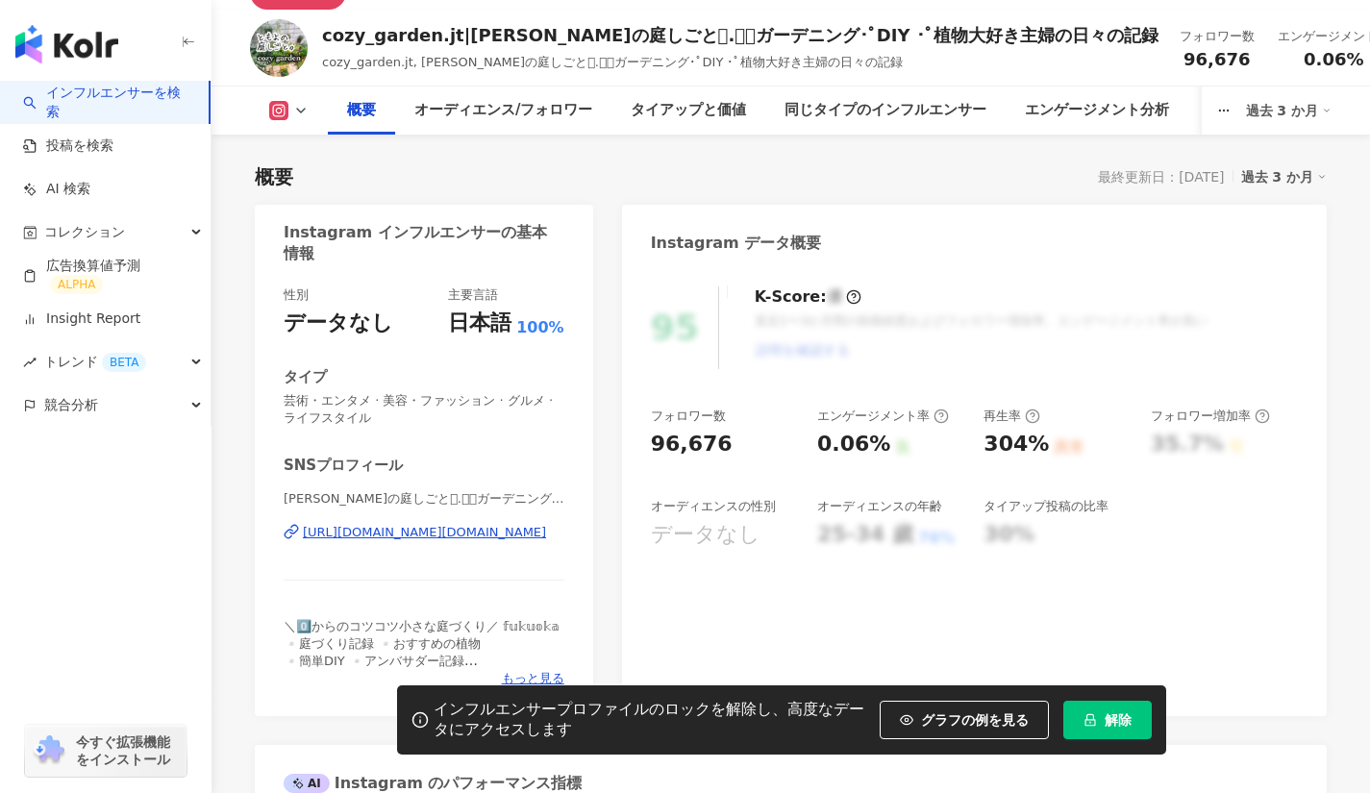
scroll to position [160, 0]
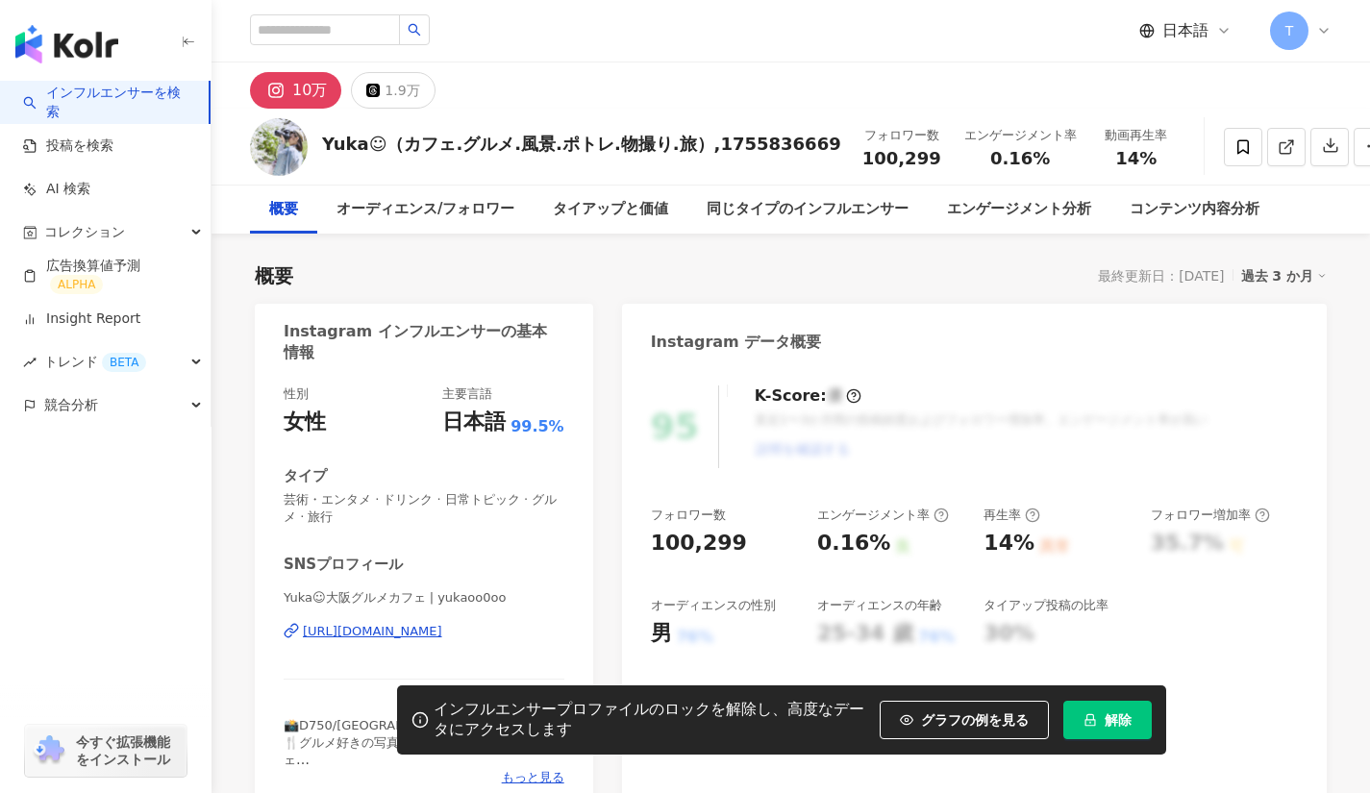
click at [442, 623] on div "https://www.instagram.com/yukaoo0oo/" at bounding box center [372, 631] width 139 height 17
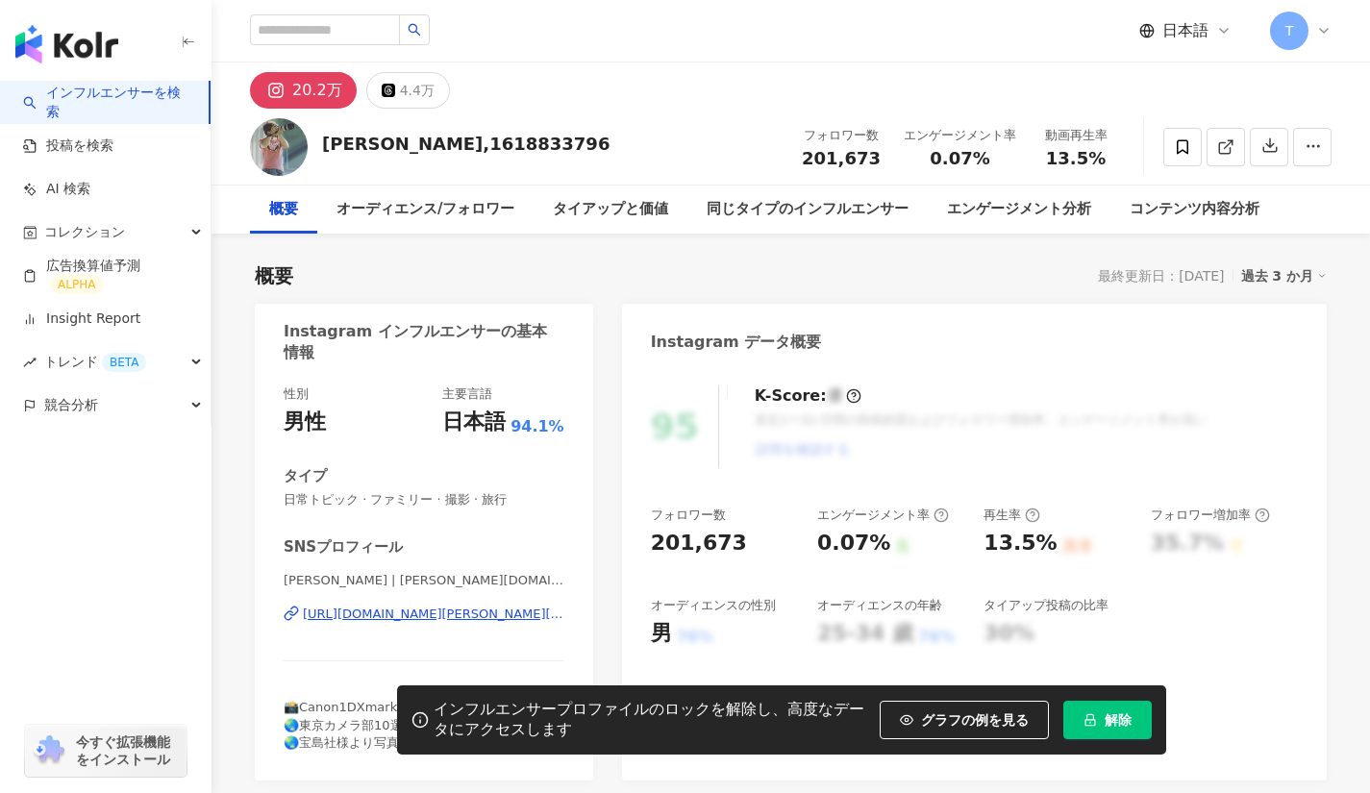
click at [413, 623] on div "[URL][DOMAIN_NAME][PERSON_NAME][DOMAIN_NAME]" at bounding box center [434, 614] width 262 height 17
click at [413, 620] on div "[URL][DOMAIN_NAME][PERSON_NAME][DOMAIN_NAME]" at bounding box center [434, 614] width 262 height 17
